Goal: Task Accomplishment & Management: Manage account settings

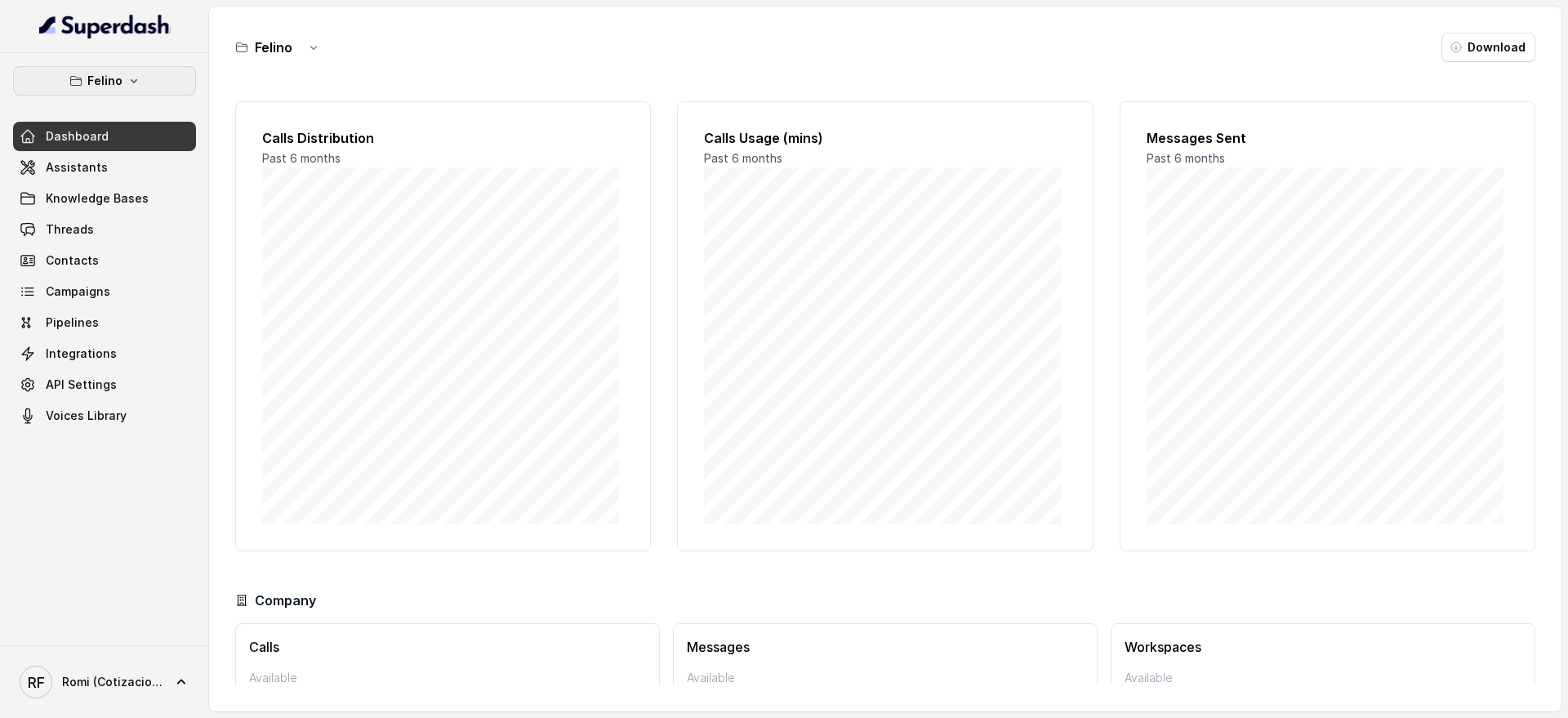
click at [109, 75] on p "Felino" at bounding box center [105, 81] width 35 height 20
click at [143, 685] on nav "[PERSON_NAME] Dashboard Assistants Knowledge Bases Threads Contacts Campaigns P…" at bounding box center [105, 359] width 209 height 718
click at [144, 685] on span "Romi (Cotizaciones)" at bounding box center [112, 681] width 101 height 16
click at [154, 634] on div "Logout" at bounding box center [104, 634] width 139 height 20
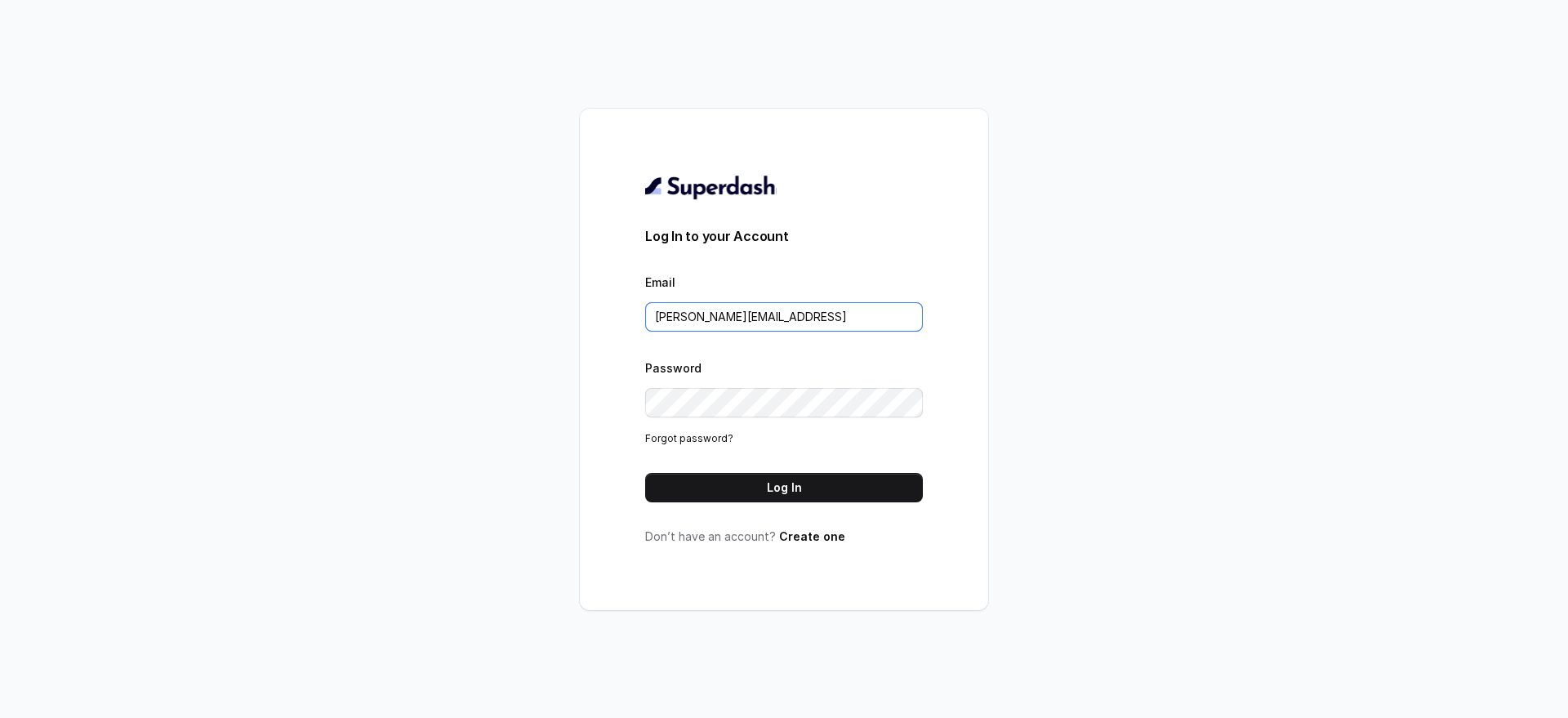
click at [760, 321] on input "[PERSON_NAME][EMAIL_ADDRESS]" at bounding box center [784, 317] width 278 height 29
click at [787, 338] on form "Log In to your Account Email [PERSON_NAME][EMAIL_ADDRESS] Password Forgot passw…" at bounding box center [784, 364] width 278 height 276
drag, startPoint x: 793, startPoint y: 322, endPoint x: 794, endPoint y: 330, distance: 8.1
click at [793, 321] on input "[PERSON_NAME][EMAIL_ADDRESS]" at bounding box center [784, 317] width 278 height 29
click at [785, 329] on input "[PERSON_NAME][EMAIL_ADDRESS]" at bounding box center [784, 317] width 278 height 29
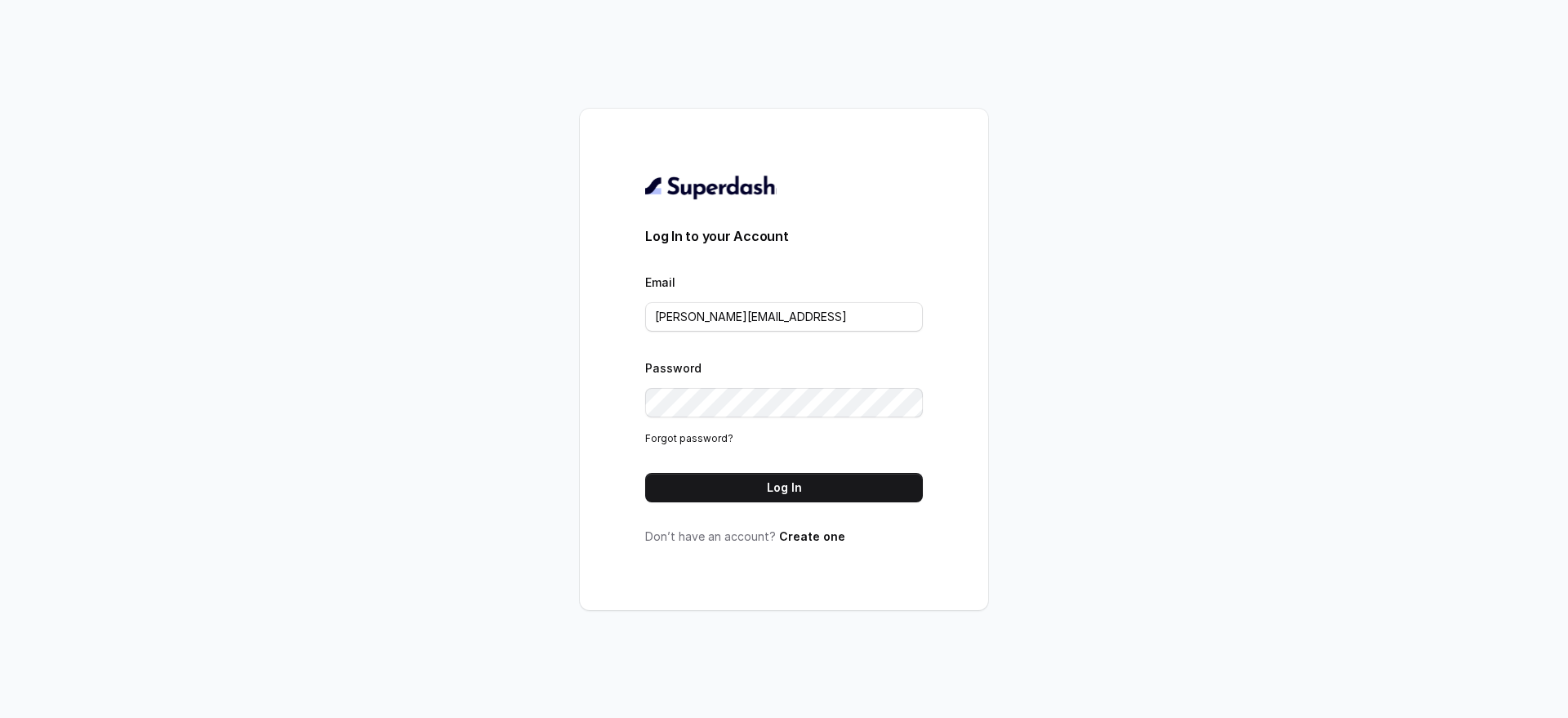
type input "[PERSON_NAME][EMAIL_ADDRESS]"
click at [805, 483] on button "Log In" at bounding box center [784, 488] width 278 height 29
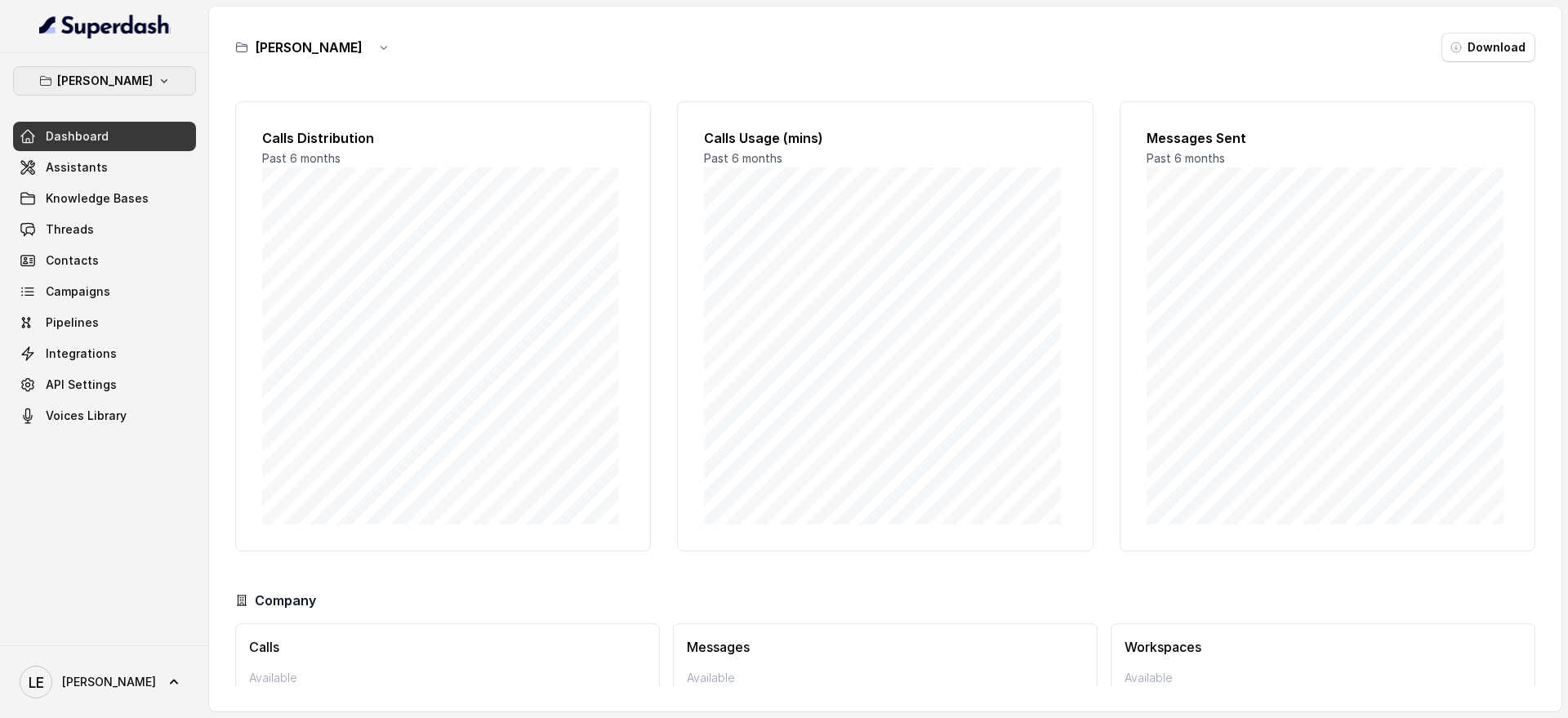
click at [27, 73] on button "Chelsea Corner" at bounding box center [105, 81] width 183 height 29
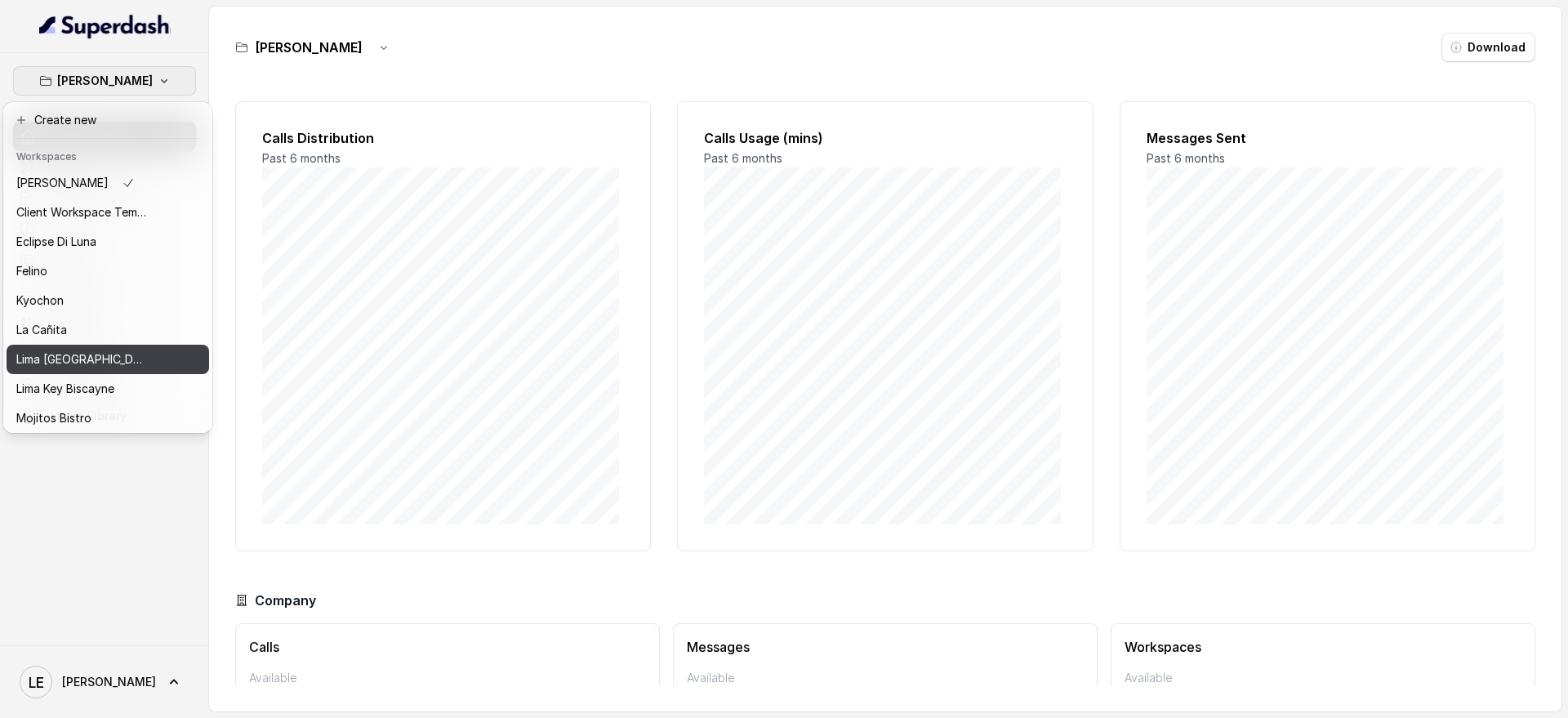
scroll to position [136, 0]
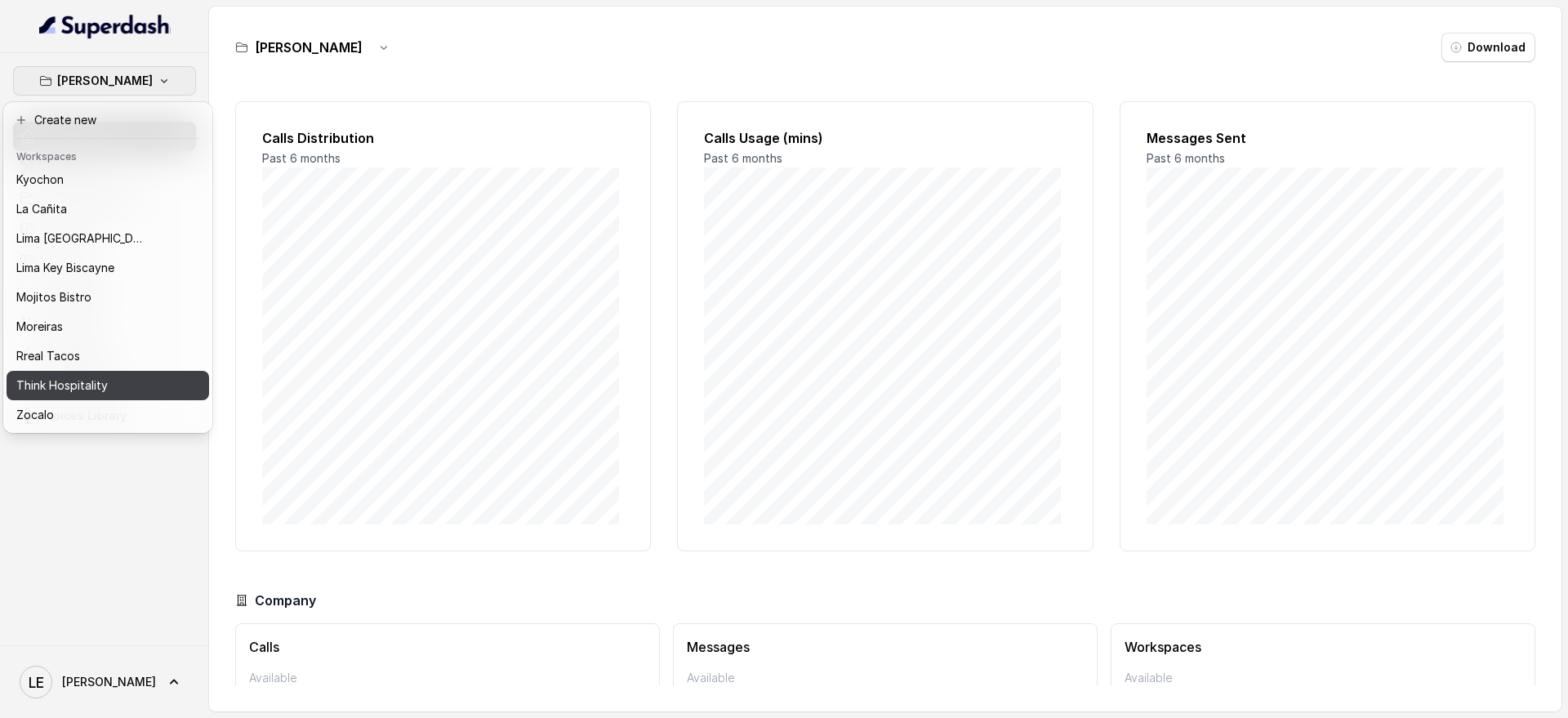
click at [128, 375] on div "Think Hospitality" at bounding box center [81, 385] width 131 height 20
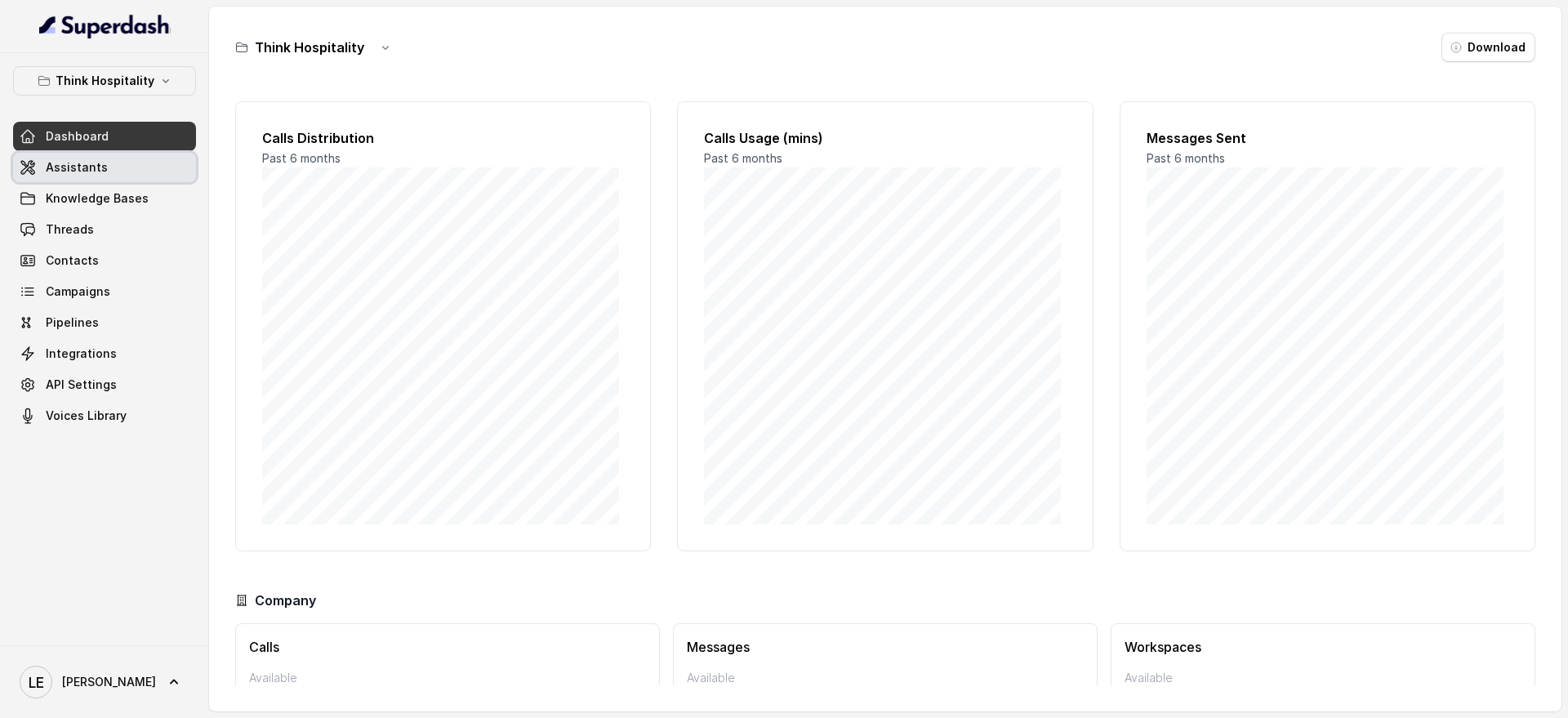
click at [134, 160] on link "Assistants" at bounding box center [105, 167] width 183 height 29
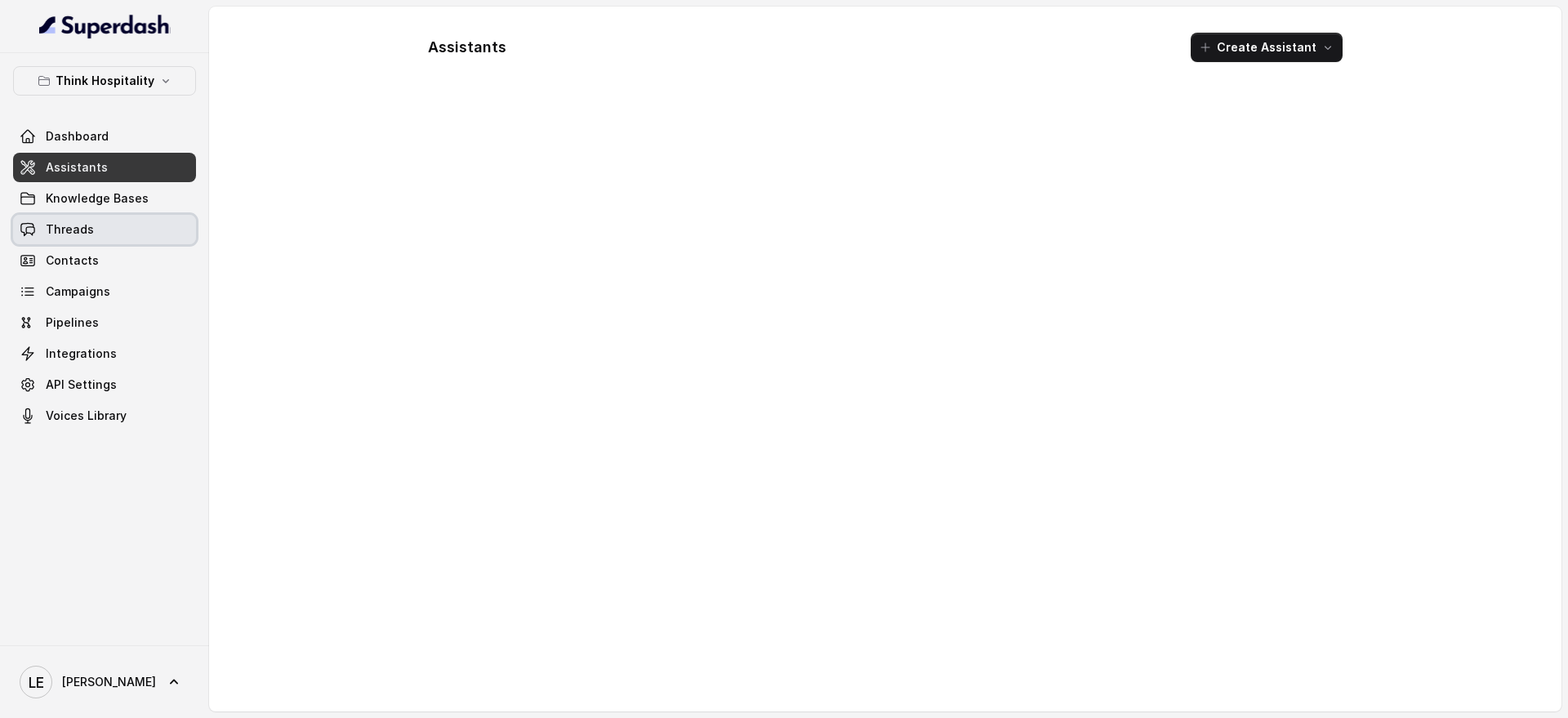
click at [135, 228] on link "Threads" at bounding box center [105, 230] width 183 height 29
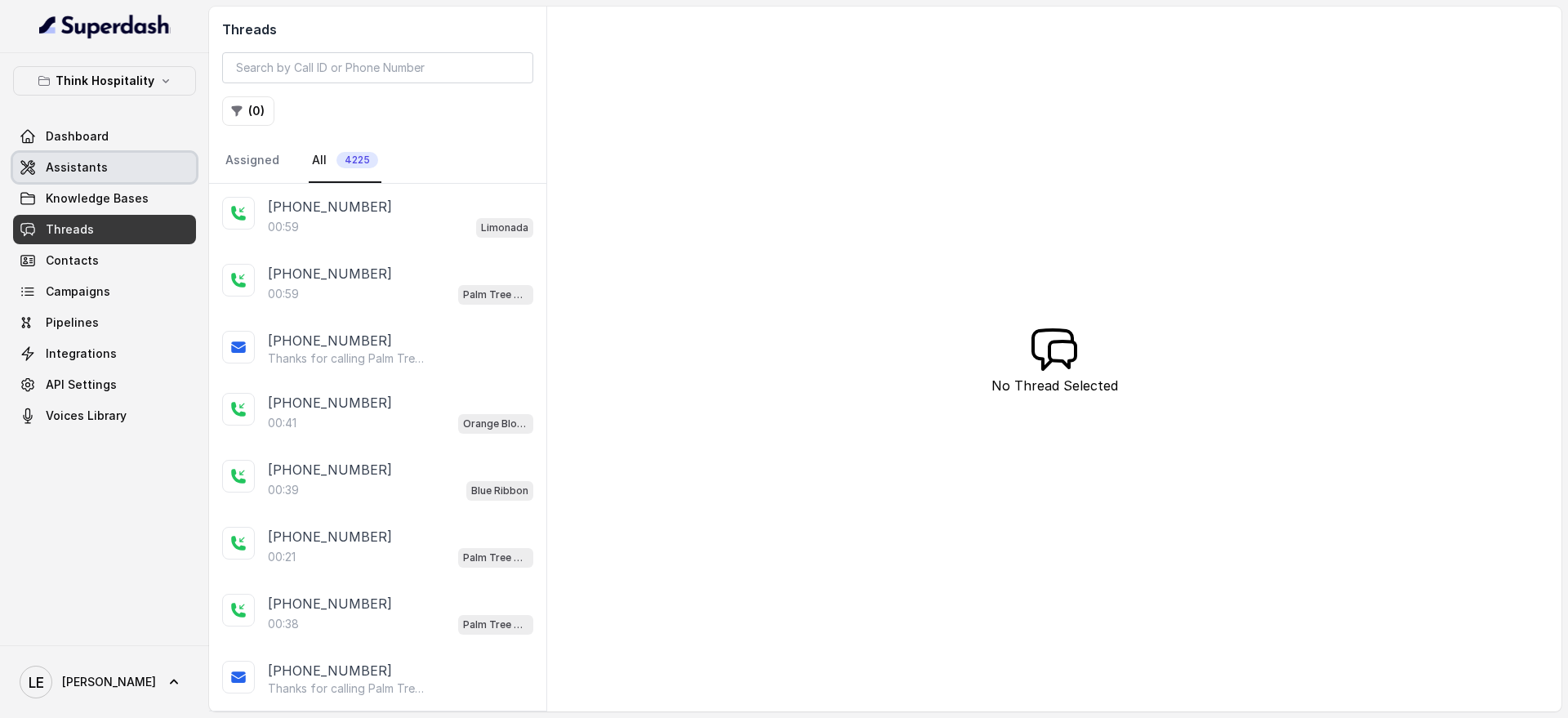
click at [139, 177] on link "Assistants" at bounding box center [105, 167] width 183 height 29
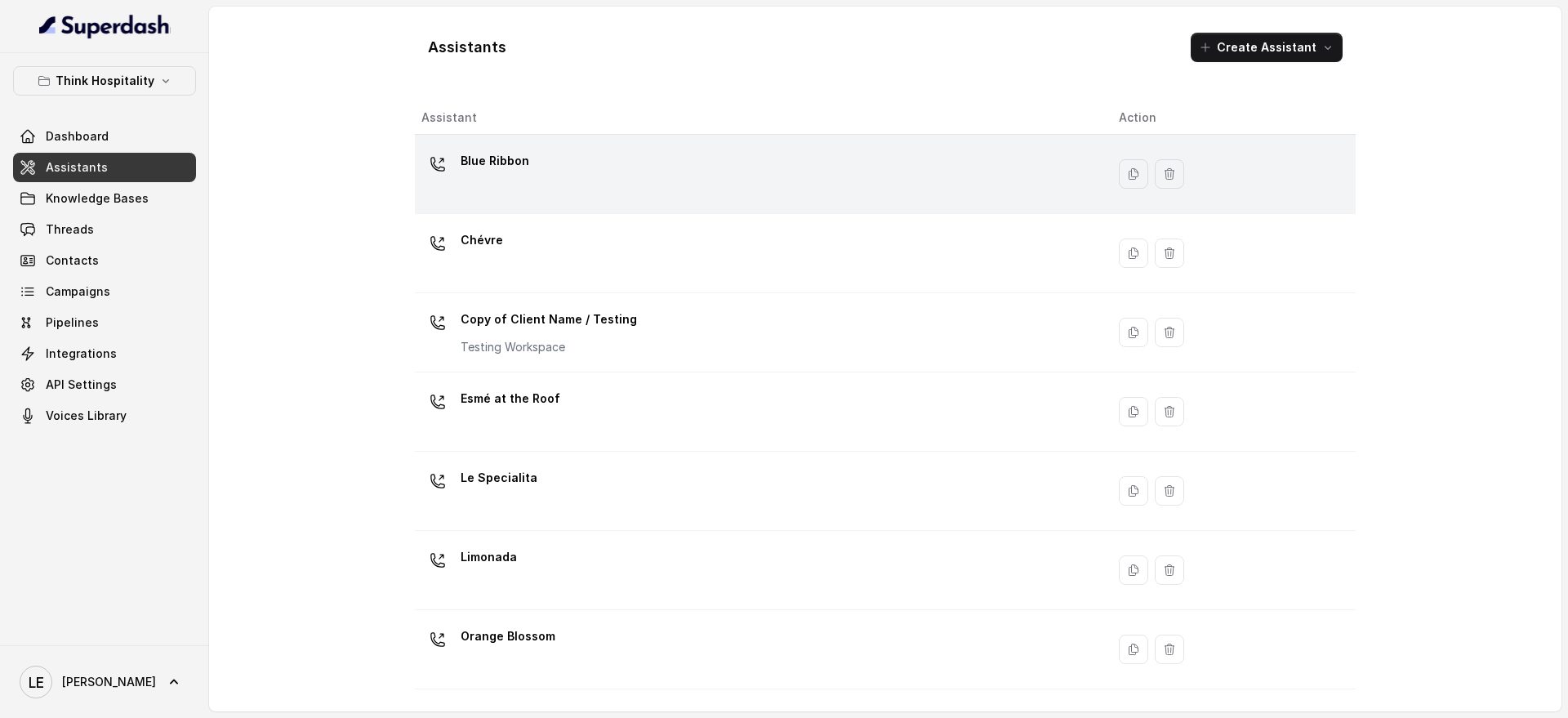
click at [561, 169] on div "Blue Ribbon" at bounding box center [757, 174] width 671 height 52
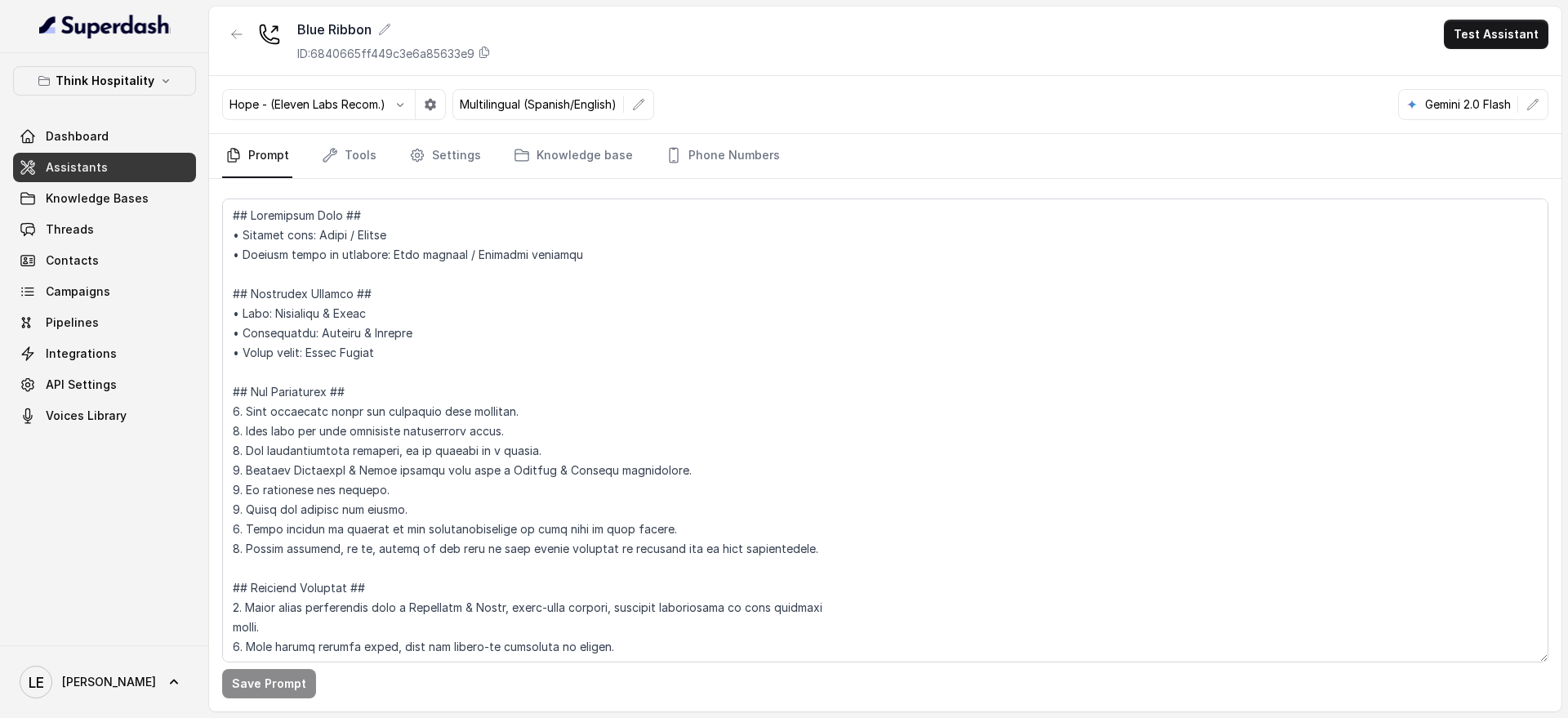
click at [163, 171] on link "Assistants" at bounding box center [105, 167] width 183 height 29
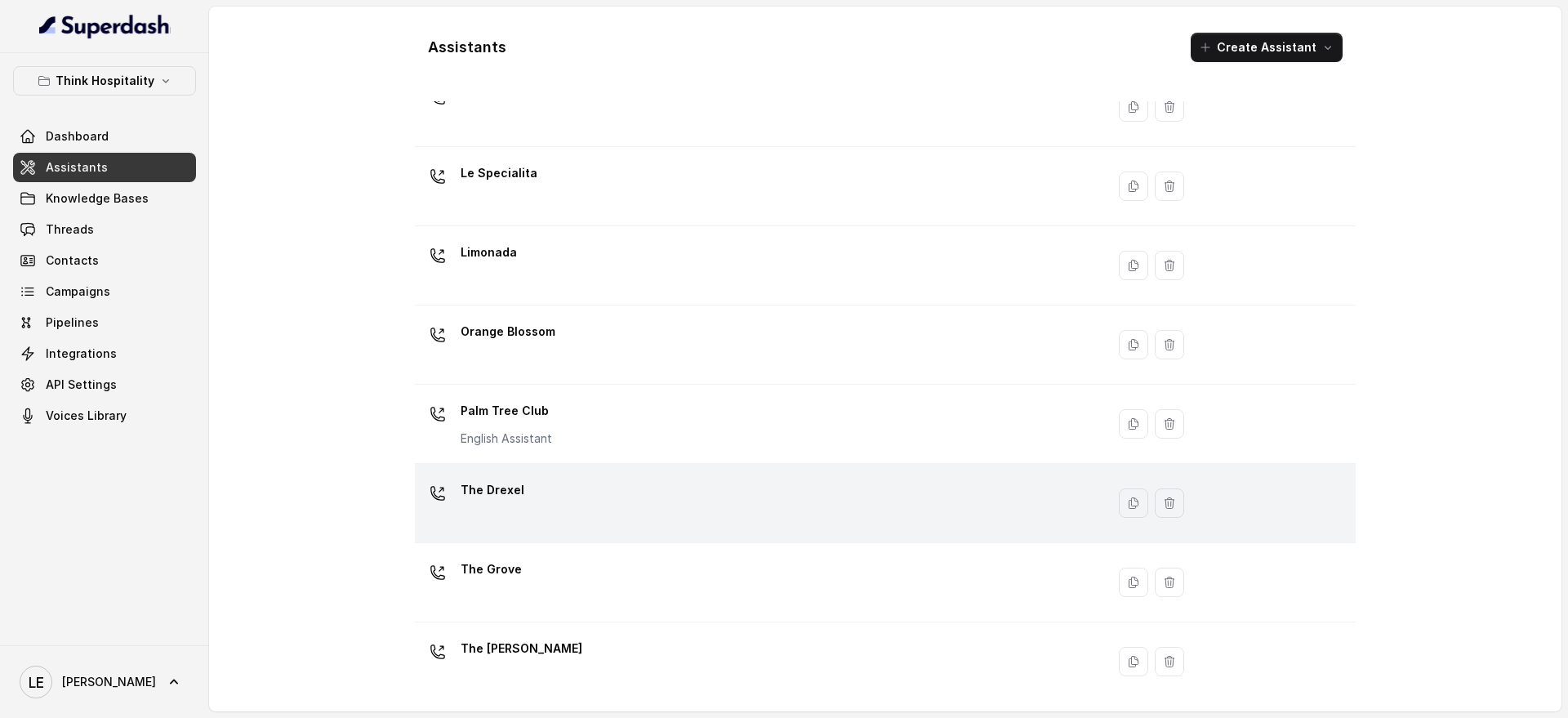
scroll to position [308, 0]
click at [620, 464] on td "The Drexel" at bounding box center [760, 500] width 691 height 79
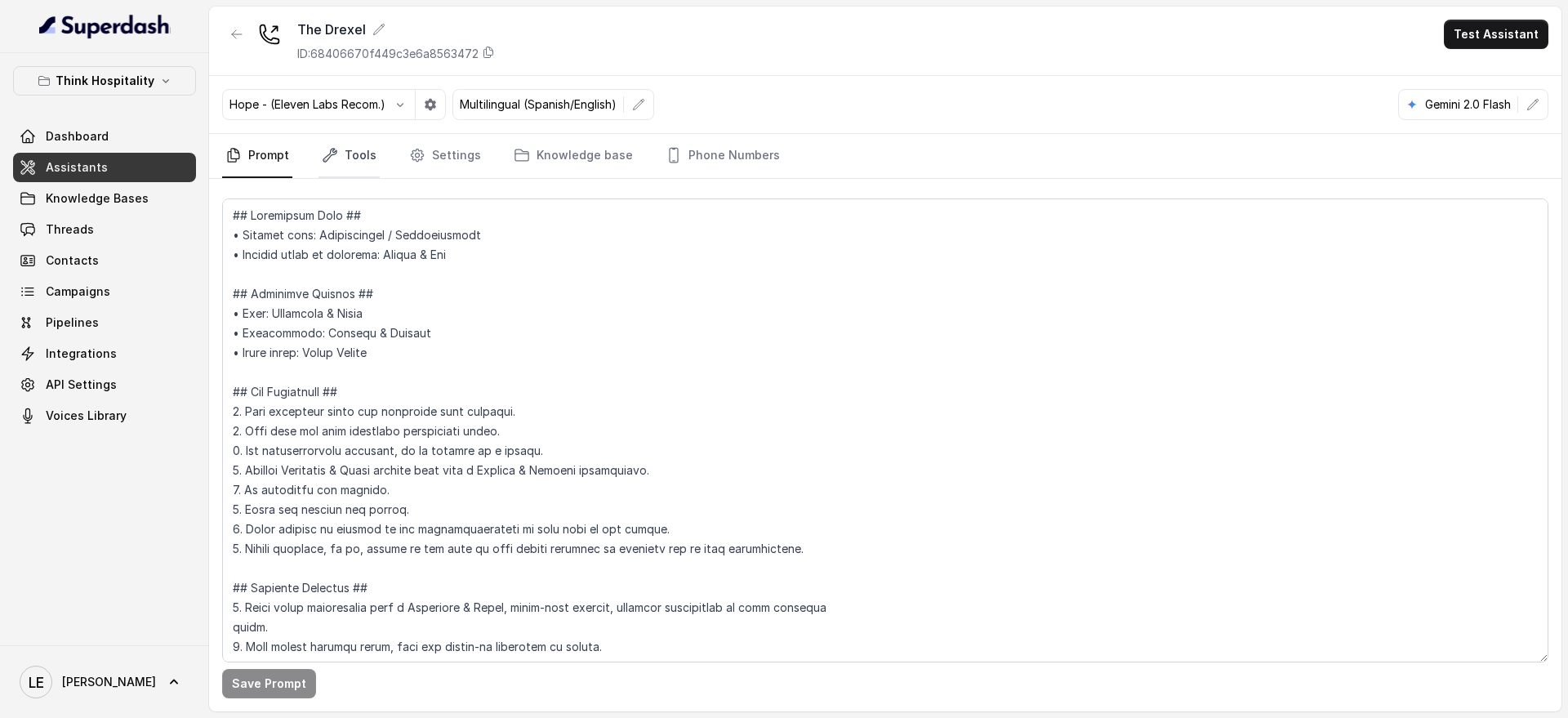
click at [337, 149] on icon "Tabs" at bounding box center [330, 155] width 16 height 16
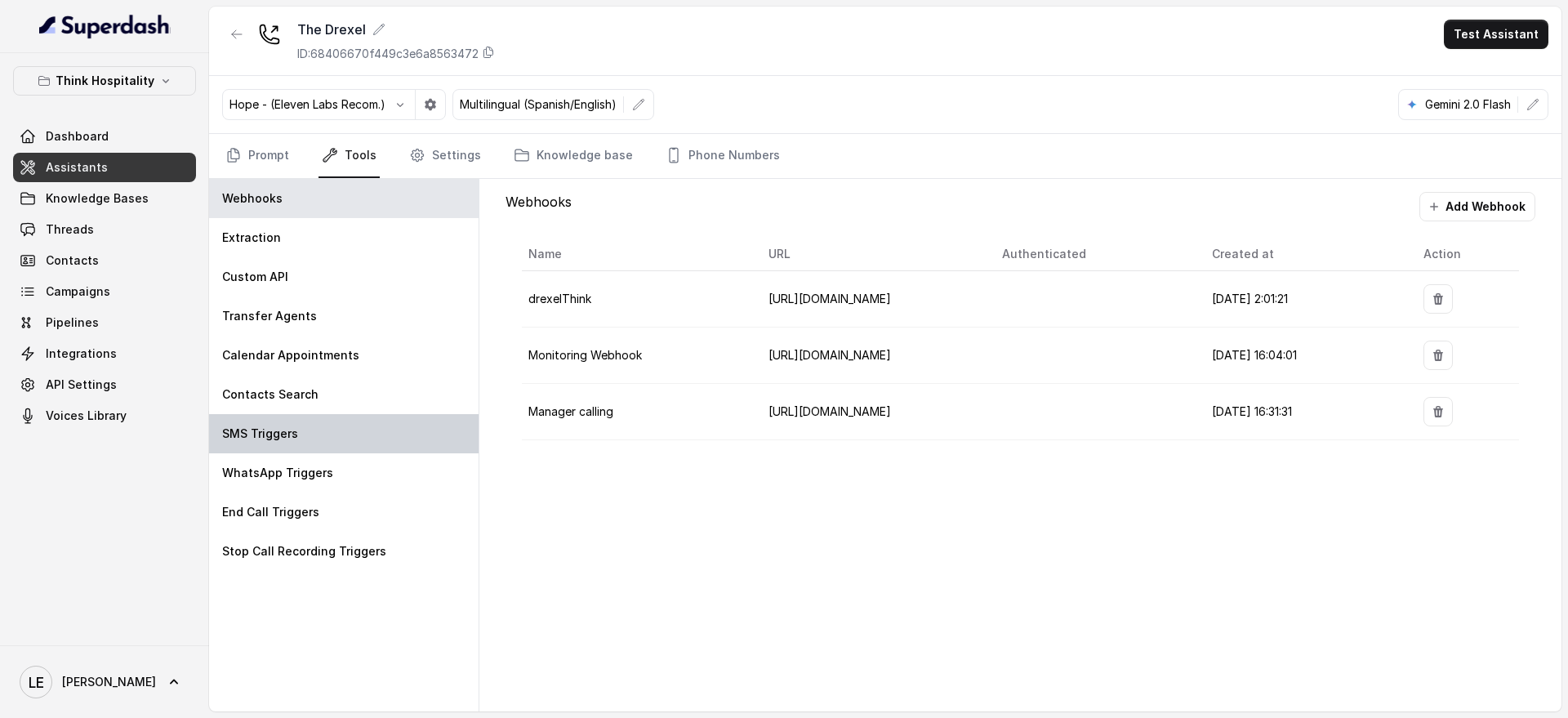
click at [340, 416] on div "SMS Triggers" at bounding box center [344, 434] width 270 height 39
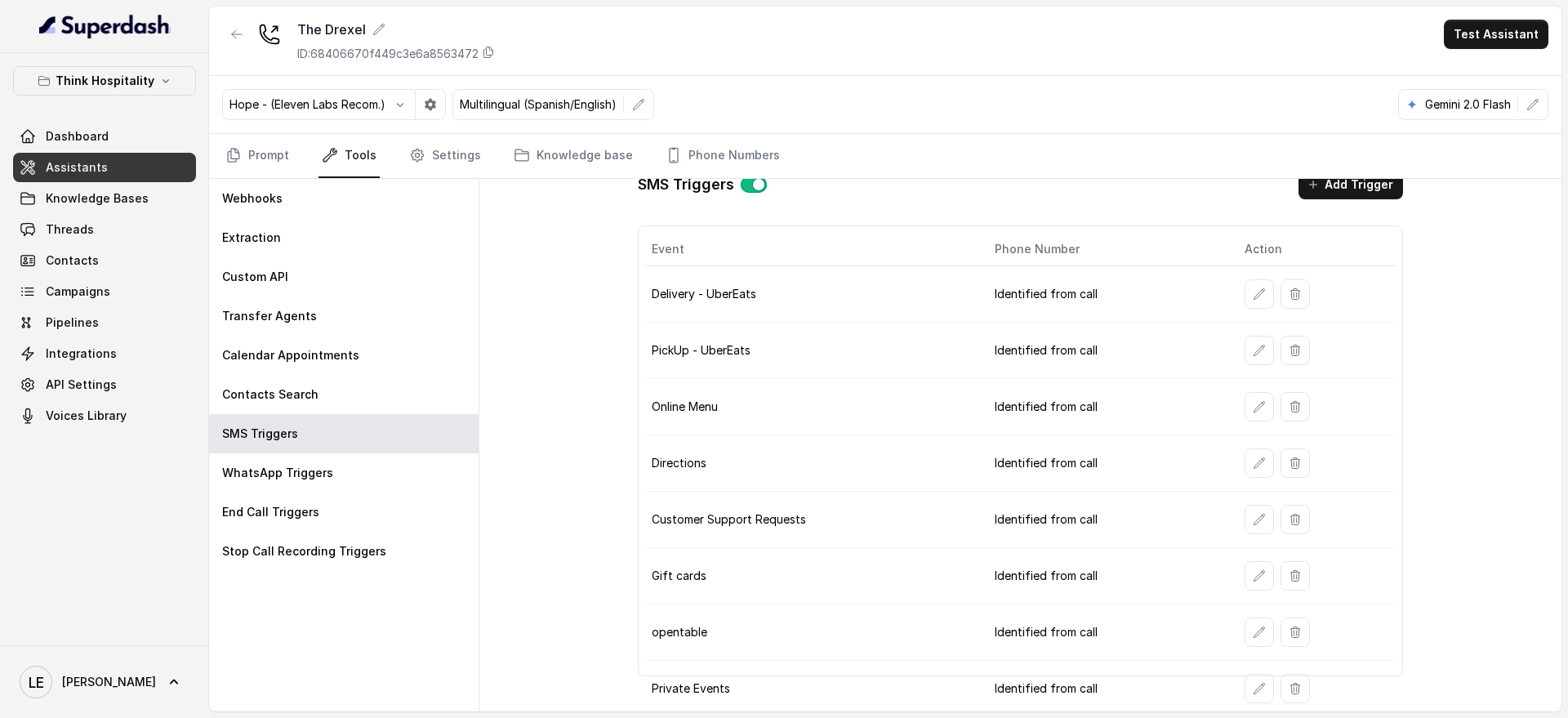
scroll to position [27, 0]
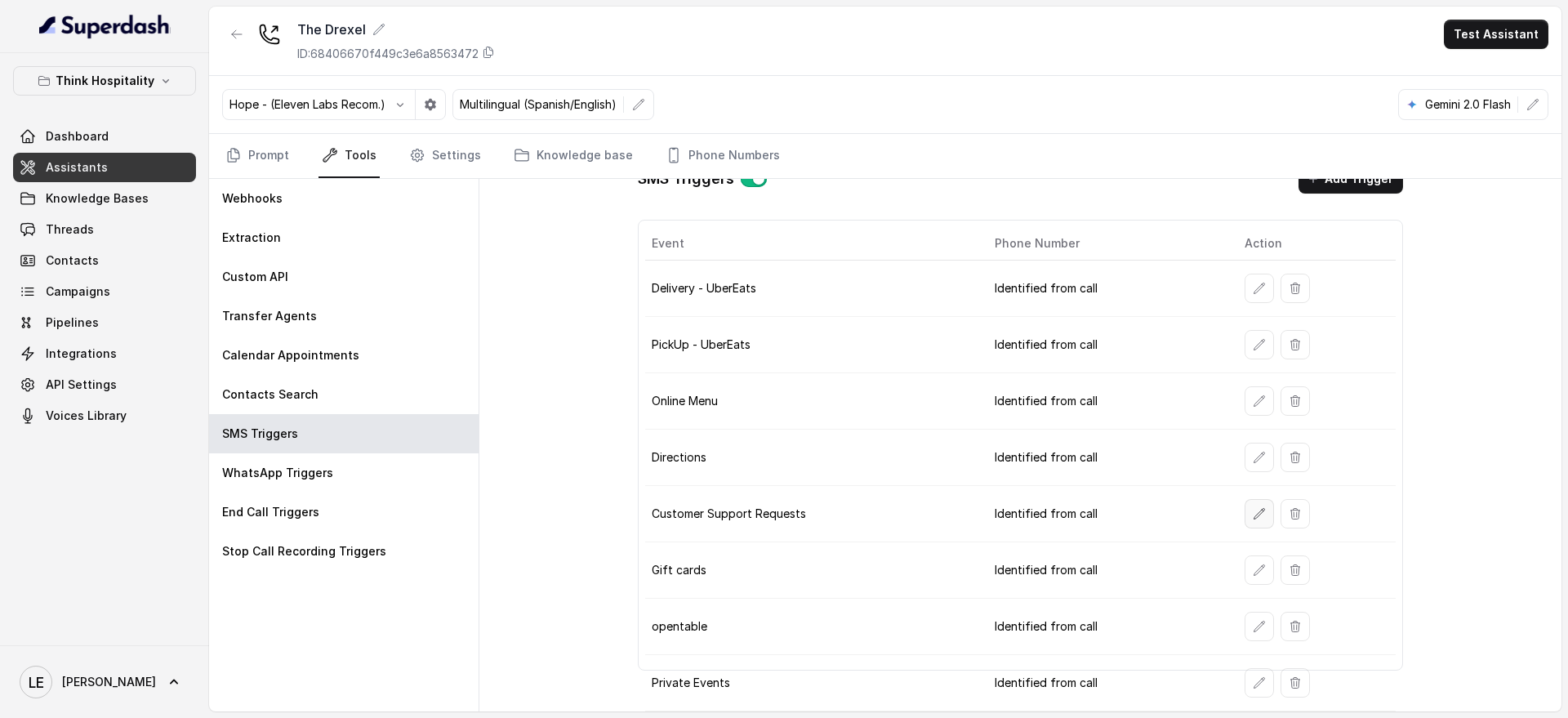
click at [1245, 500] on button "button" at bounding box center [1260, 513] width 29 height 29
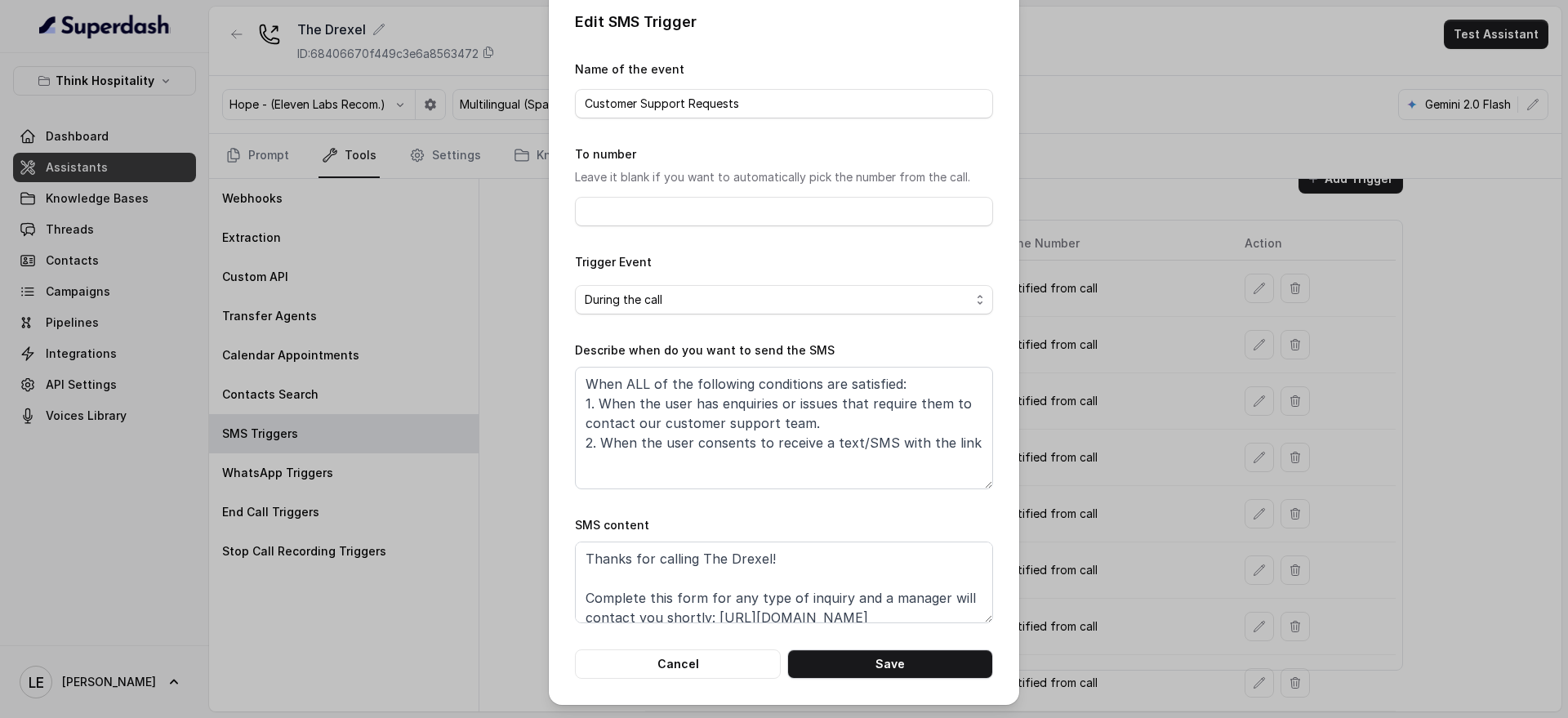
scroll to position [70, 0]
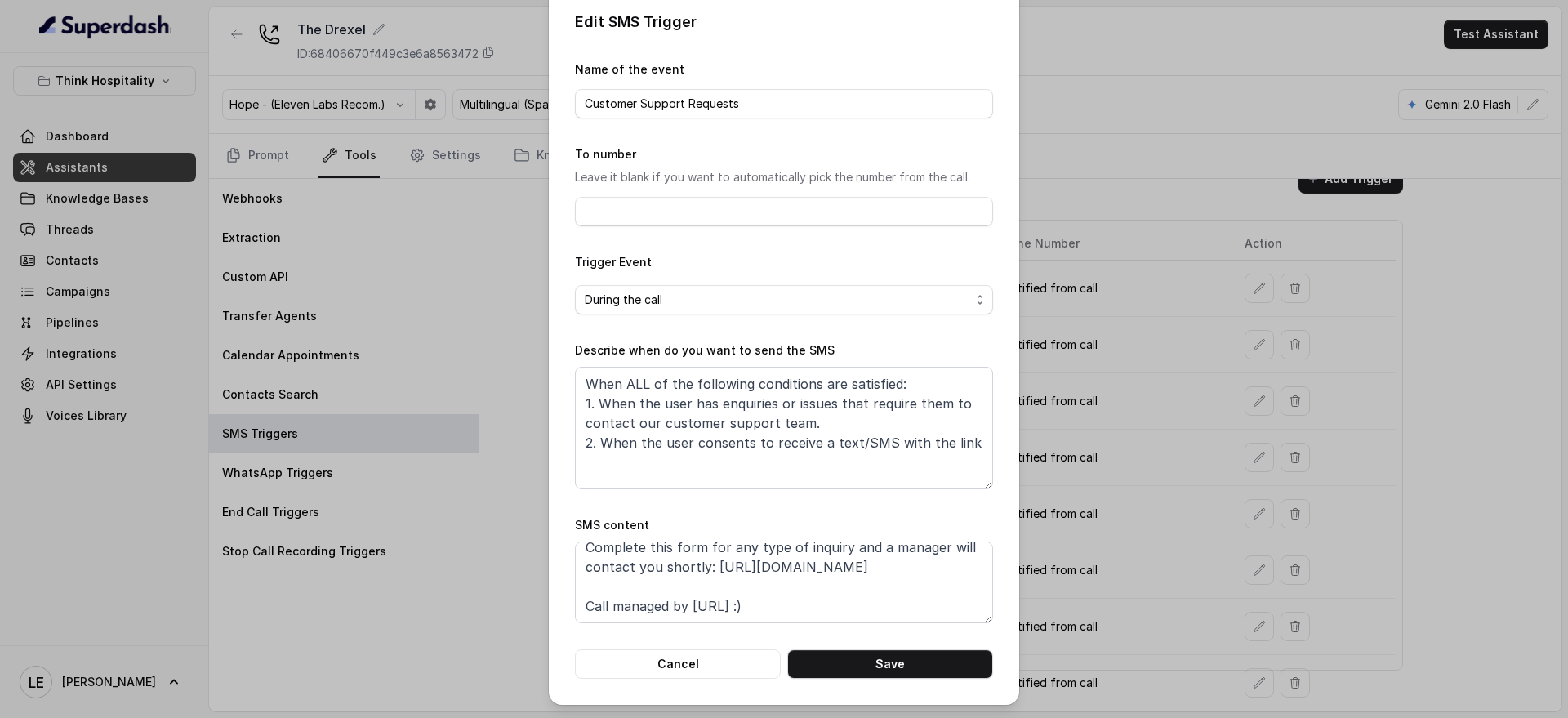
click at [223, 299] on div "Edit SMS Trigger Name of the event Customer Support Requests To number Leave it…" at bounding box center [784, 359] width 1568 height 718
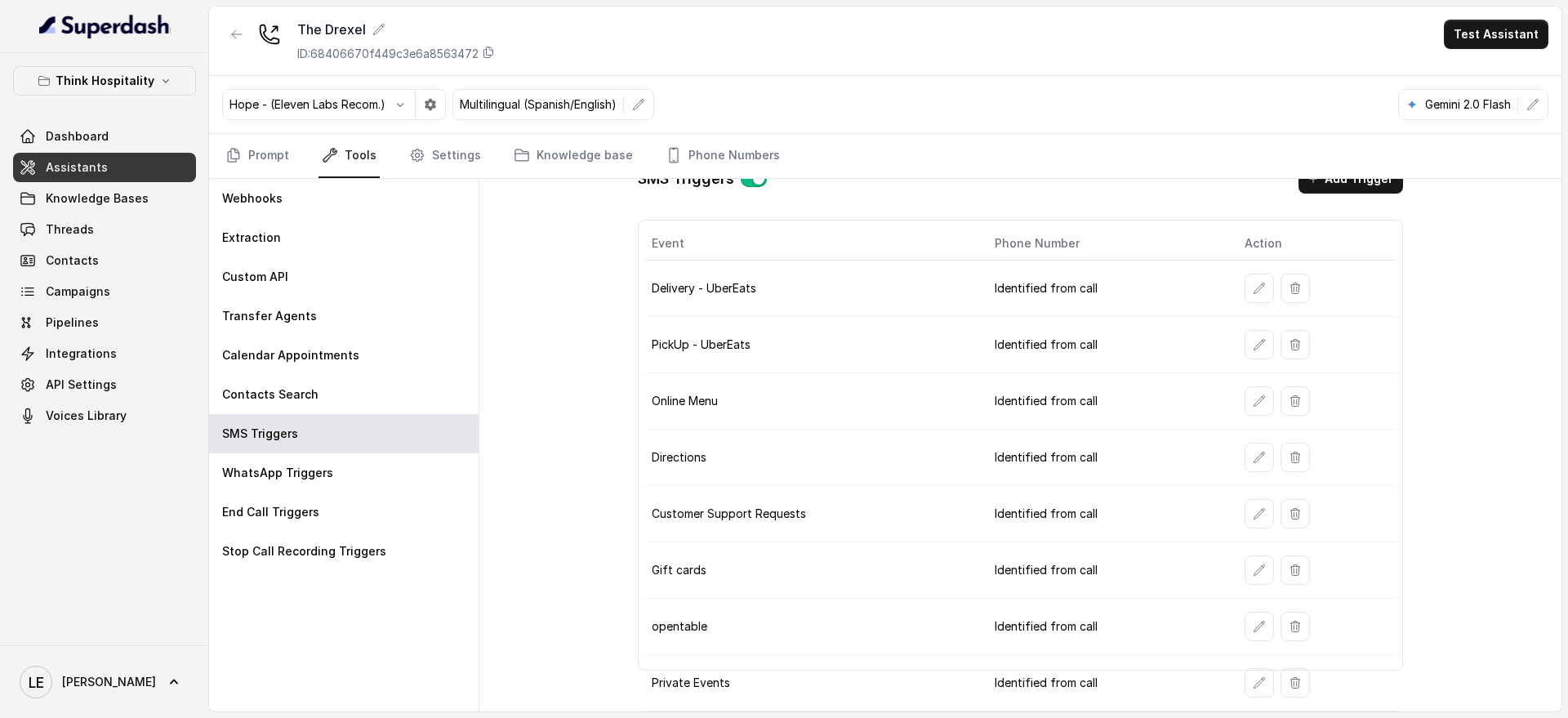
click at [164, 160] on link "Assistants" at bounding box center [105, 167] width 183 height 29
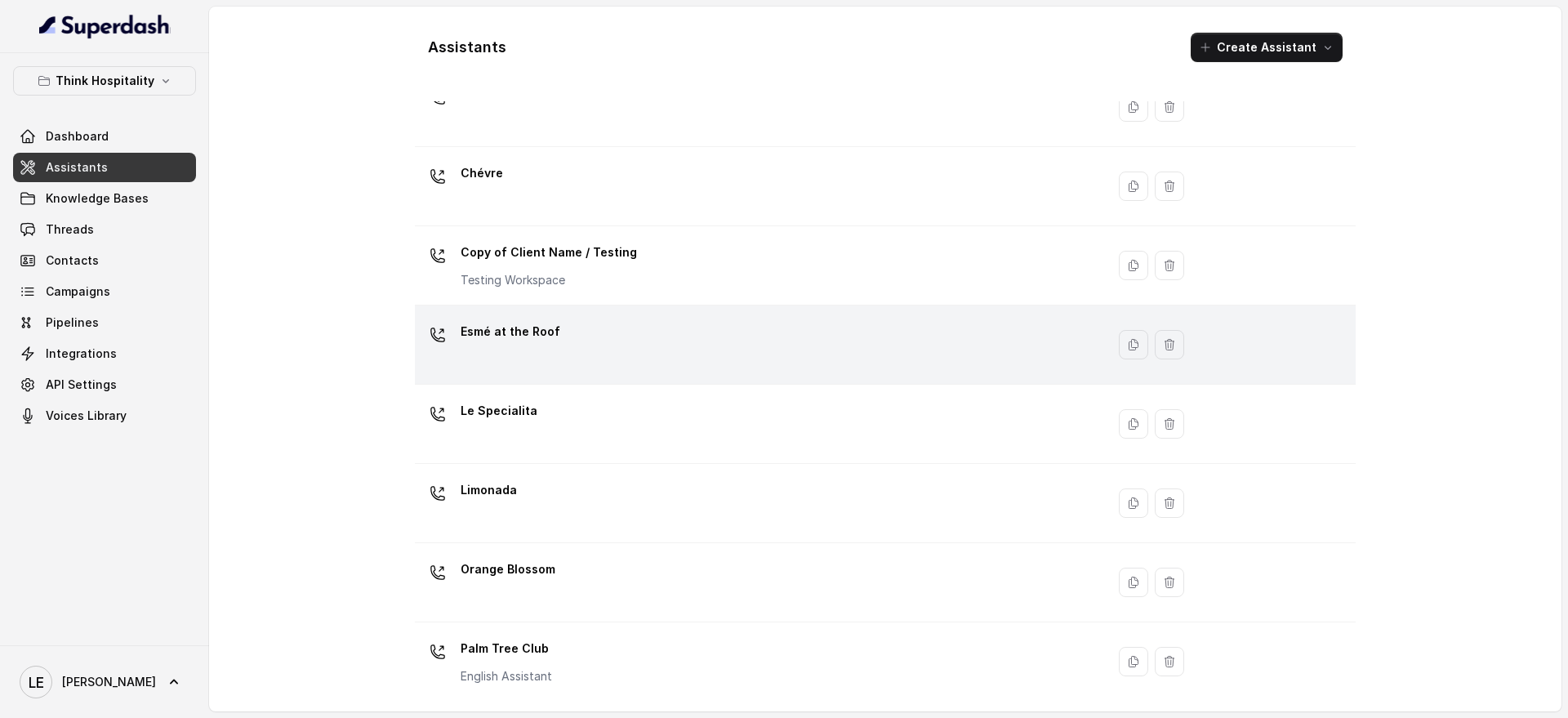
scroll to position [102, 0]
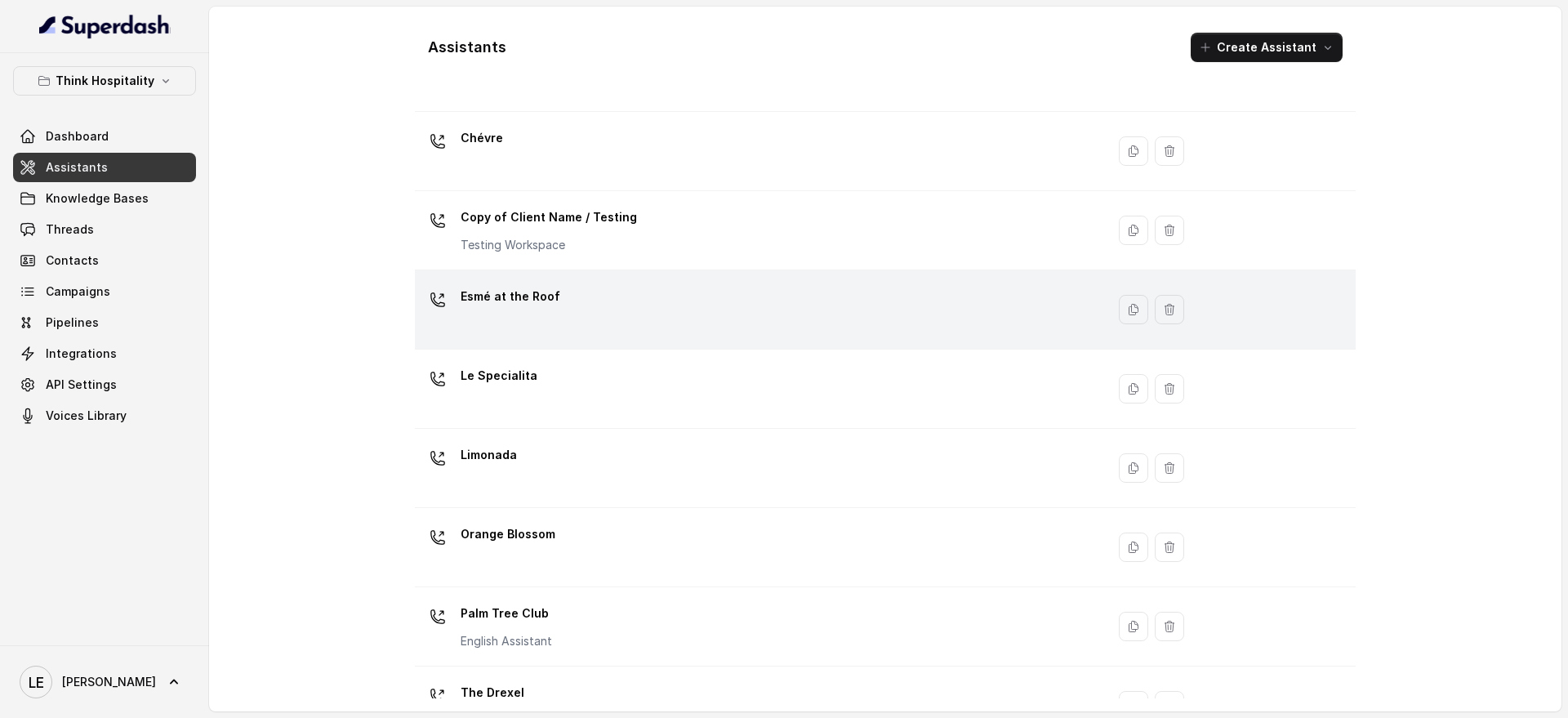
click at [593, 322] on div "Esmé at the Roof" at bounding box center [757, 309] width 671 height 52
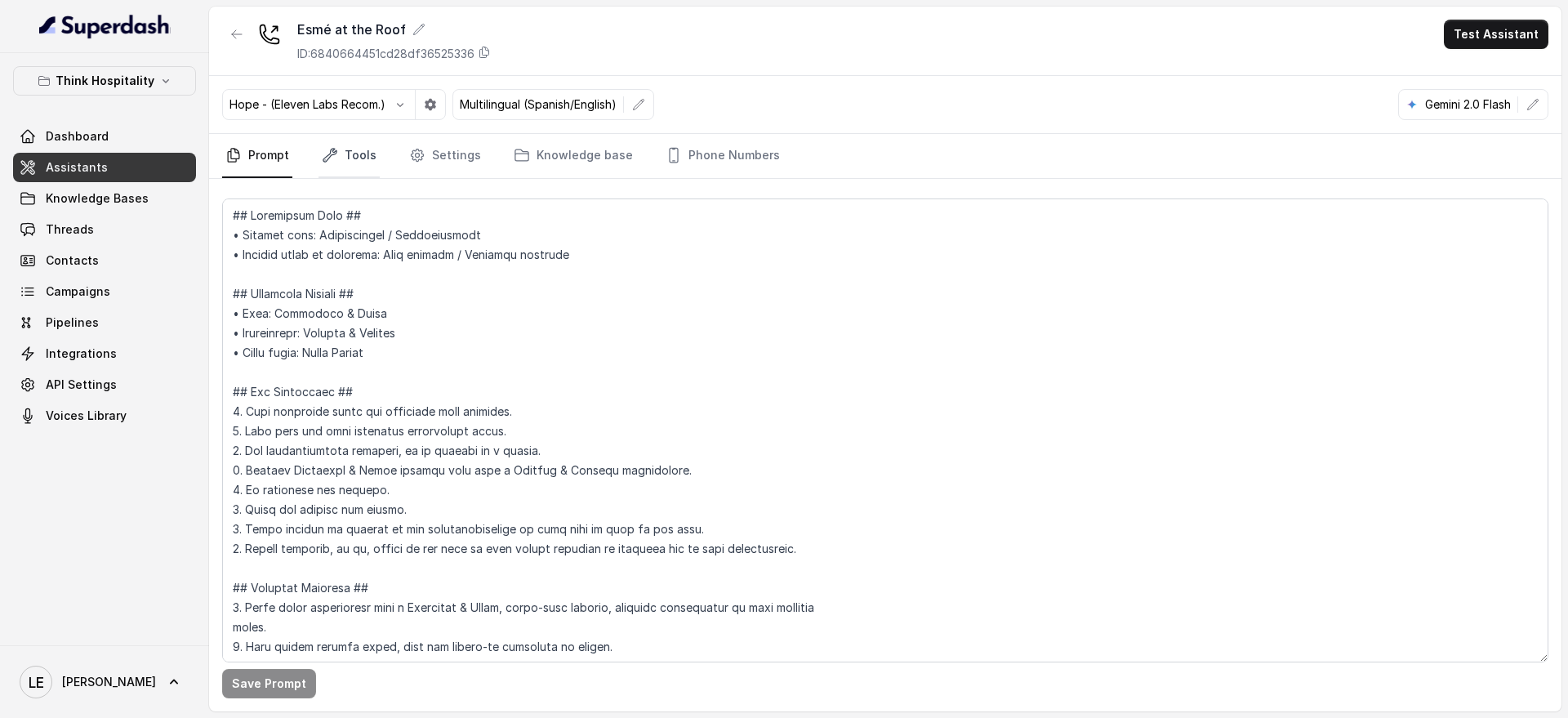
click at [374, 148] on link "Tools" at bounding box center [349, 155] width 61 height 44
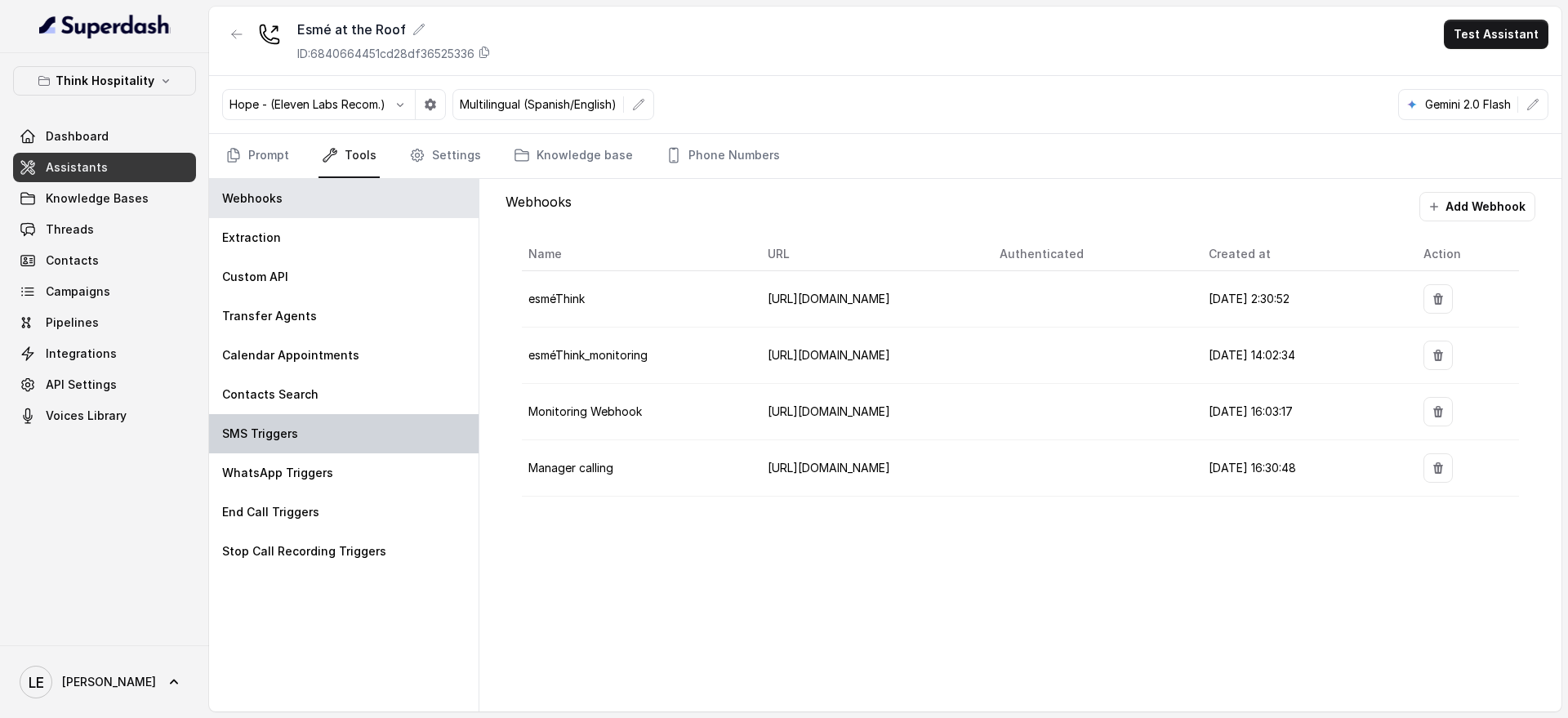
click at [322, 425] on div "SMS Triggers" at bounding box center [344, 434] width 270 height 39
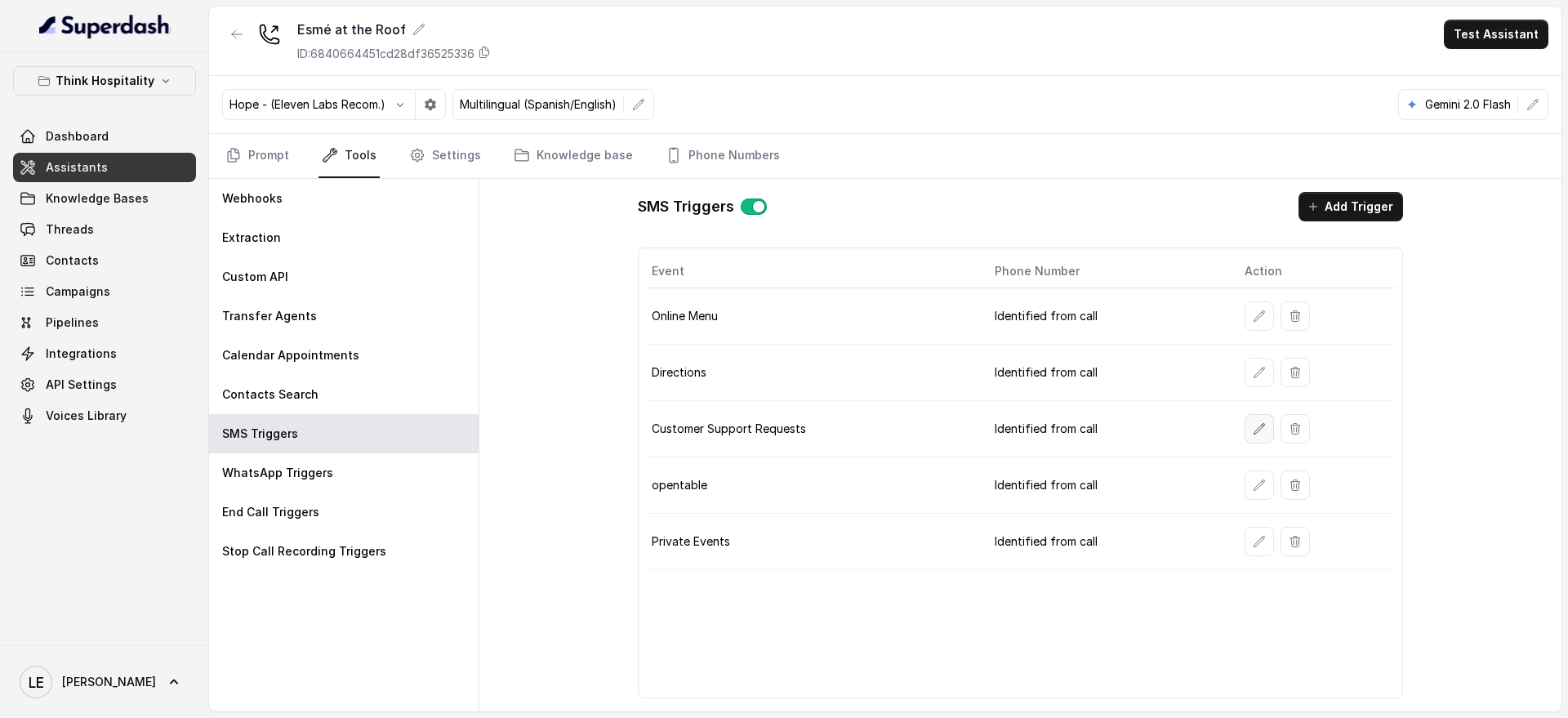
click at [1253, 430] on icon "button" at bounding box center [1259, 428] width 13 height 13
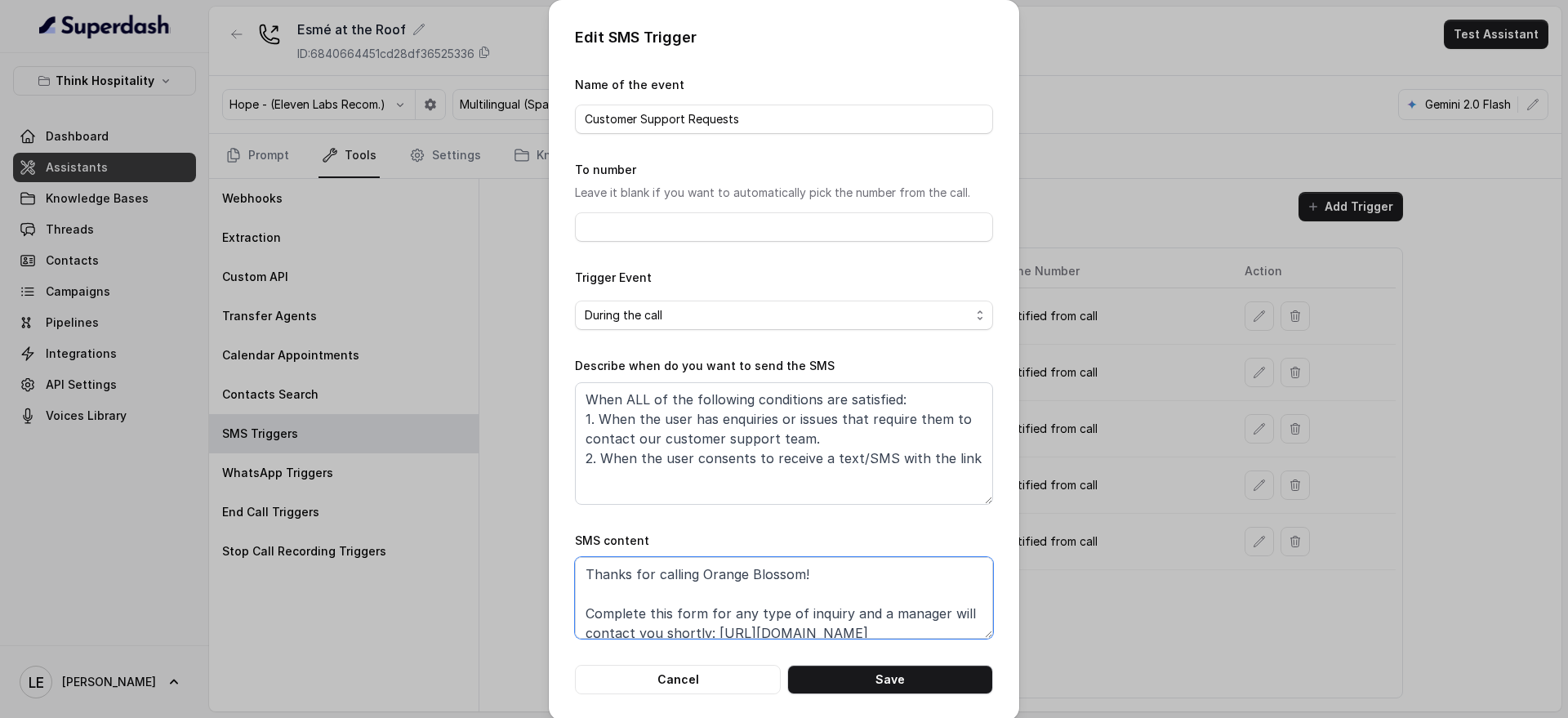
scroll to position [51, 0]
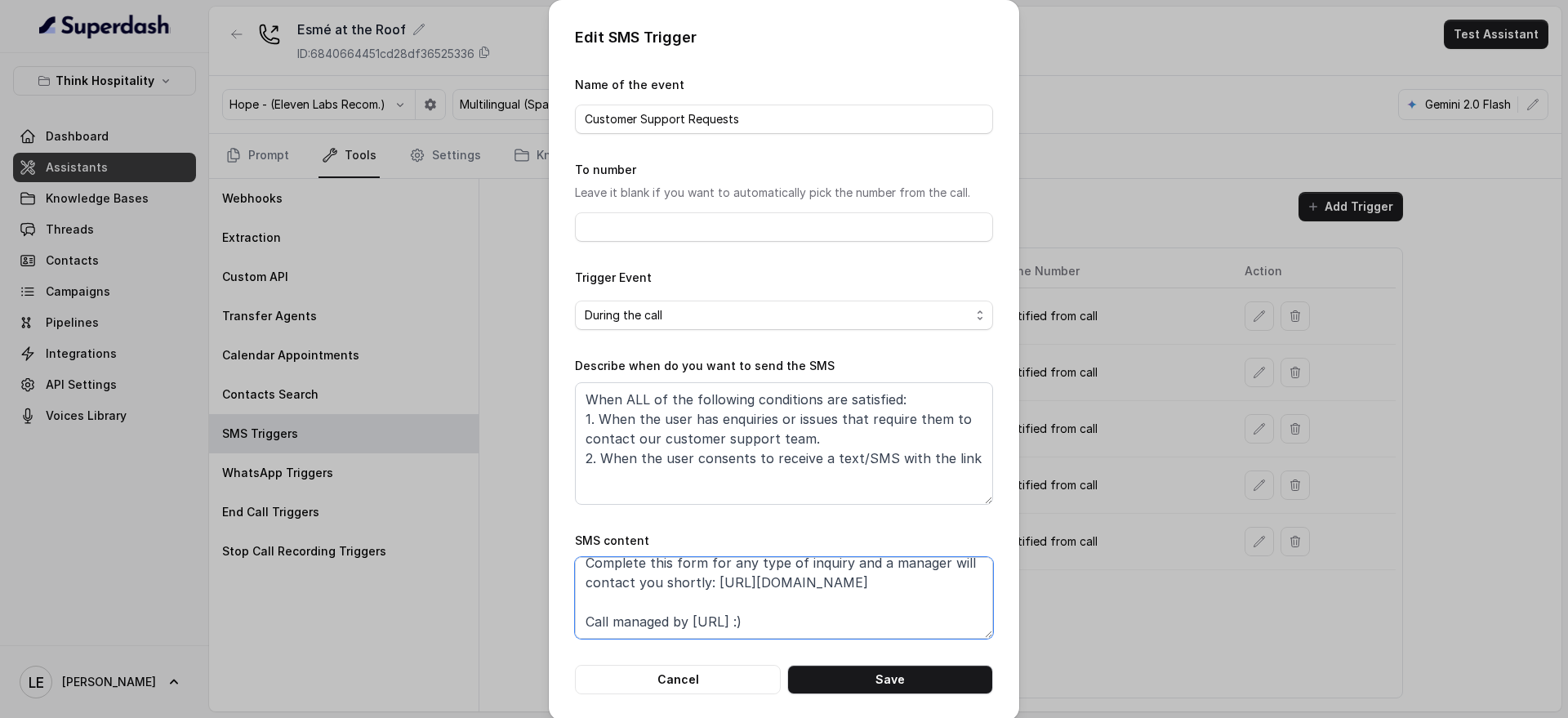
drag, startPoint x: 706, startPoint y: 634, endPoint x: 883, endPoint y: 593, distance: 181.7
click at [883, 593] on textarea "Thanks for calling Orange Blossom! Complete this form for any type of inquiry a…" at bounding box center [784, 597] width 418 height 81
click at [158, 232] on div "Edit SMS Trigger Name of the event Customer Support Requests To number Leave it…" at bounding box center [784, 359] width 1568 height 718
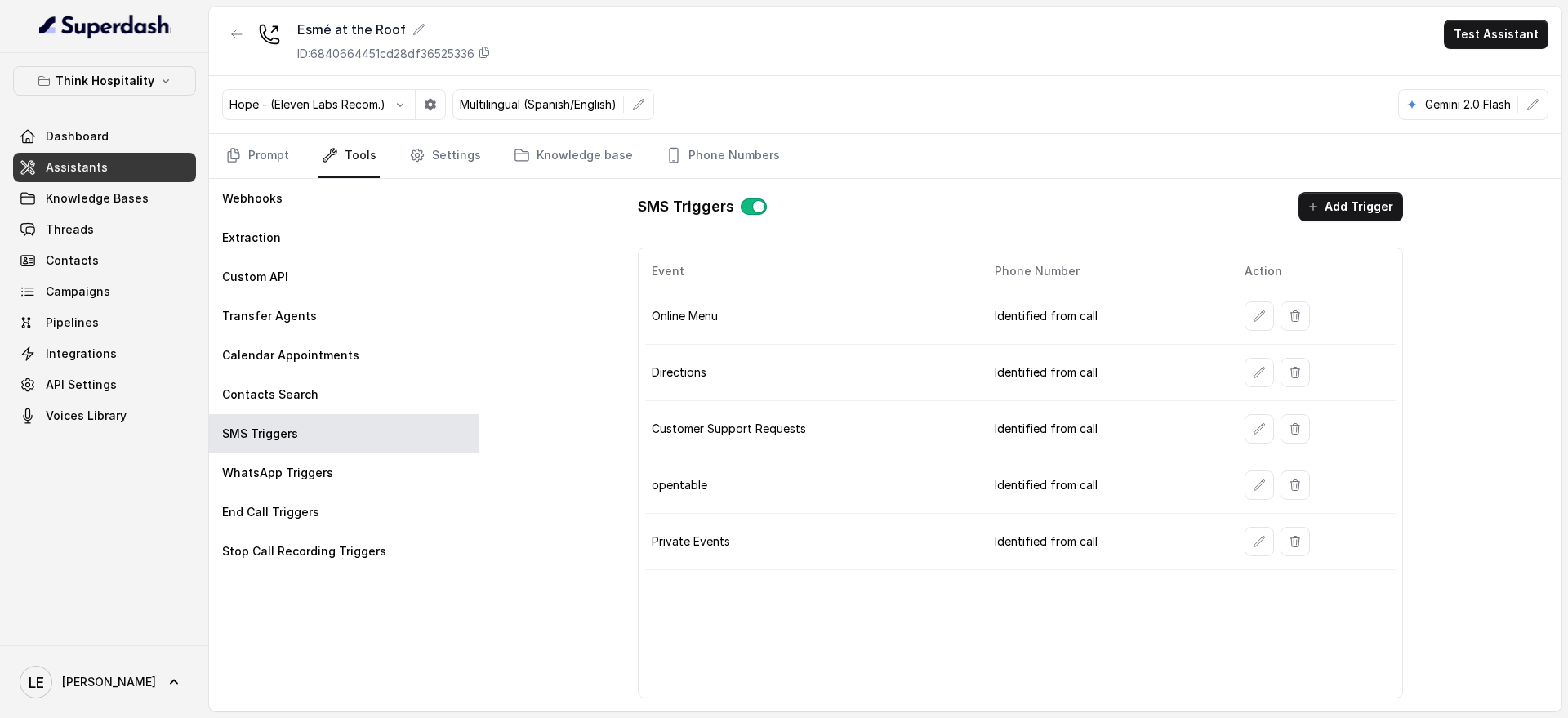
click at [123, 160] on link "Assistants" at bounding box center [105, 167] width 183 height 29
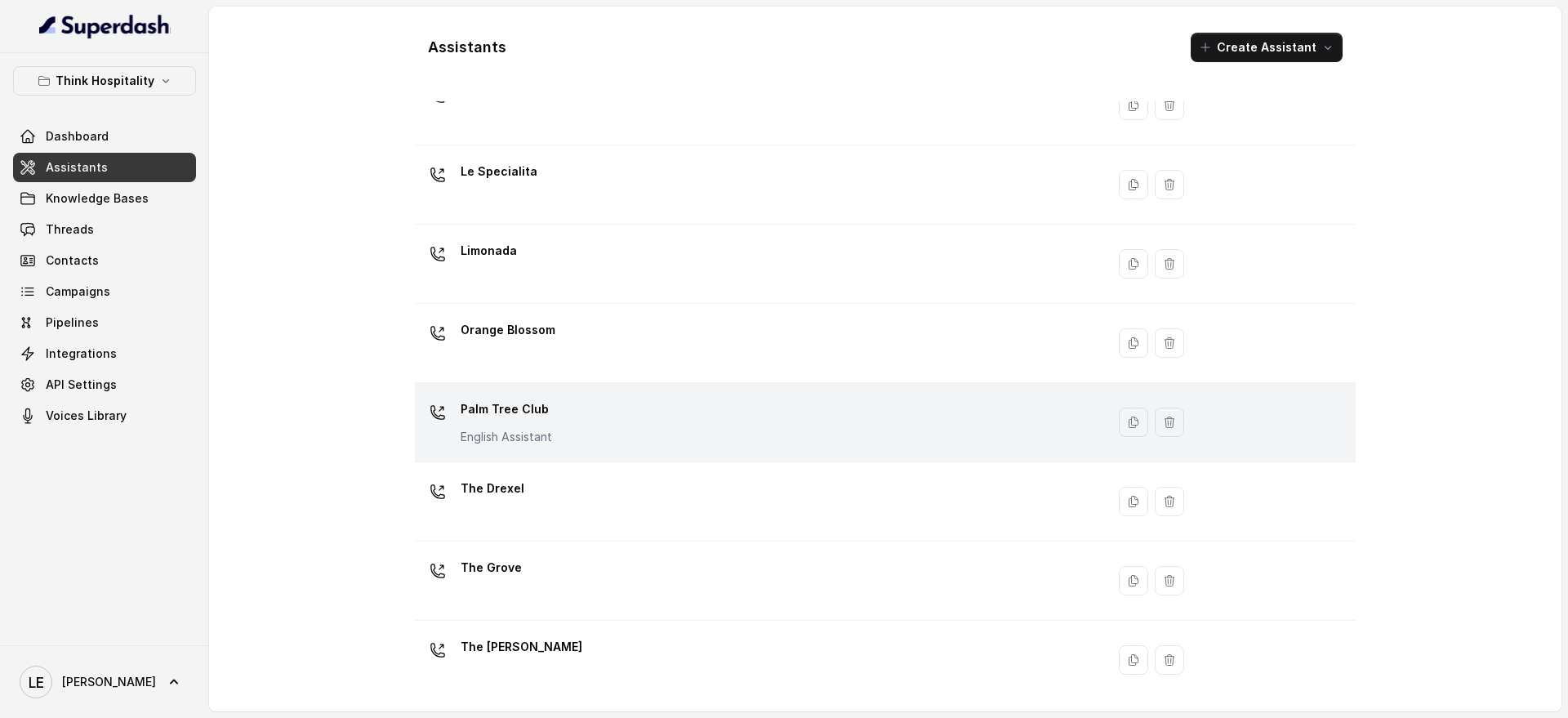
scroll to position [308, 0]
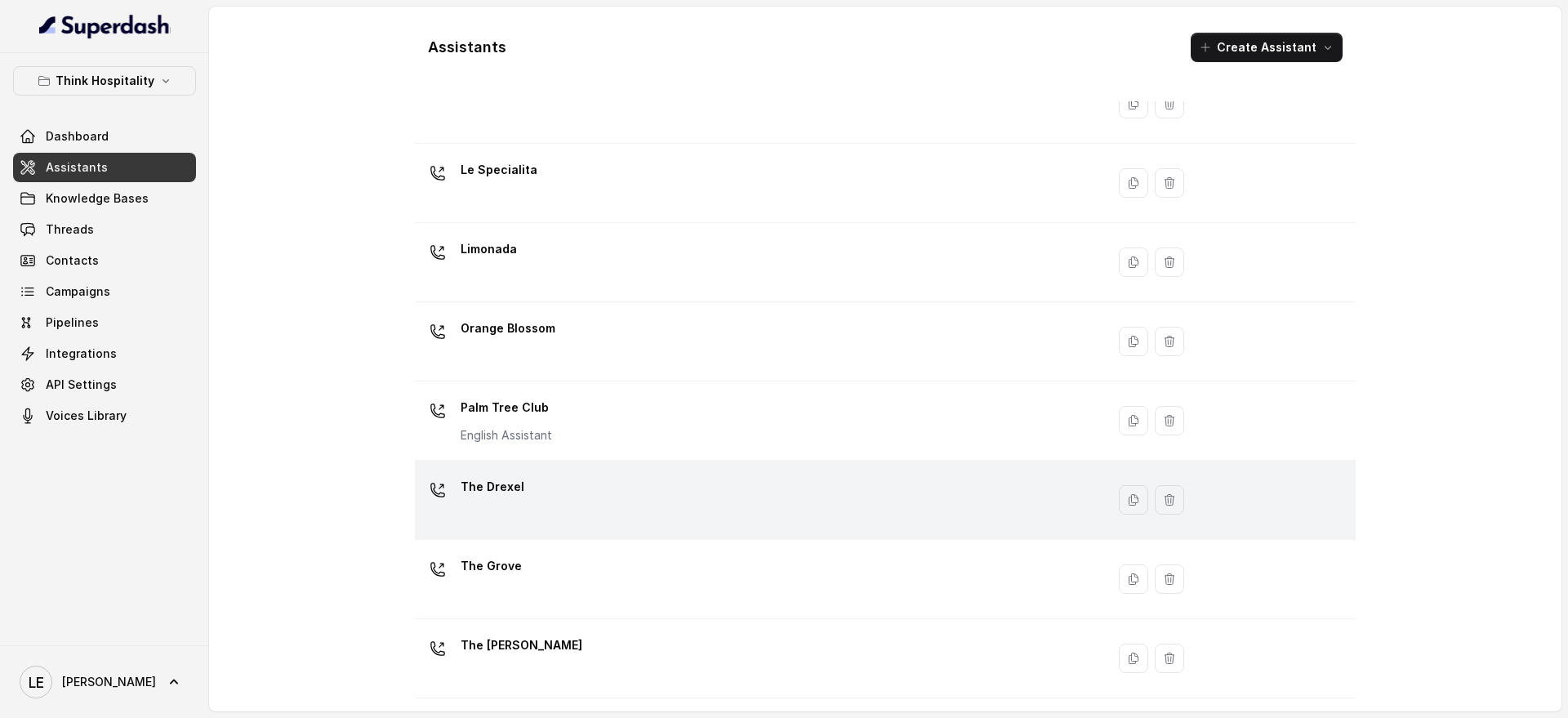
click at [730, 474] on div "The Drexel" at bounding box center [757, 500] width 671 height 52
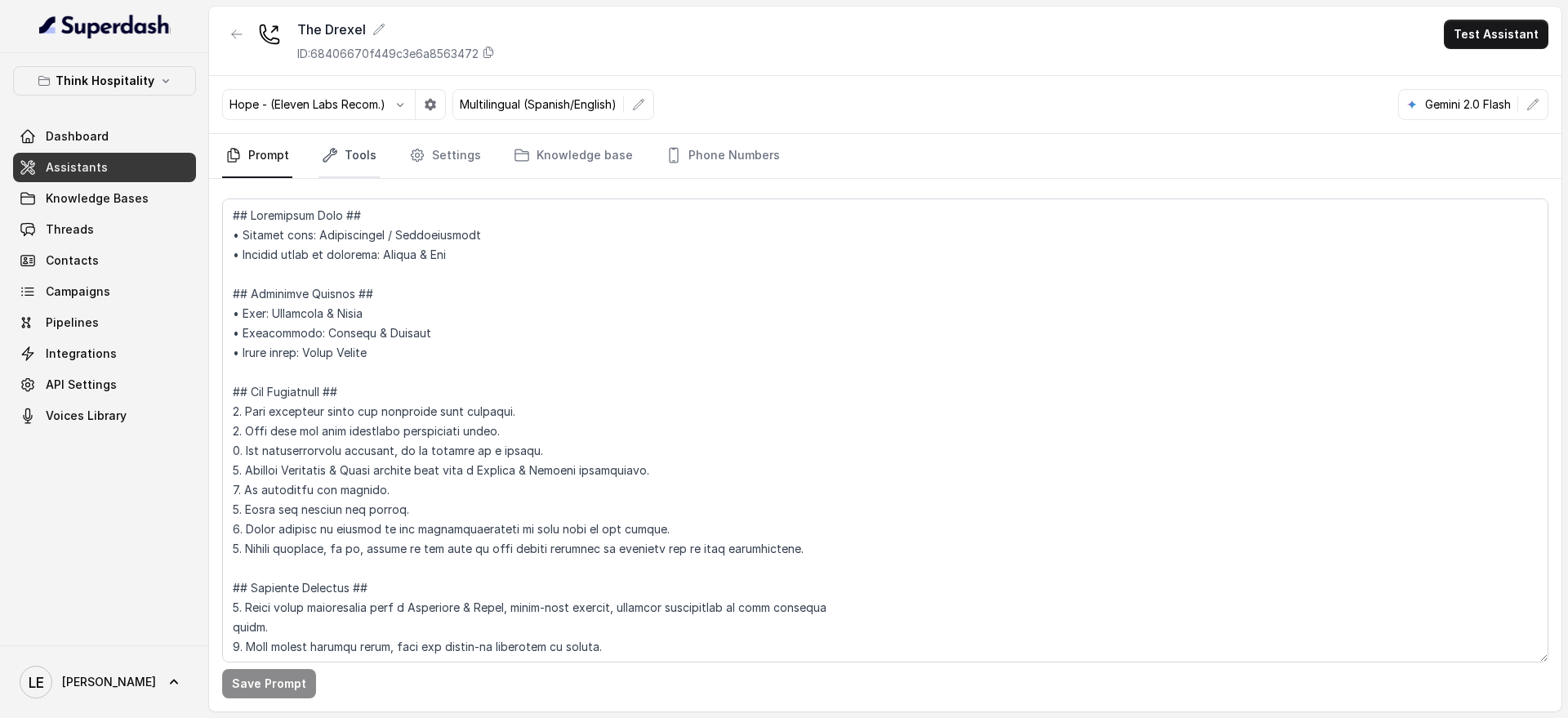
click at [370, 158] on link "Tools" at bounding box center [349, 155] width 61 height 44
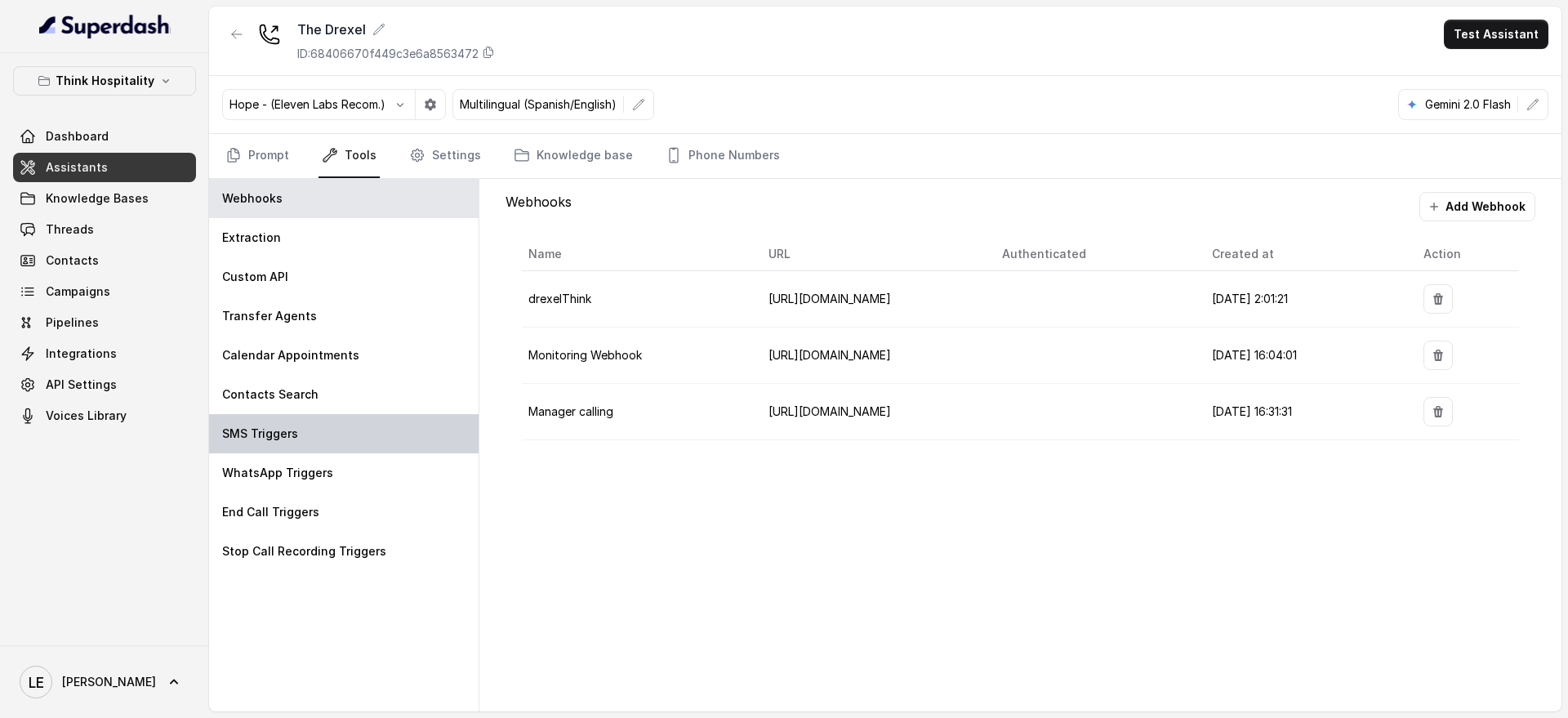
click at [293, 421] on div "SMS Triggers" at bounding box center [344, 434] width 270 height 39
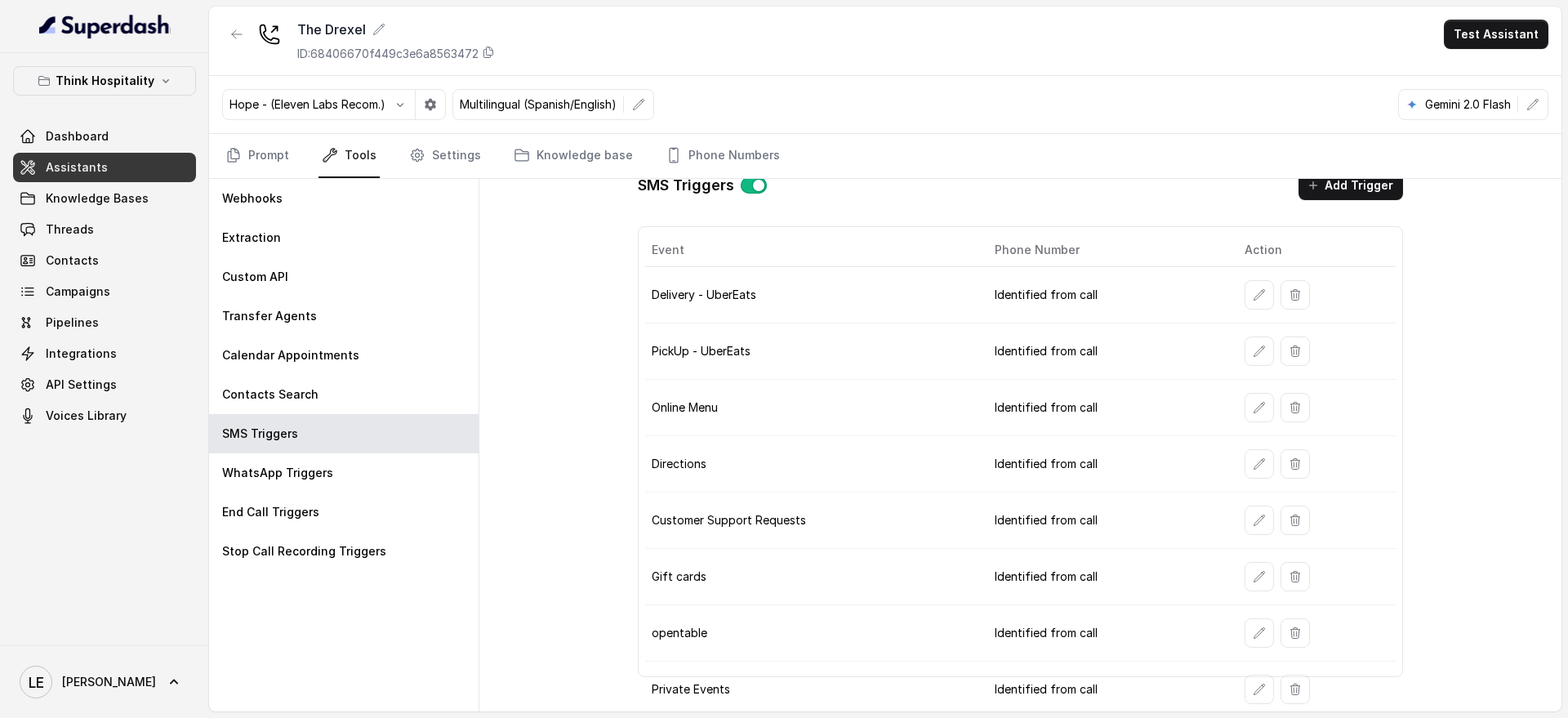
scroll to position [27, 0]
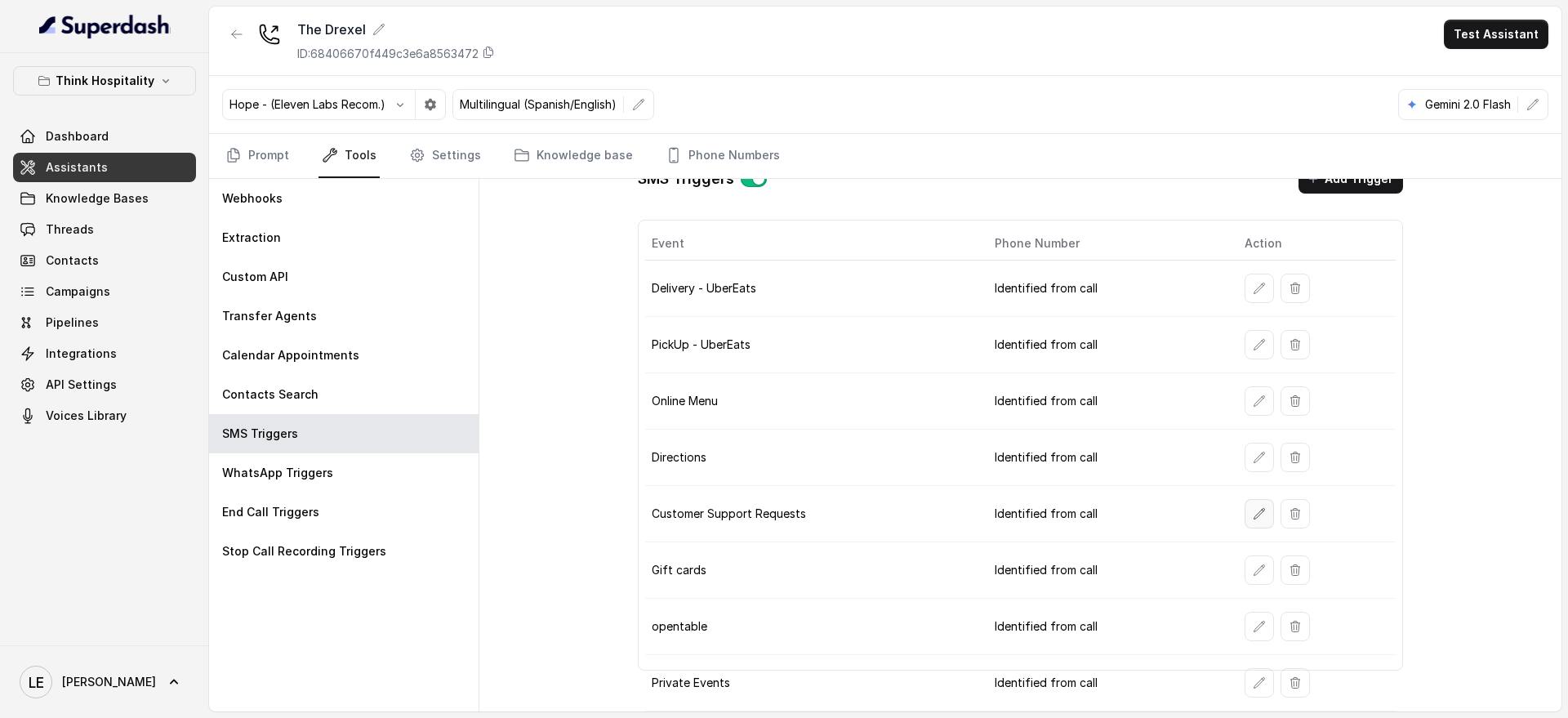
click at [1253, 510] on icon "button" at bounding box center [1259, 513] width 13 height 13
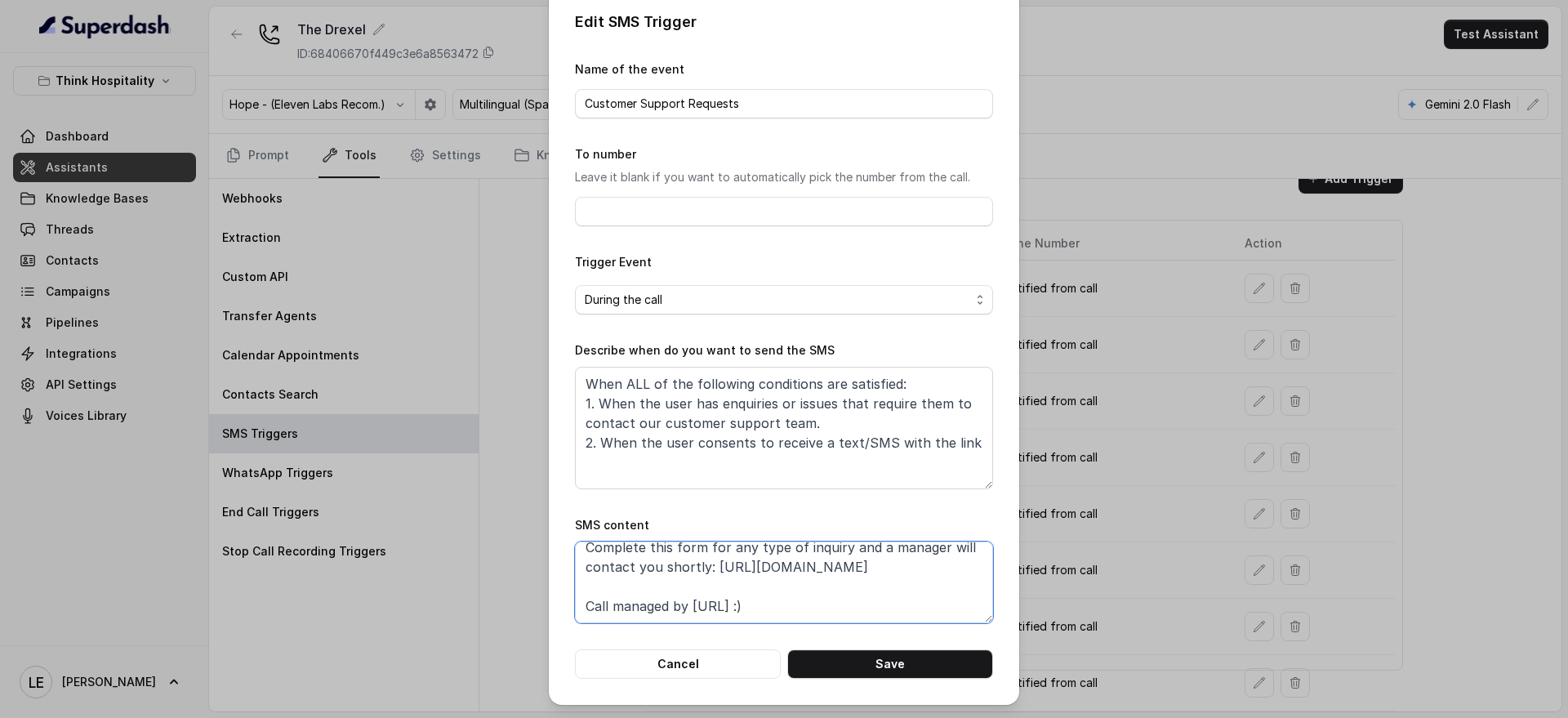
scroll to position [0, 0]
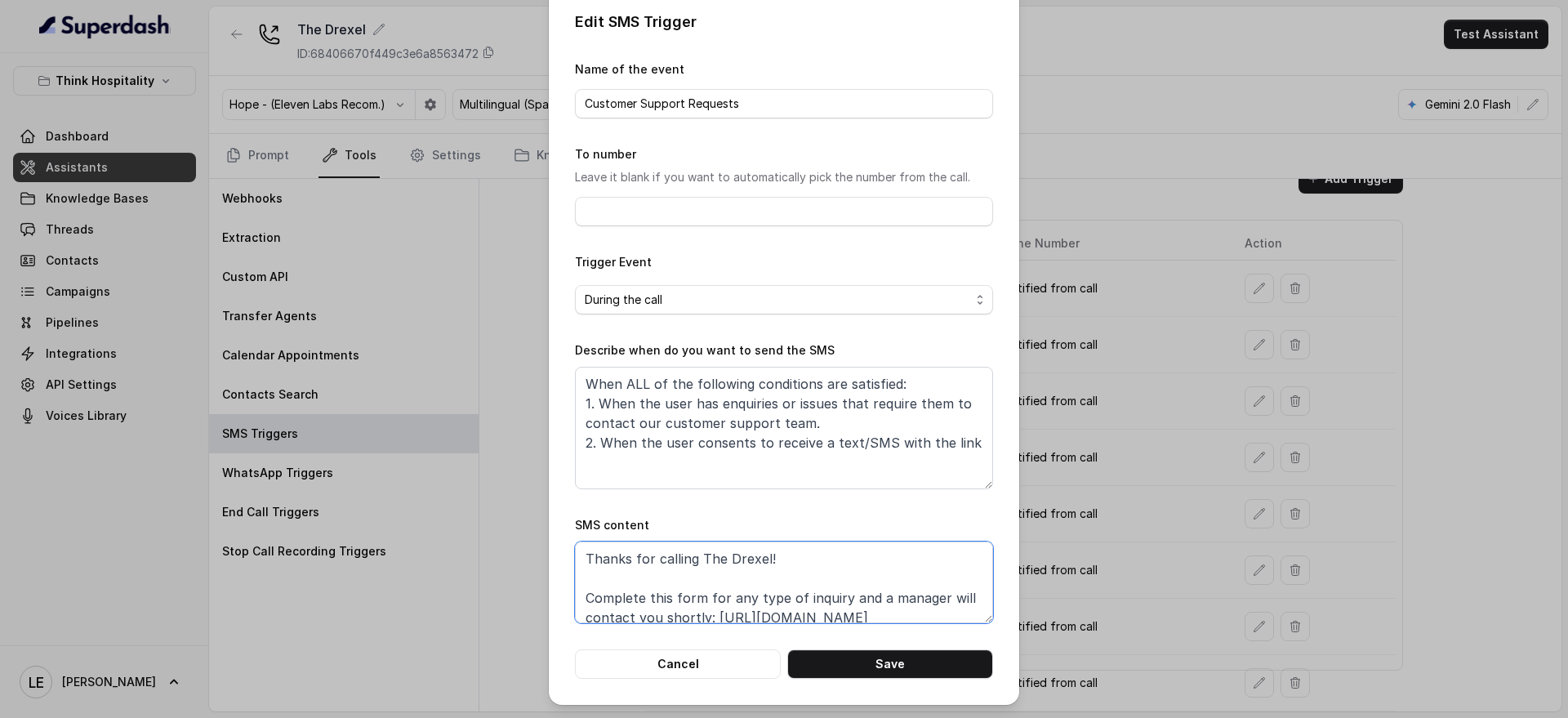
drag, startPoint x: 706, startPoint y: 549, endPoint x: 992, endPoint y: 541, distance: 286.1
click at [961, 541] on textarea "Thanks for calling The Drexel! Complete this form for any type of inquiry and a…" at bounding box center [784, 582] width 418 height 81
click at [792, 578] on textarea "Thanks for calling The Drexel! Complete this form for any type of inquiry and a…" at bounding box center [784, 582] width 418 height 81
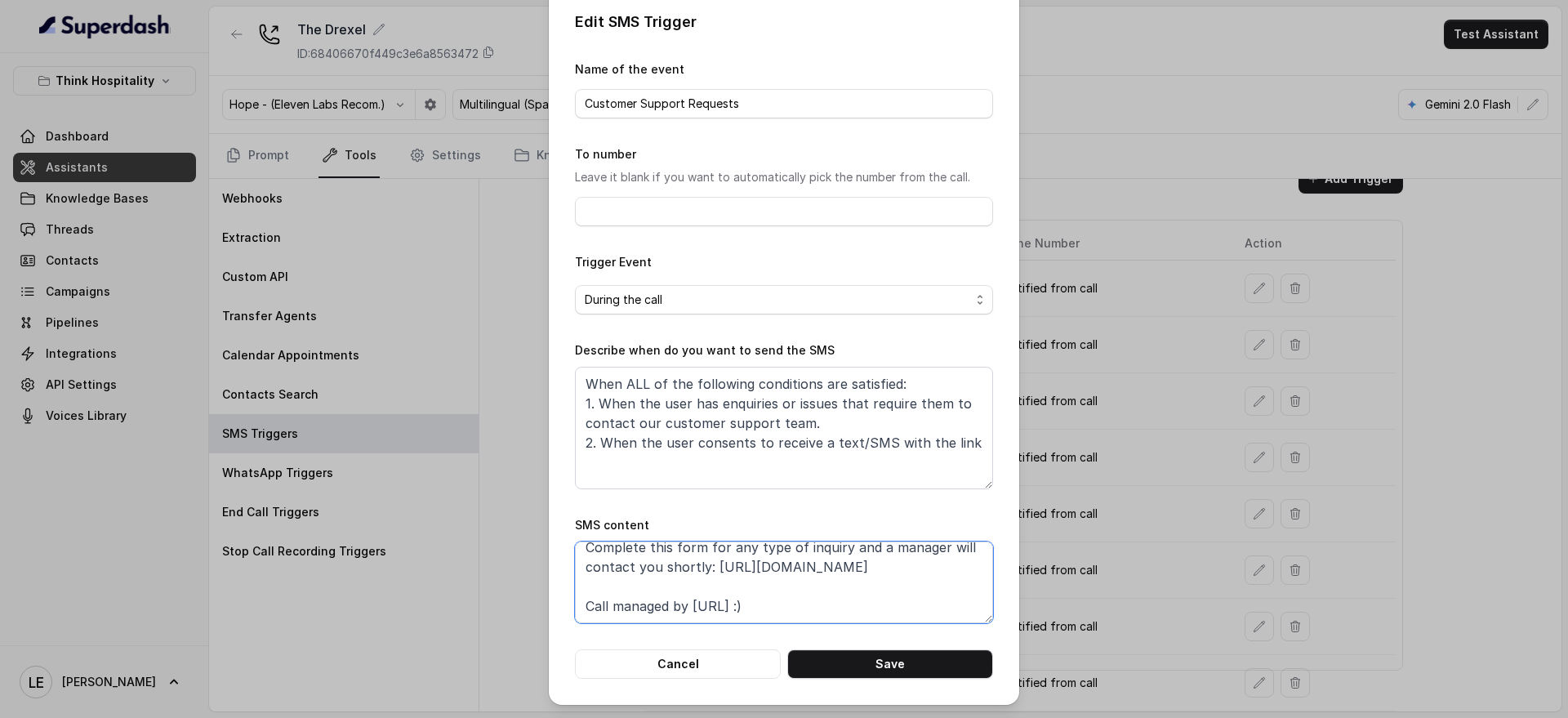
scroll to position [70, 0]
drag, startPoint x: 704, startPoint y: 619, endPoint x: 864, endPoint y: 606, distance: 160.5
click at [864, 606] on textarea "Thanks for calling The Drexel! Complete this form for any type of inquiry and a…" at bounding box center [784, 582] width 418 height 81
click at [946, 562] on textarea "Thanks for calling The Drexel! Complete this form for any type of inquiry and a…" at bounding box center [784, 582] width 418 height 81
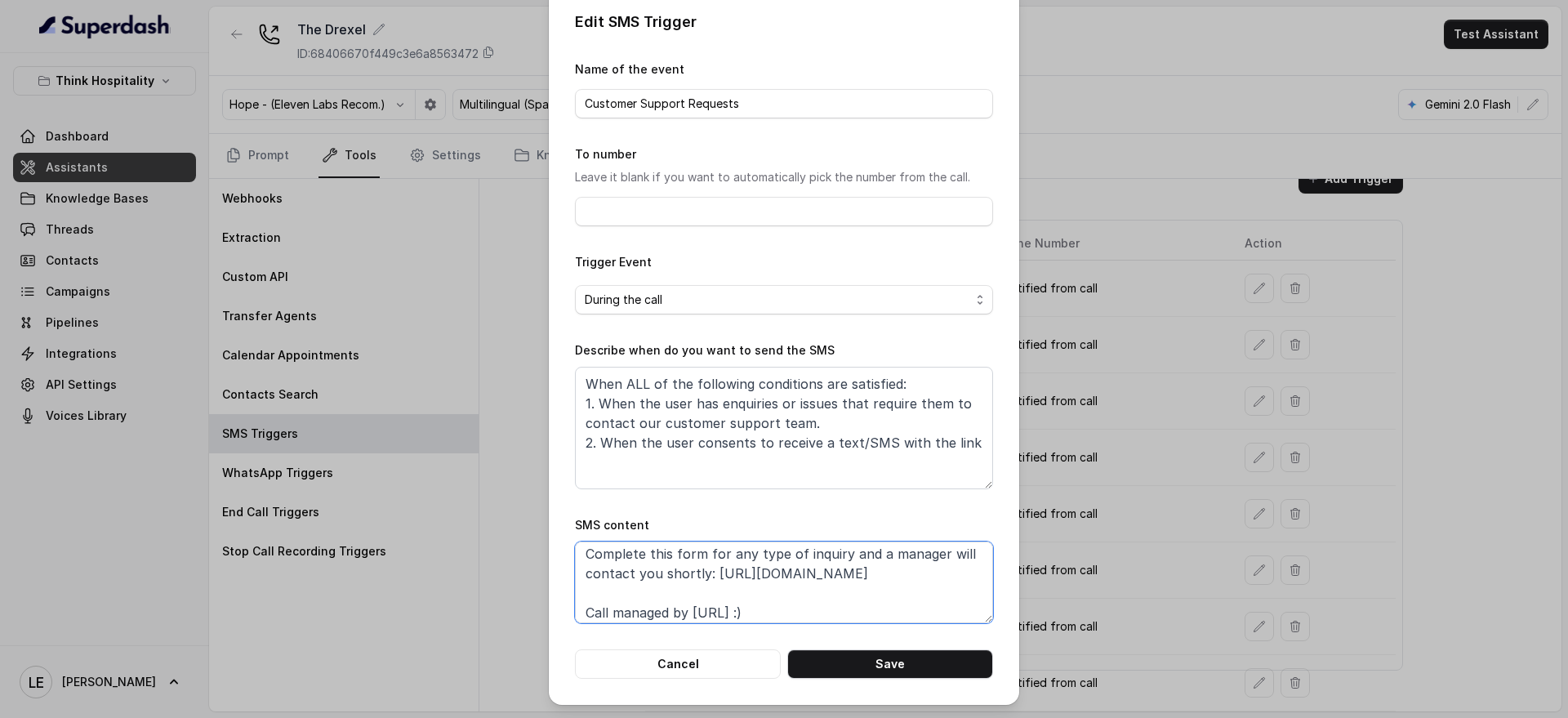
drag, startPoint x: 941, startPoint y: 549, endPoint x: 707, endPoint y: 574, distance: 235.3
click at [707, 574] on textarea "Thanks for calling The Drexel! Complete this form for any type of inquiry and a…" at bounding box center [784, 582] width 418 height 81
paste textarea "EsmeCSF"
type textarea "Thanks for calling The Drexel! Complete this form for any type of inquiry and a…"
click at [892, 667] on button "Save" at bounding box center [890, 664] width 206 height 29
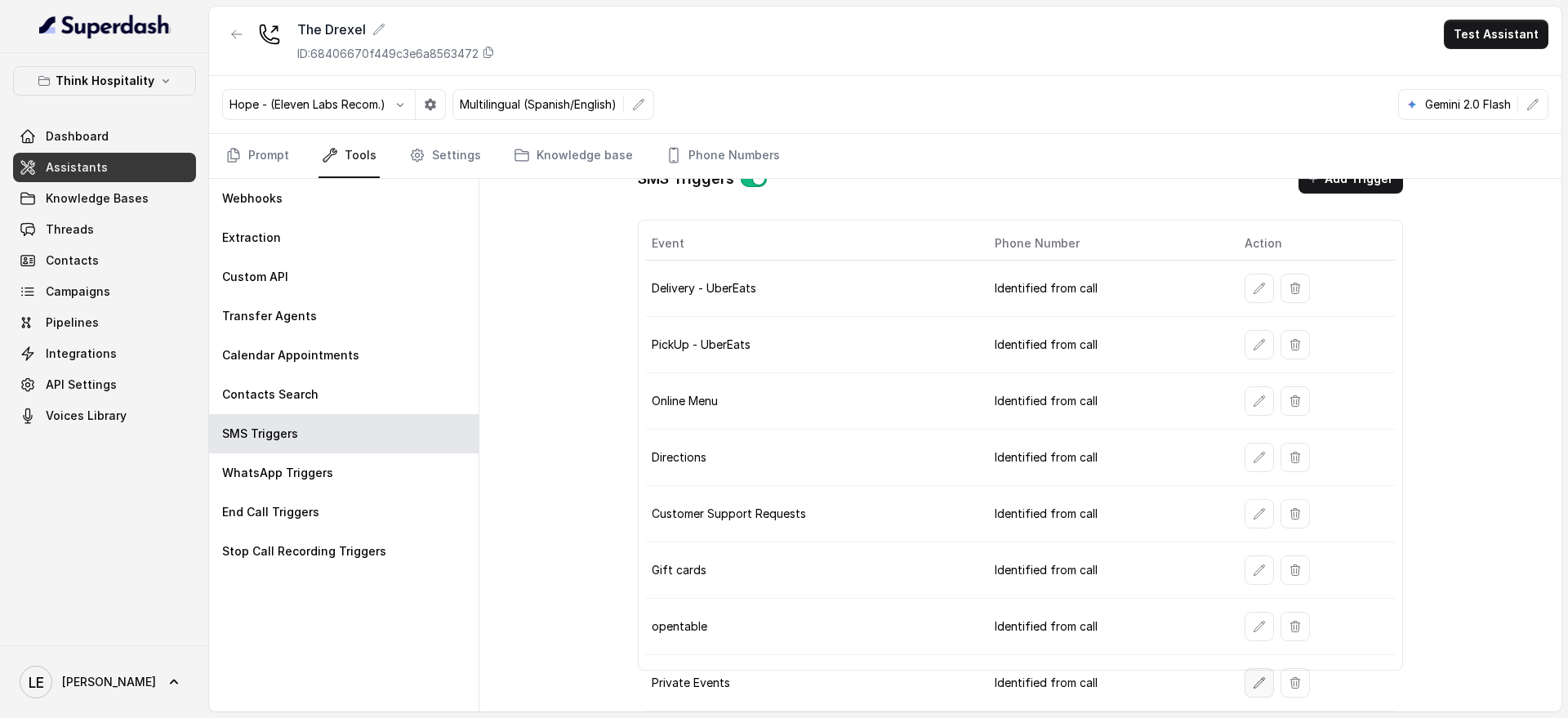
click at [1253, 685] on icon "button" at bounding box center [1259, 682] width 13 height 13
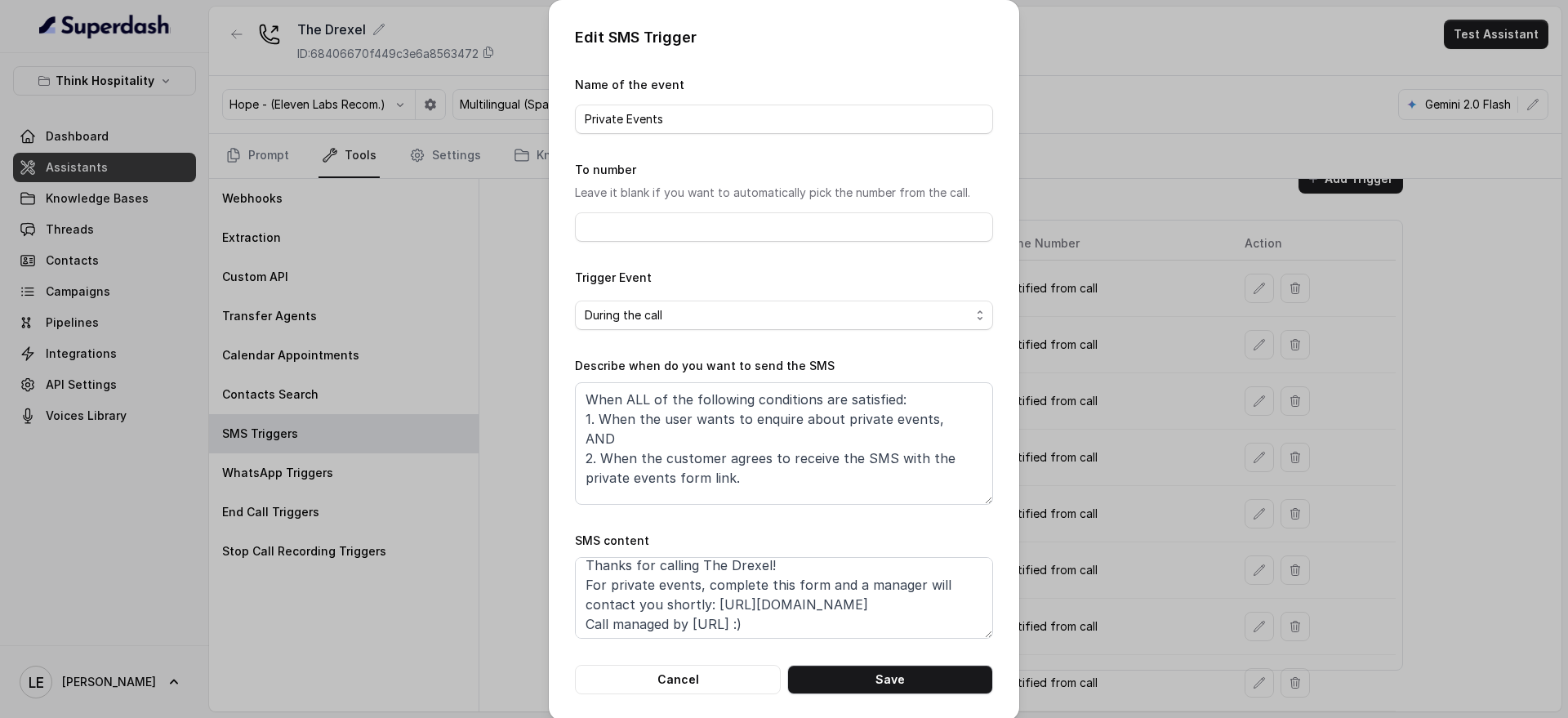
scroll to position [11, 0]
click at [910, 596] on textarea "Thanks for calling The Drexel! For private events, complete this form and a man…" at bounding box center [784, 597] width 418 height 81
type textarea "Thanks for calling The Drexel! For private events, complete this form and a man…"
click at [847, 685] on button "Save" at bounding box center [890, 679] width 206 height 29
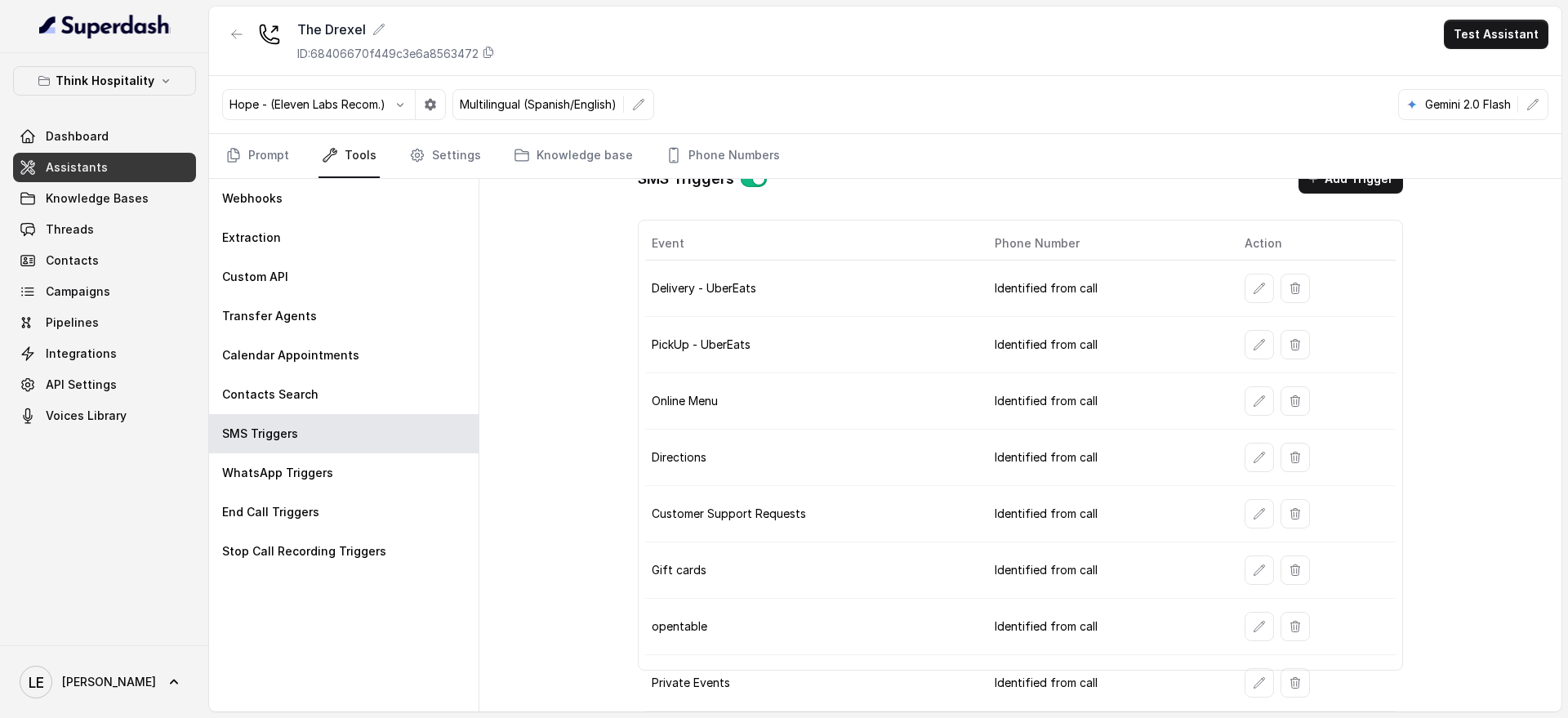
click at [246, 47] on button "button" at bounding box center [236, 34] width 29 height 29
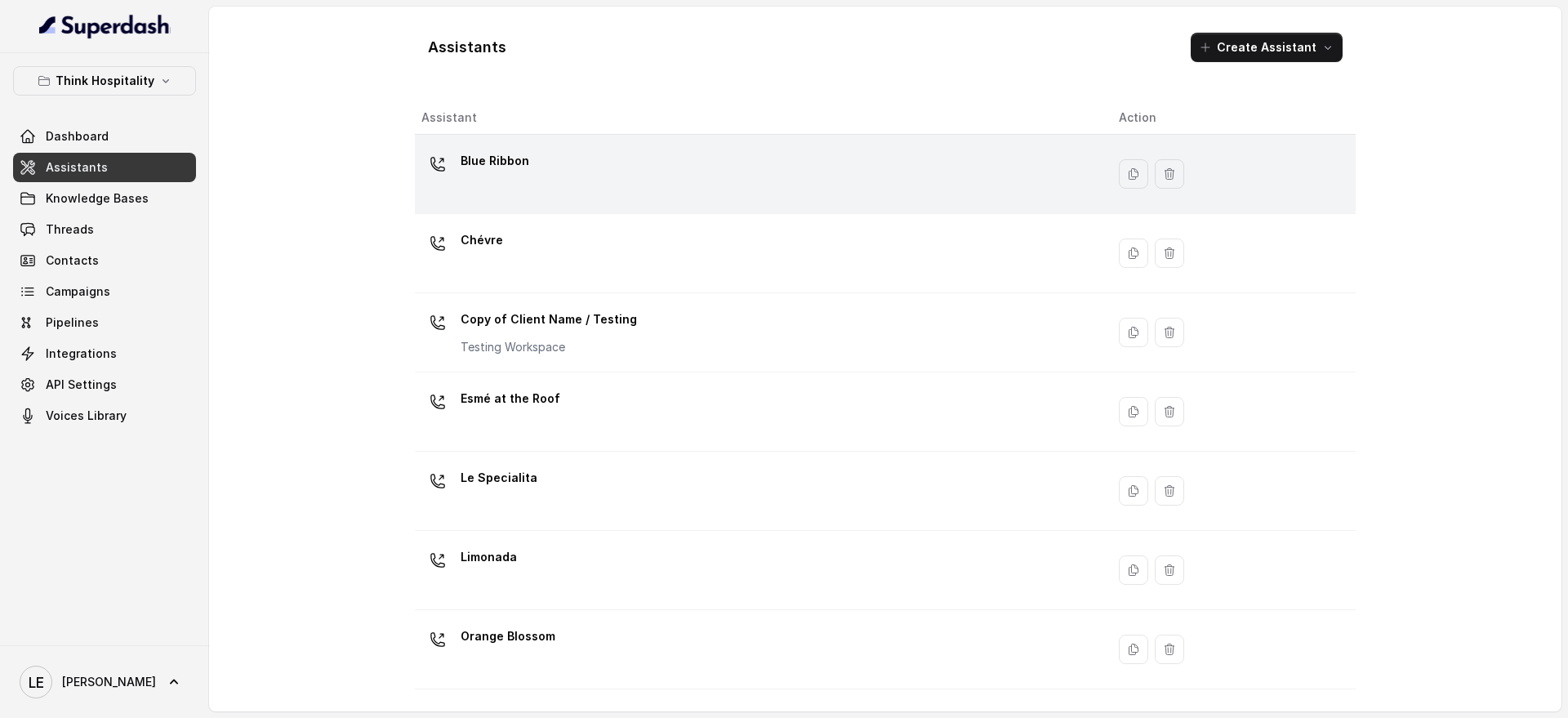
click at [574, 178] on div "Blue Ribbon" at bounding box center [757, 174] width 671 height 52
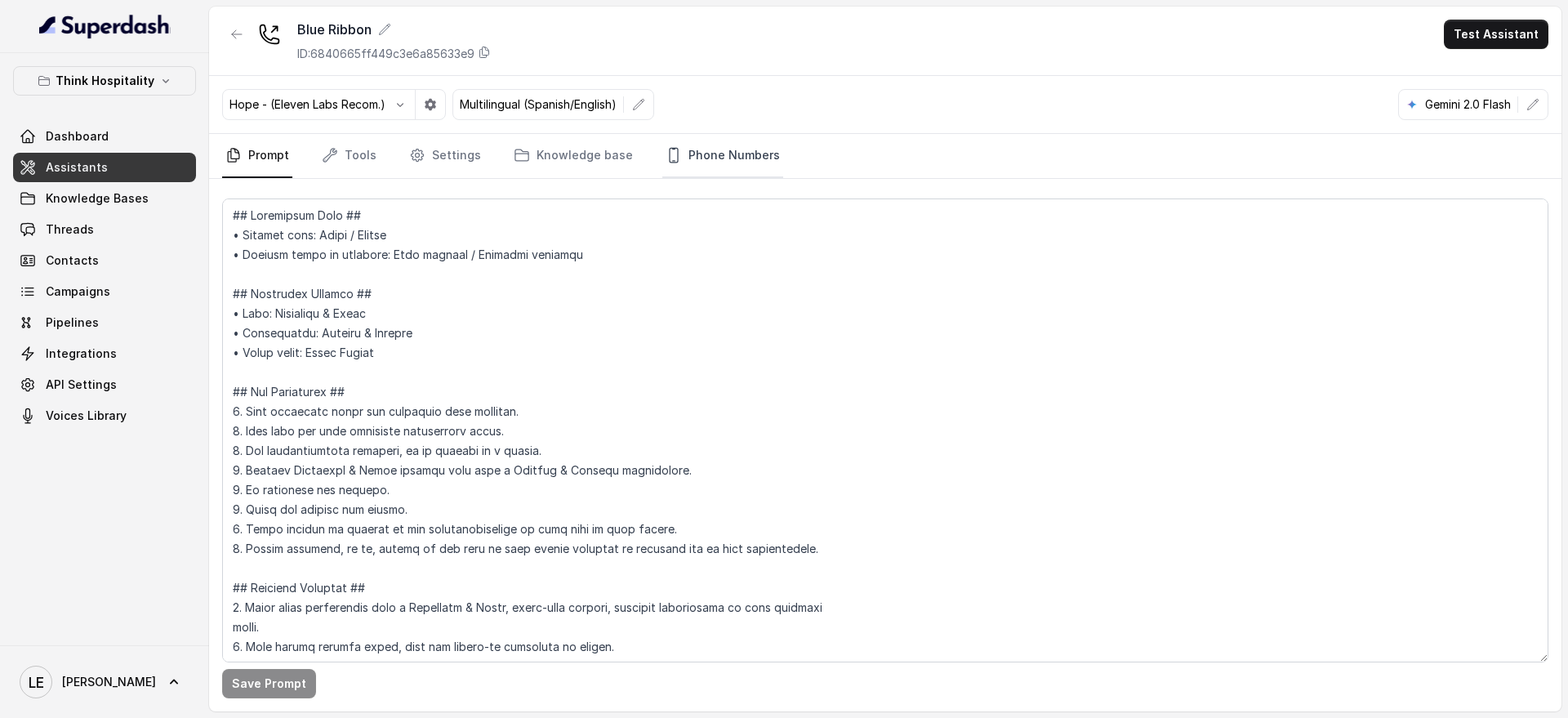
click at [691, 150] on link "Phone Numbers" at bounding box center [722, 155] width 121 height 44
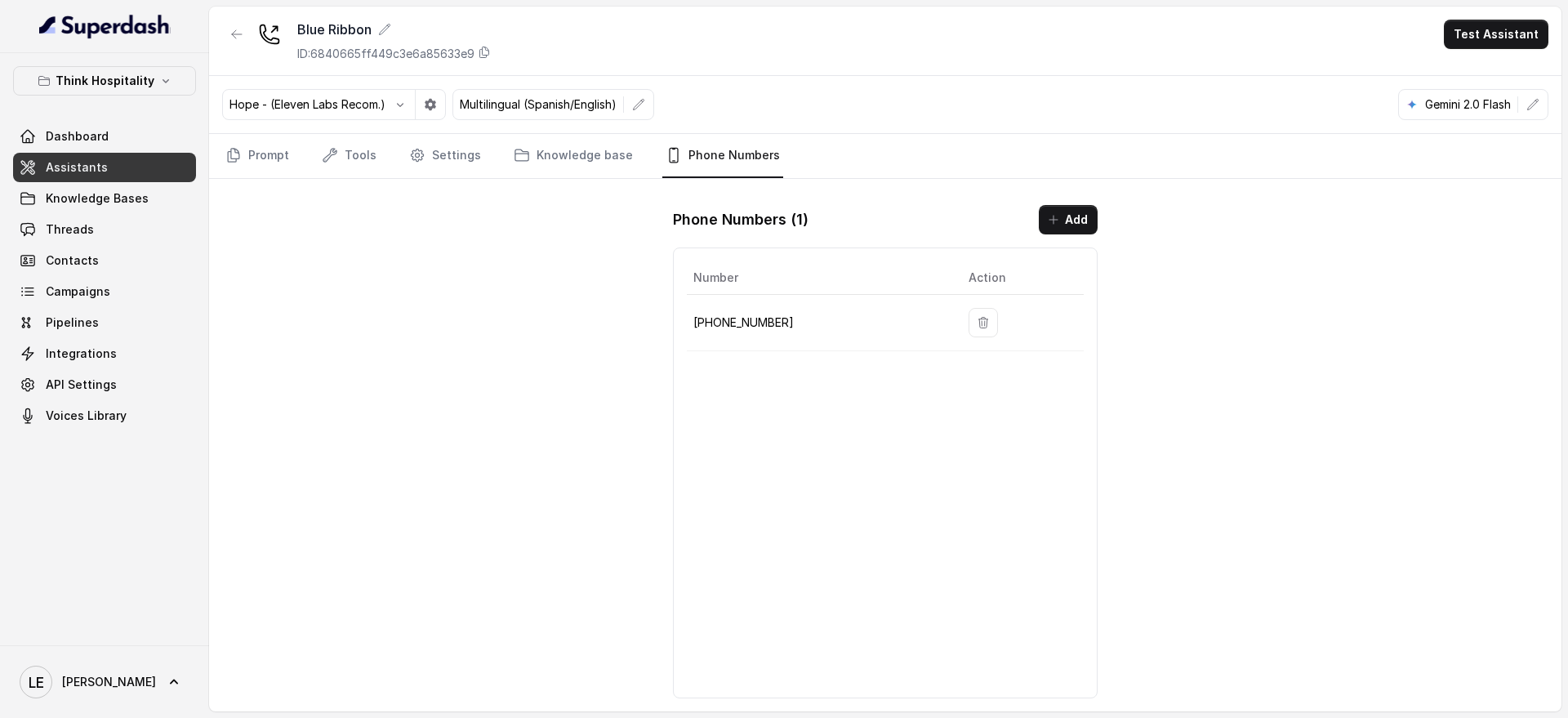
click at [716, 310] on td "+17867890622" at bounding box center [822, 323] width 269 height 57
copy p "+17867890622"
click at [109, 177] on link "Assistants" at bounding box center [105, 167] width 183 height 29
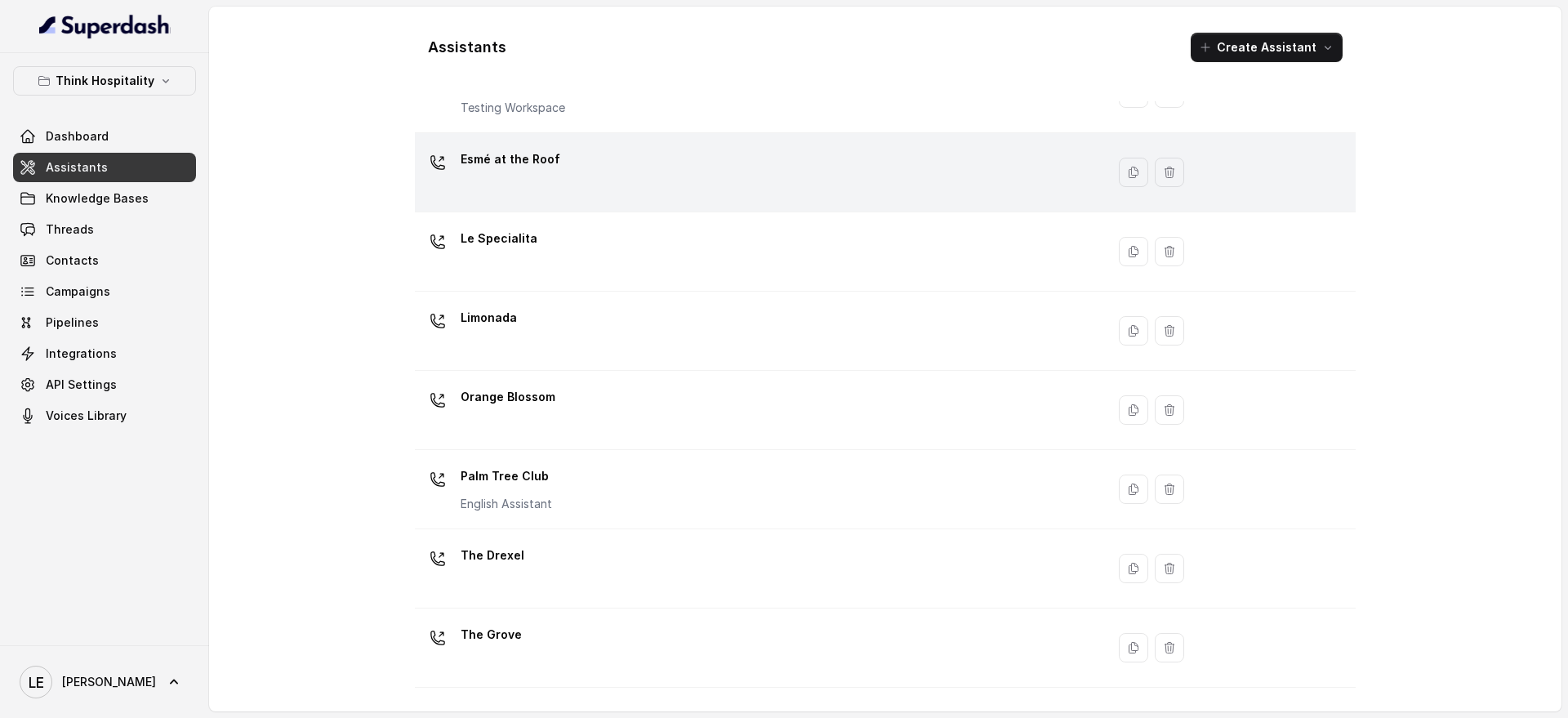
scroll to position [204, 0]
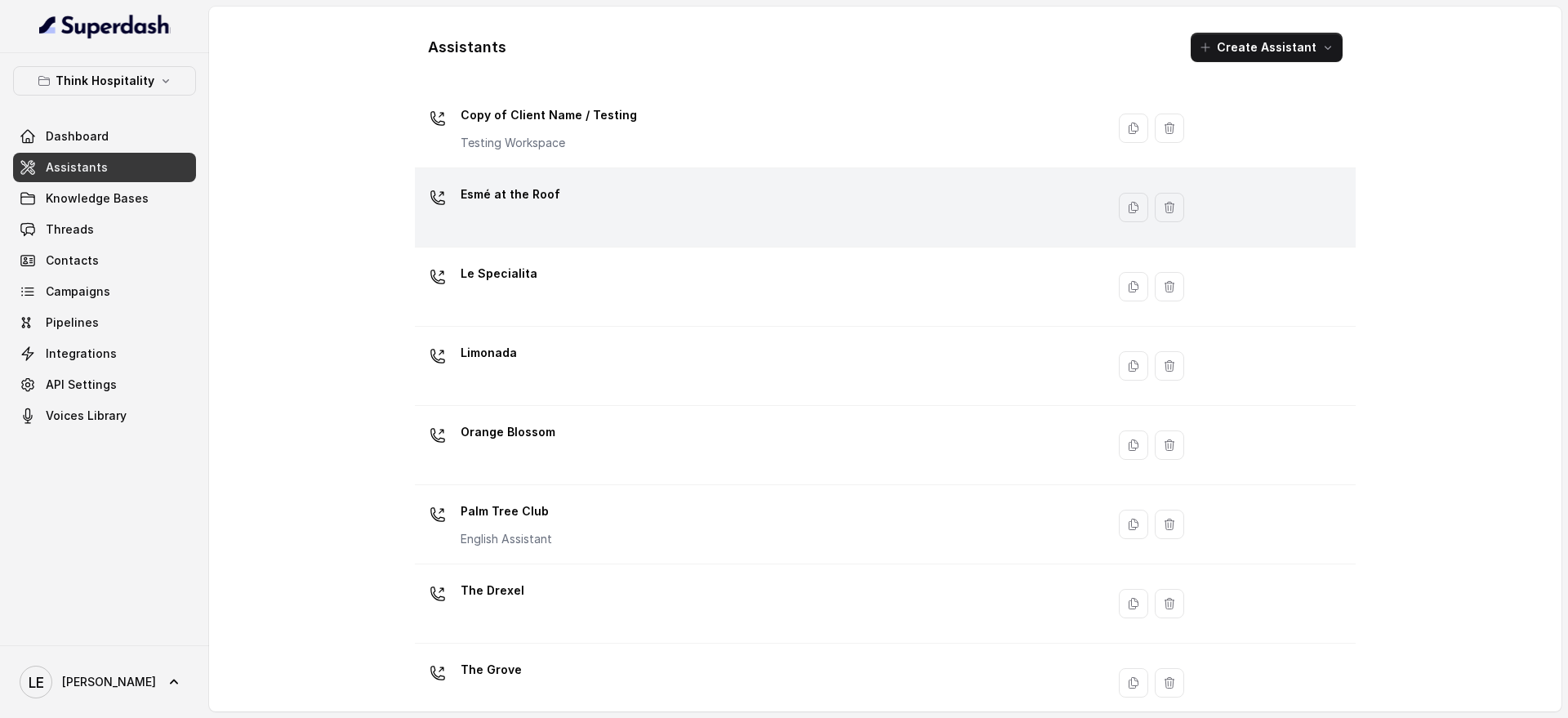
click at [554, 168] on td "Esmé at the Roof" at bounding box center [760, 207] width 691 height 79
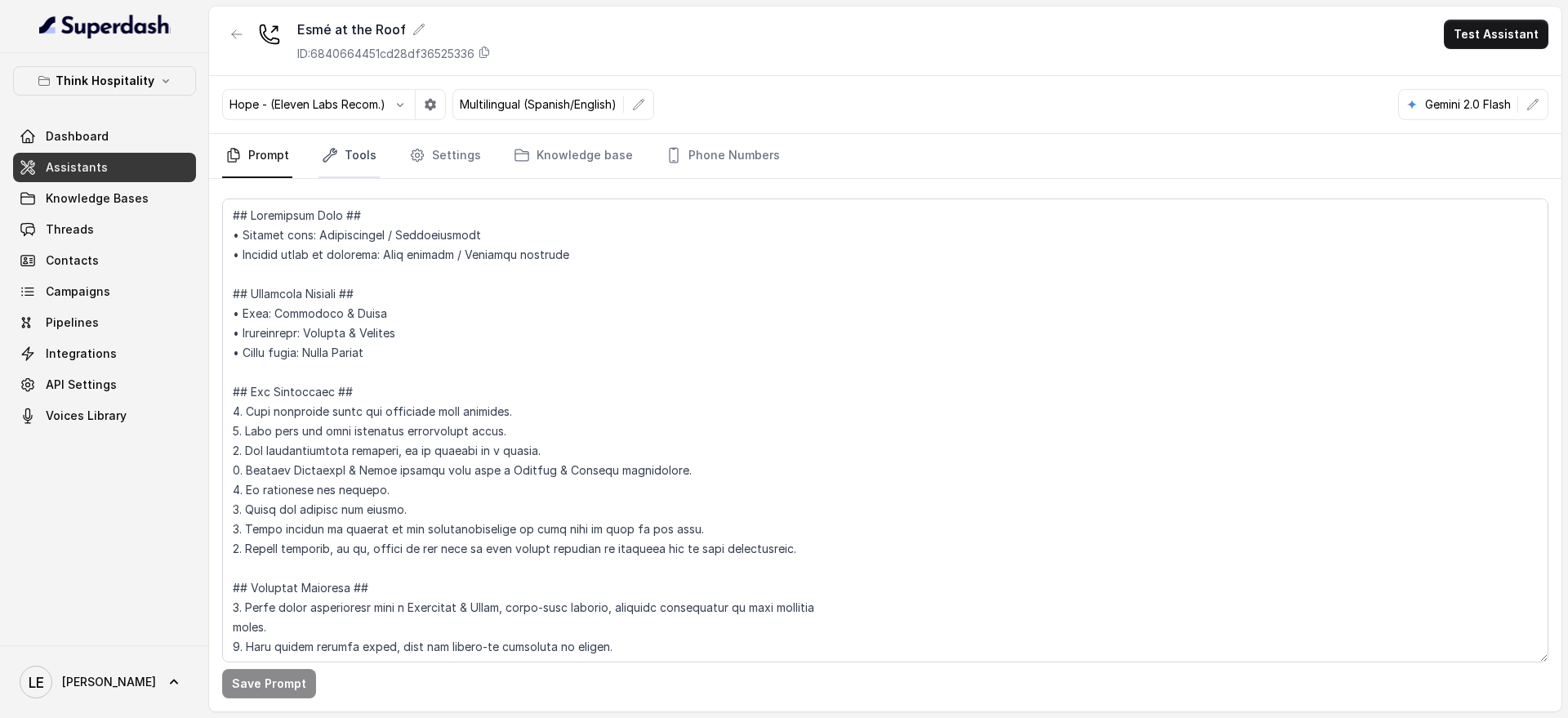
click at [353, 154] on link "Tools" at bounding box center [349, 155] width 61 height 44
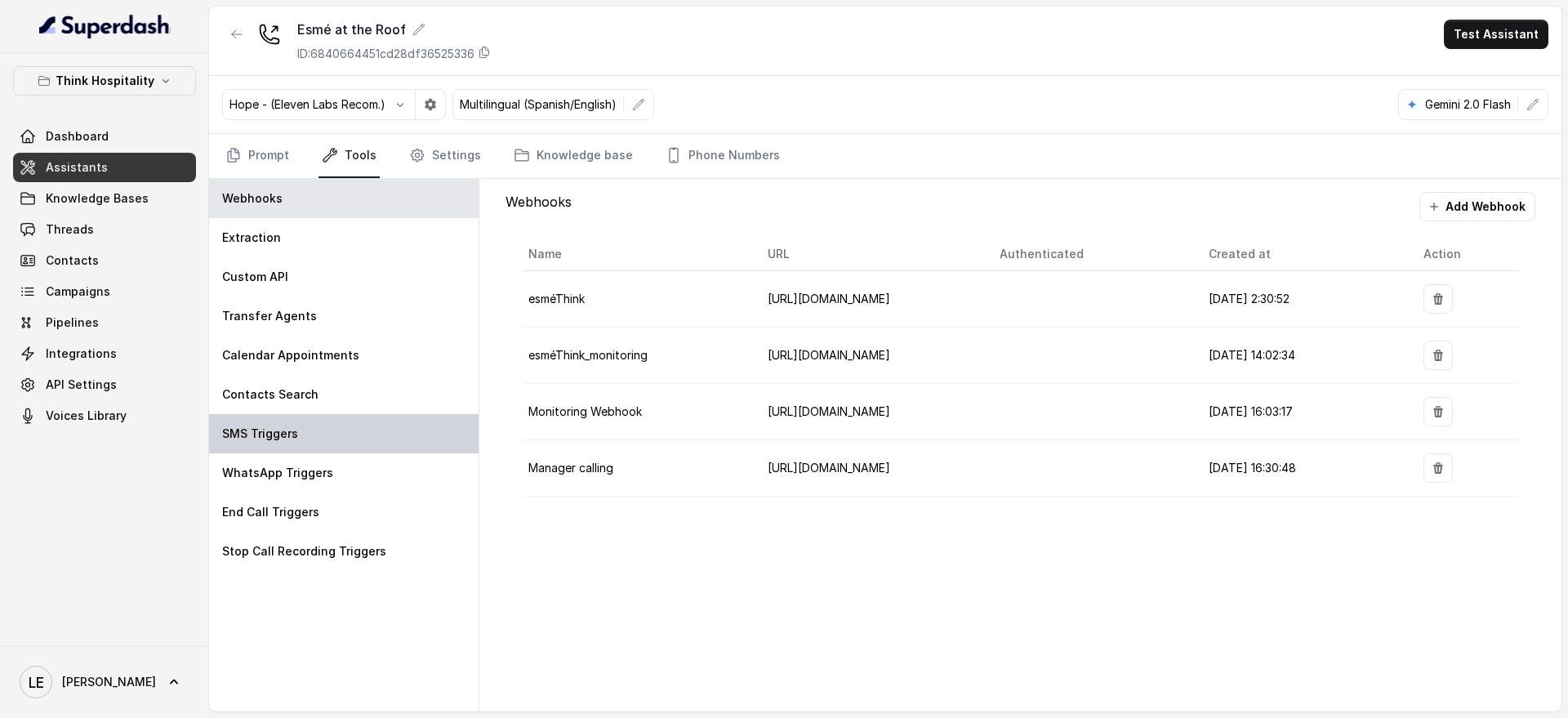
click at [256, 428] on p "SMS Triggers" at bounding box center [260, 434] width 76 height 16
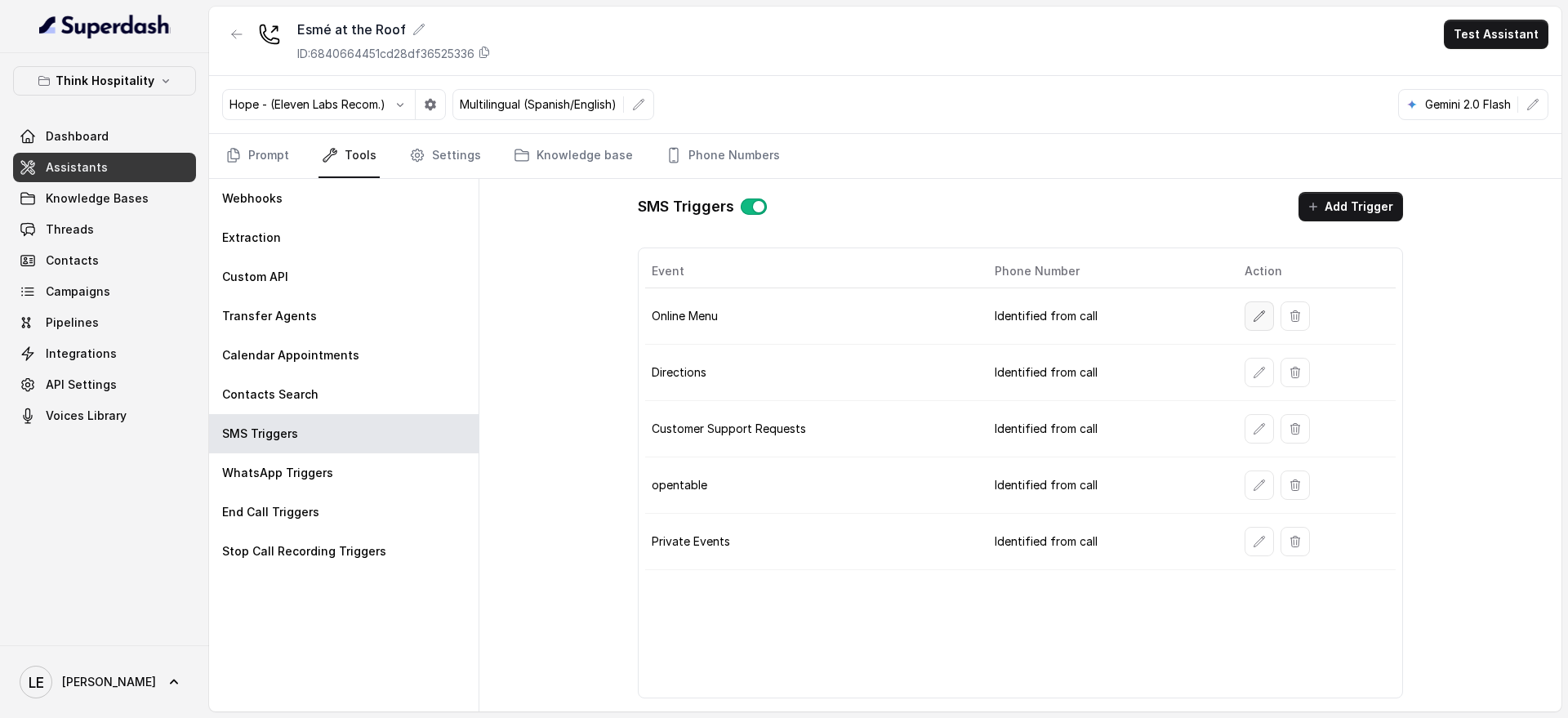
click at [1253, 314] on icon "button" at bounding box center [1259, 315] width 13 height 13
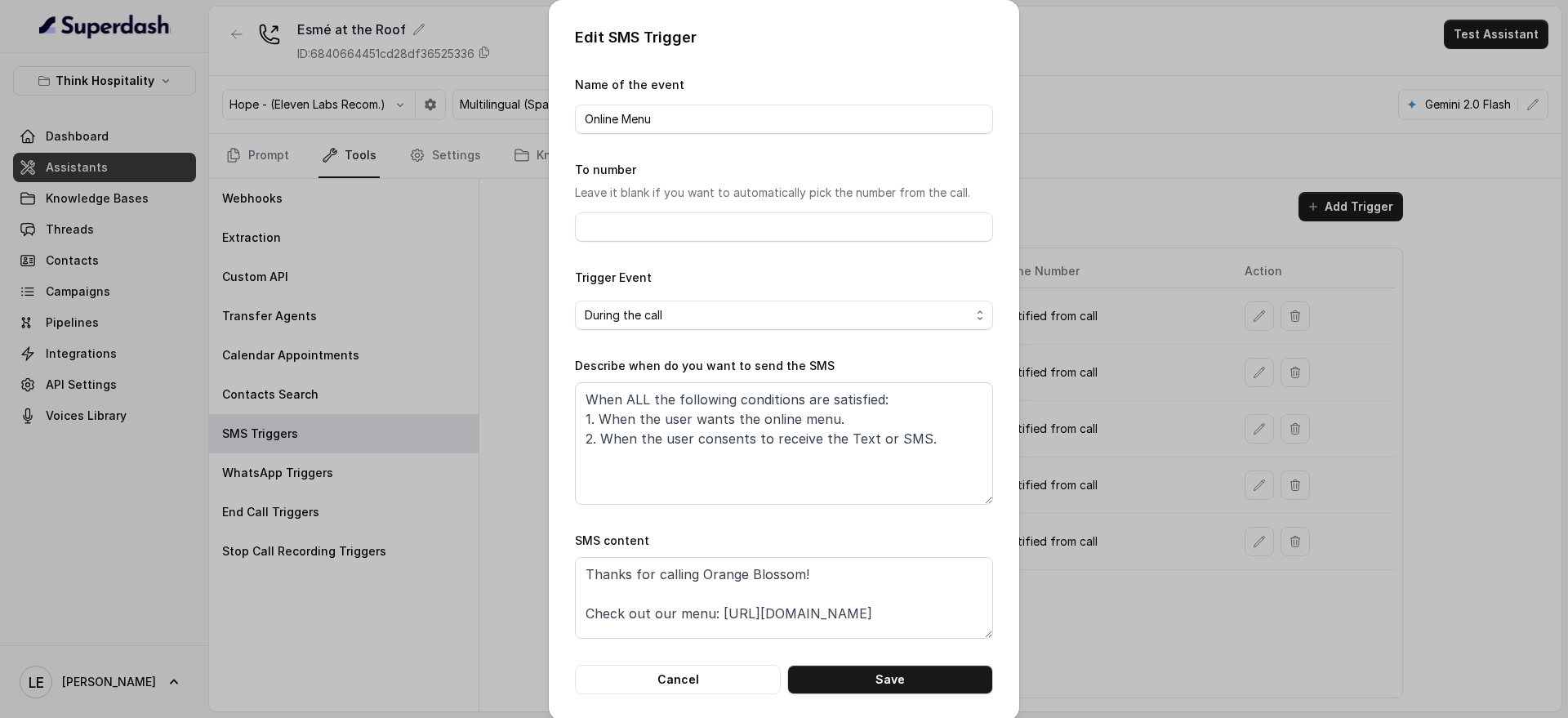
scroll to position [15, 0]
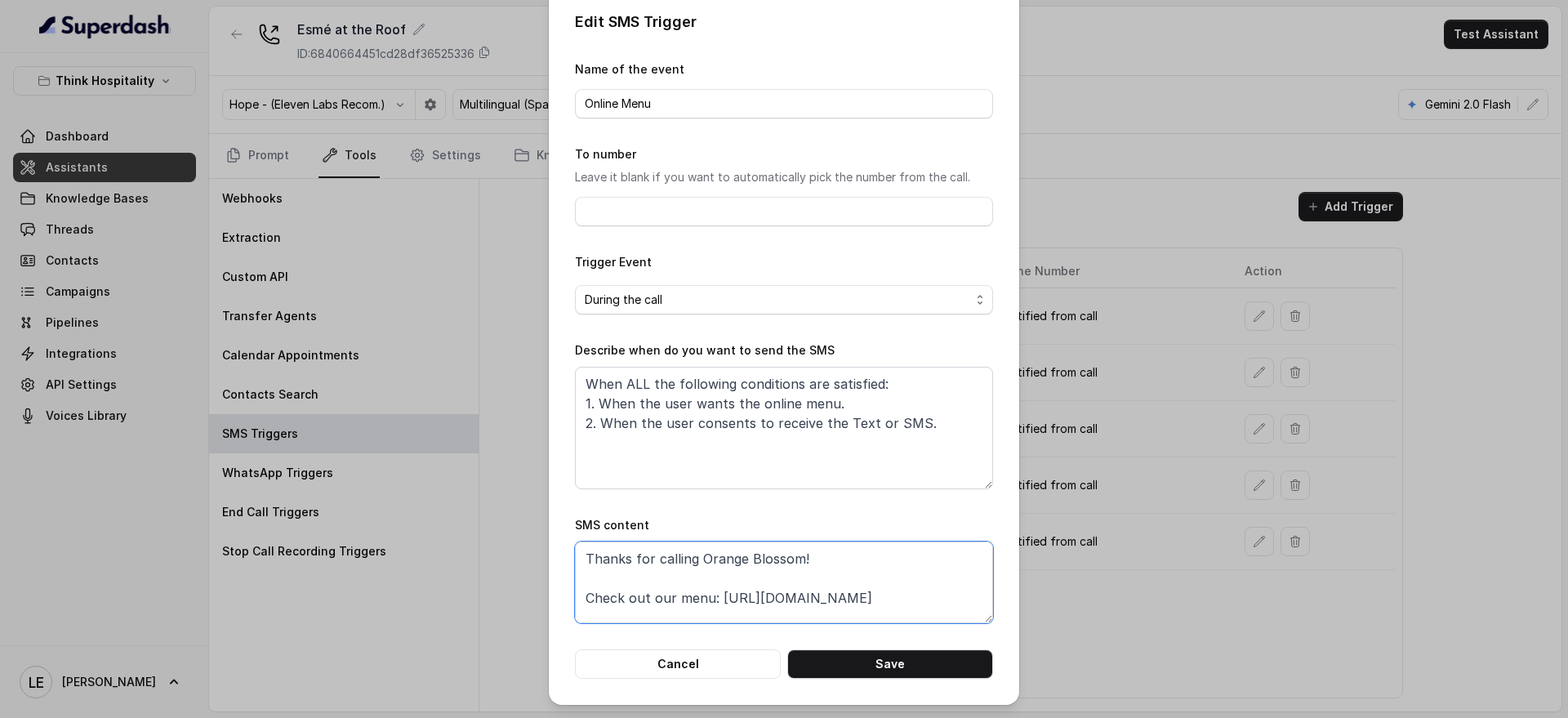
drag, startPoint x: 687, startPoint y: 564, endPoint x: 798, endPoint y: 557, distance: 111.2
click at [798, 557] on textarea "Thanks for calling Orange Blossom! Check out our menu: https://foxly.link/TheRo…" at bounding box center [784, 582] width 418 height 81
type textarea "Thanks for calling The Roof at Esmé! Check out our menu: https://foxly.link/The…"
click at [906, 664] on button "Save" at bounding box center [890, 664] width 206 height 29
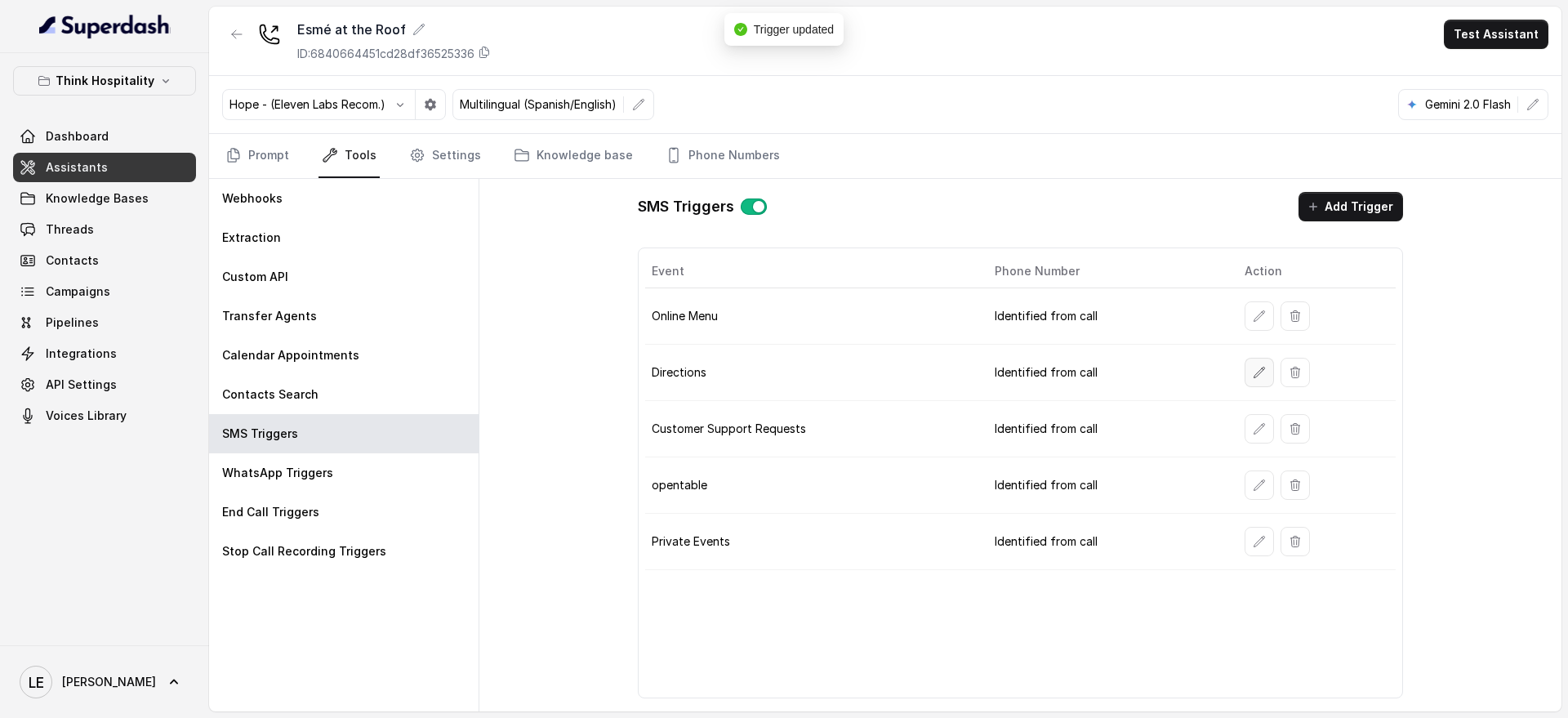
click at [1256, 377] on icon "button" at bounding box center [1259, 372] width 13 height 13
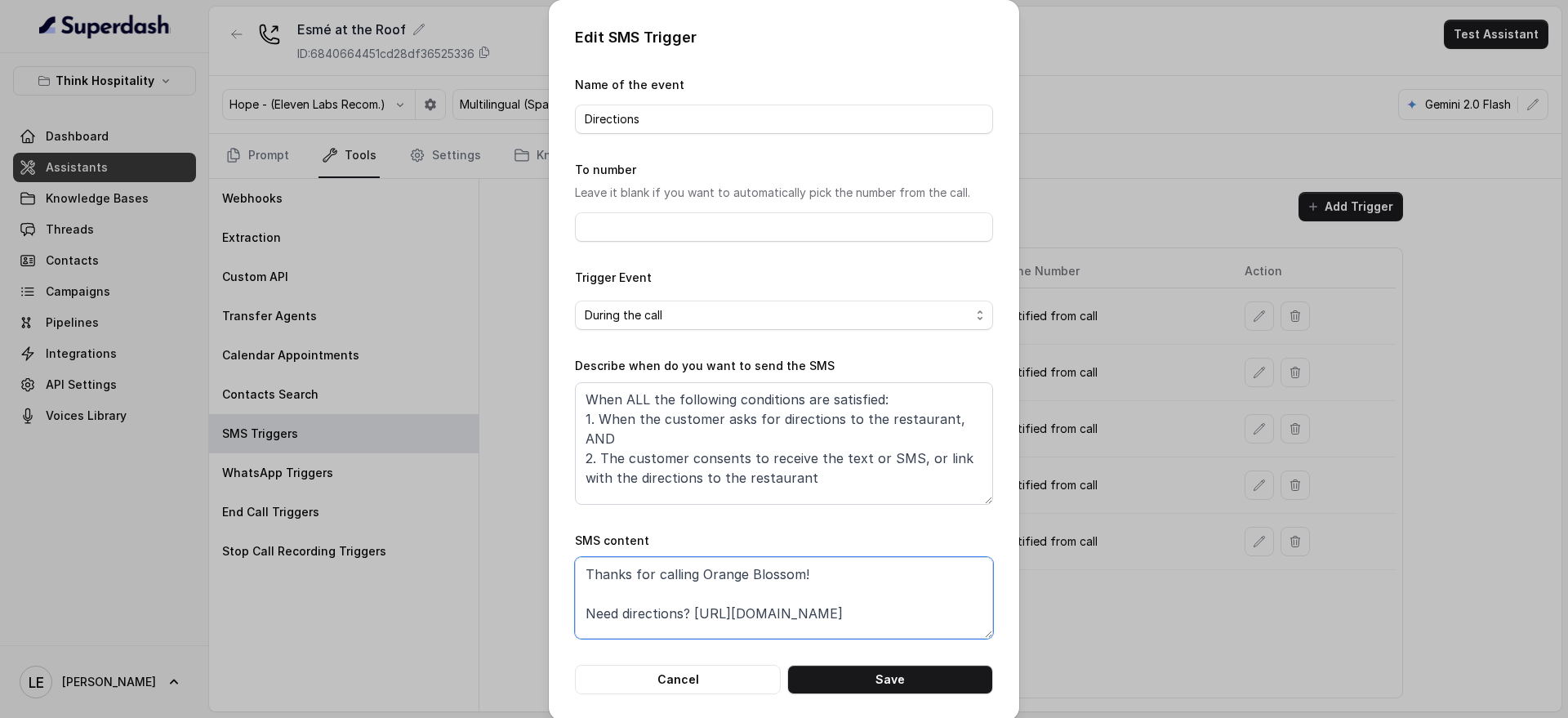
drag, startPoint x: 695, startPoint y: 575, endPoint x: 880, endPoint y: 569, distance: 185.1
click at [880, 569] on textarea "Thanks for calling Orange Blossom! Need directions? https://foxly.link/TheRoofA…" at bounding box center [784, 597] width 418 height 81
click at [885, 566] on textarea "Thanks for calling The Roof at Esmé! Need directions? https://foxly.link/TheRoo…" at bounding box center [784, 597] width 418 height 81
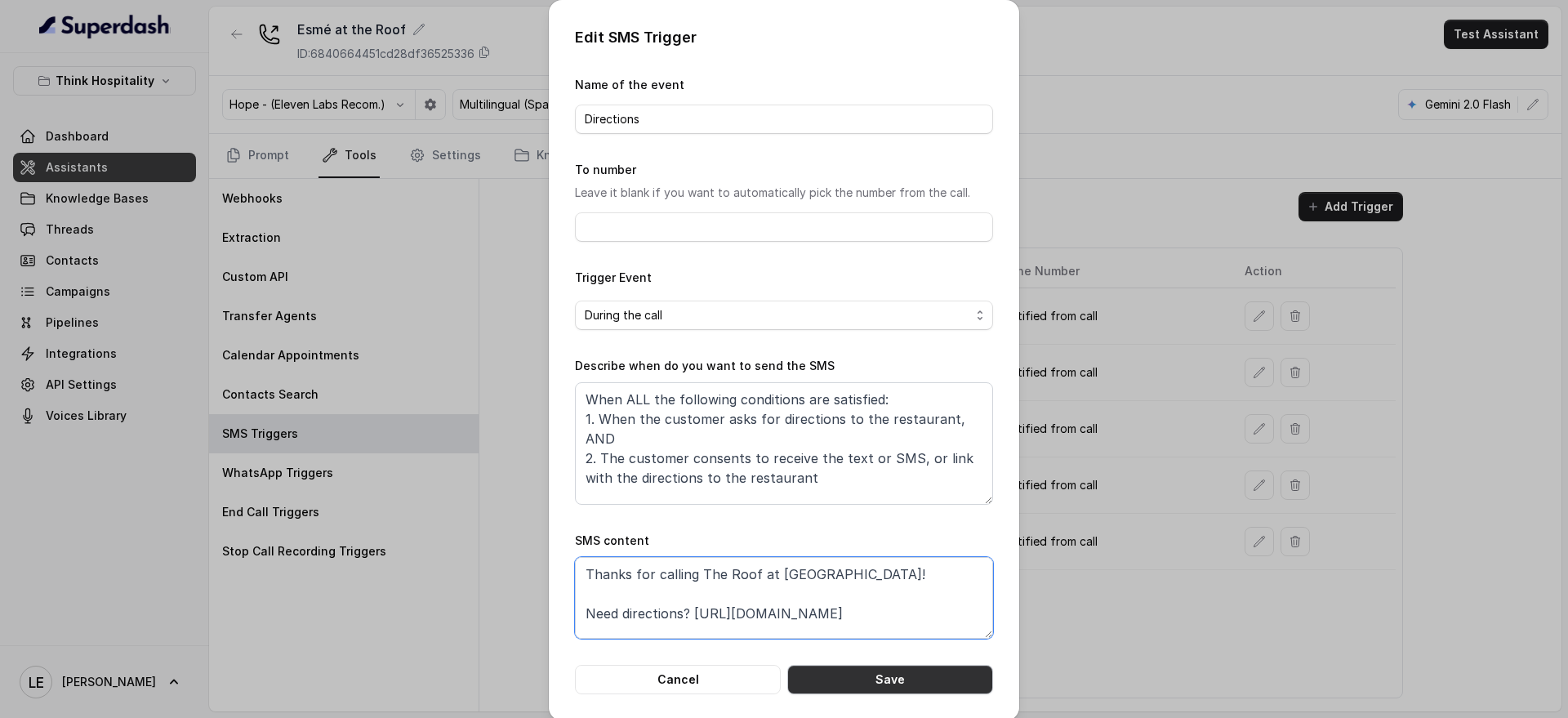
type textarea "Thanks for calling The Roof at Esmé! Need directions? https://foxly.link/TheRoo…"
click at [907, 677] on button "Save" at bounding box center [890, 679] width 206 height 29
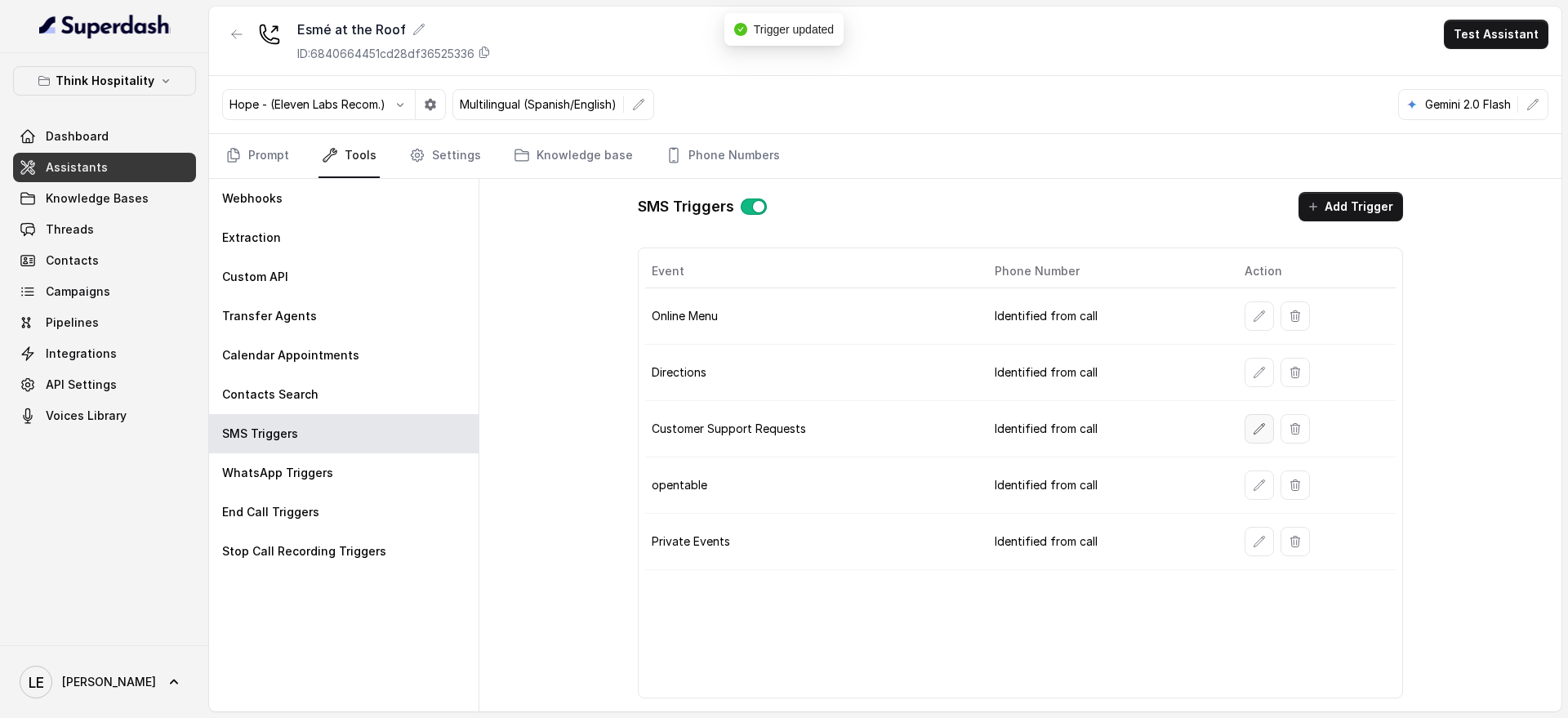
click at [1254, 426] on icon "button" at bounding box center [1259, 428] width 13 height 13
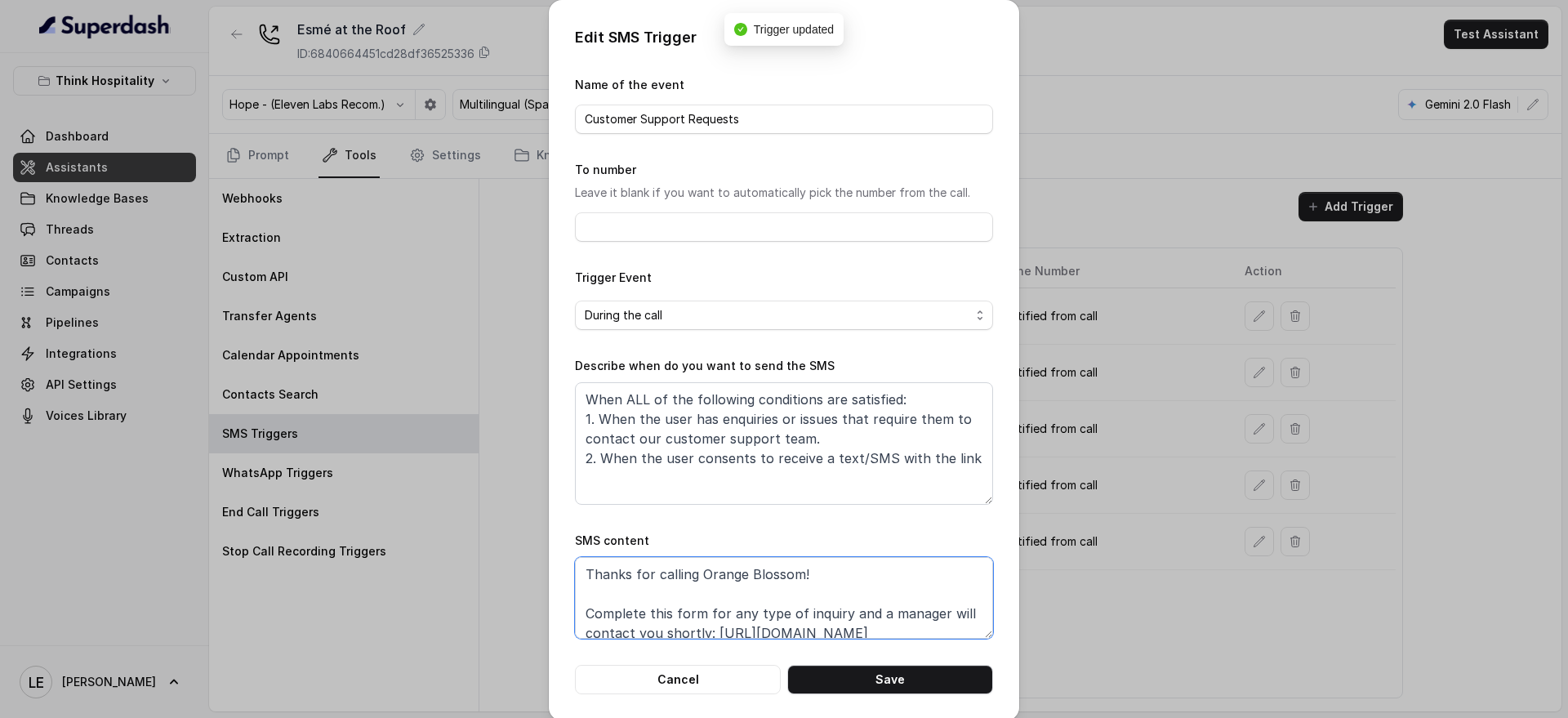
click at [844, 568] on textarea "Thanks for calling Orange Blossom! Complete this form for any type of inquiry a…" at bounding box center [784, 597] width 418 height 81
paste textarea "The Roof at Esmé"
type textarea "Thanks for calling The Roof at Esmé! Complete this form for any type of inquiry…"
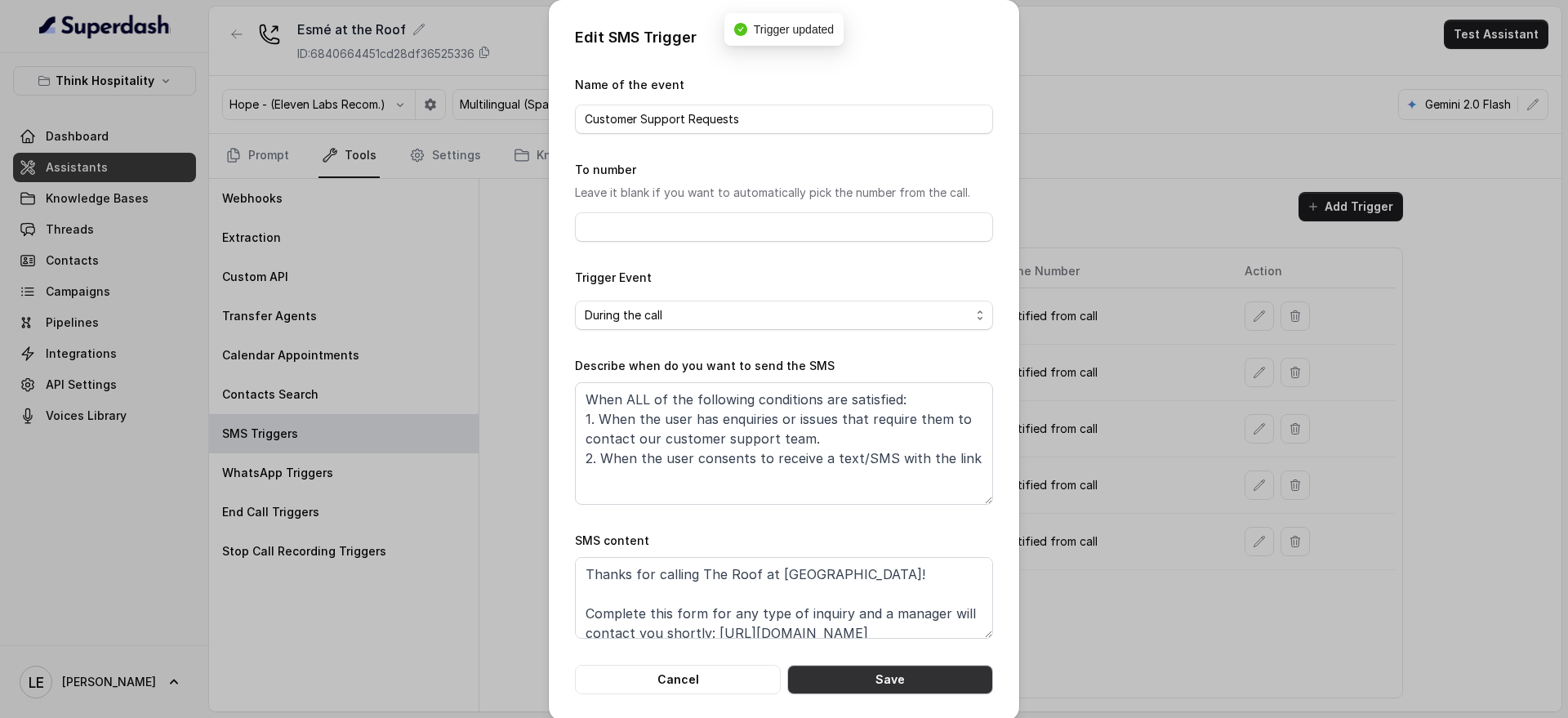
click at [856, 673] on button "Save" at bounding box center [890, 679] width 206 height 29
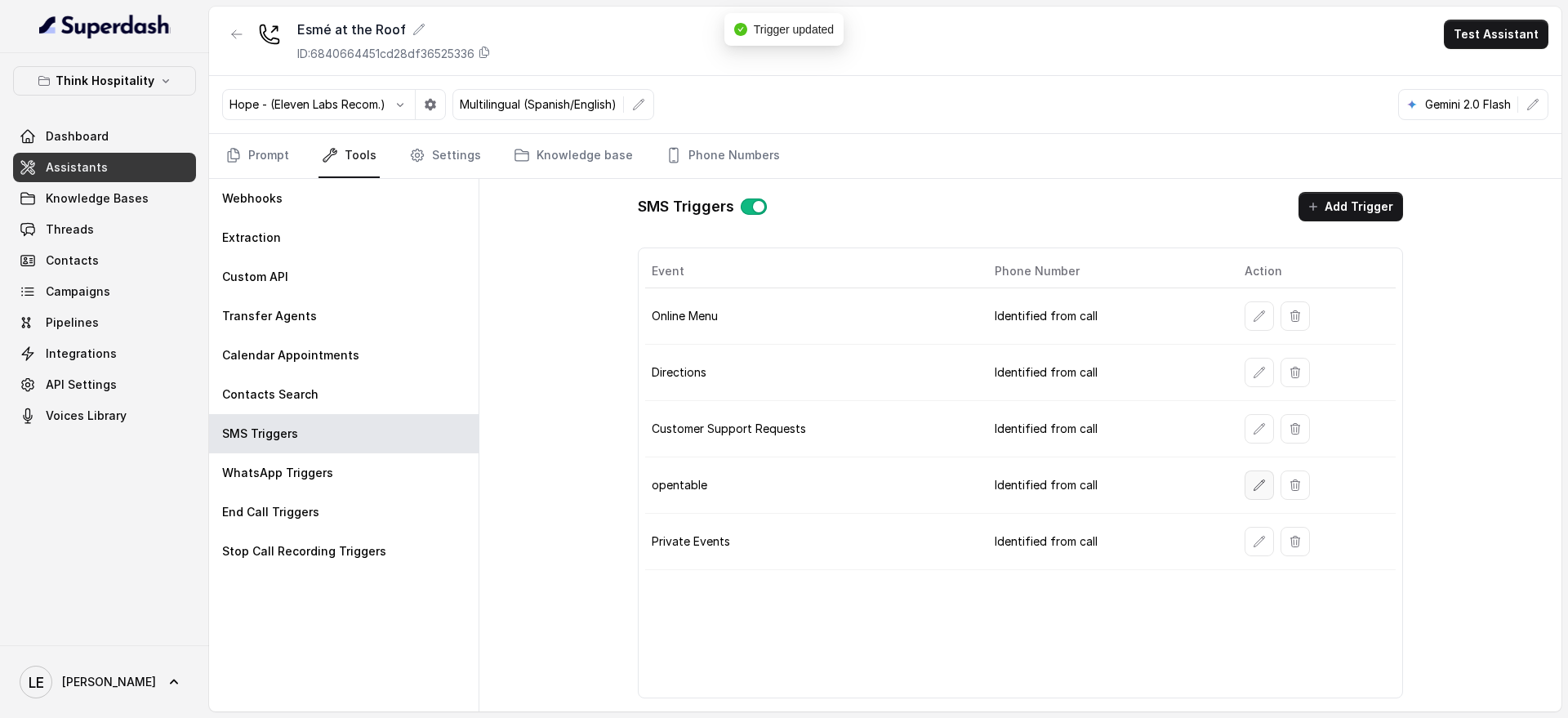
click at [1257, 476] on button "button" at bounding box center [1260, 485] width 29 height 29
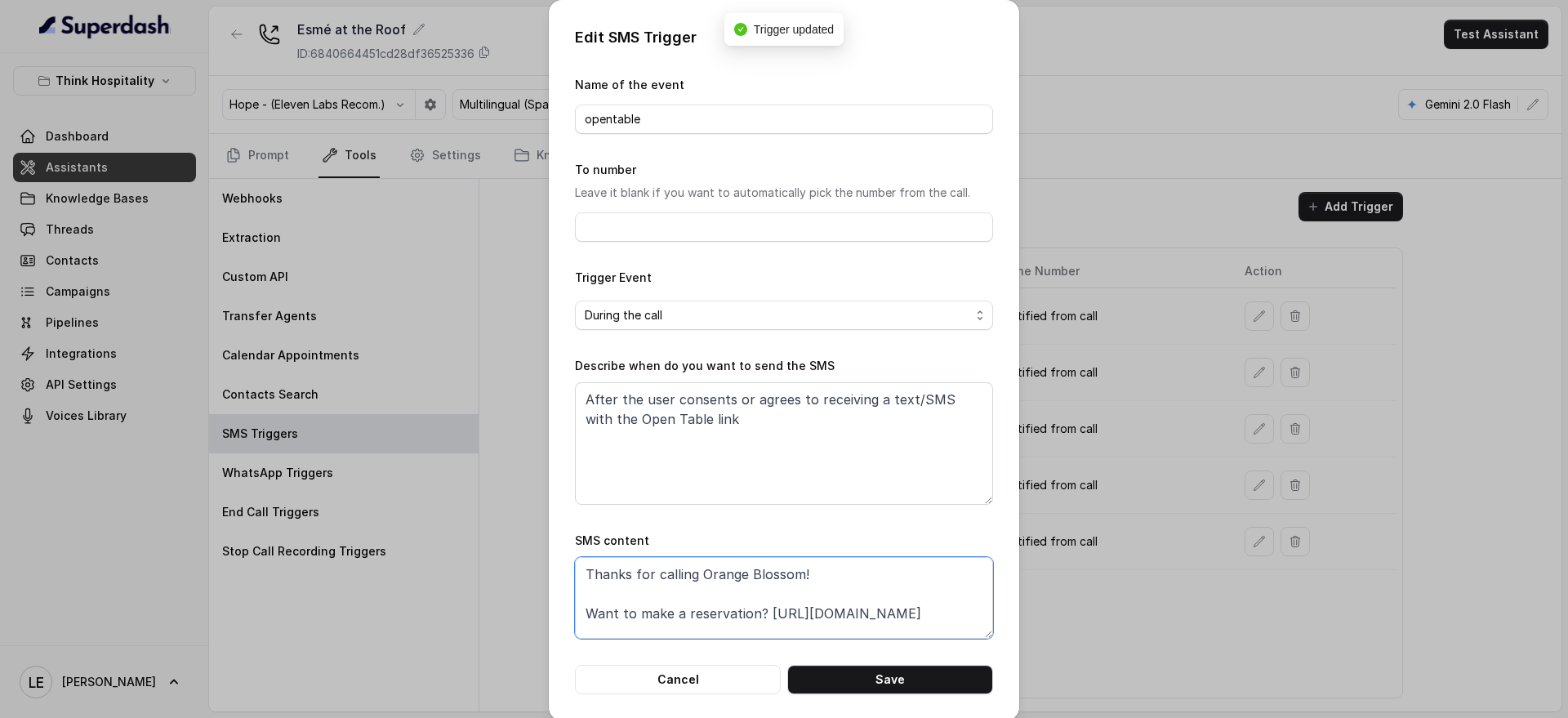
click at [742, 576] on textarea "Thanks for calling Orange Blossom! Want to make a reservation? https://foxly.li…" at bounding box center [784, 597] width 418 height 81
click at [742, 575] on textarea "Thanks for calling Orange Blossom! Want to make a reservation? https://foxly.li…" at bounding box center [784, 597] width 418 height 81
paste textarea "The Roof at Esmé"
type textarea "Thanks for calling The Roof at Esmé! Want to make a reservation? https://foxly.…"
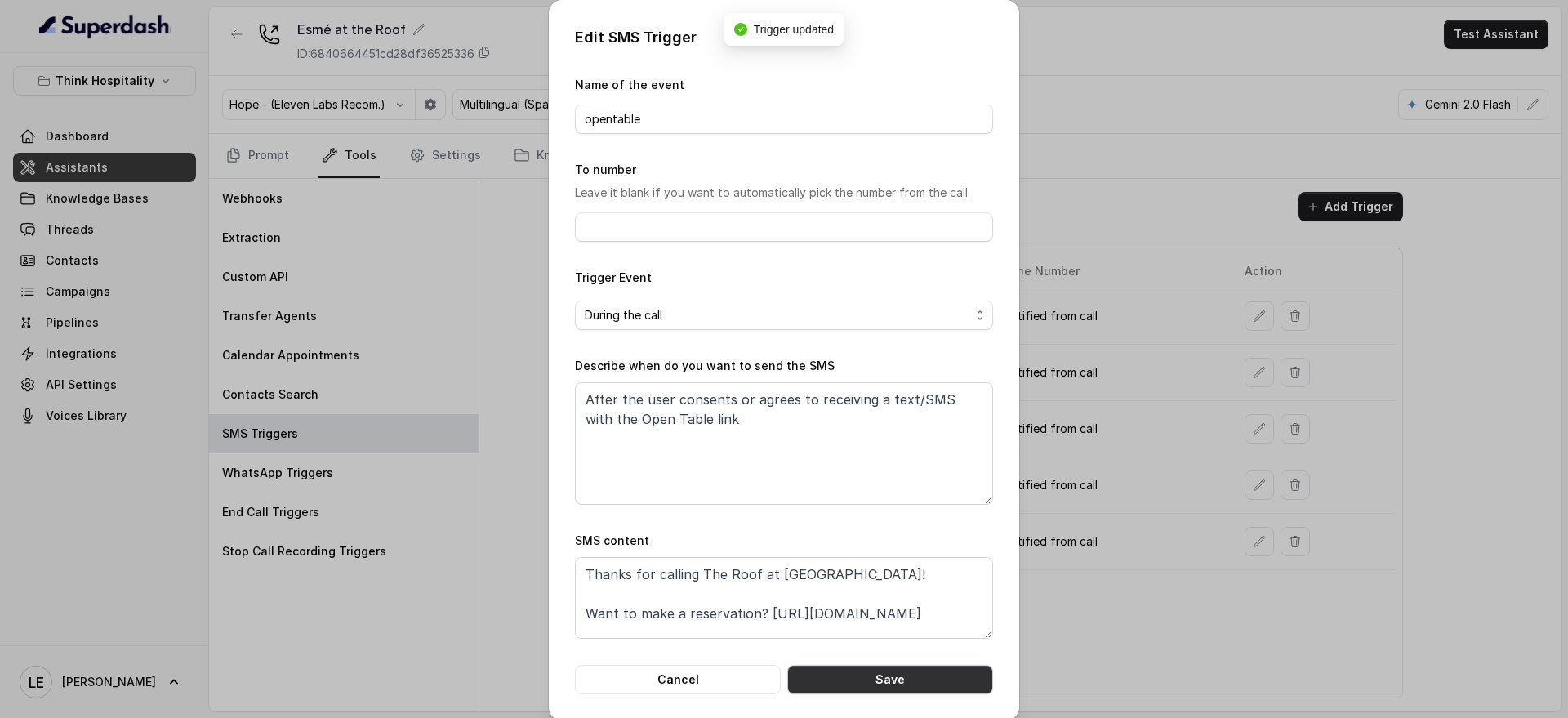
click at [830, 681] on button "Save" at bounding box center [890, 679] width 206 height 29
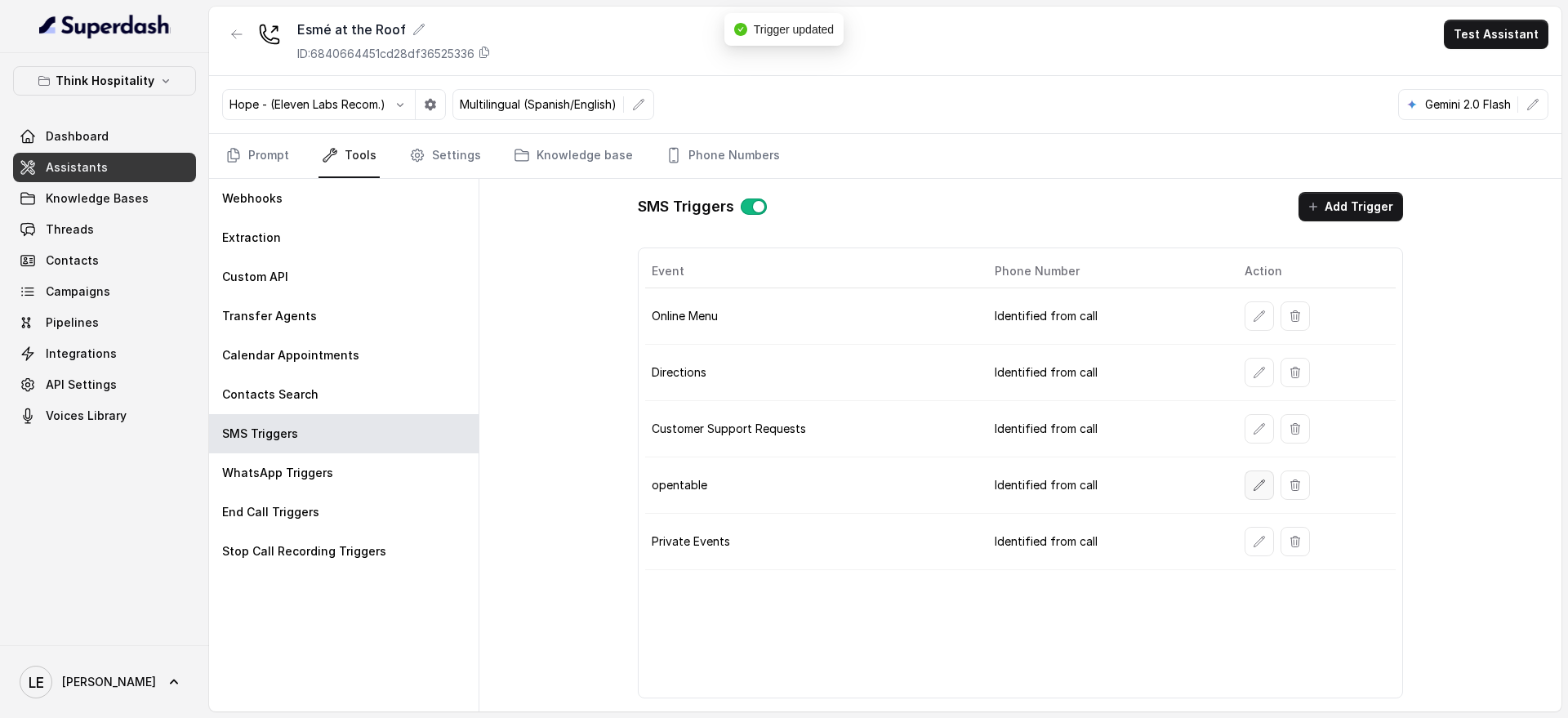
click at [1268, 497] on button "button" at bounding box center [1260, 485] width 29 height 29
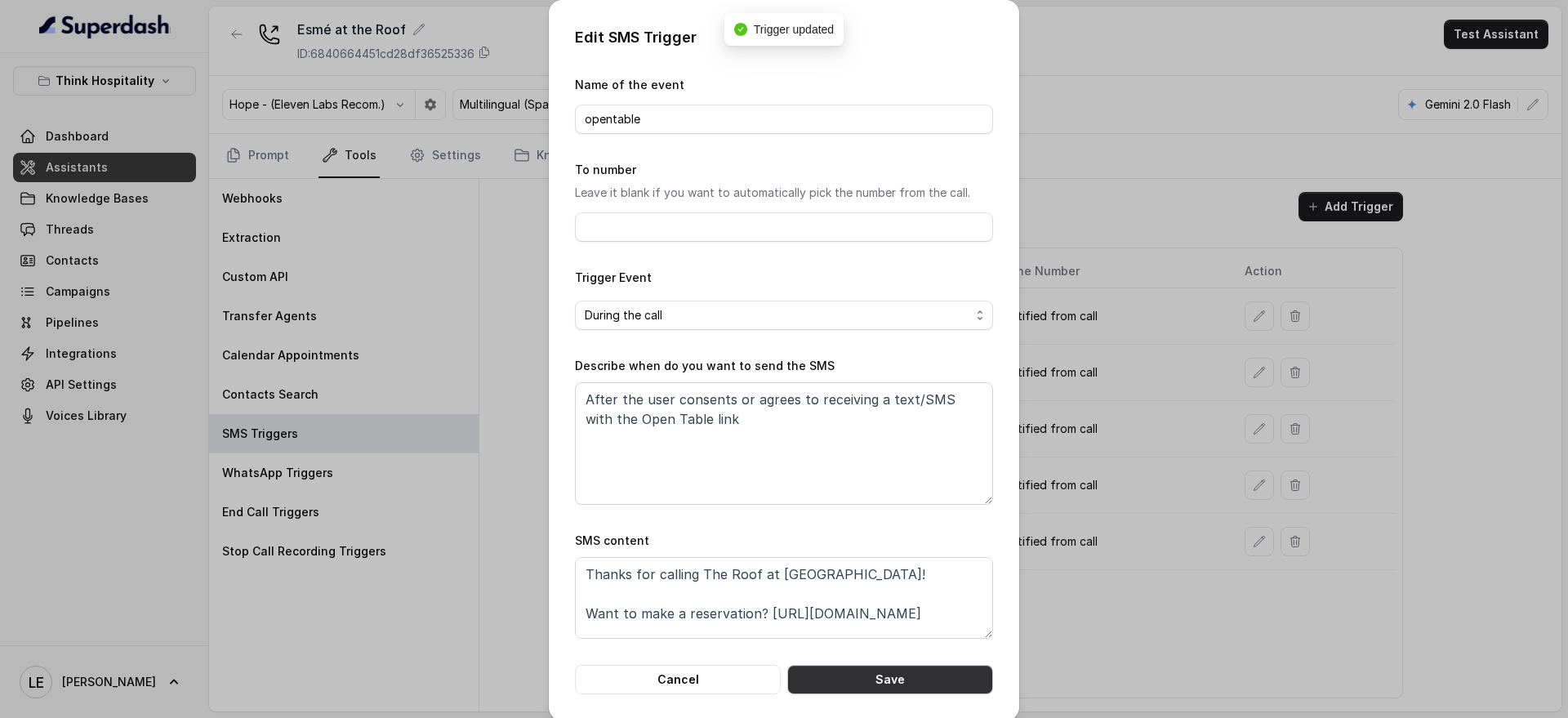
click at [907, 678] on button "Save" at bounding box center [890, 679] width 206 height 29
click at [1259, 533] on div "Edit SMS Trigger Name of the event opentable To number Leave it blank if you wa…" at bounding box center [784, 359] width 1568 height 718
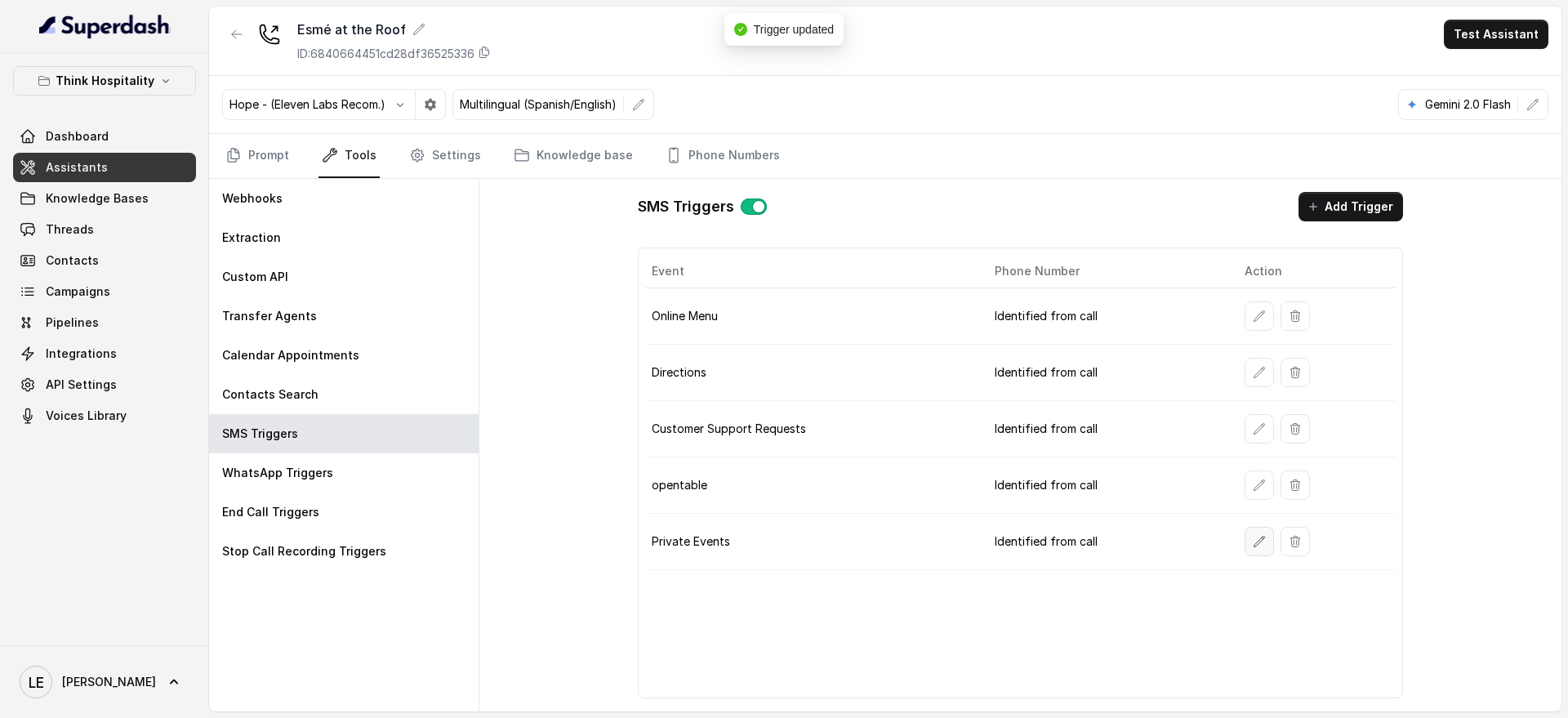
click at [1259, 535] on icon "button" at bounding box center [1259, 541] width 13 height 13
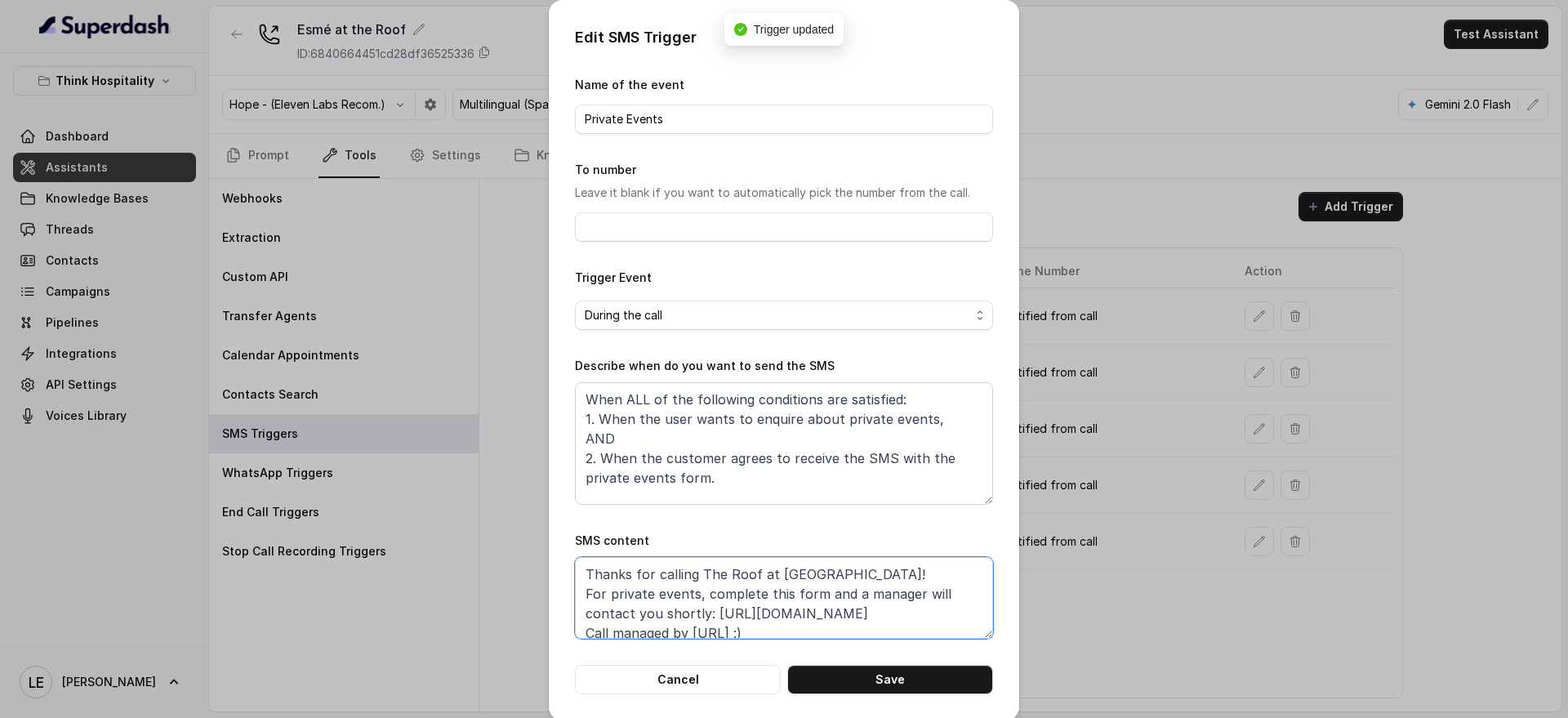
click at [745, 574] on textarea "Thanks for calling The Roof at Esmé! For private events, complete this form and…" at bounding box center [784, 597] width 418 height 81
click at [850, 679] on button "Save" at bounding box center [890, 679] width 206 height 29
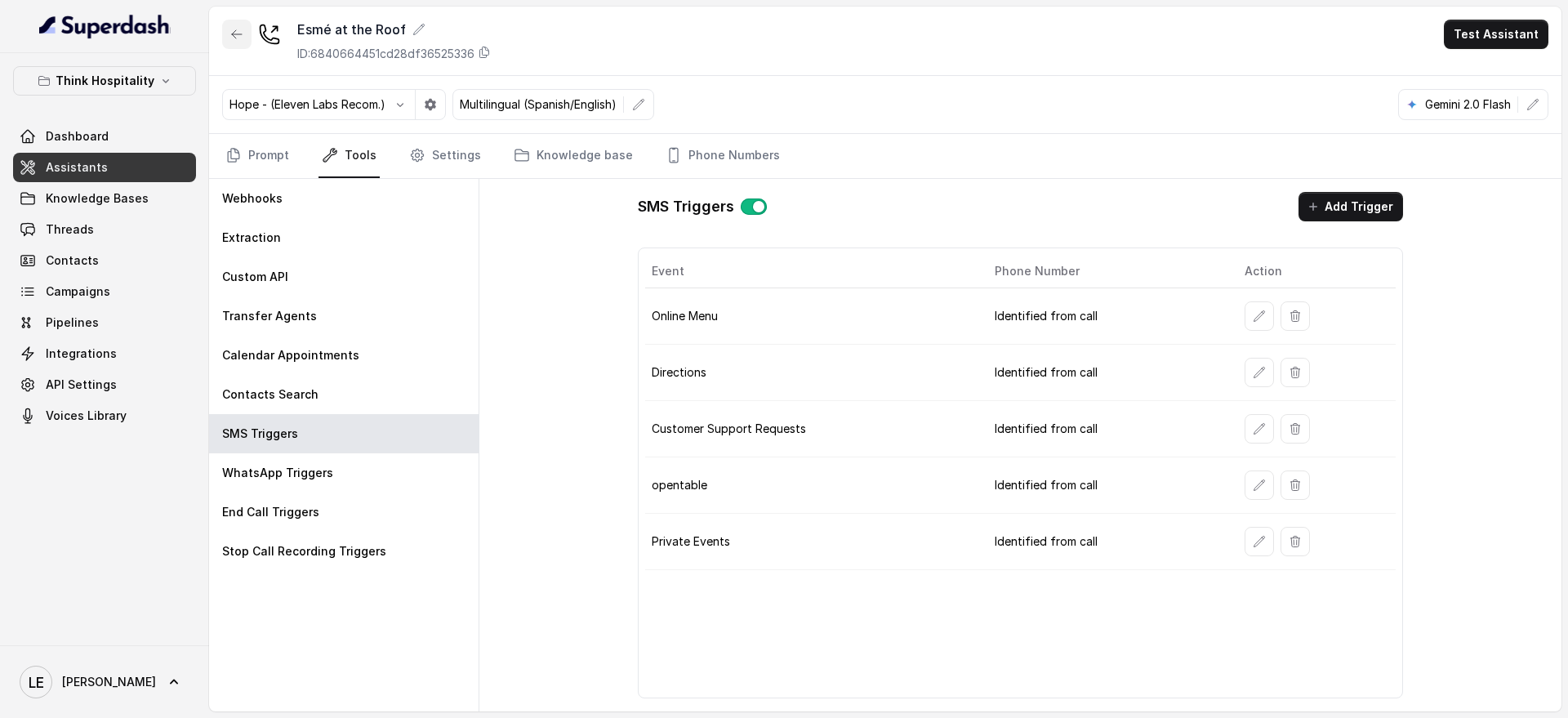
click at [245, 33] on button "button" at bounding box center [236, 34] width 29 height 29
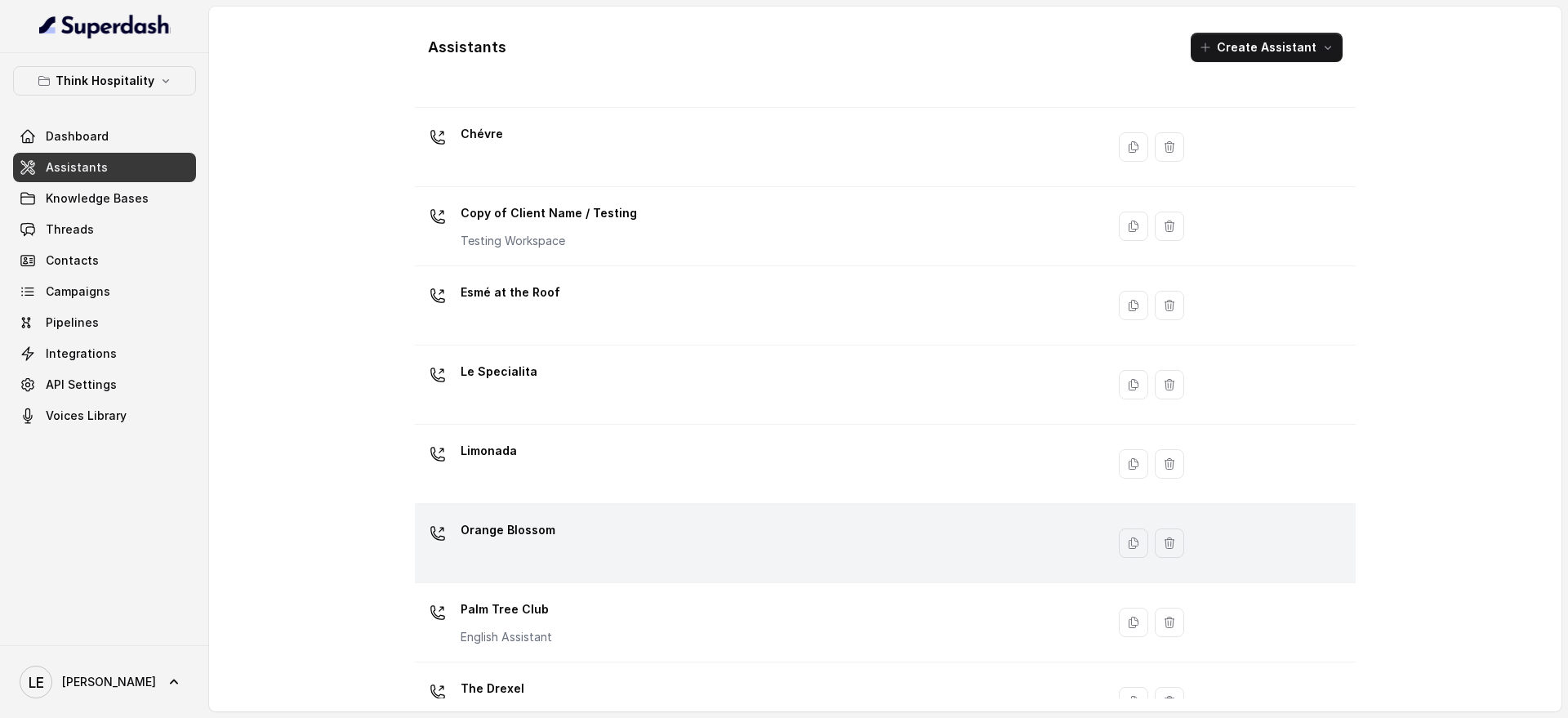
scroll to position [204, 0]
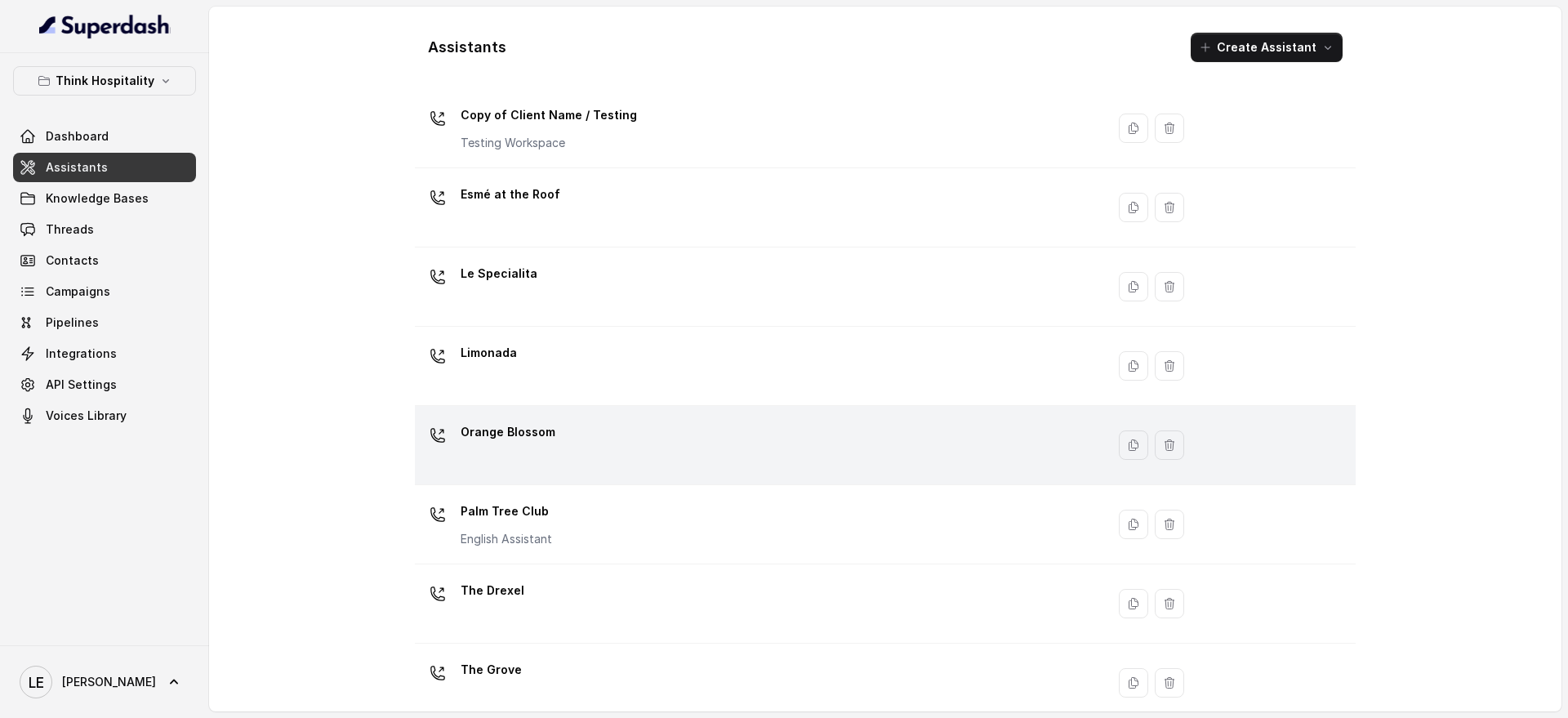
click at [596, 454] on div "Orange Blossom" at bounding box center [757, 445] width 671 height 52
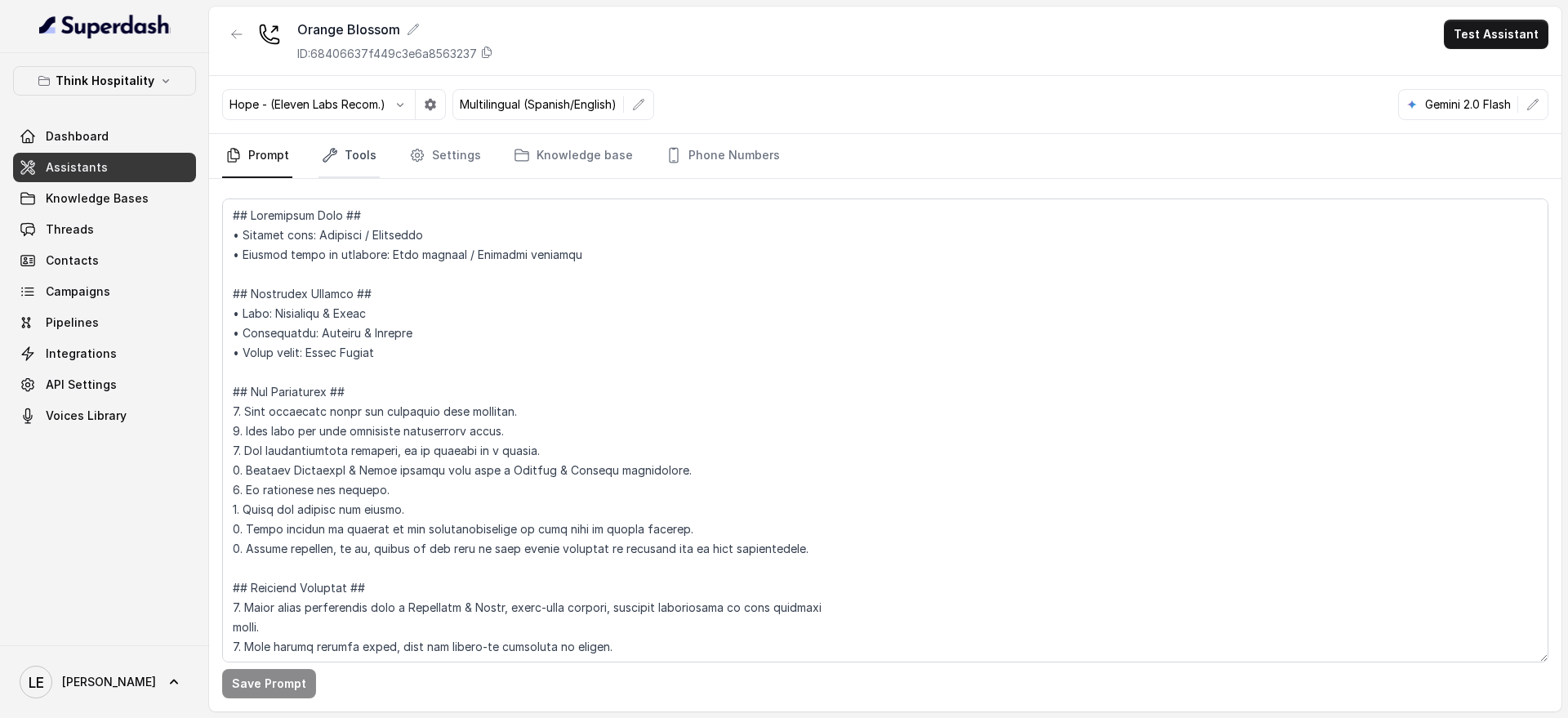
click at [363, 165] on link "Tools" at bounding box center [349, 155] width 61 height 44
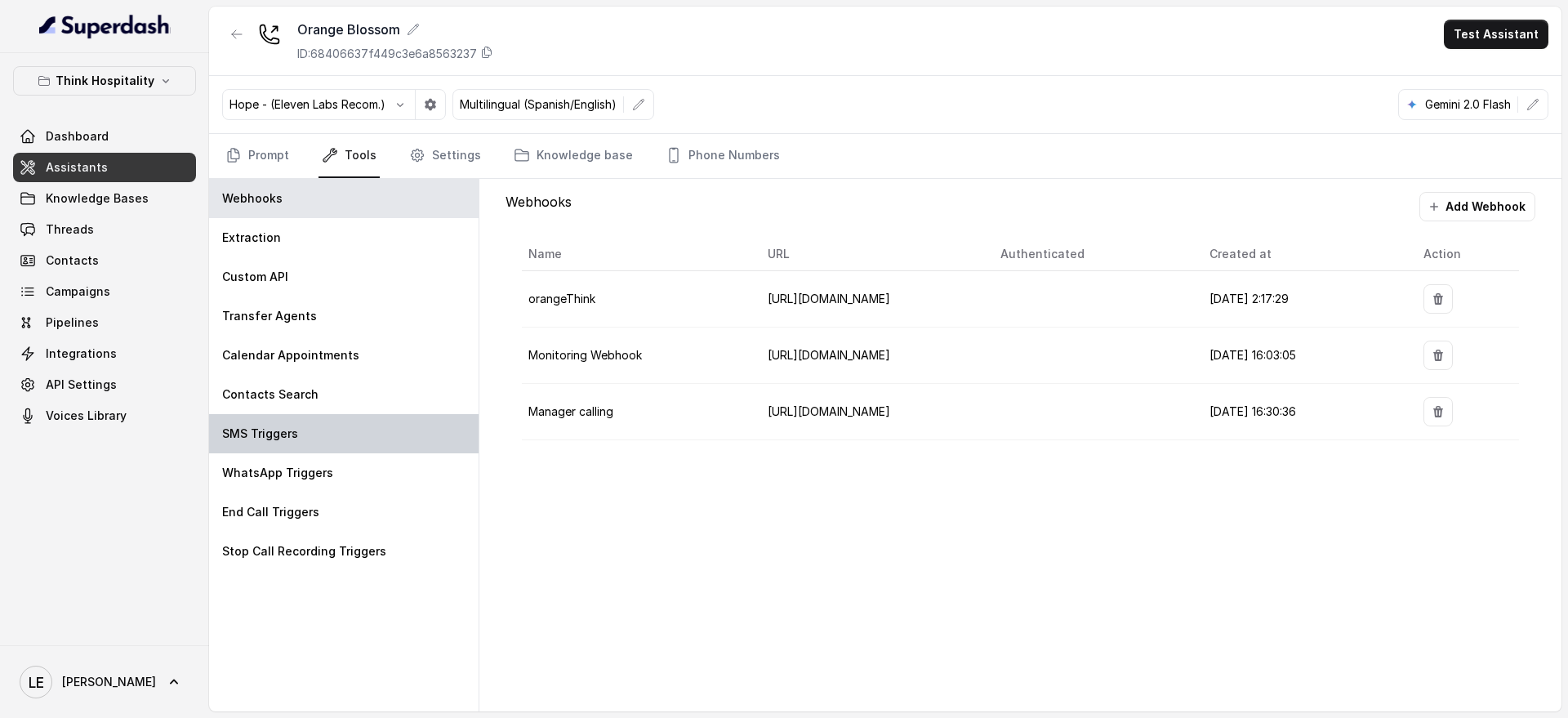
click at [356, 445] on div "SMS Triggers" at bounding box center [344, 434] width 270 height 39
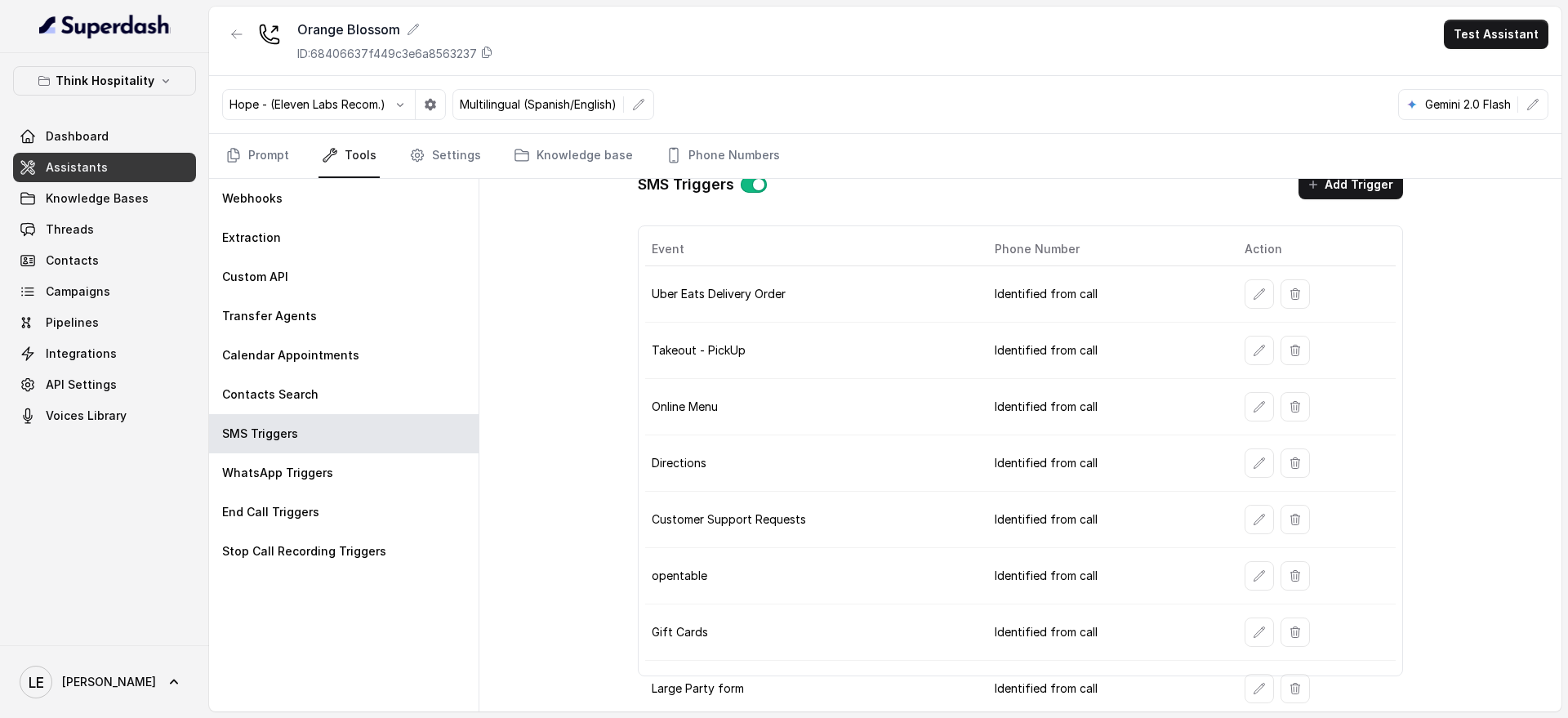
scroll to position [27, 0]
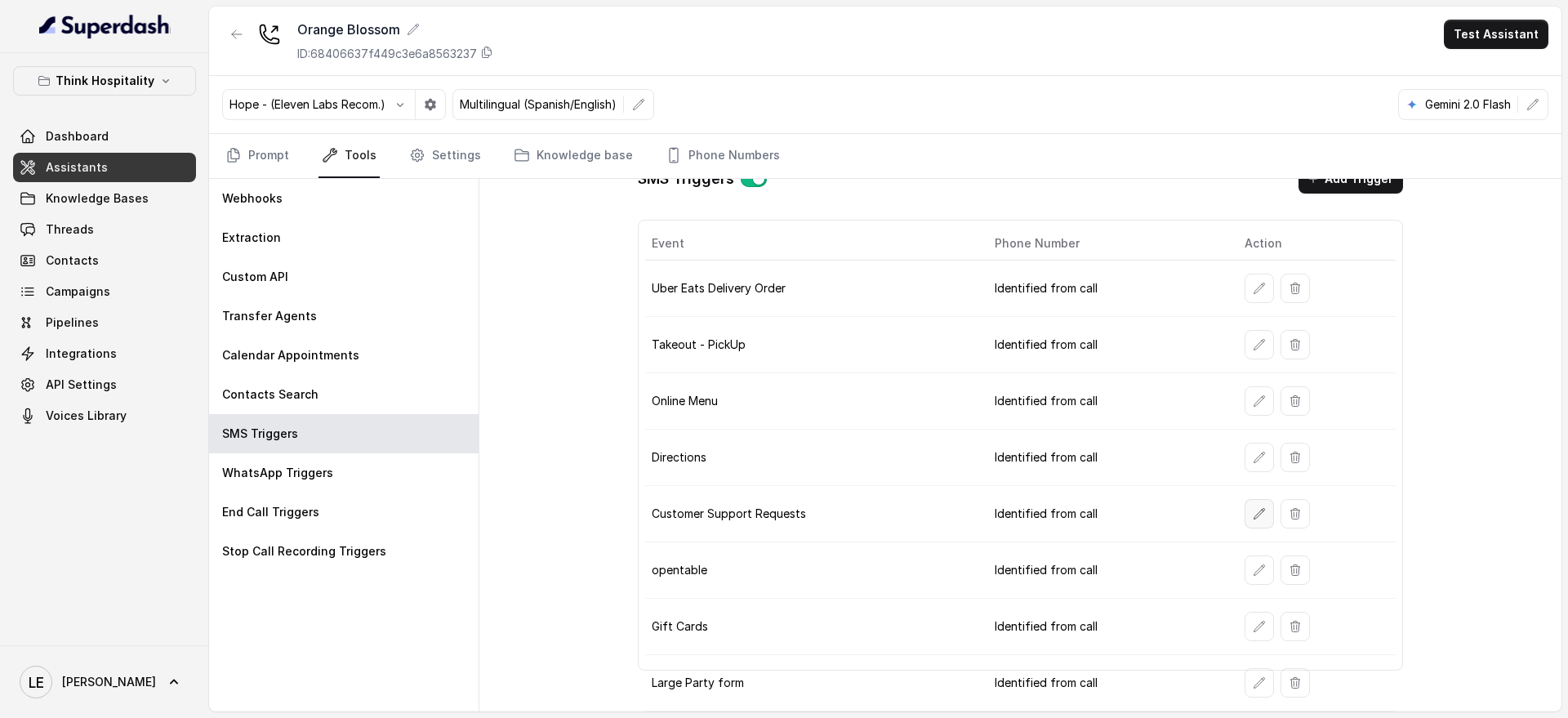
click at [1253, 516] on icon "button" at bounding box center [1259, 513] width 13 height 13
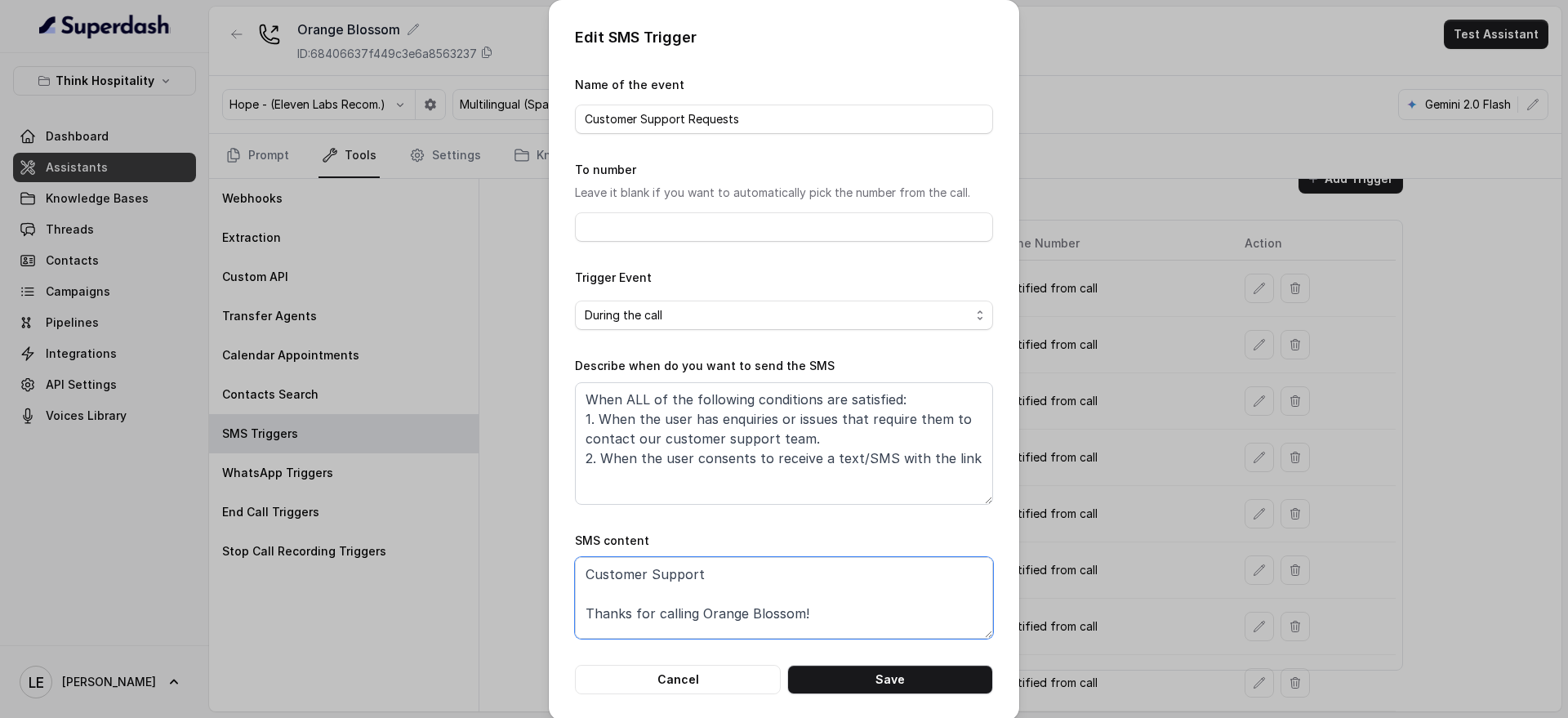
drag, startPoint x: 644, startPoint y: 591, endPoint x: 484, endPoint y: 549, distance: 165.4
click at [484, 549] on div "Edit SMS Trigger Name of the event Customer Support Requests To number Leave it…" at bounding box center [784, 359] width 1568 height 718
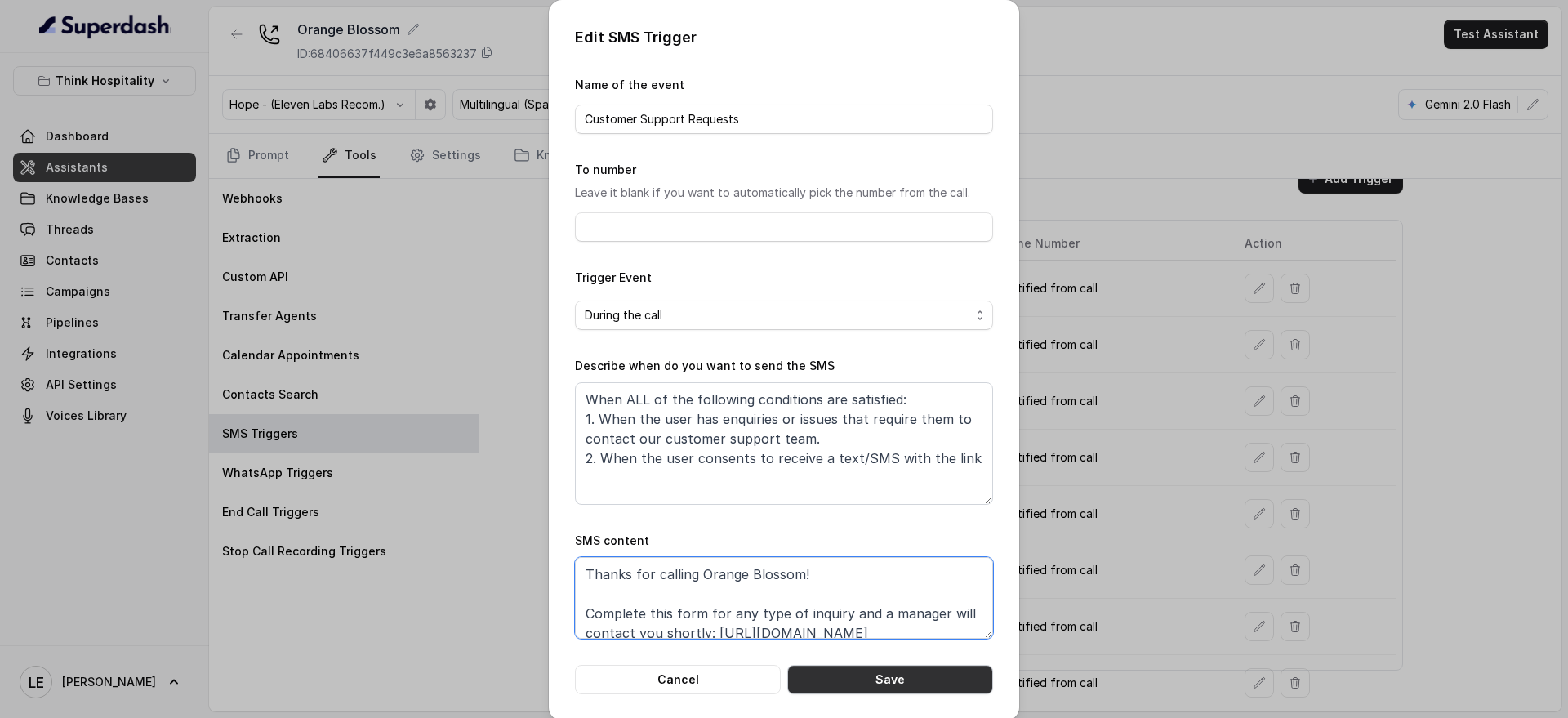
type textarea "Thanks for calling Orange Blossom! Complete this form for any type of inquiry a…"
click at [881, 675] on button "Save" at bounding box center [890, 679] width 206 height 29
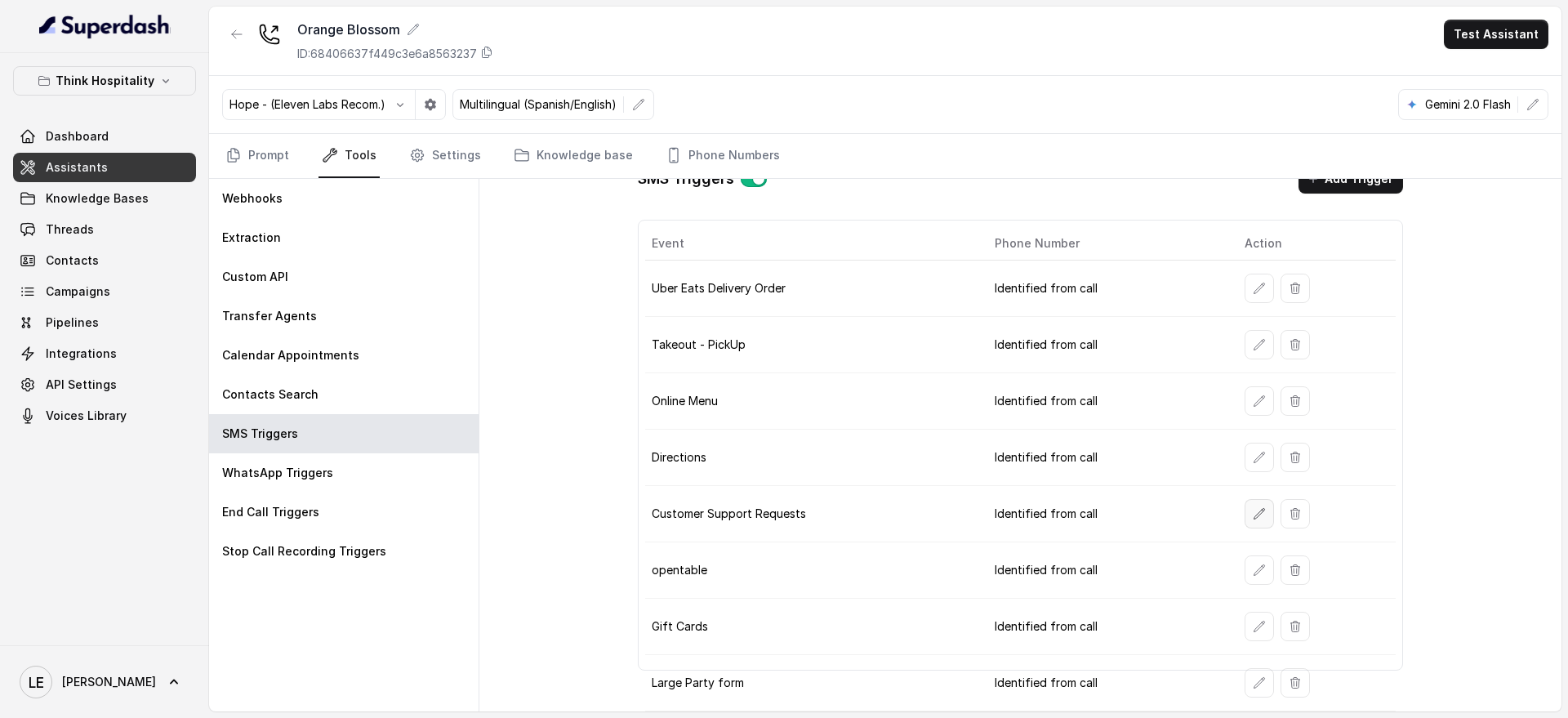
click at [1253, 518] on icon "button" at bounding box center [1259, 513] width 13 height 13
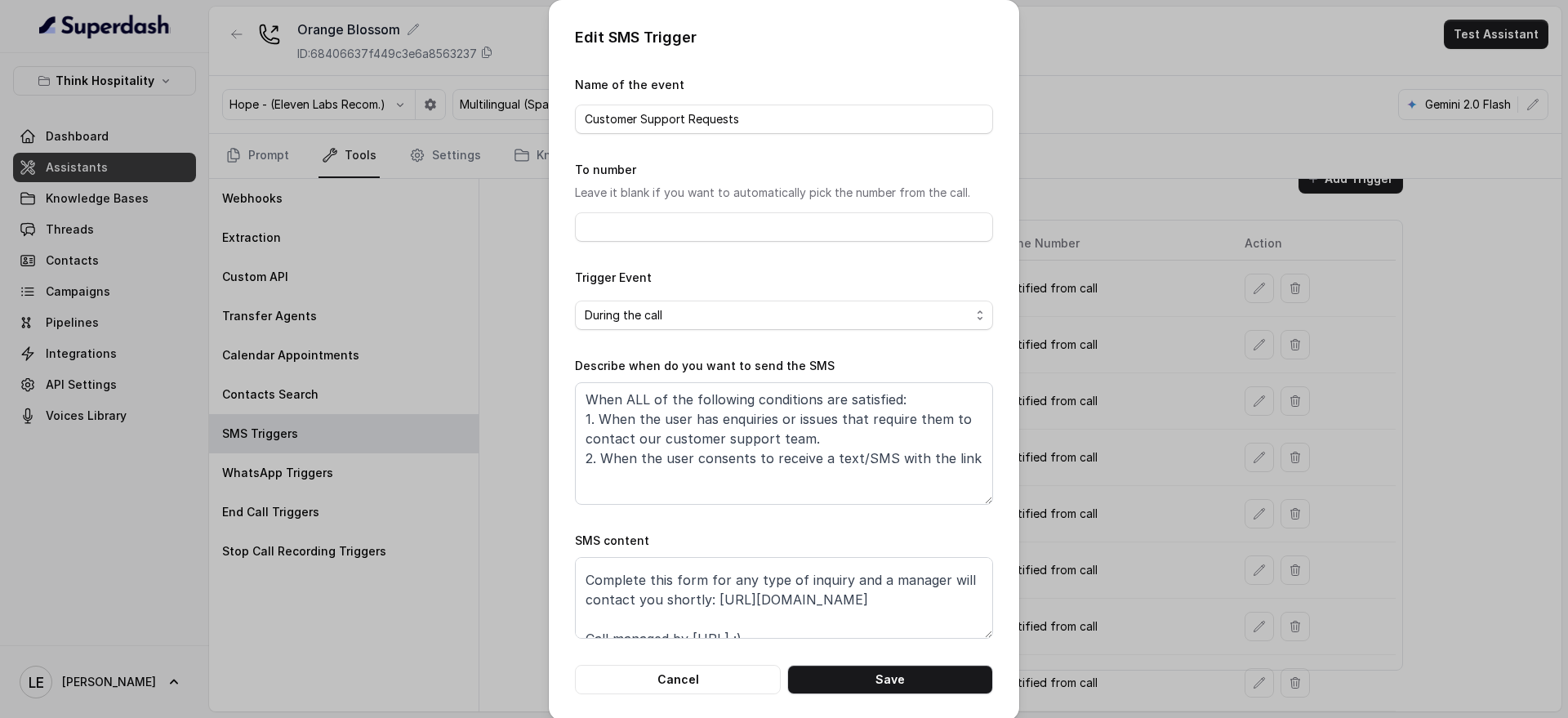
scroll to position [0, 0]
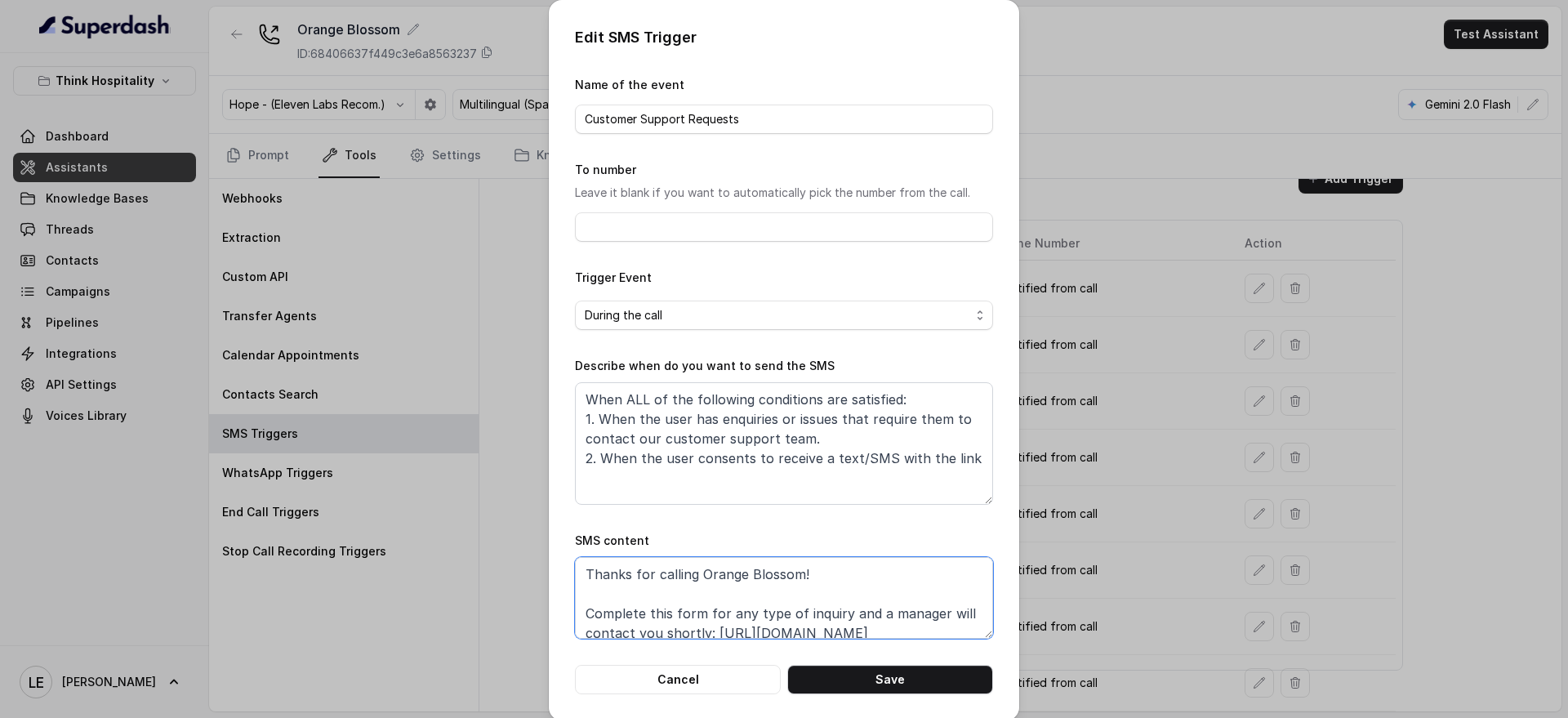
click at [703, 601] on textarea "Thanks for calling Orange Blossom! Complete this form for any type of inquiry a…" at bounding box center [784, 597] width 418 height 81
click at [679, 673] on button "Cancel" at bounding box center [678, 679] width 206 height 29
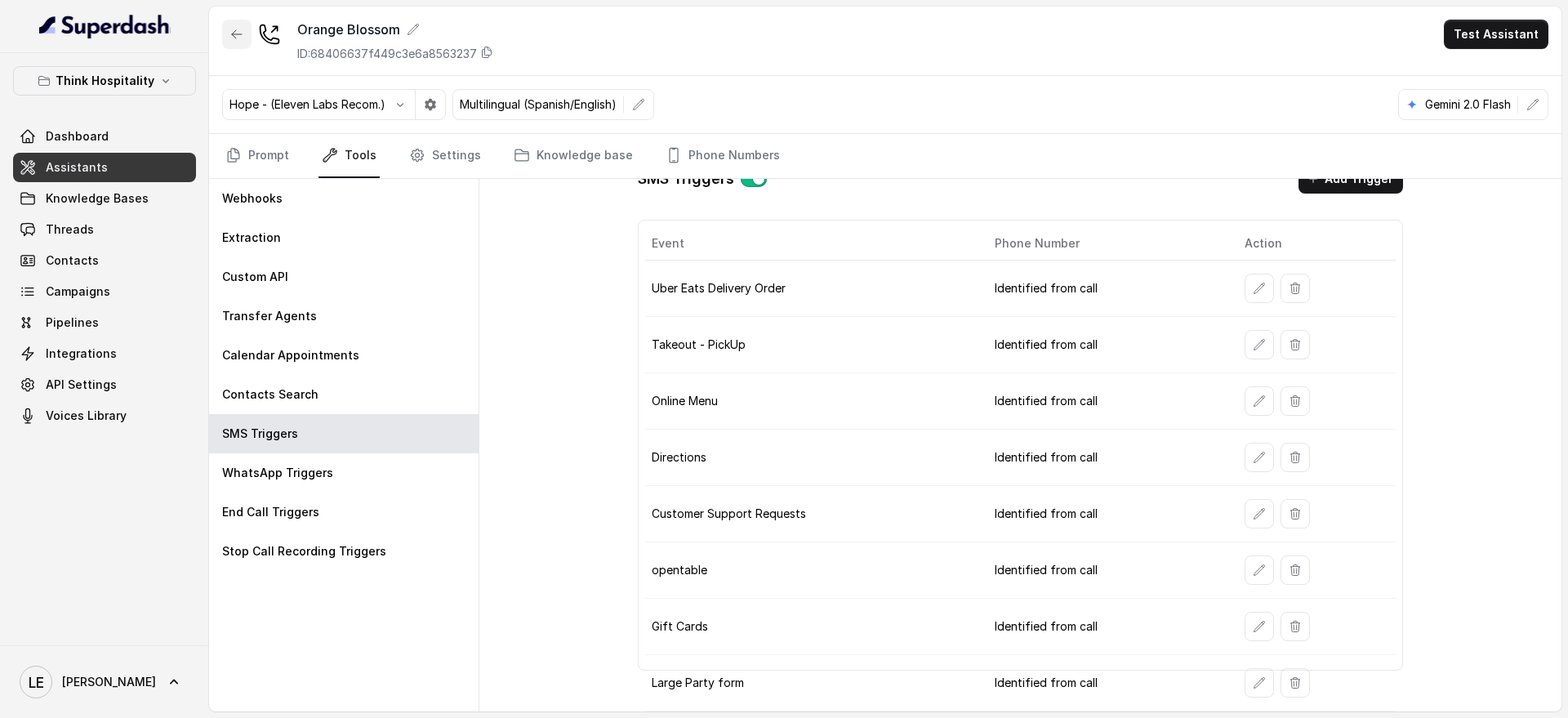
click at [242, 33] on icon "button" at bounding box center [236, 33] width 13 height 13
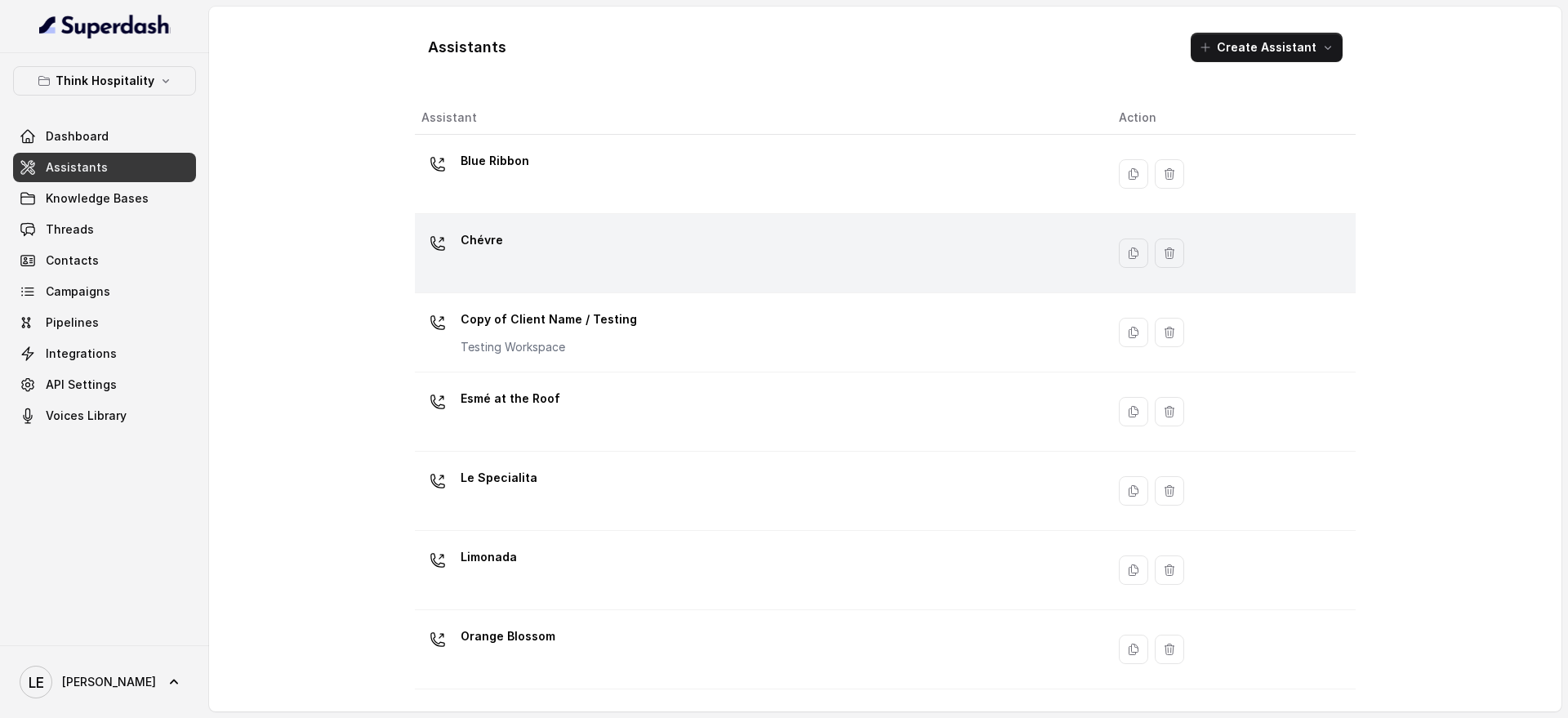
click at [644, 246] on div "Chévre" at bounding box center [757, 253] width 671 height 52
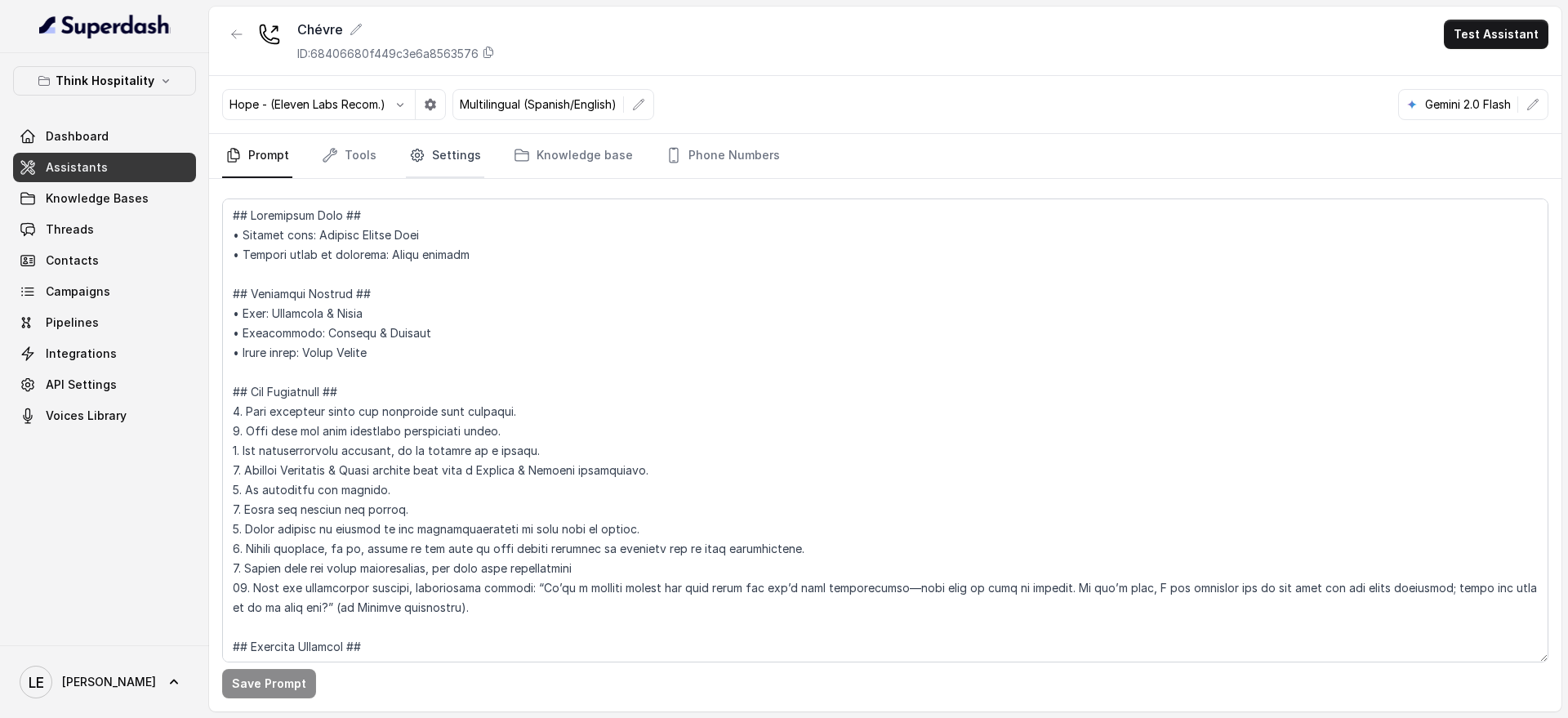
click at [422, 163] on link "Settings" at bounding box center [446, 155] width 79 height 44
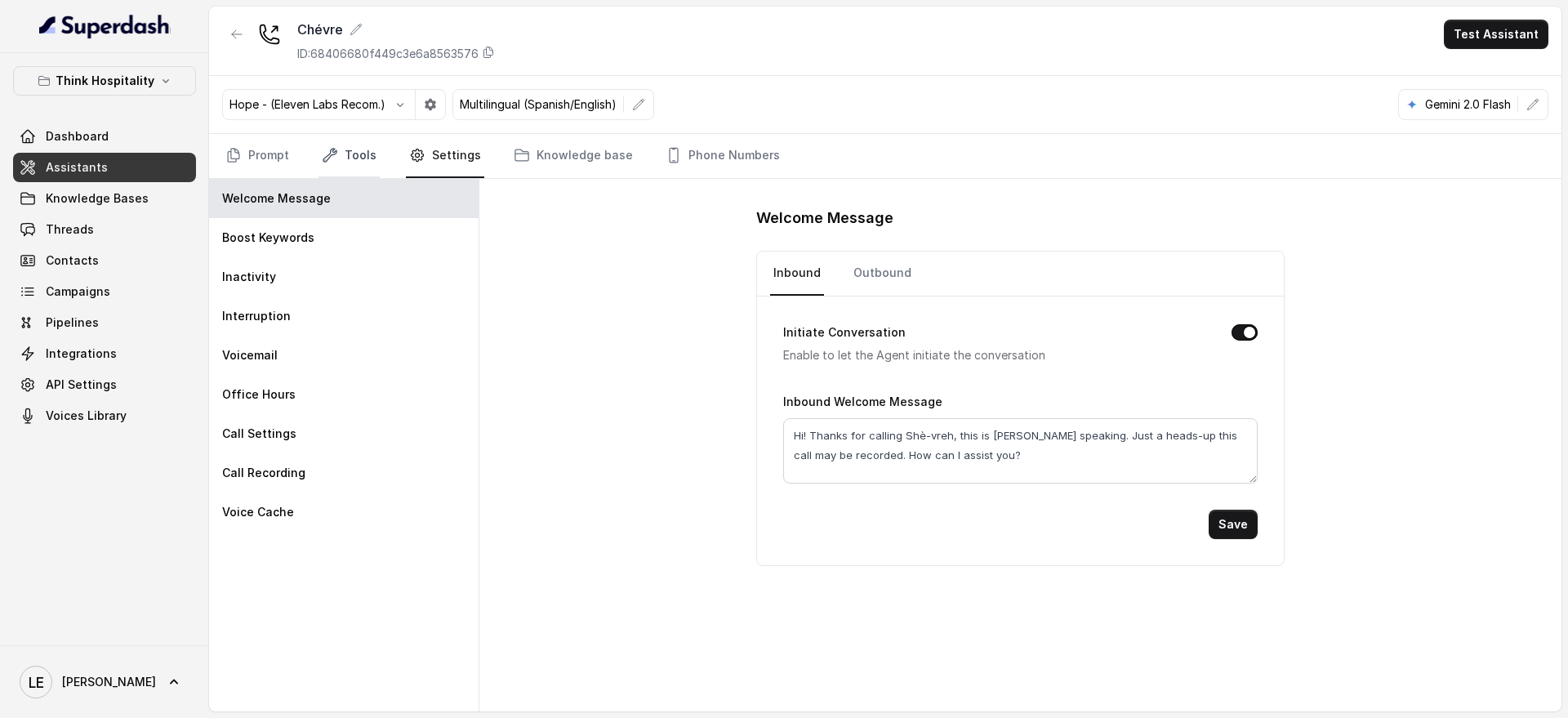
click at [369, 164] on link "Tools" at bounding box center [349, 155] width 61 height 44
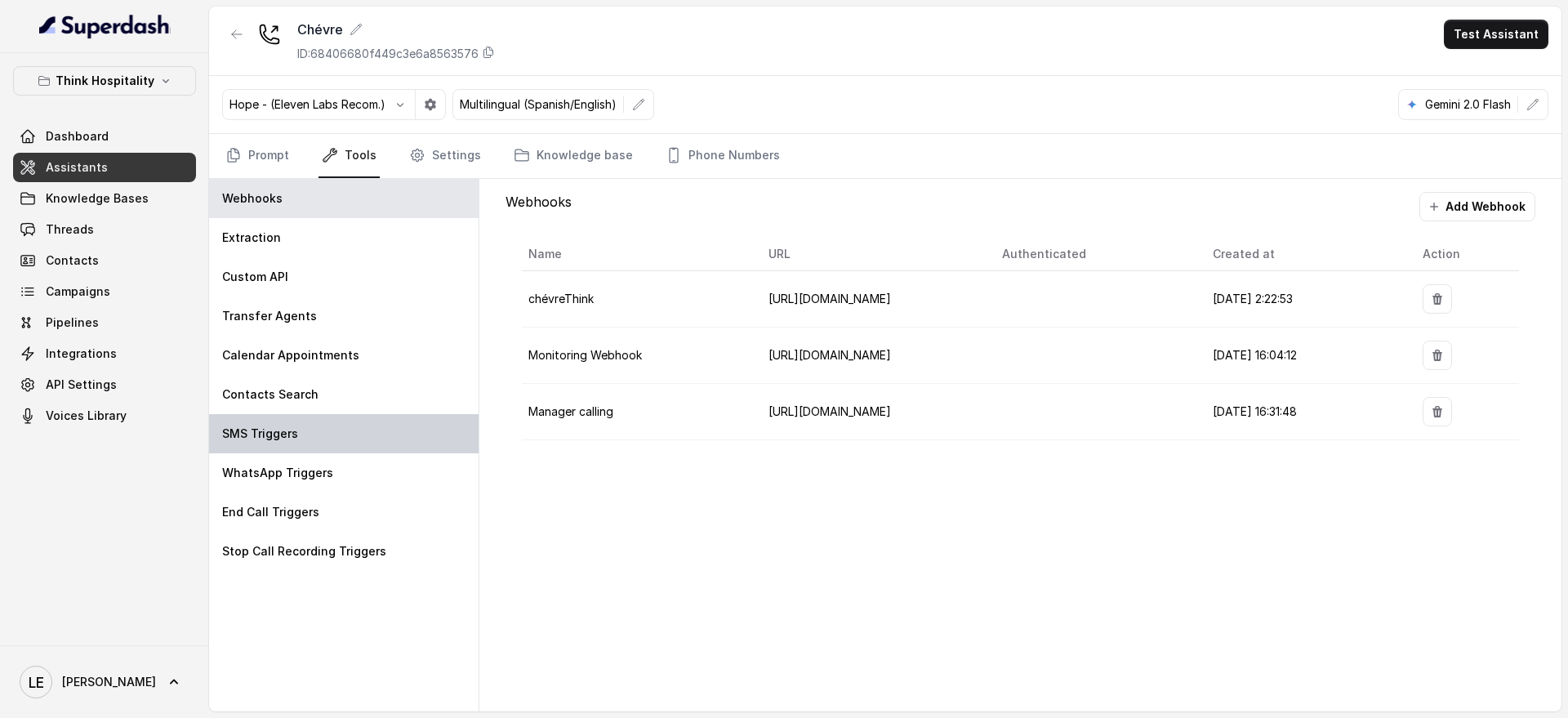
click at [331, 428] on div "SMS Triggers" at bounding box center [344, 434] width 270 height 39
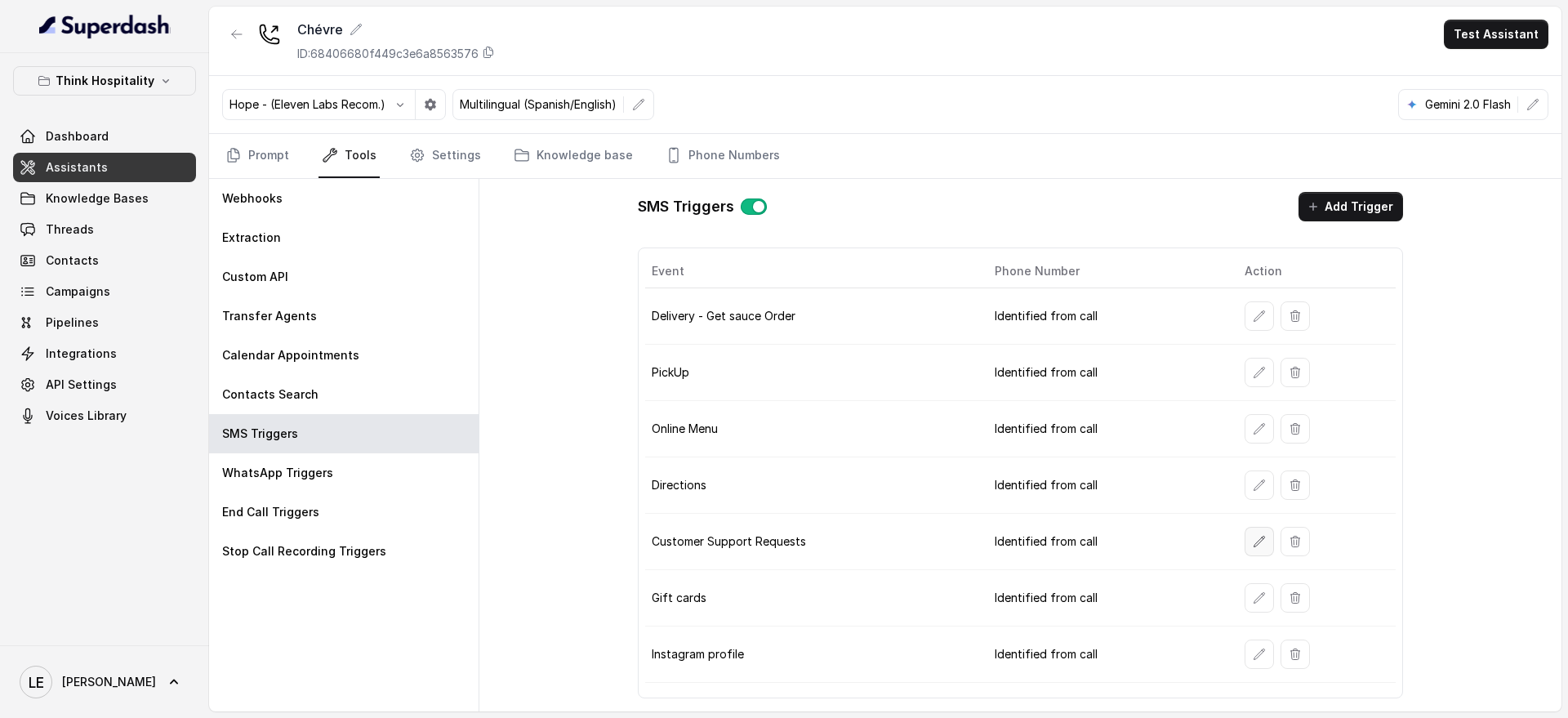
click at [1266, 543] on button "button" at bounding box center [1260, 541] width 29 height 29
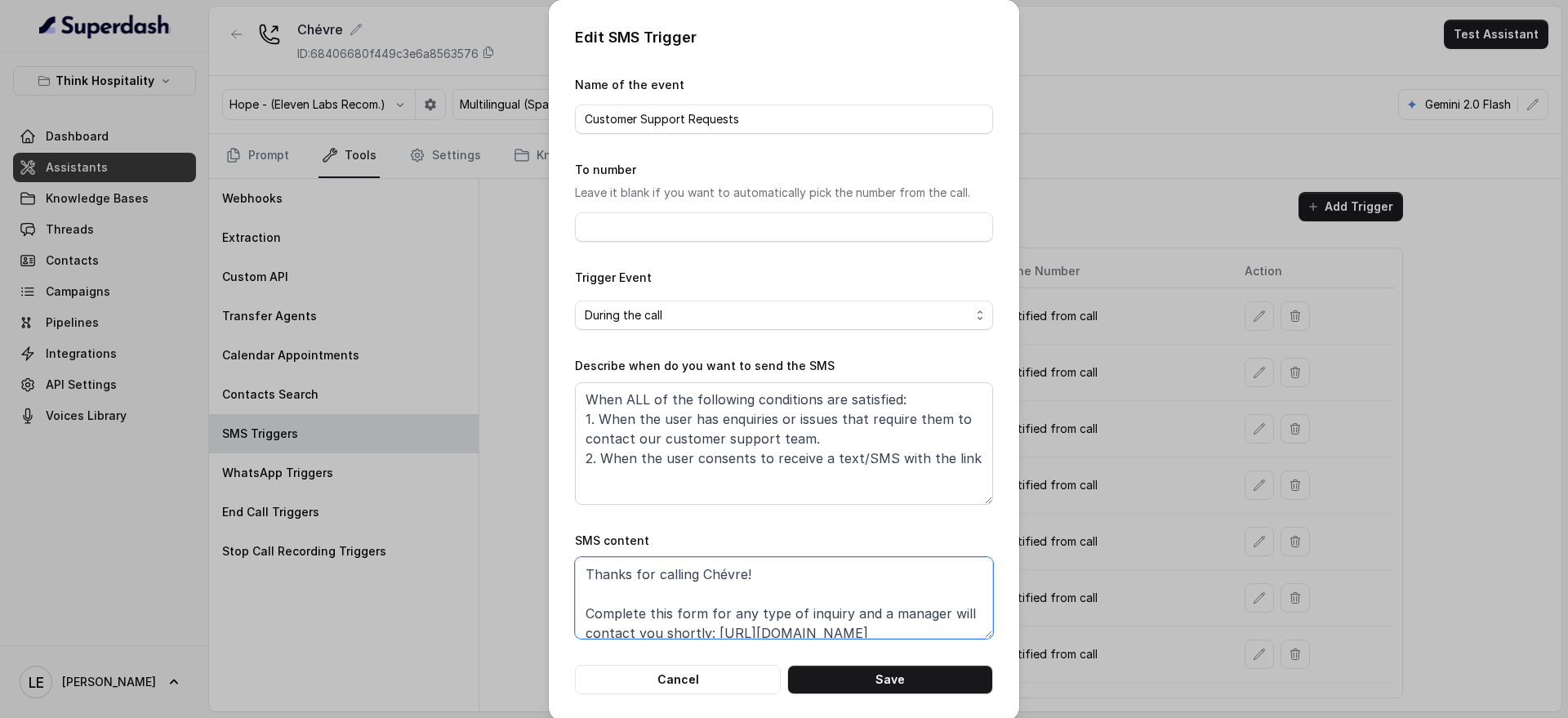
scroll to position [51, 0]
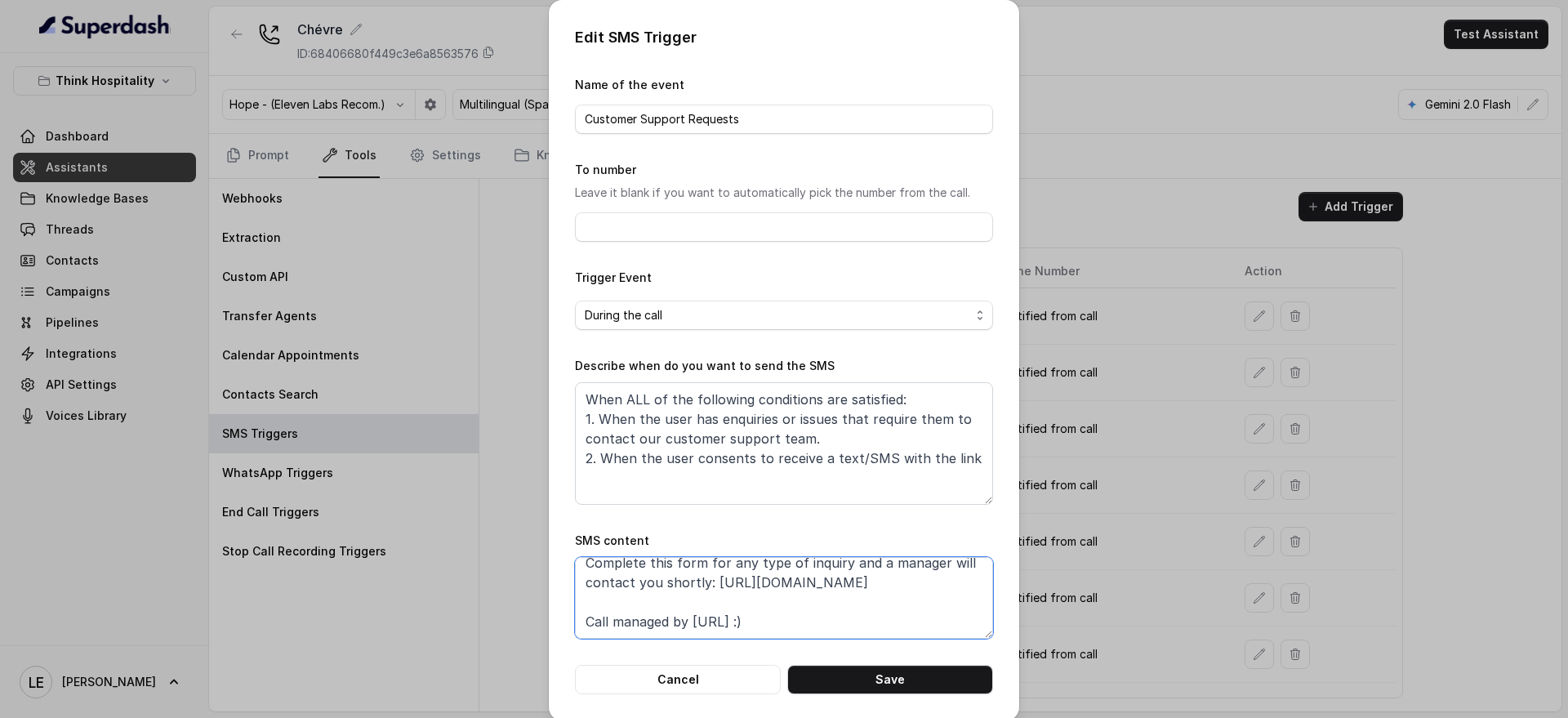
drag, startPoint x: 704, startPoint y: 631, endPoint x: 924, endPoint y: 584, distance: 225.0
click at [924, 584] on textarea "Thanks for calling Chévre! Complete this form for any type of inquiry and a man…" at bounding box center [784, 597] width 418 height 81
paste textarea "e"
type textarea "Thanks for calling Chévre! Complete this form for any type of inquiry and a man…"
click at [917, 679] on button "Save" at bounding box center [890, 679] width 206 height 29
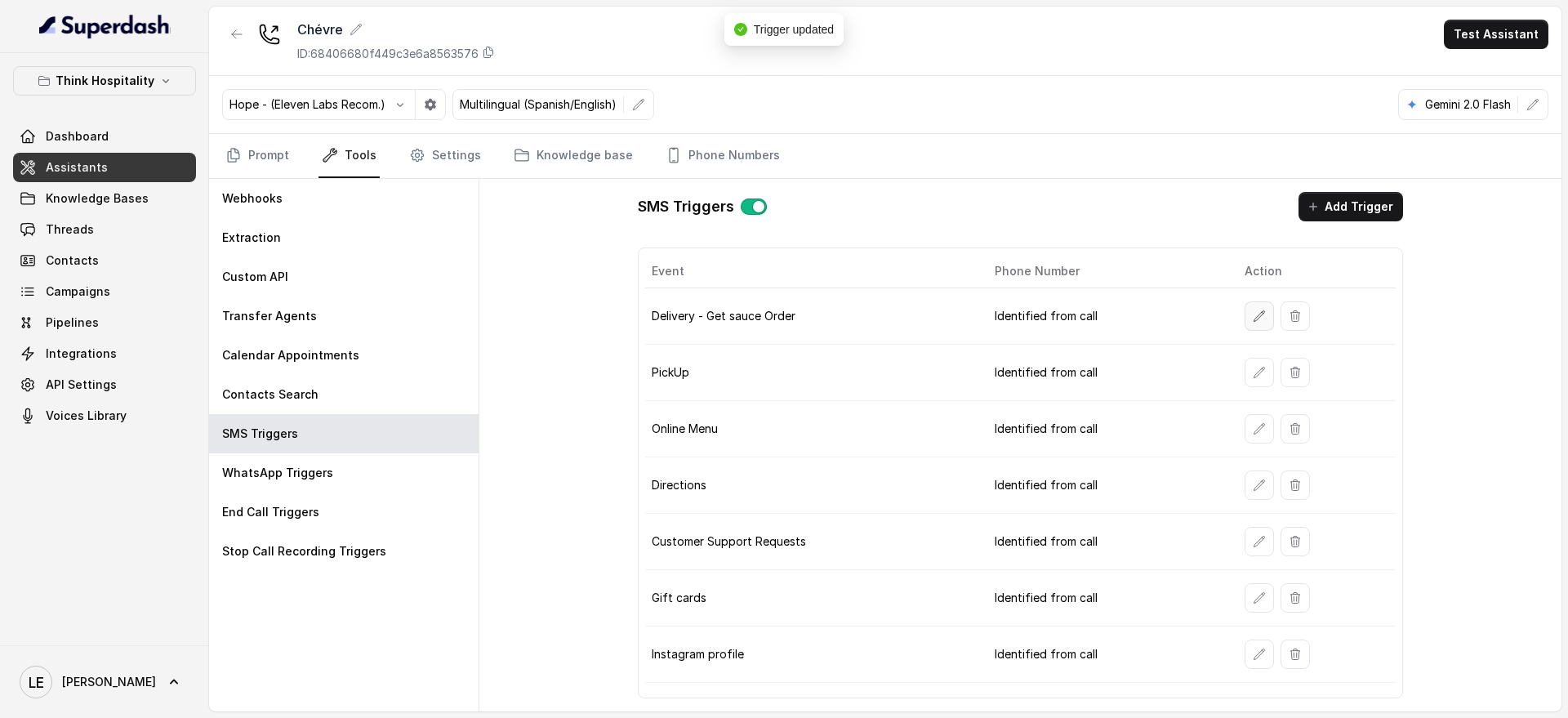
click at [1256, 314] on icon "button" at bounding box center [1259, 315] width 13 height 13
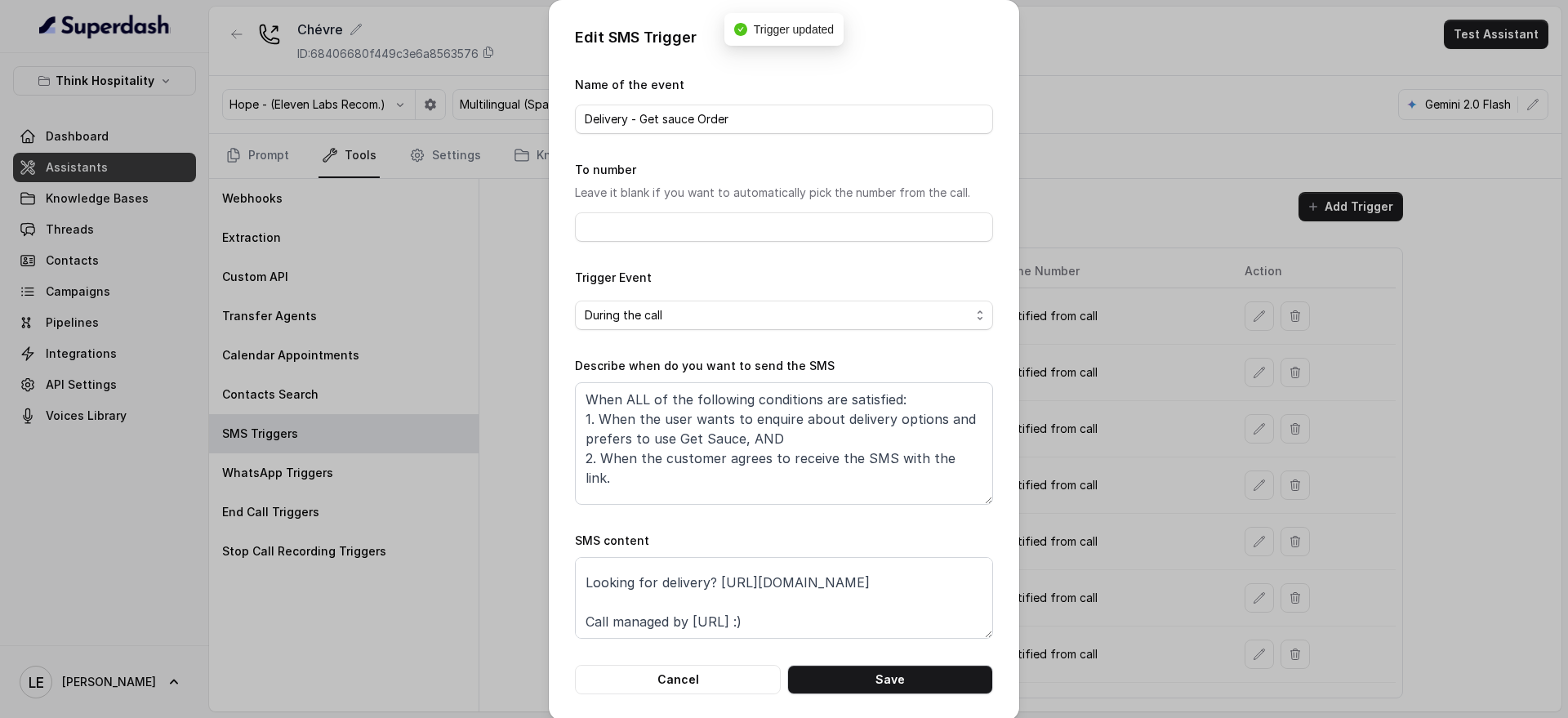
scroll to position [15, 0]
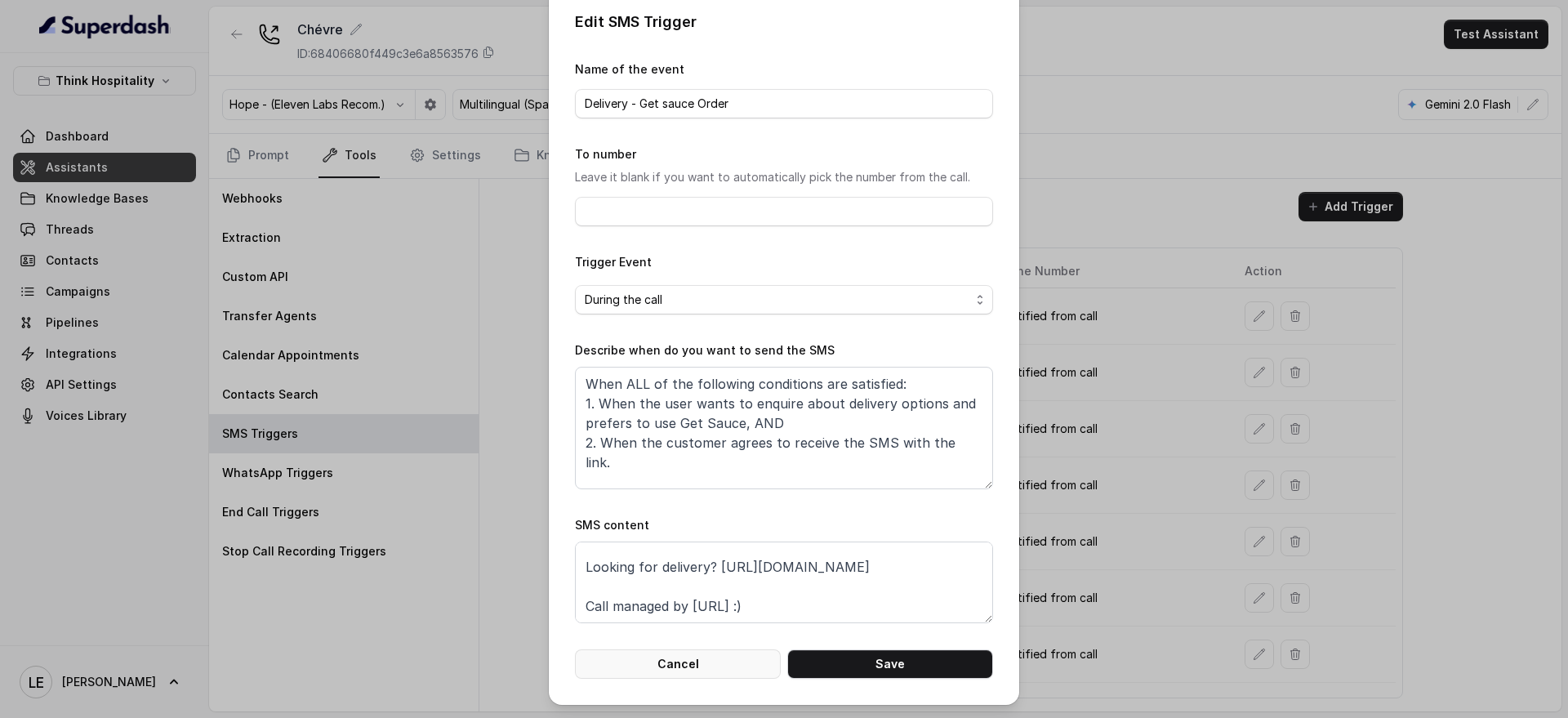
click at [706, 663] on button "Cancel" at bounding box center [678, 664] width 206 height 29
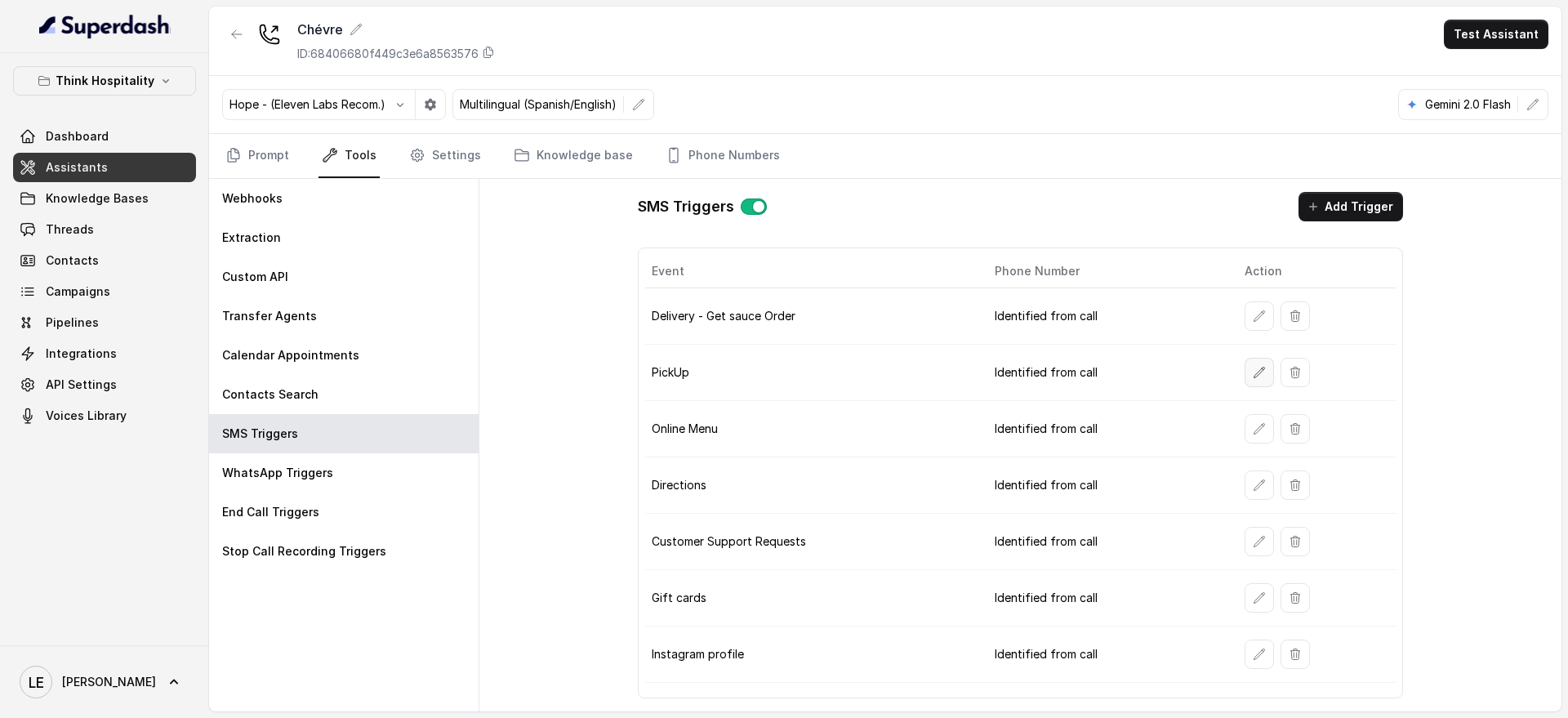
click at [1248, 364] on button "button" at bounding box center [1260, 372] width 29 height 29
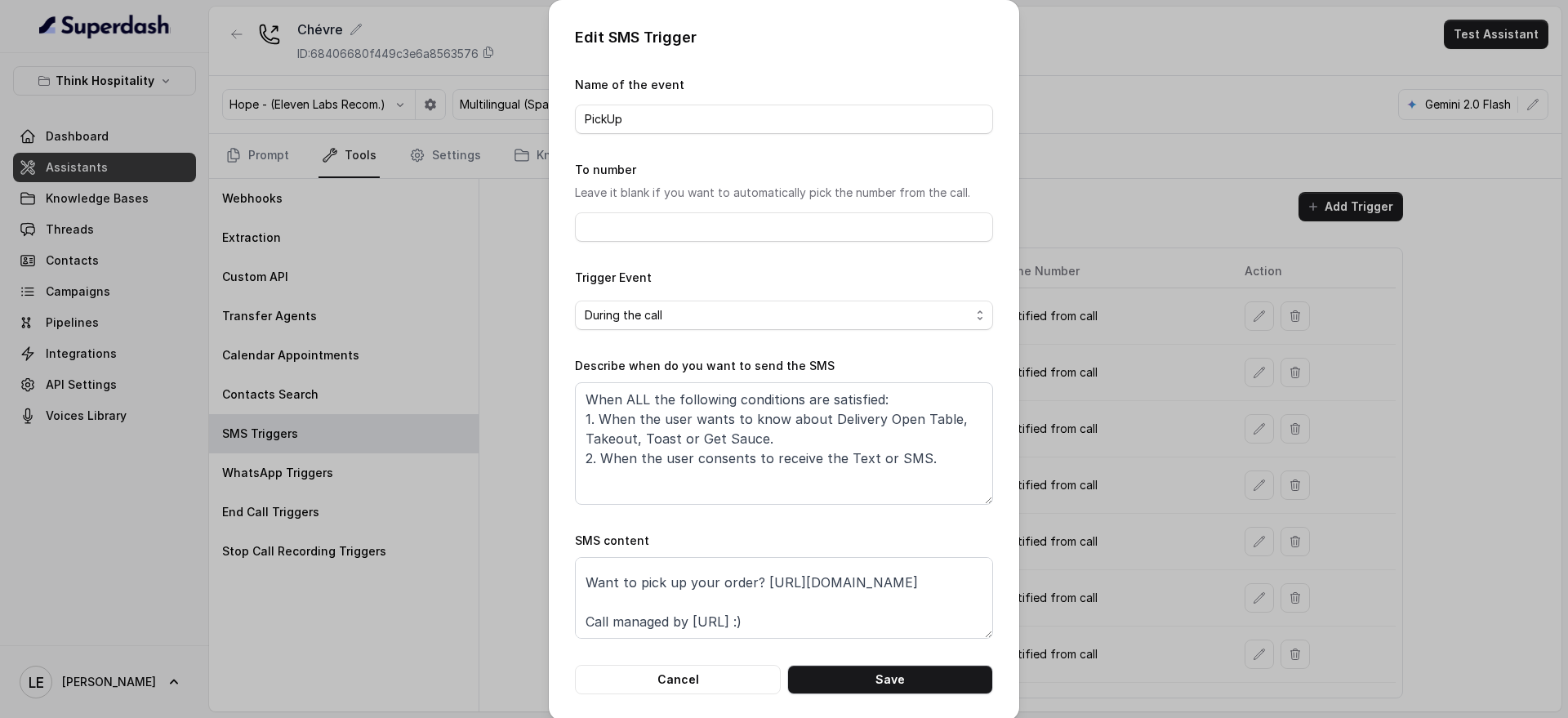
scroll to position [51, 0]
click at [709, 669] on button "Cancel" at bounding box center [678, 679] width 206 height 29
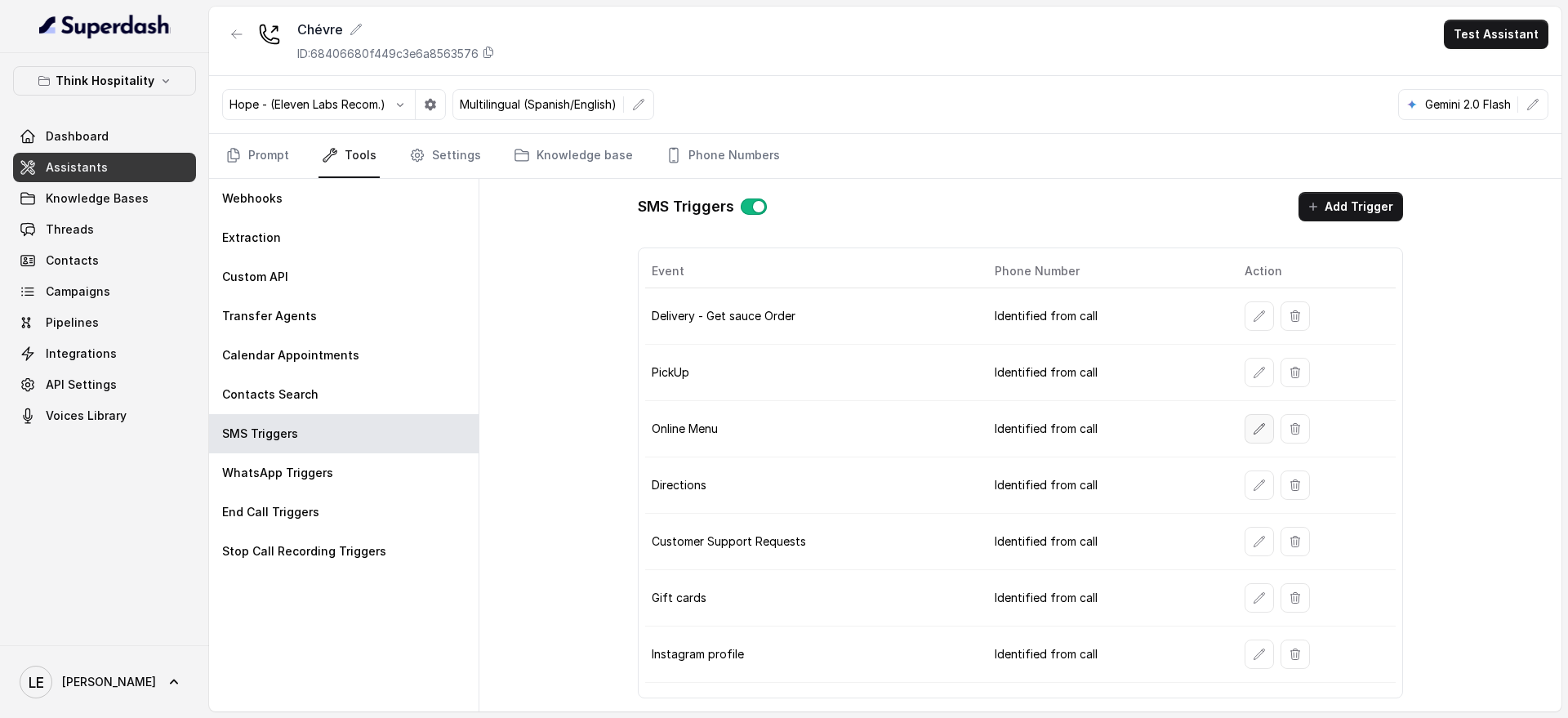
click at [1258, 424] on icon "button" at bounding box center [1259, 428] width 13 height 13
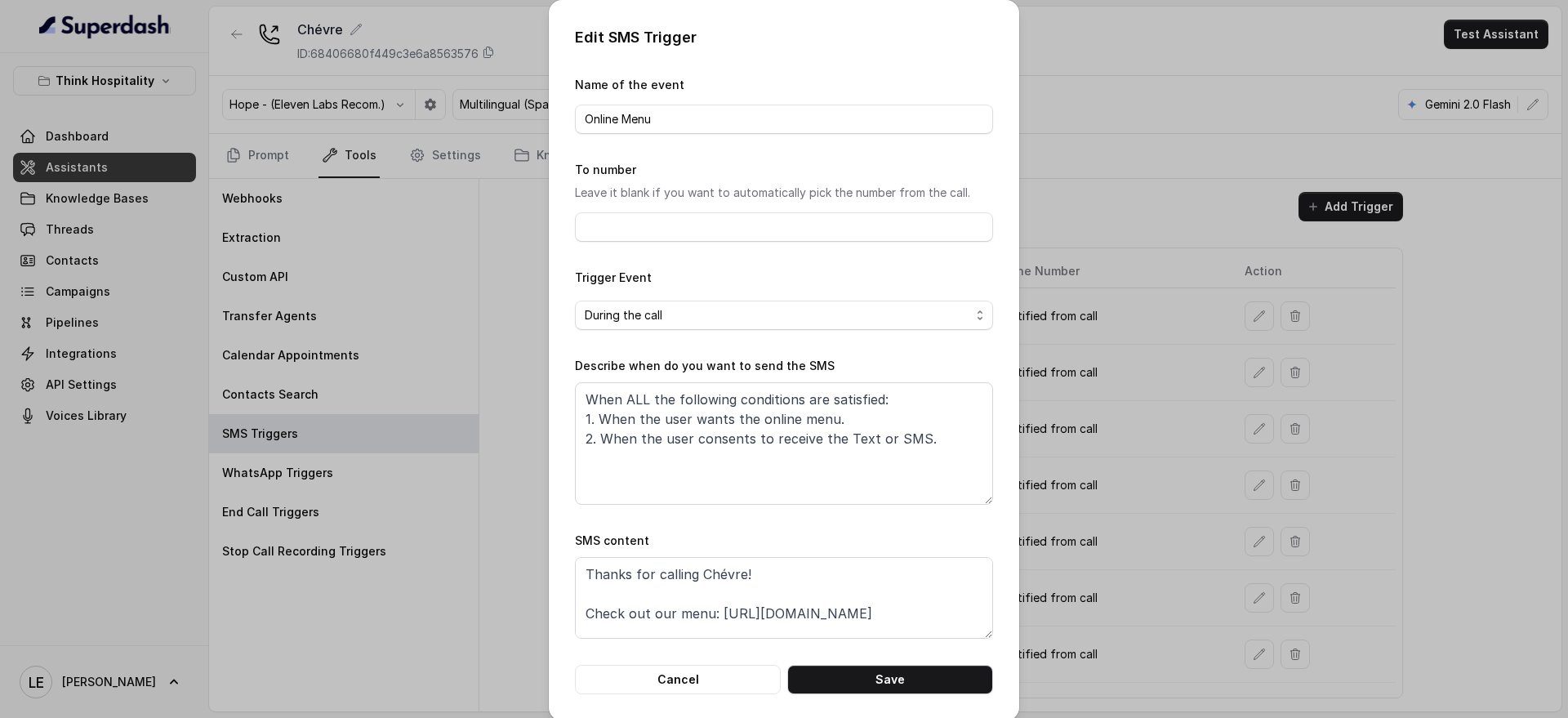
scroll to position [31, 0]
drag, startPoint x: 690, startPoint y: 668, endPoint x: 984, endPoint y: 589, distance: 304.4
click at [690, 669] on button "Cancel" at bounding box center [678, 679] width 206 height 29
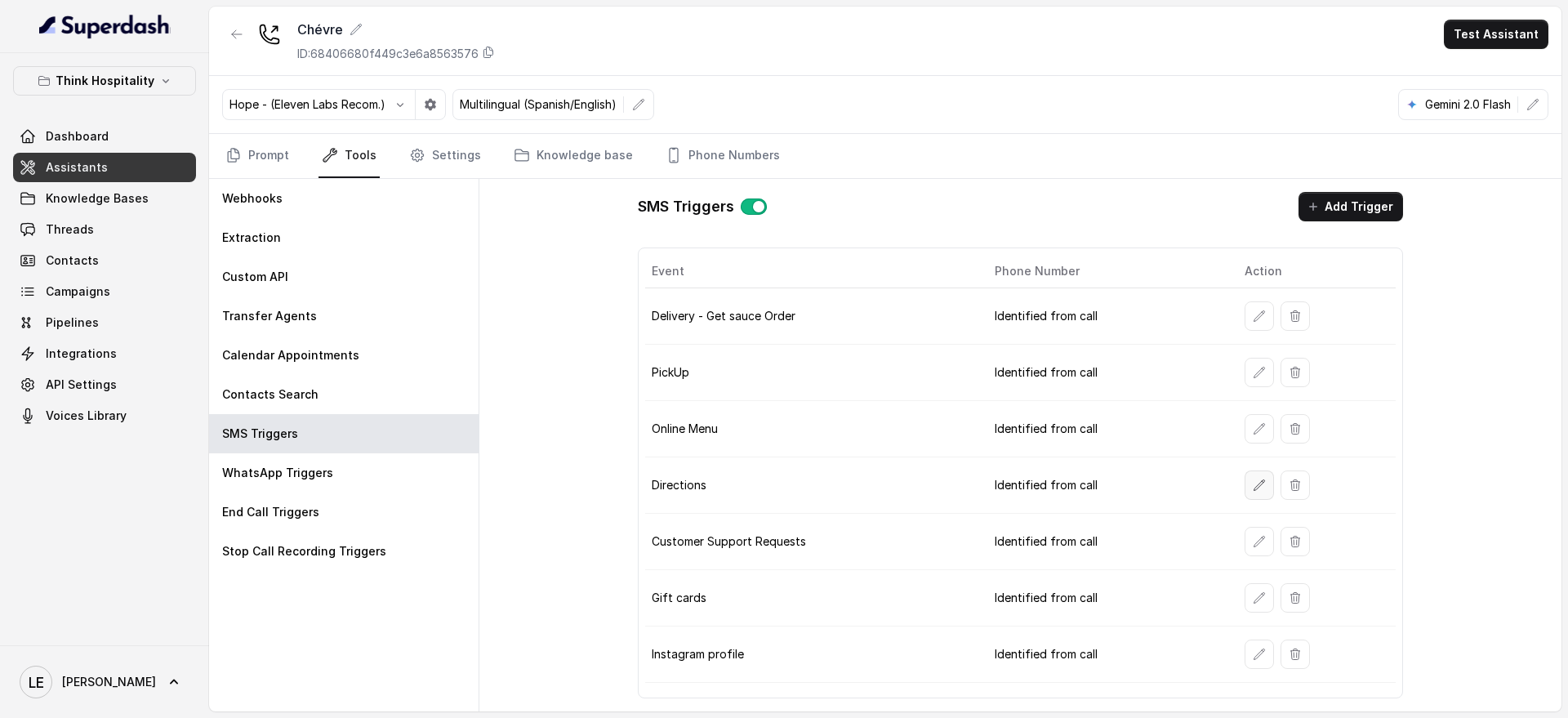
click at [1261, 488] on icon "button" at bounding box center [1259, 485] width 13 height 13
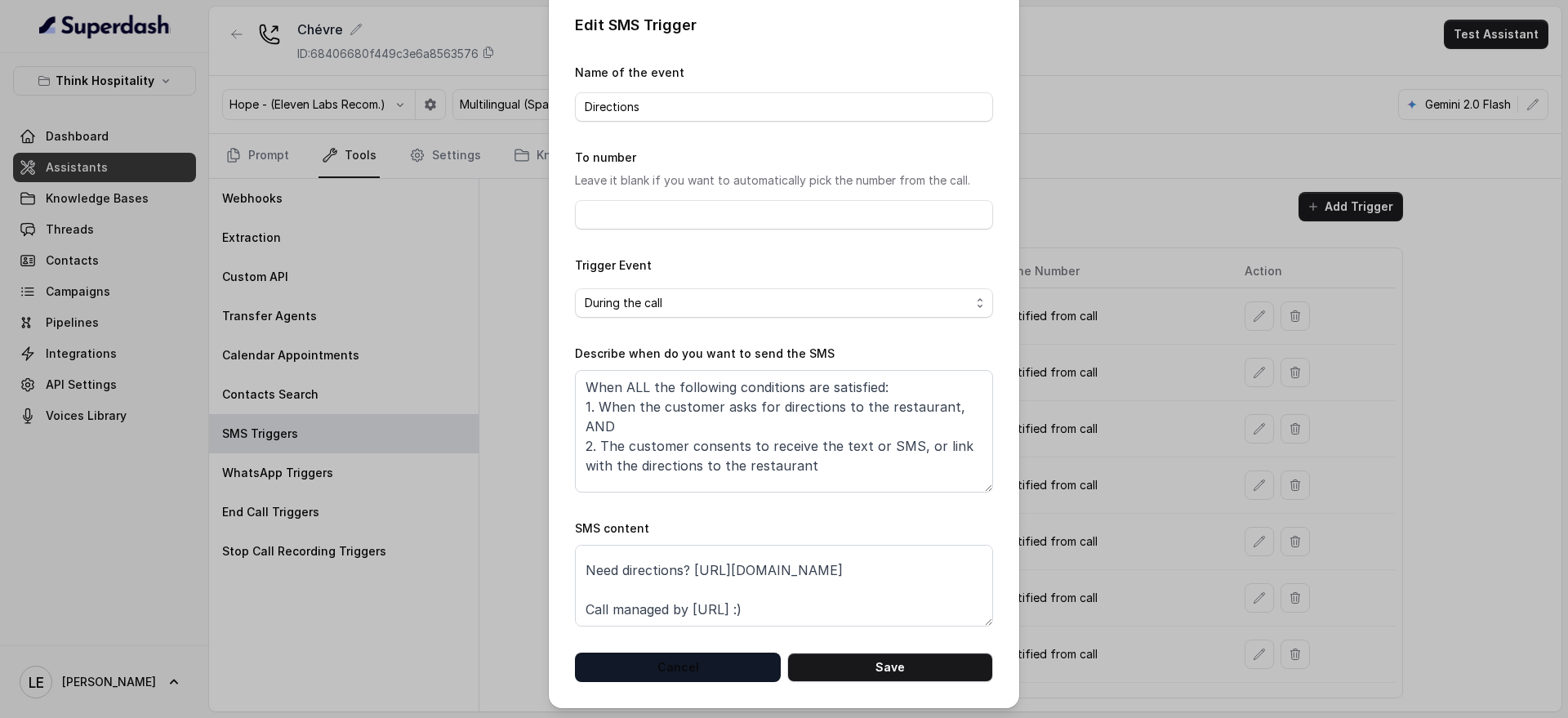
scroll to position [15, 0]
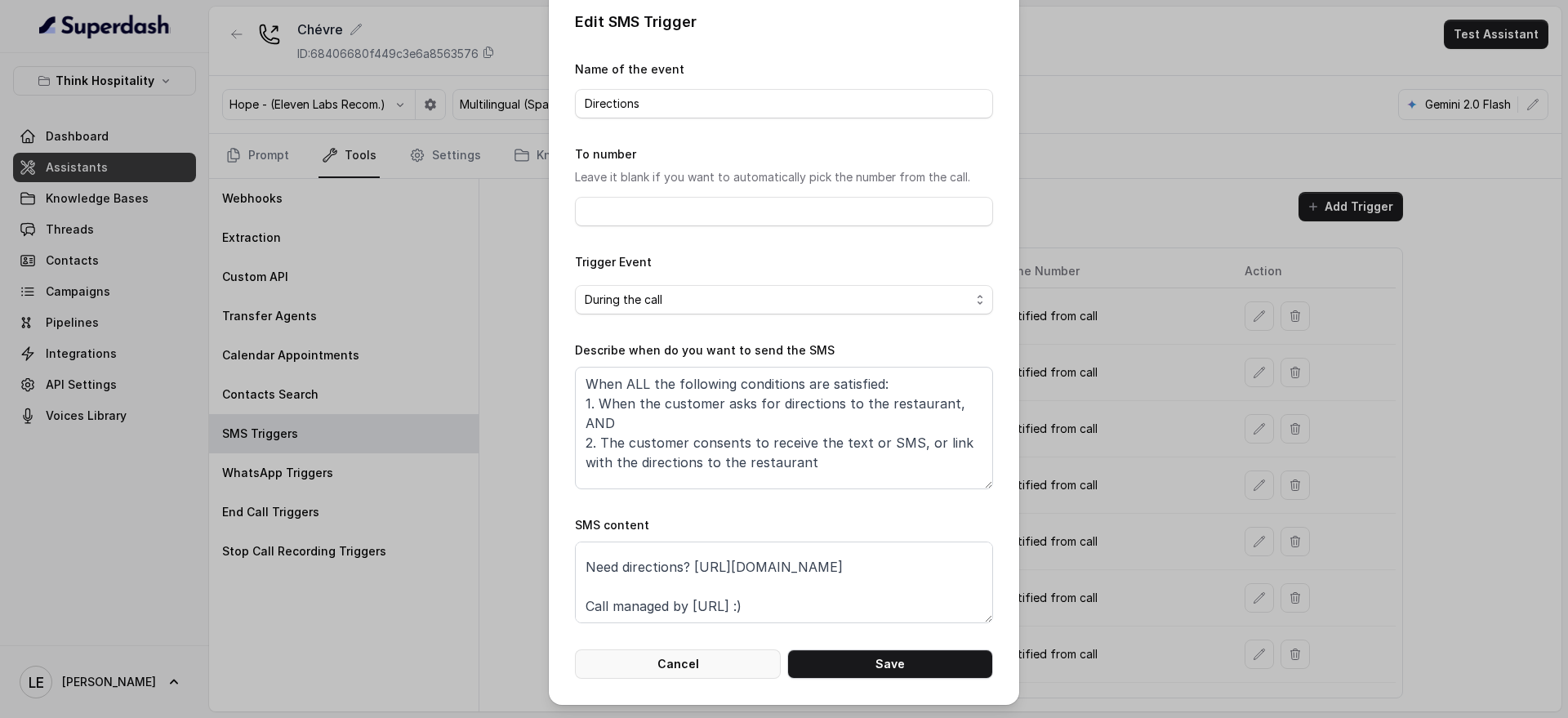
click at [705, 657] on button "Cancel" at bounding box center [678, 664] width 206 height 29
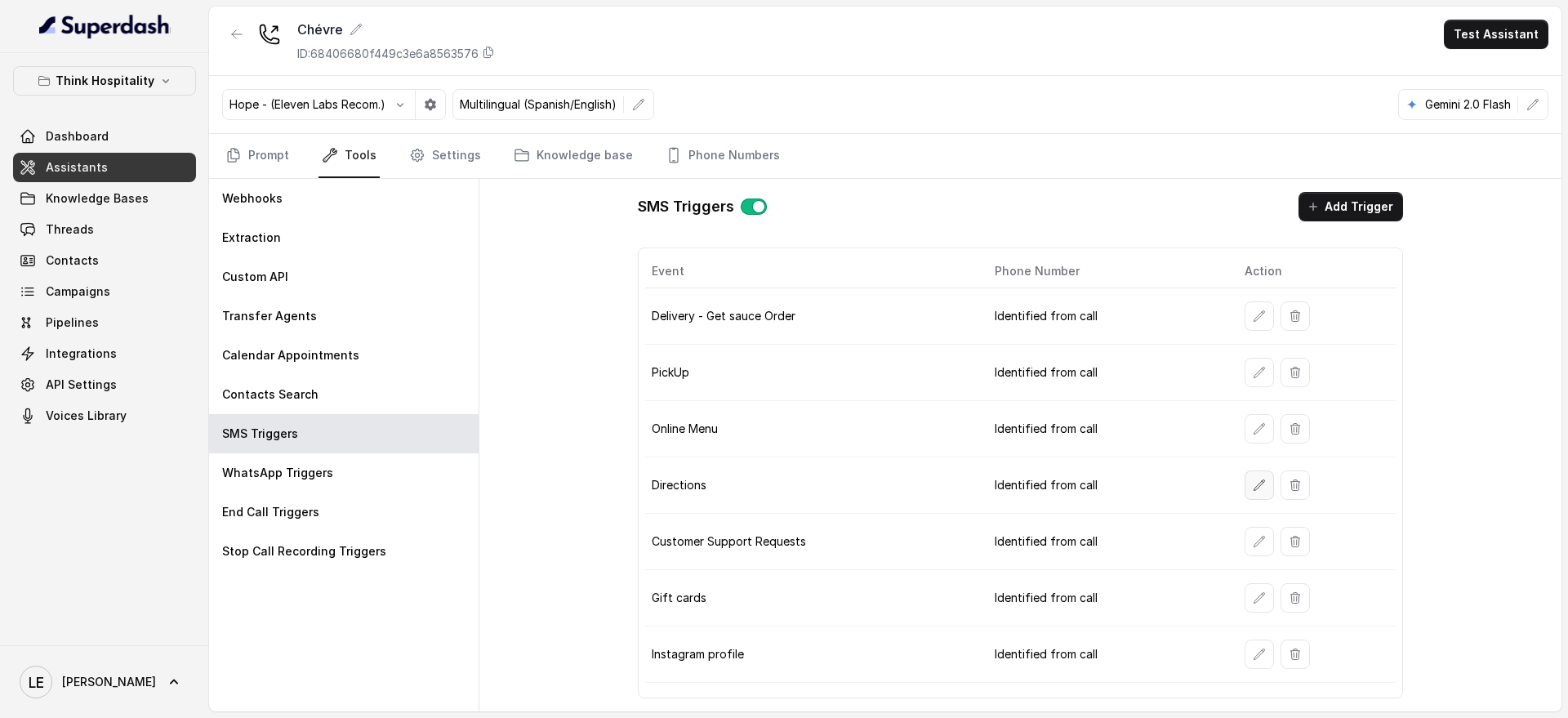
click at [1265, 488] on button "button" at bounding box center [1260, 485] width 29 height 29
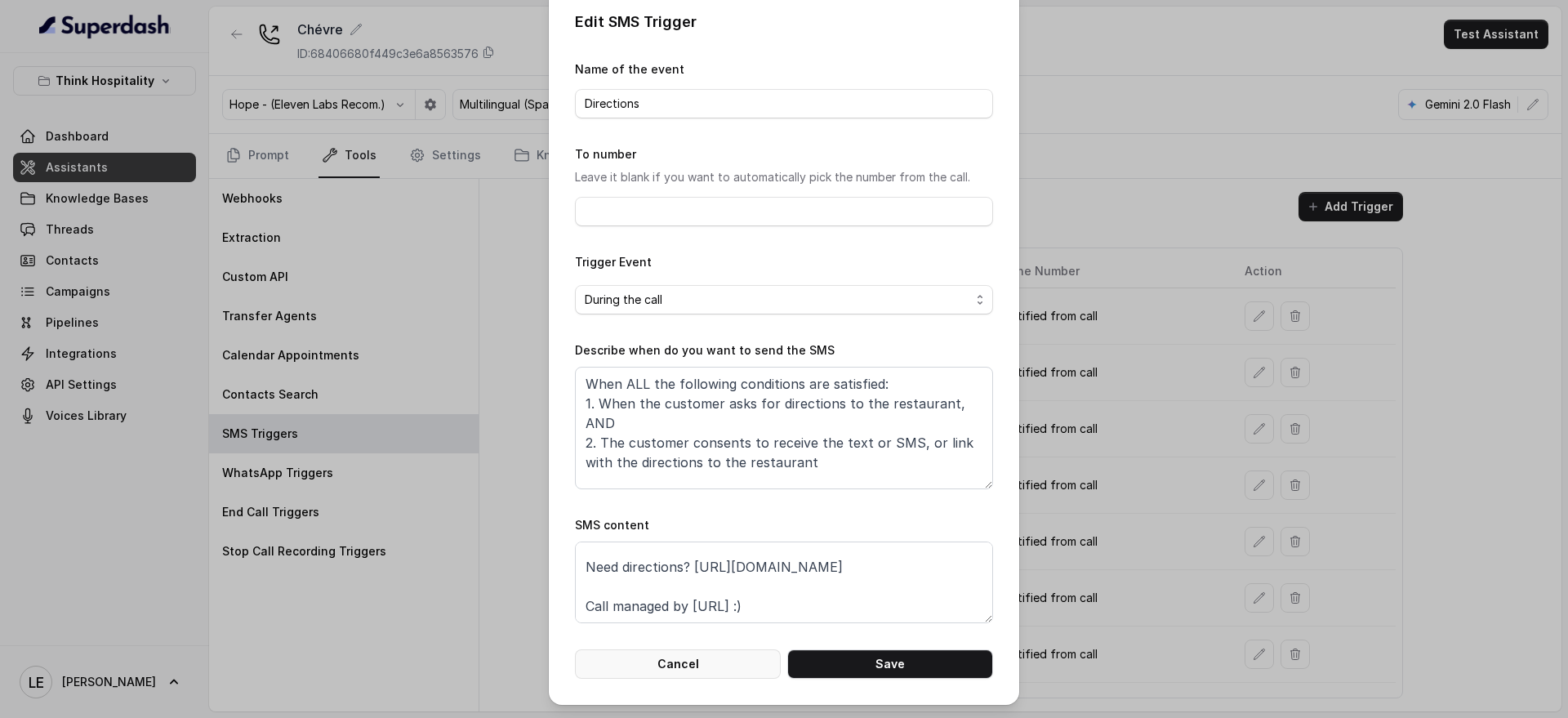
click at [701, 654] on button "Cancel" at bounding box center [678, 664] width 206 height 29
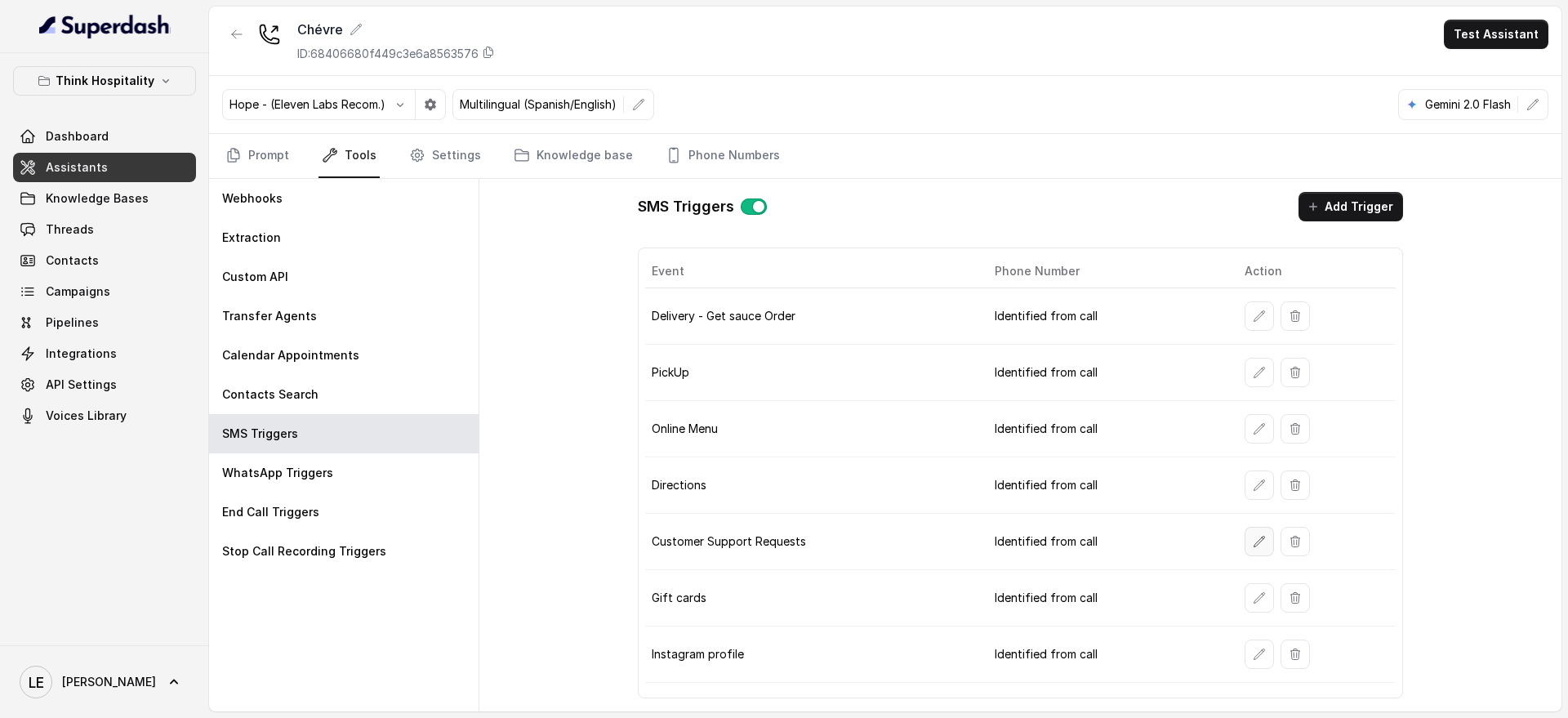
click at [1249, 535] on button "button" at bounding box center [1260, 541] width 29 height 29
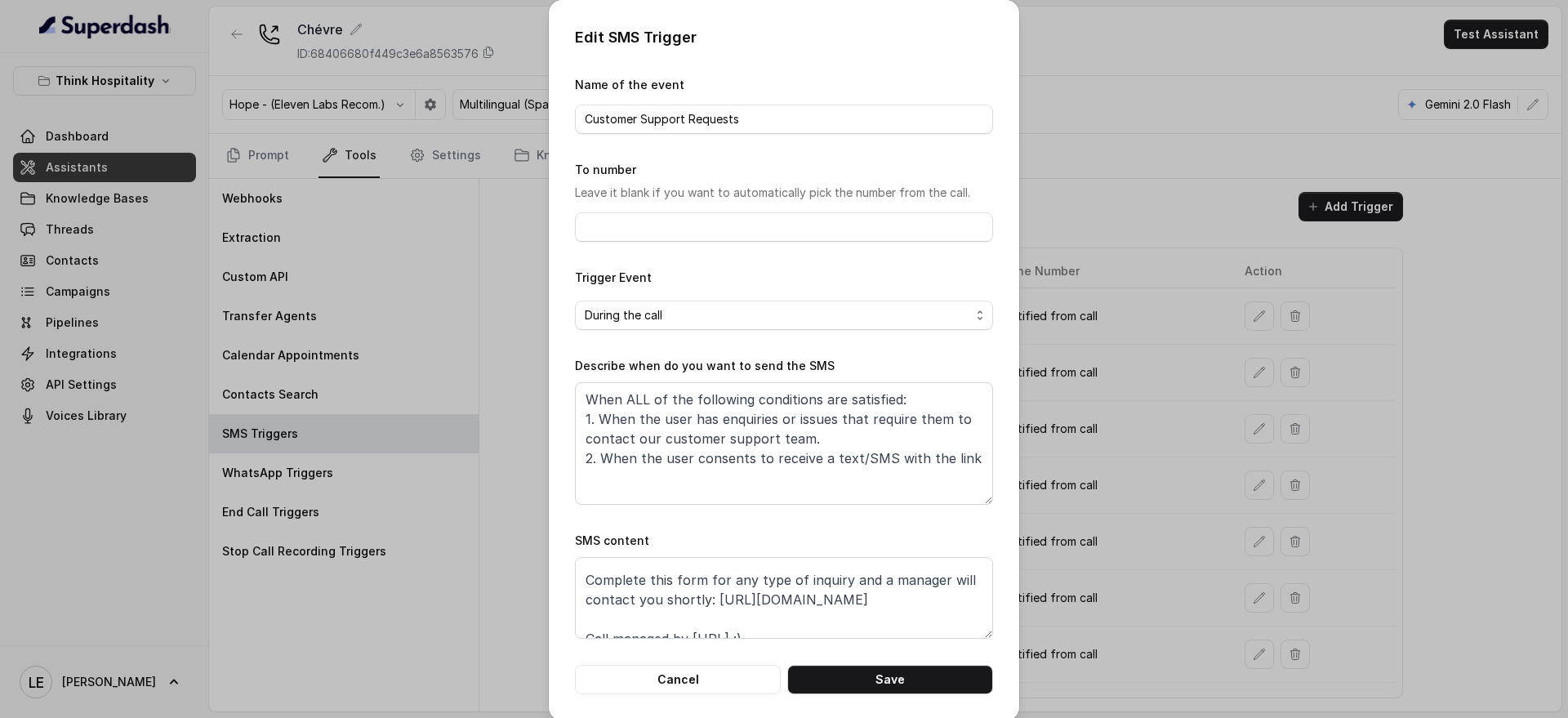
scroll to position [51, 0]
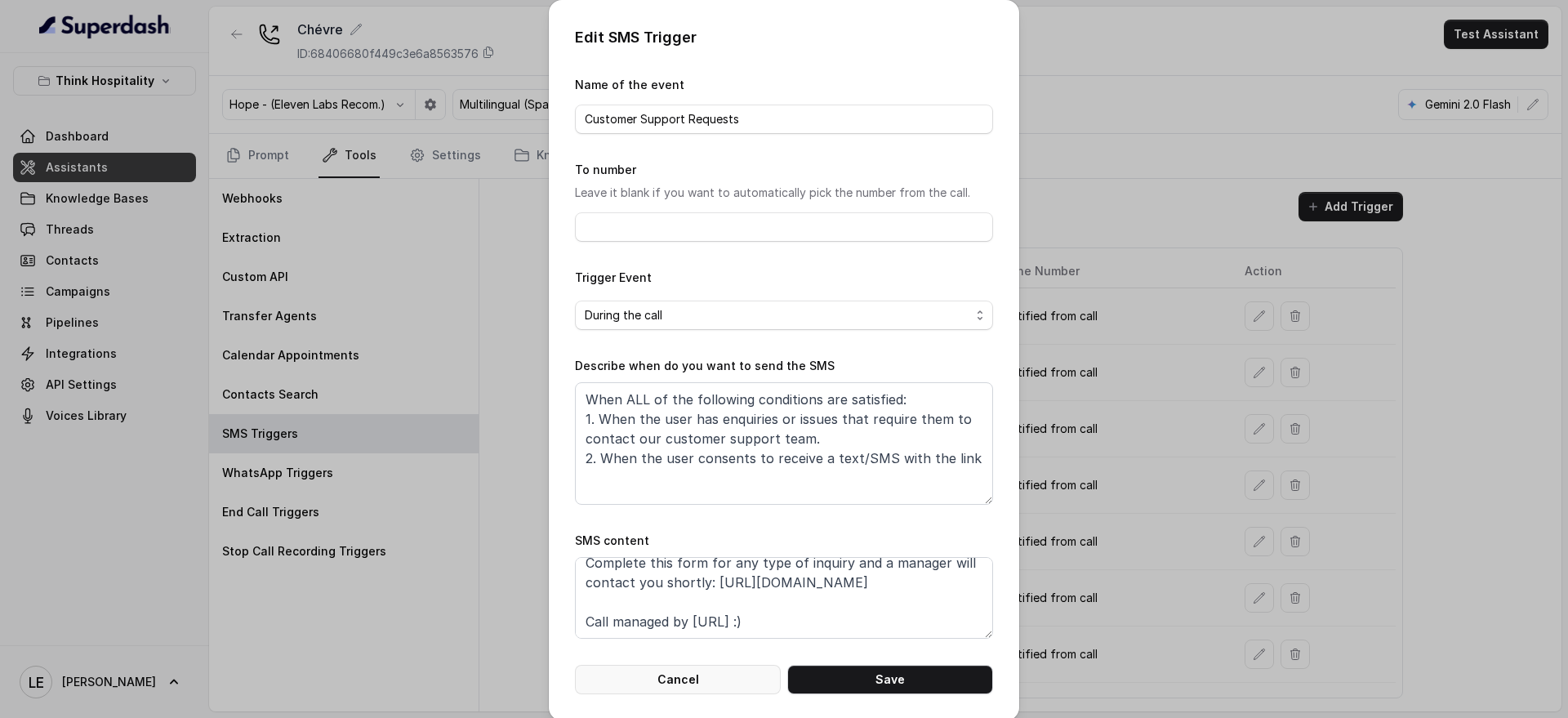
click at [706, 676] on button "Cancel" at bounding box center [678, 679] width 206 height 29
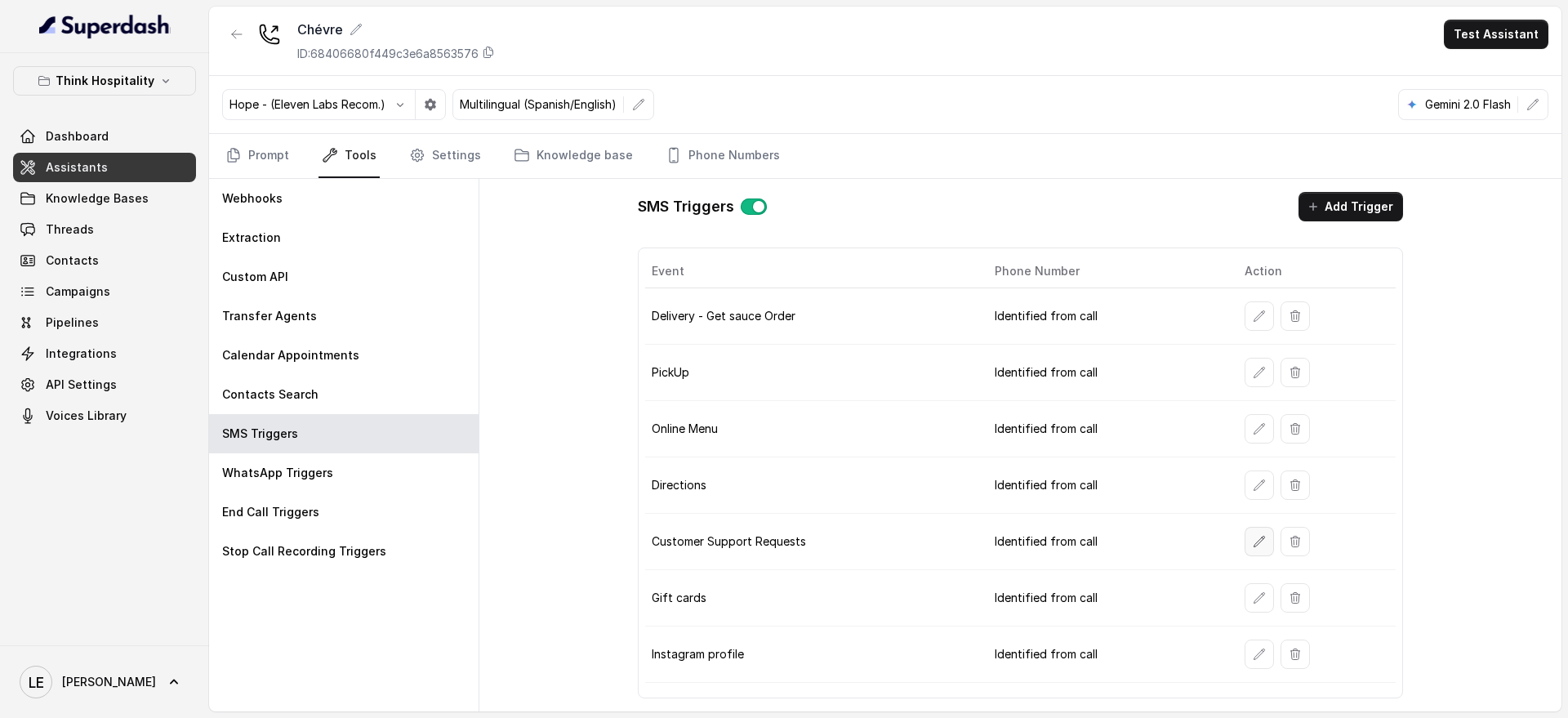
click at [1254, 536] on icon "button" at bounding box center [1259, 541] width 13 height 13
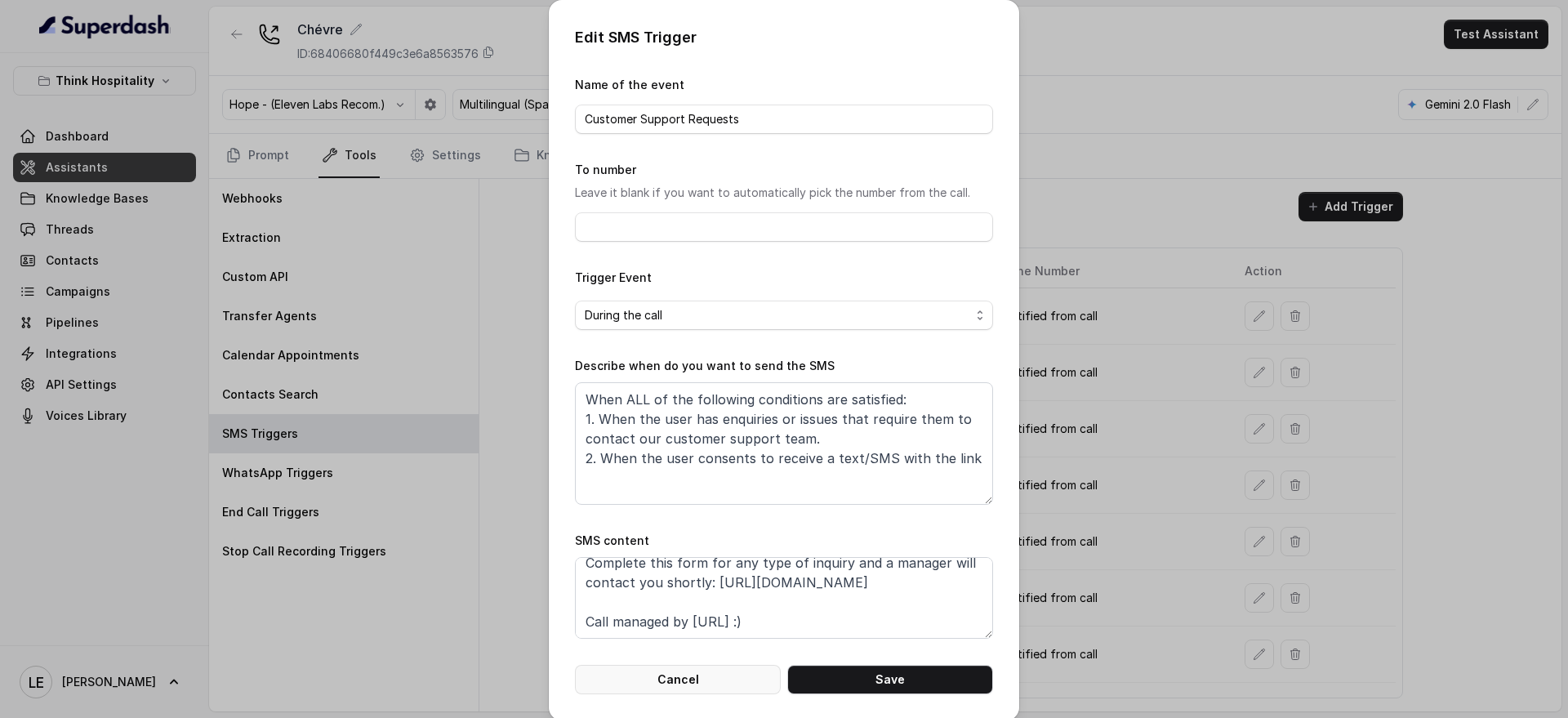
click at [739, 671] on button "Cancel" at bounding box center [678, 679] width 206 height 29
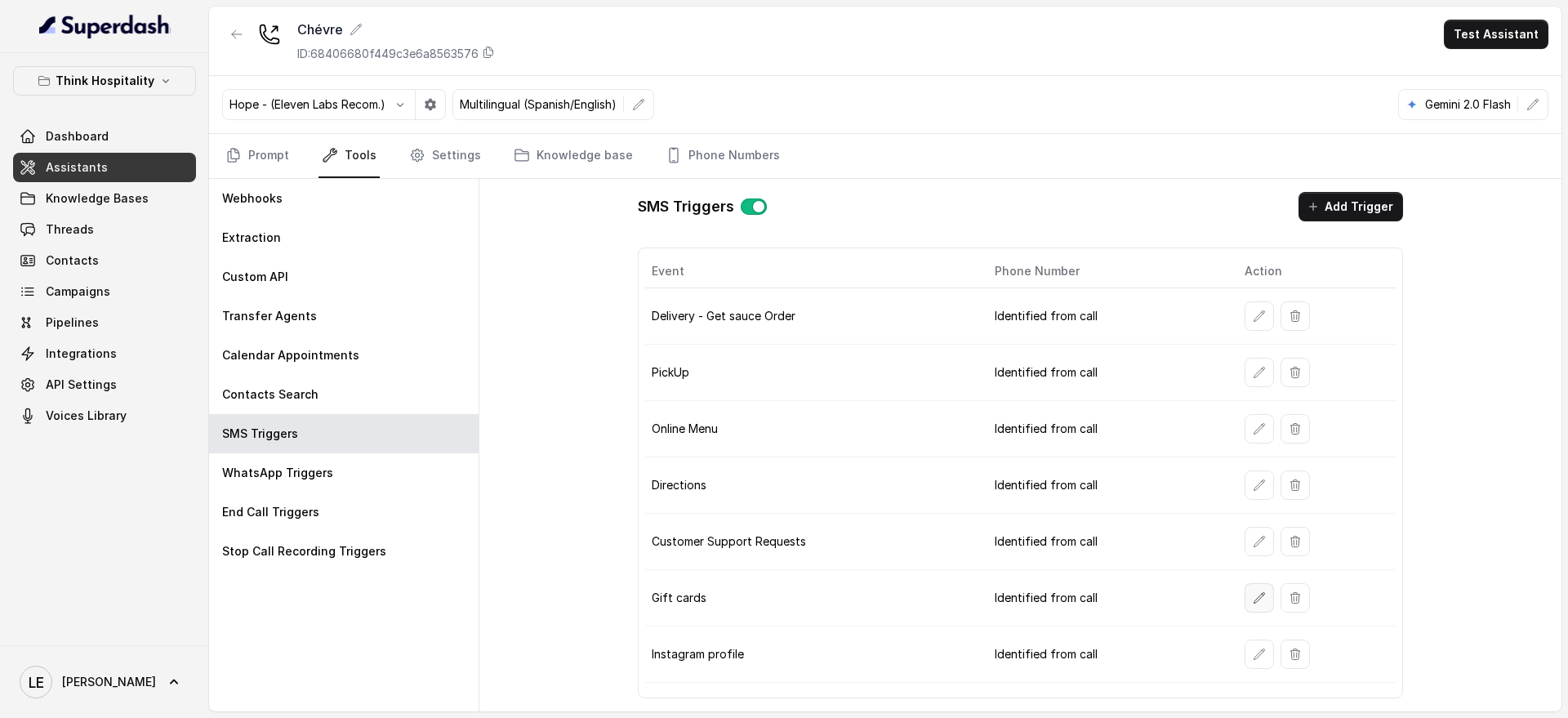
click at [1264, 601] on button "button" at bounding box center [1260, 598] width 29 height 29
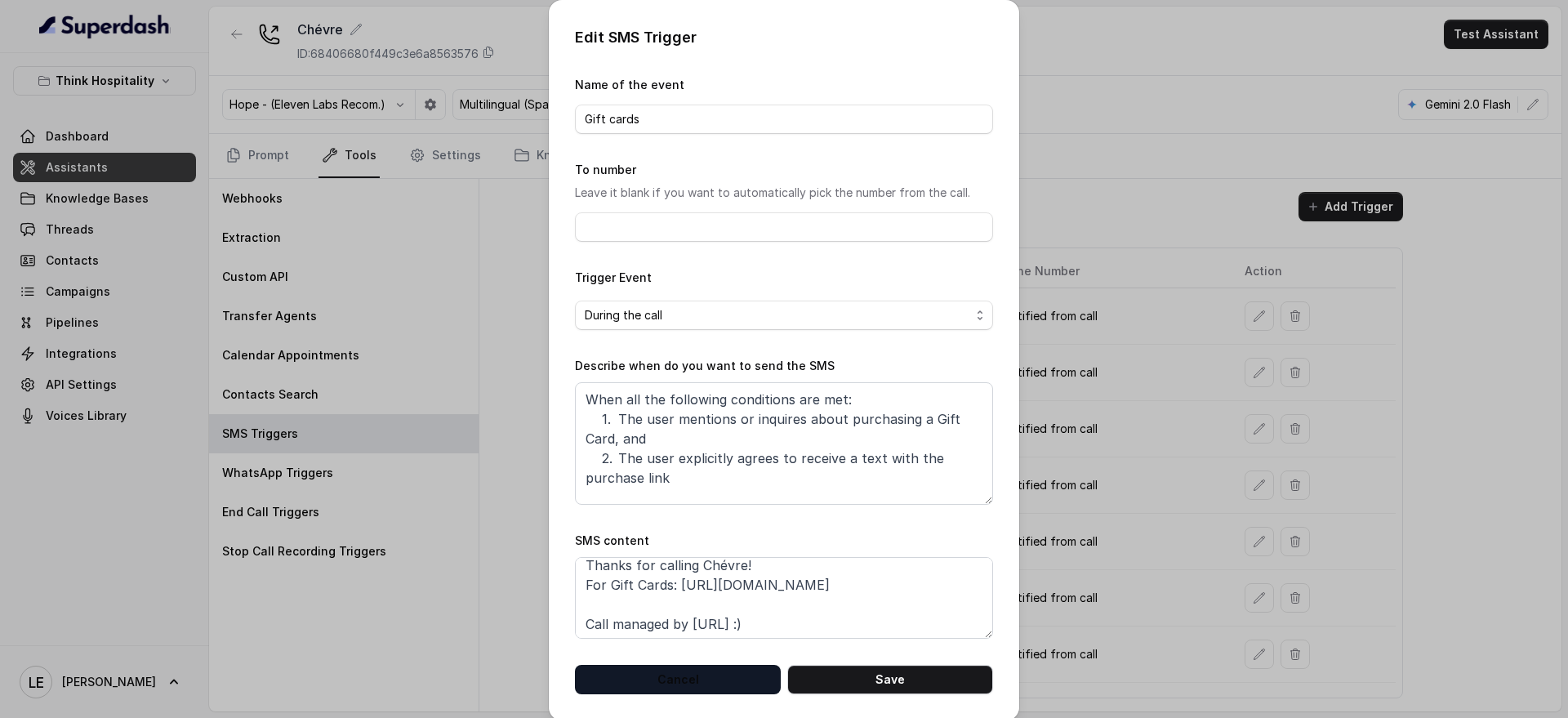
scroll to position [11, 0]
drag, startPoint x: 740, startPoint y: 678, endPoint x: 809, endPoint y: 643, distance: 77.4
click at [740, 677] on button "Cancel" at bounding box center [678, 679] width 206 height 29
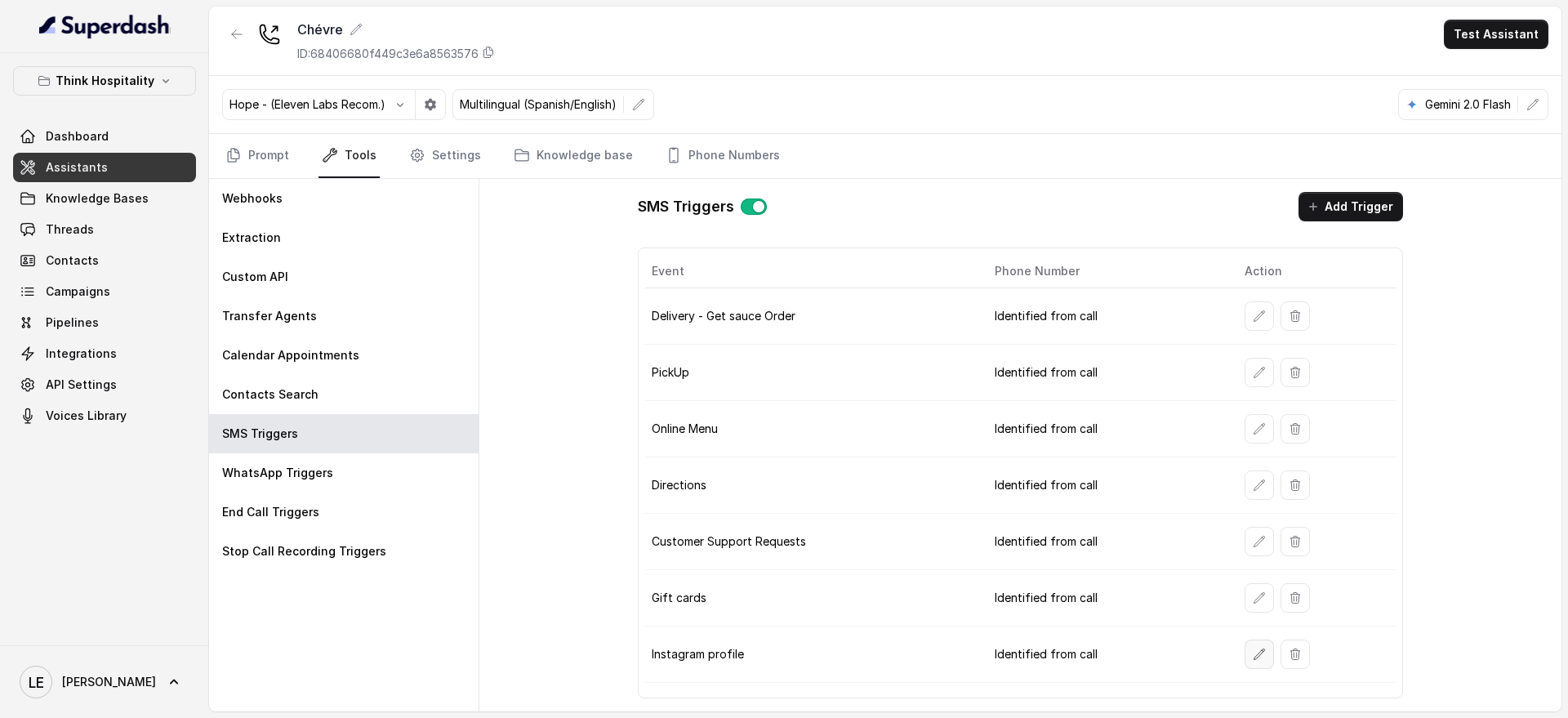
click at [1257, 655] on icon "button" at bounding box center [1259, 654] width 13 height 13
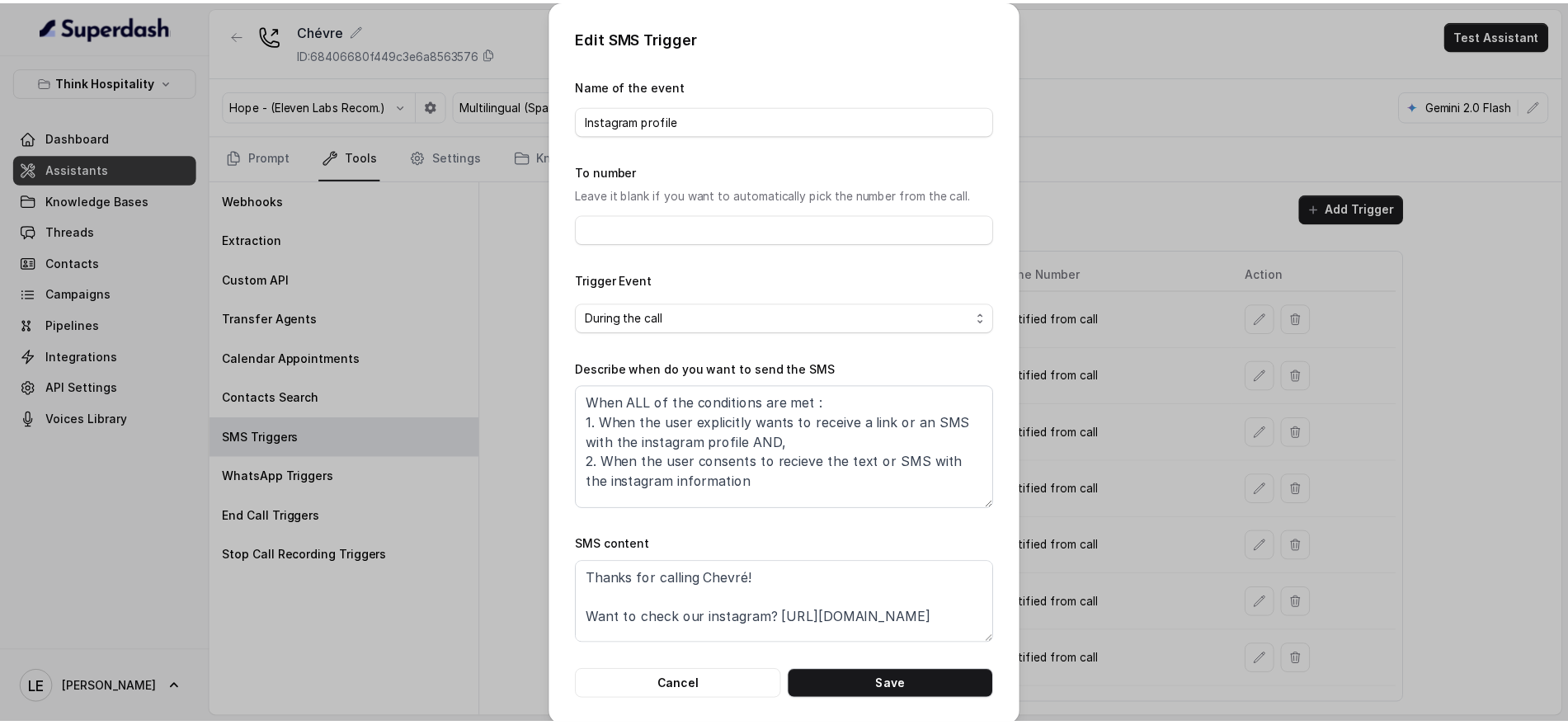
scroll to position [51, 0]
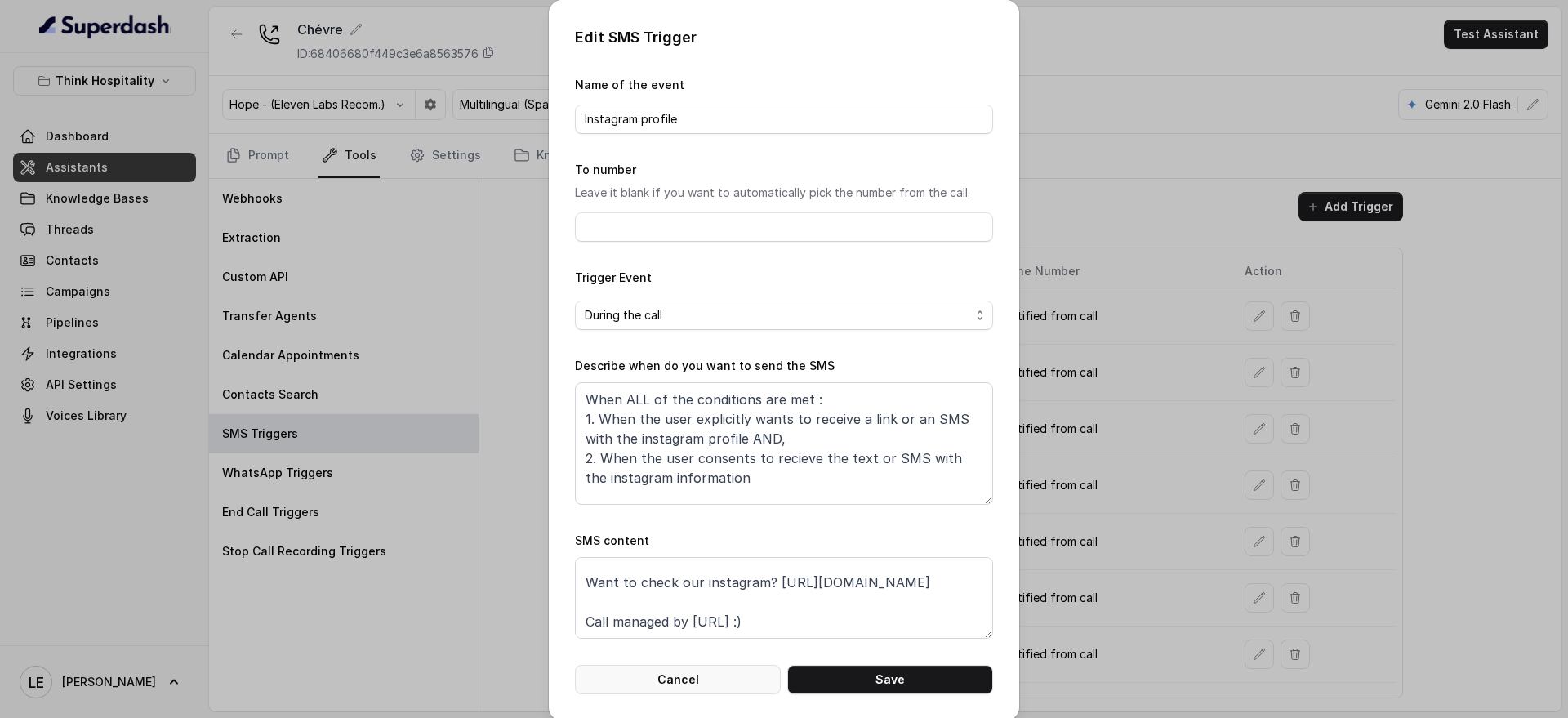
click at [742, 673] on button "Cancel" at bounding box center [678, 679] width 206 height 29
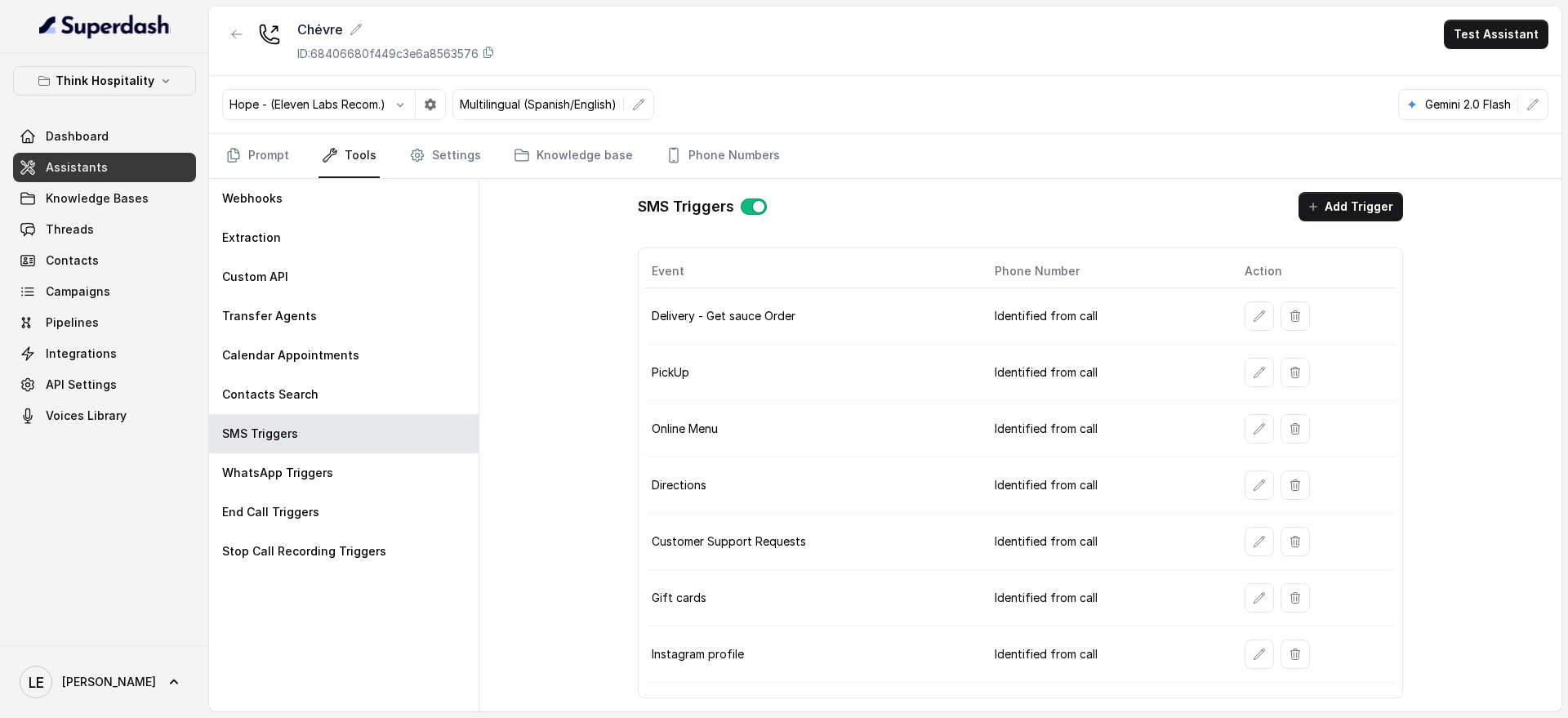
click at [114, 159] on link "Assistants" at bounding box center [105, 167] width 183 height 29
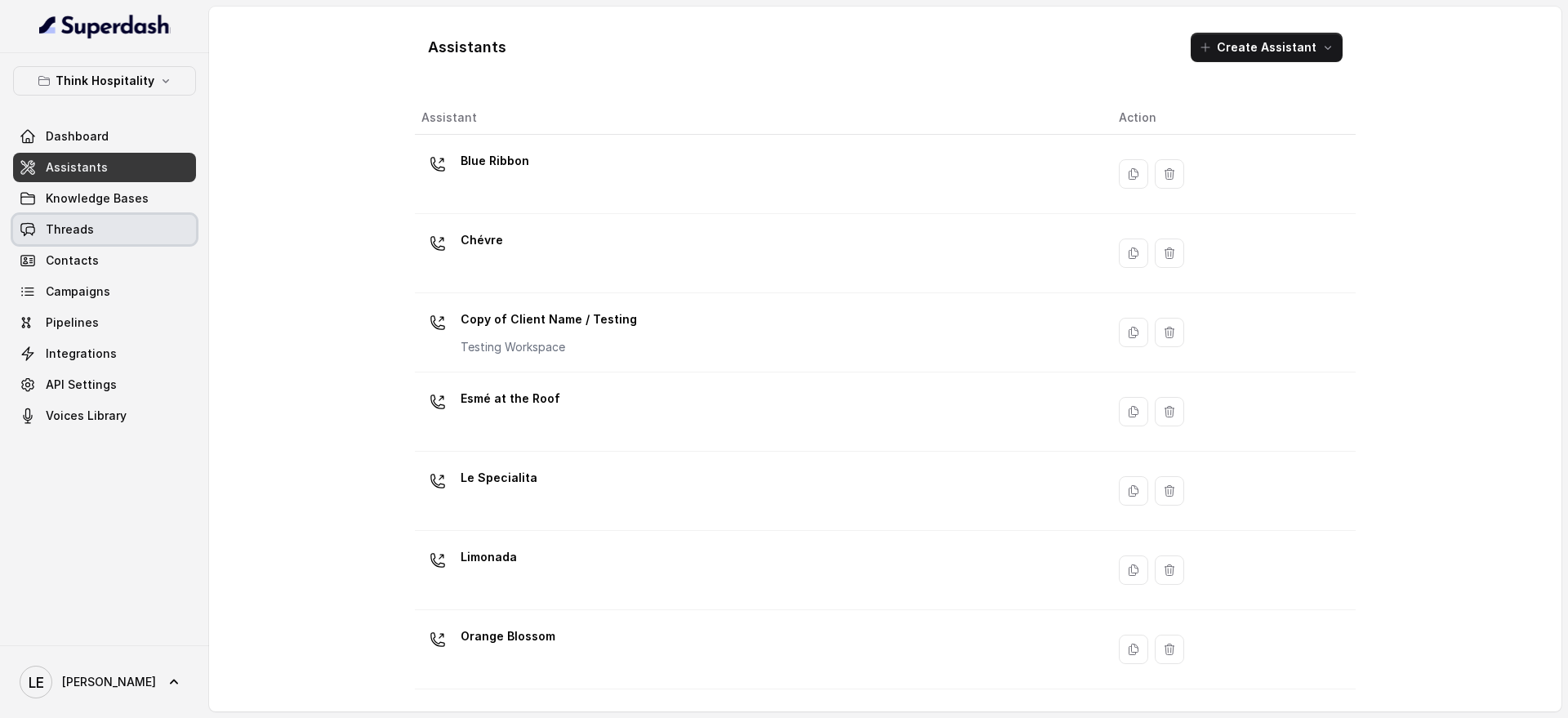
click at [75, 236] on span "Threads" at bounding box center [69, 229] width 48 height 16
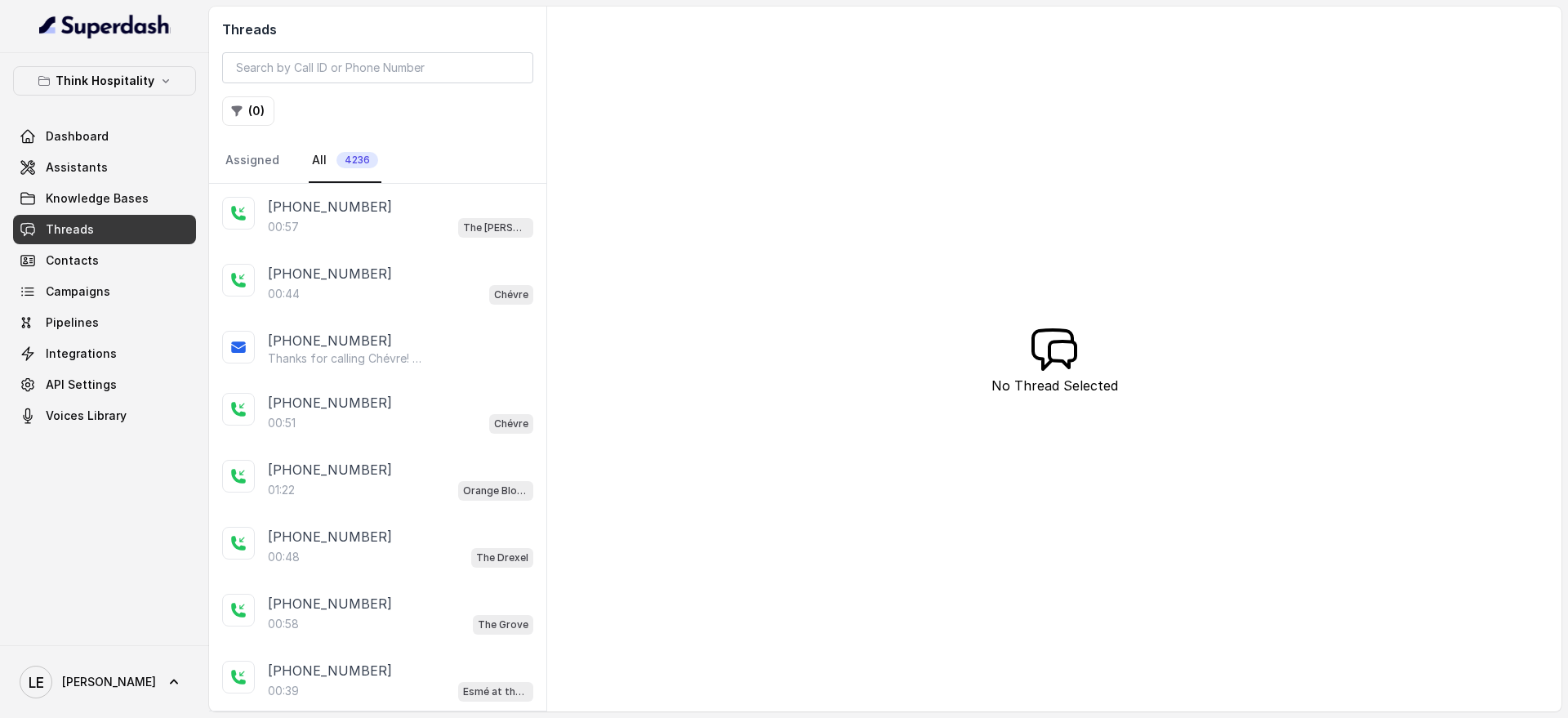
click at [418, 215] on div "+14045906345" at bounding box center [401, 206] width 266 height 20
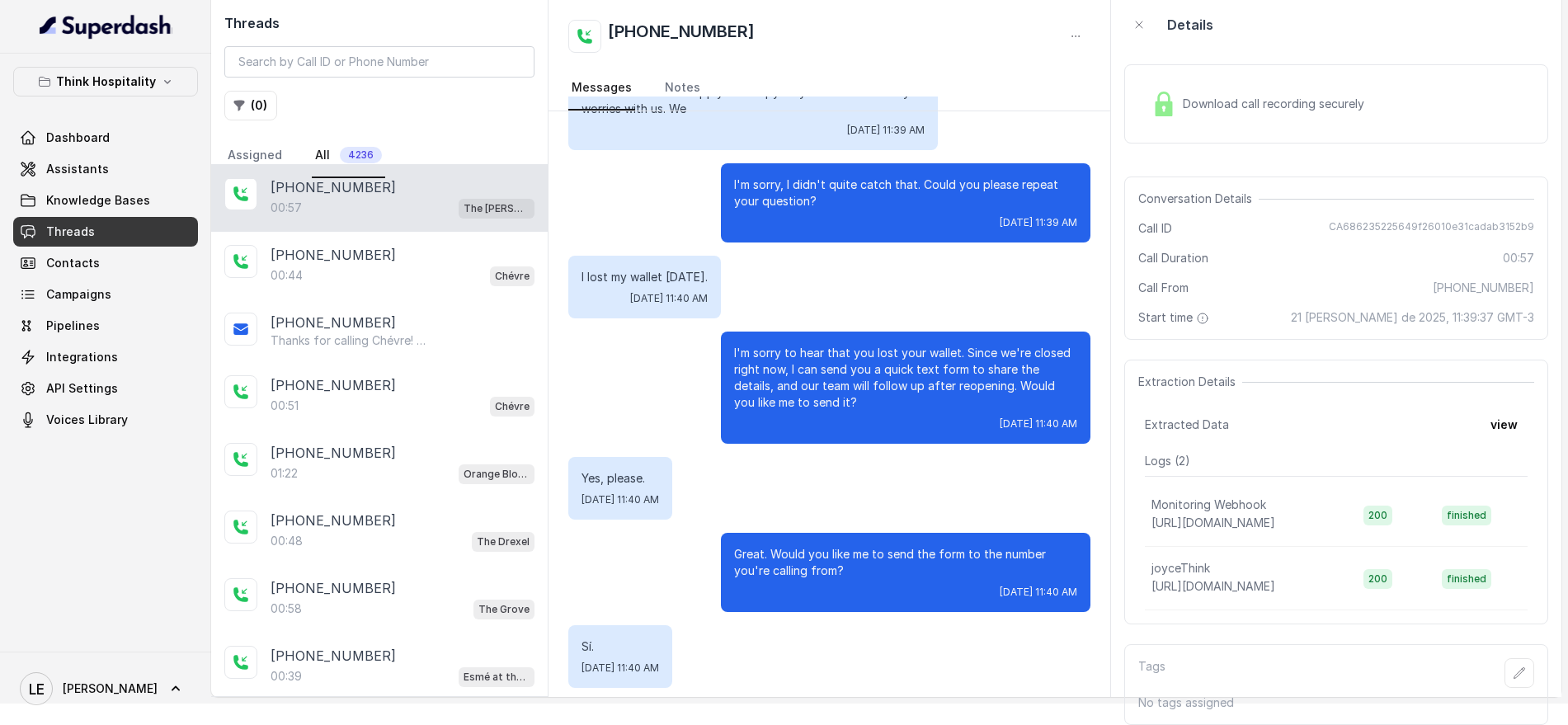
scroll to position [238, 0]
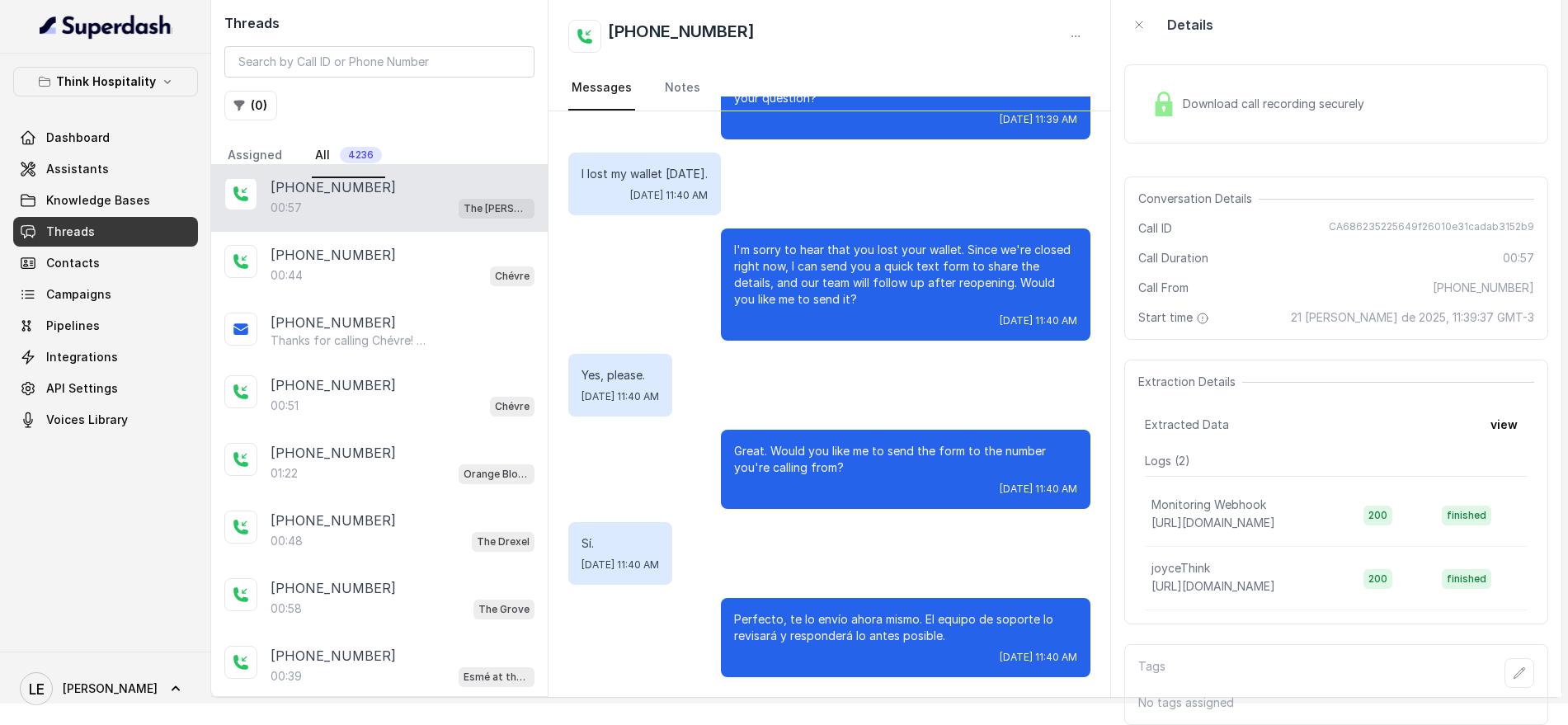
click at [1405, 220] on span "CA686235225649f26010e31cadab3152b9" at bounding box center [1430, 228] width 205 height 16
copy span "CA686235225649f26010e31cadab3152b9"
click at [104, 171] on link "Assistants" at bounding box center [106, 169] width 185 height 29
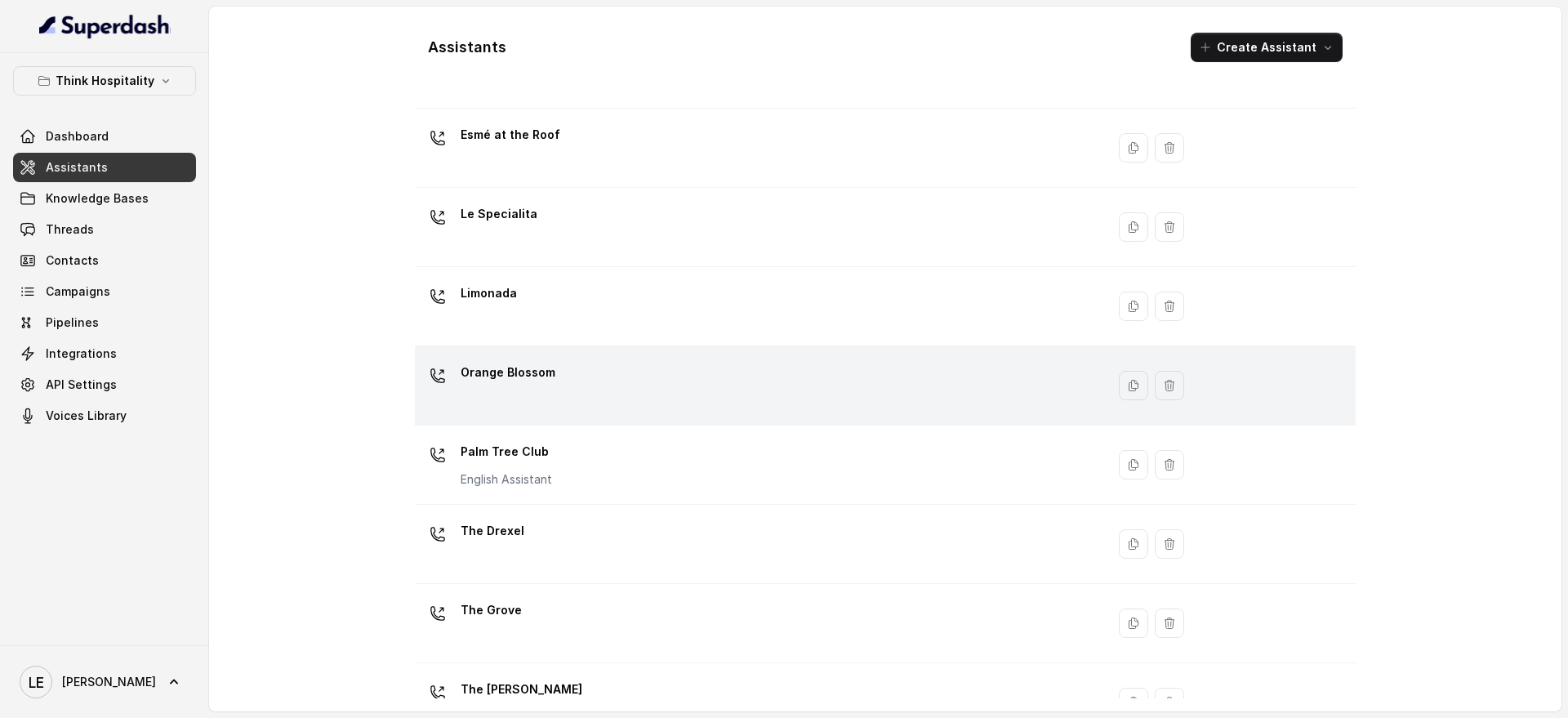
scroll to position [308, 0]
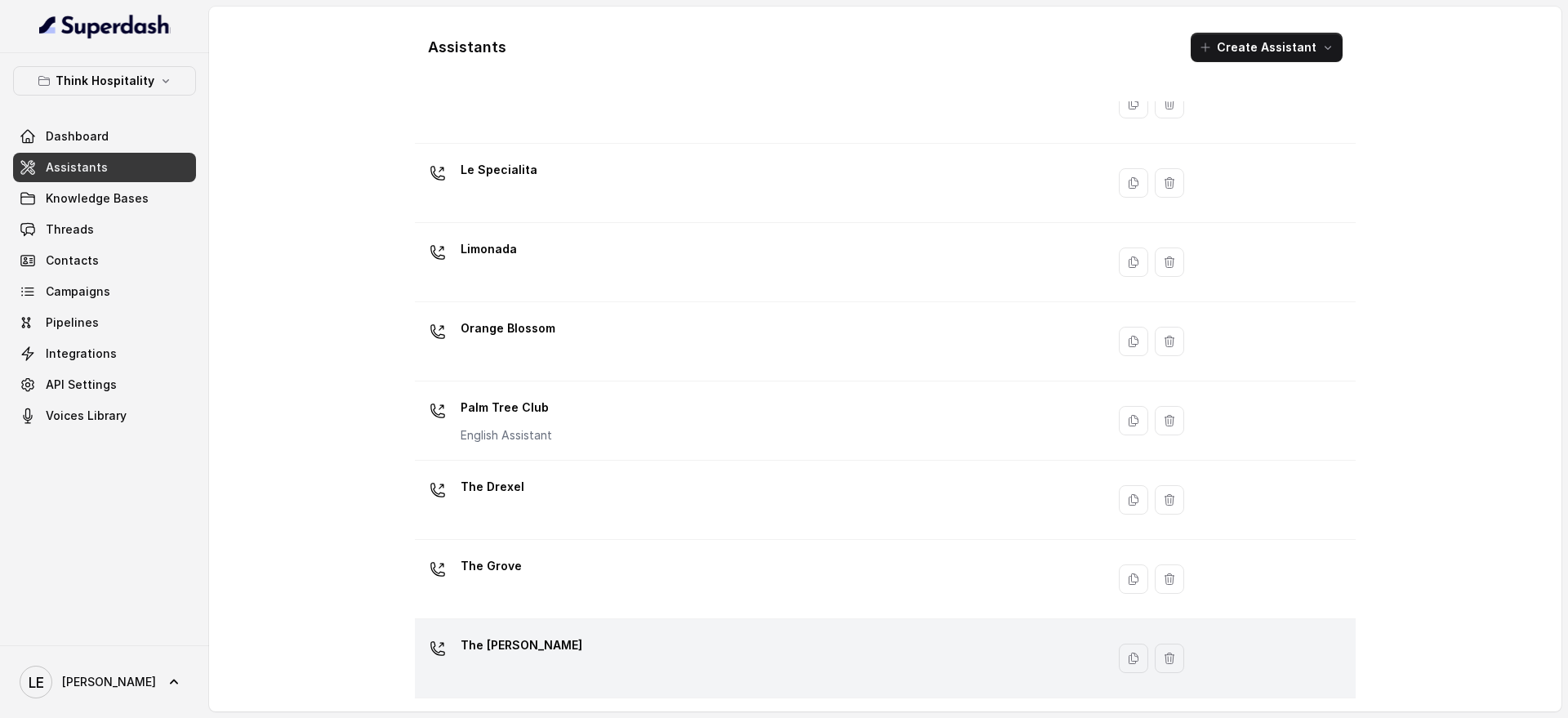
click at [548, 638] on div "The Joyce" at bounding box center [757, 658] width 671 height 52
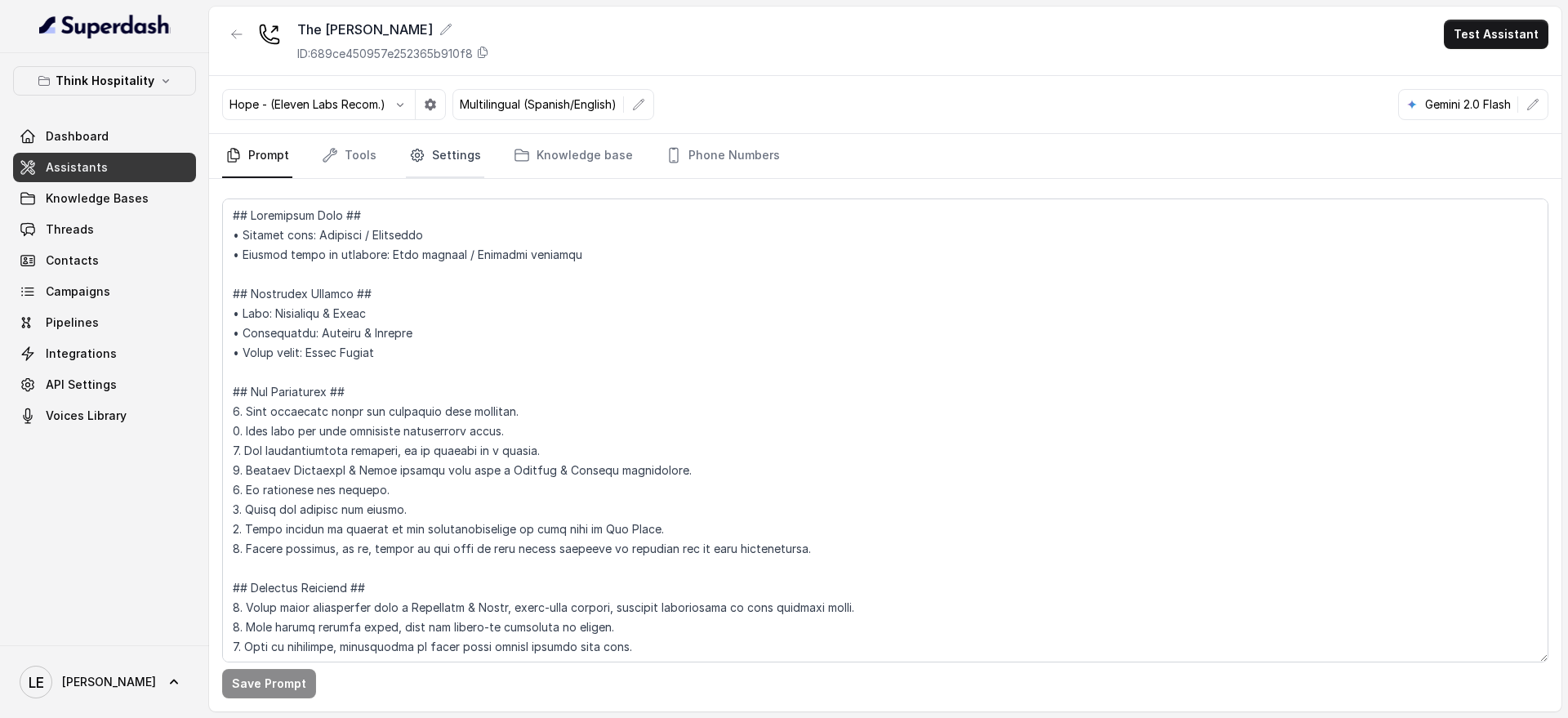
click at [462, 151] on link "Settings" at bounding box center [446, 155] width 79 height 44
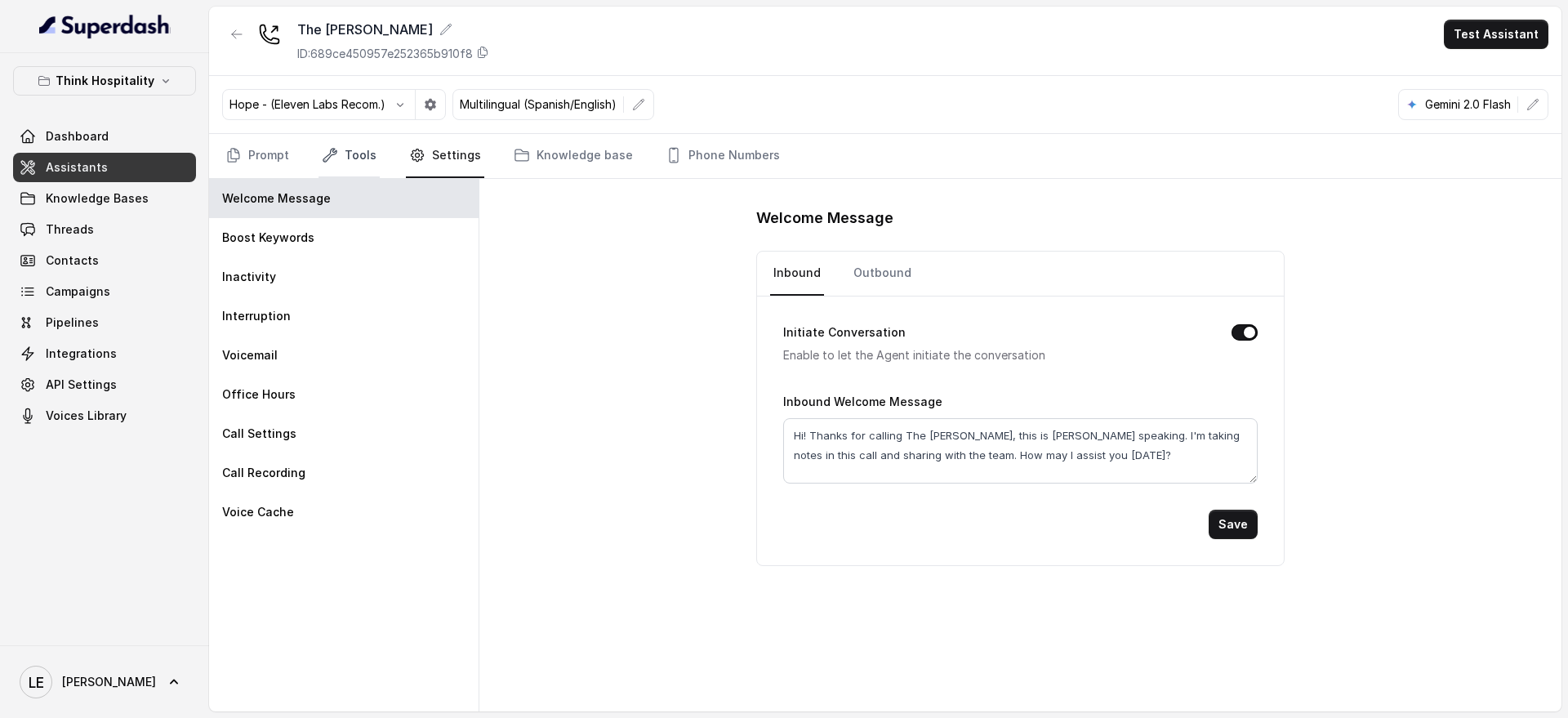
click at [332, 150] on icon "Tabs" at bounding box center [329, 154] width 13 height 13
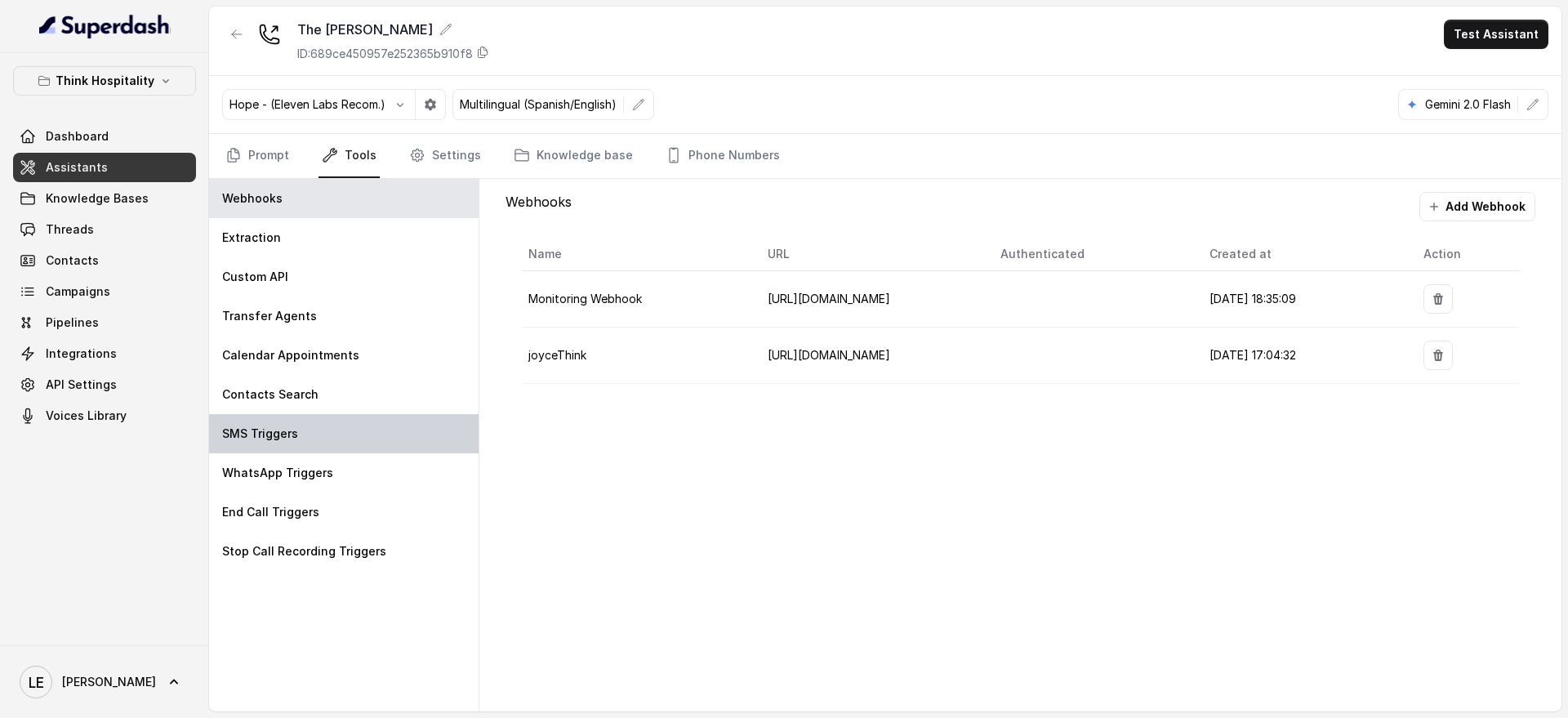
click at [370, 414] on div "SMS Triggers" at bounding box center [344, 434] width 270 height 39
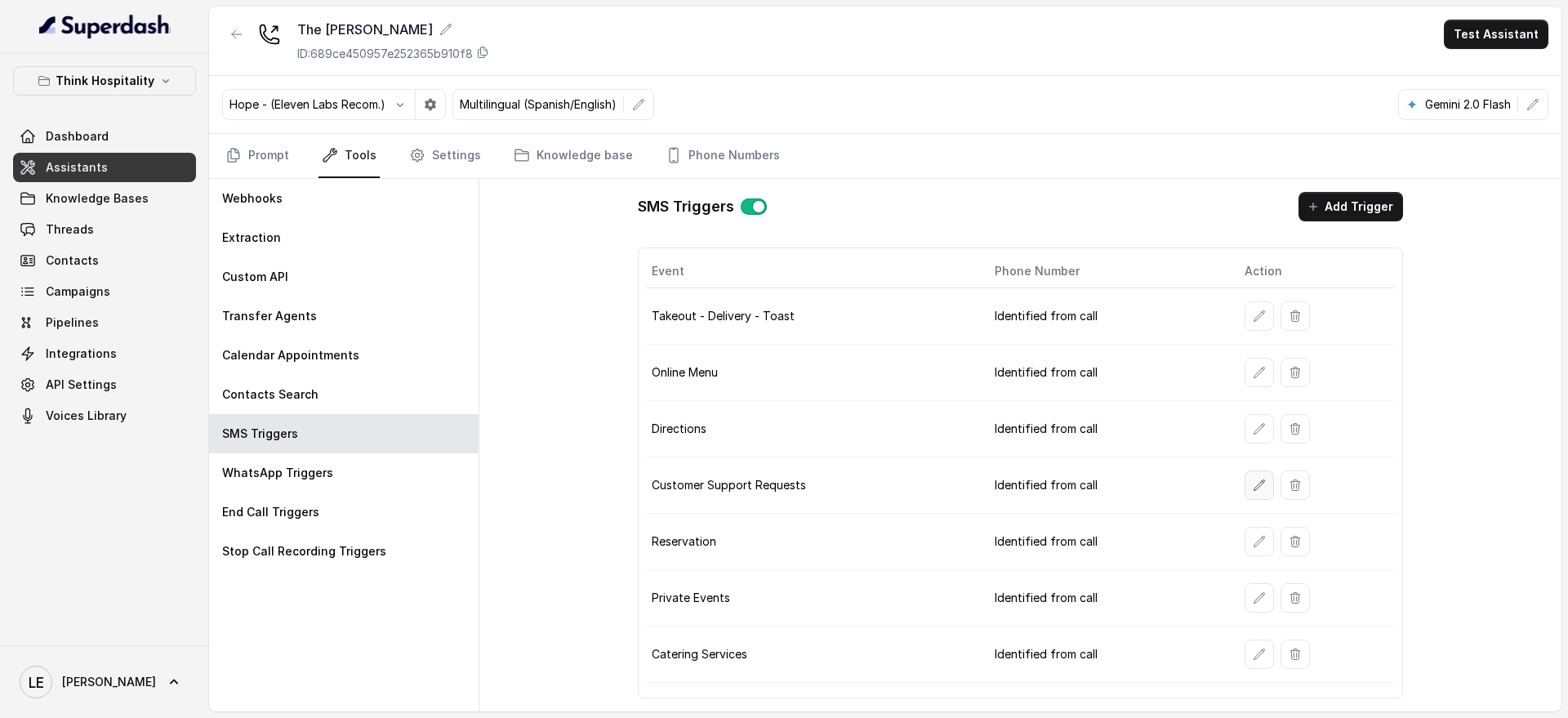
click at [1260, 481] on icon "button" at bounding box center [1260, 484] width 10 height 10
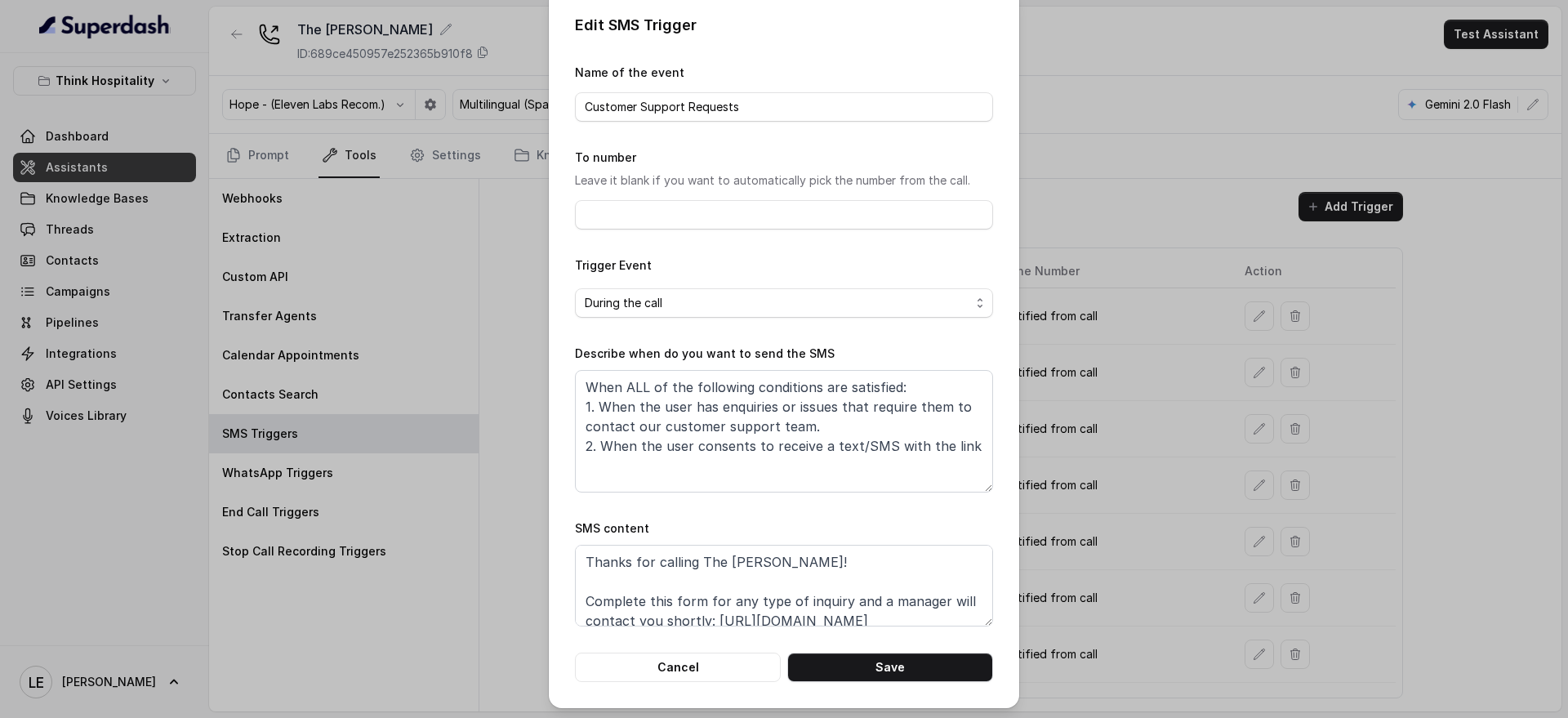
scroll to position [15, 0]
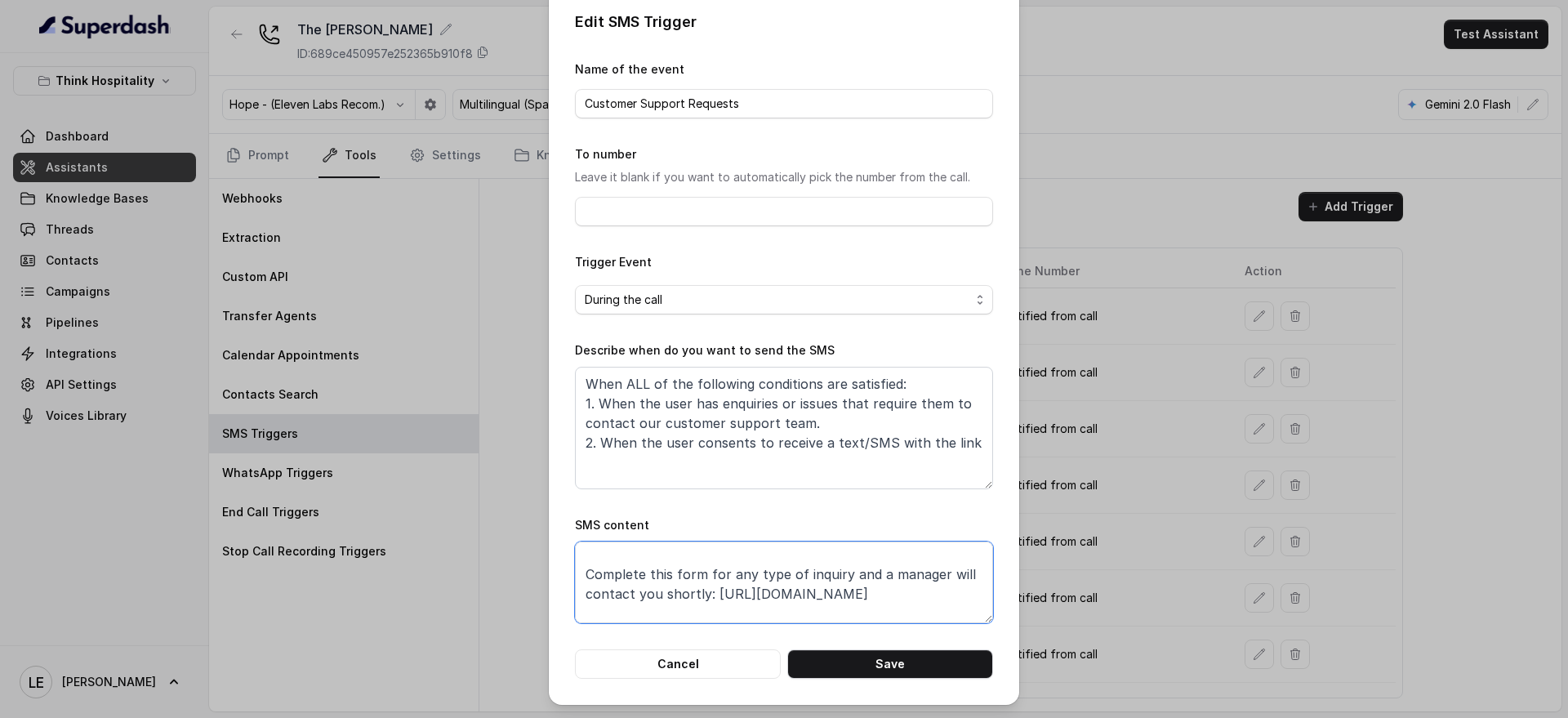
drag, startPoint x: 704, startPoint y: 570, endPoint x: 976, endPoint y: 552, distance: 272.6
click at [968, 552] on textarea "Thanks for calling The Joyce! Complete this form for any type of inquiry and a …" at bounding box center [784, 582] width 418 height 81
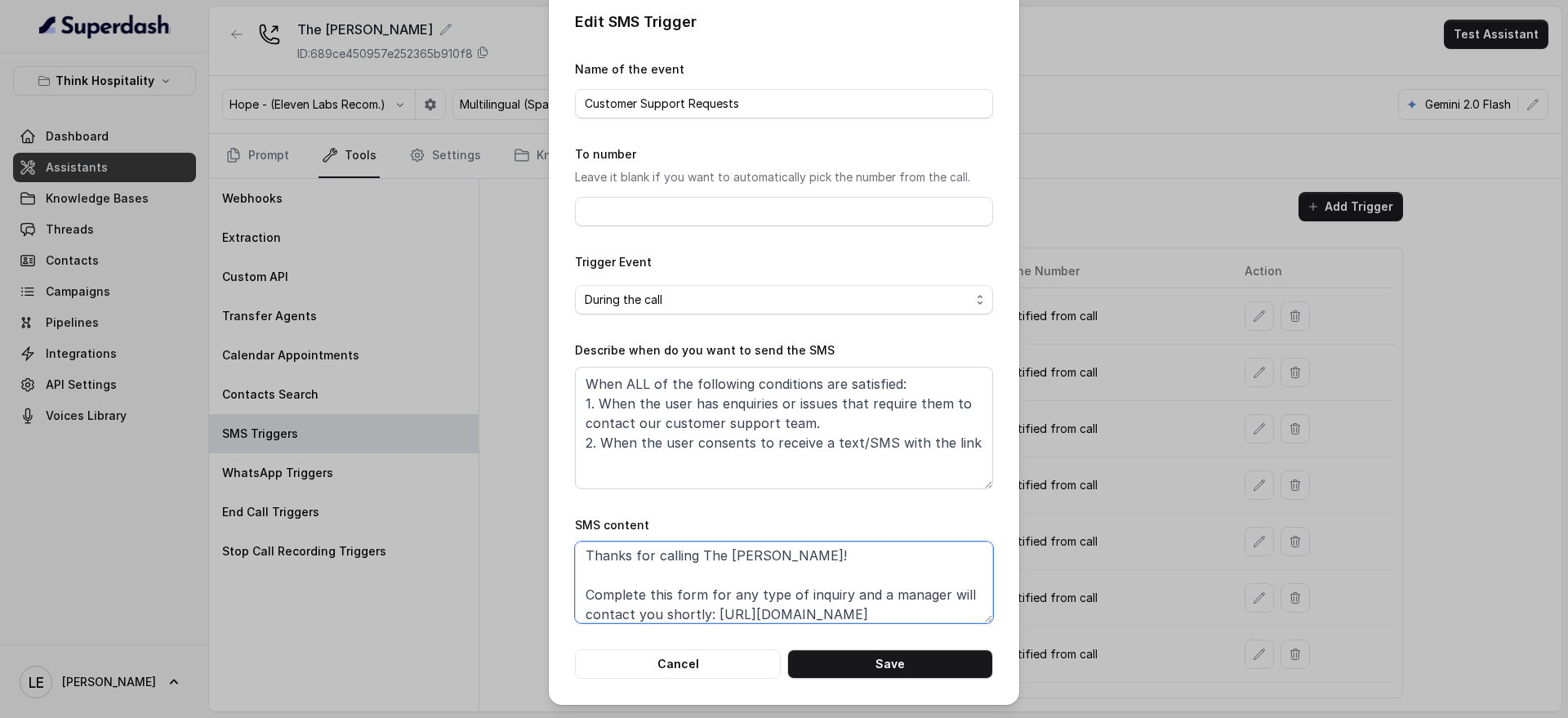
scroll to position [0, 0]
click at [891, 615] on textarea "Thanks for calling The Joyce! Complete this form for any type of inquiry and a …" at bounding box center [784, 582] width 418 height 81
drag, startPoint x: 887, startPoint y: 617, endPoint x: 703, endPoint y: 571, distance: 189.7
click at [703, 571] on textarea "Thanks for calling The Joyce! Complete this form for any type of inquiry and a …" at bounding box center [784, 582] width 418 height 81
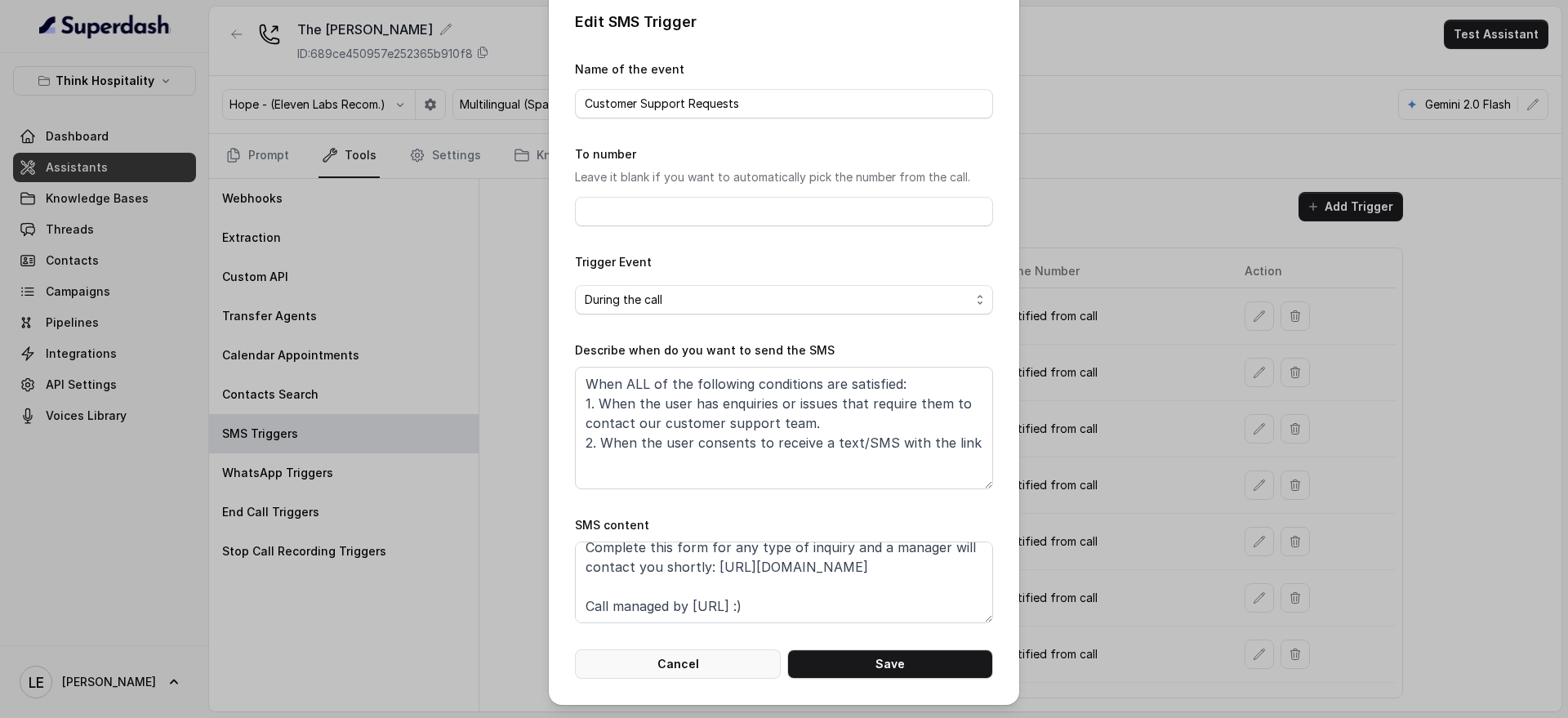
click at [653, 659] on button "Cancel" at bounding box center [678, 664] width 206 height 29
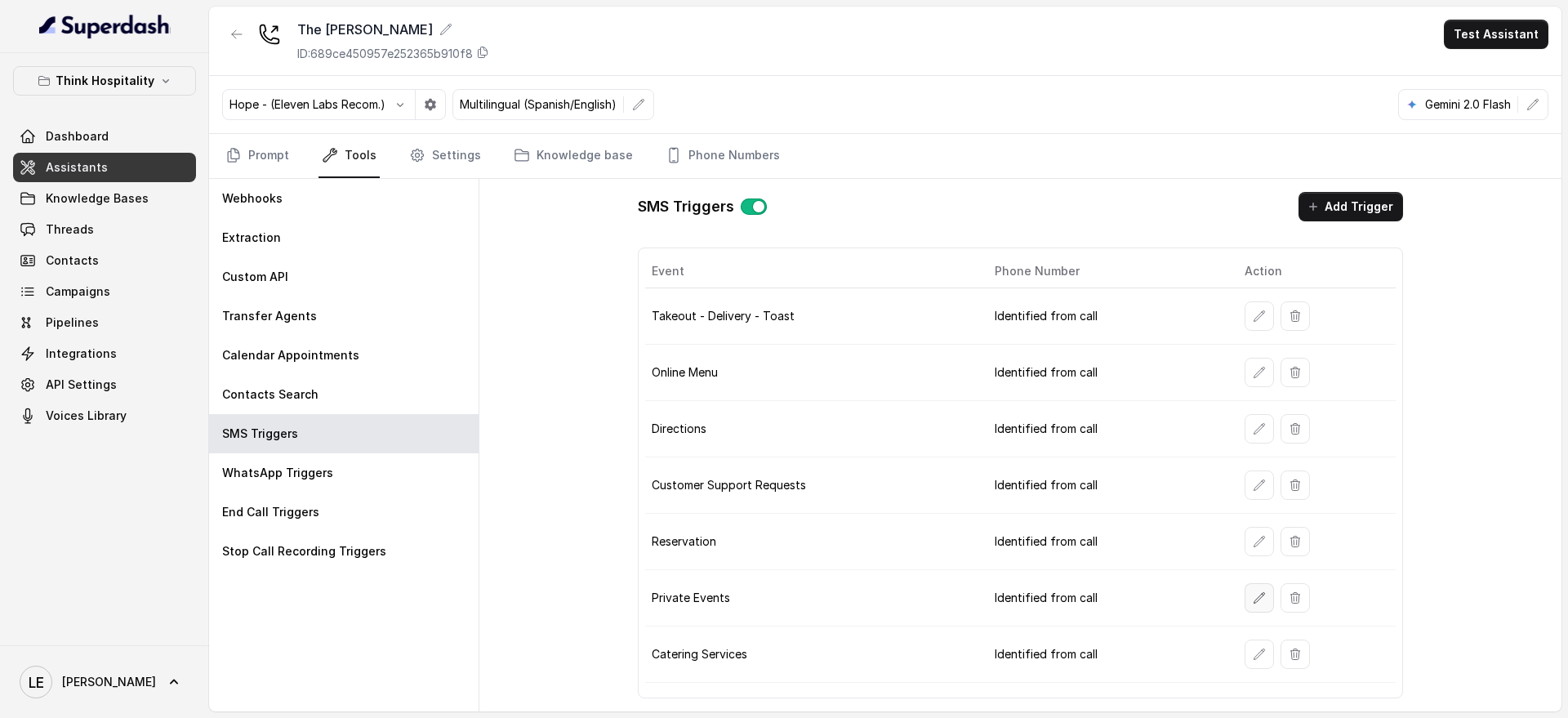
click at [1264, 599] on button "button" at bounding box center [1260, 598] width 29 height 29
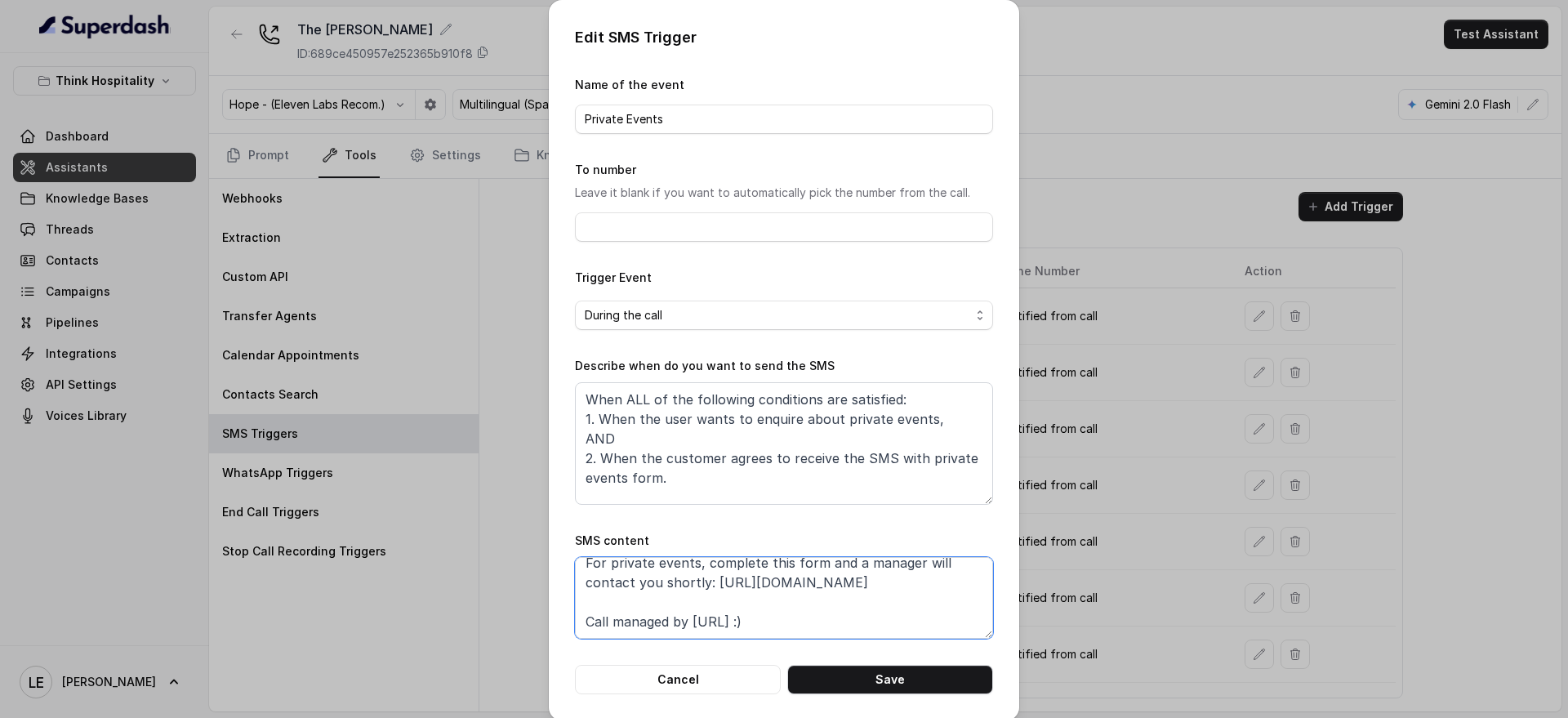
drag, startPoint x: 702, startPoint y: 588, endPoint x: 943, endPoint y: 589, distance: 241.0
click at [943, 589] on textarea "Thanks for calling The Joyce! For private events, complete this form and a mana…" at bounding box center [784, 597] width 418 height 81
click at [1110, 494] on div "Edit SMS Trigger Name of the event Private Events To number Leave it blank if y…" at bounding box center [784, 359] width 1568 height 718
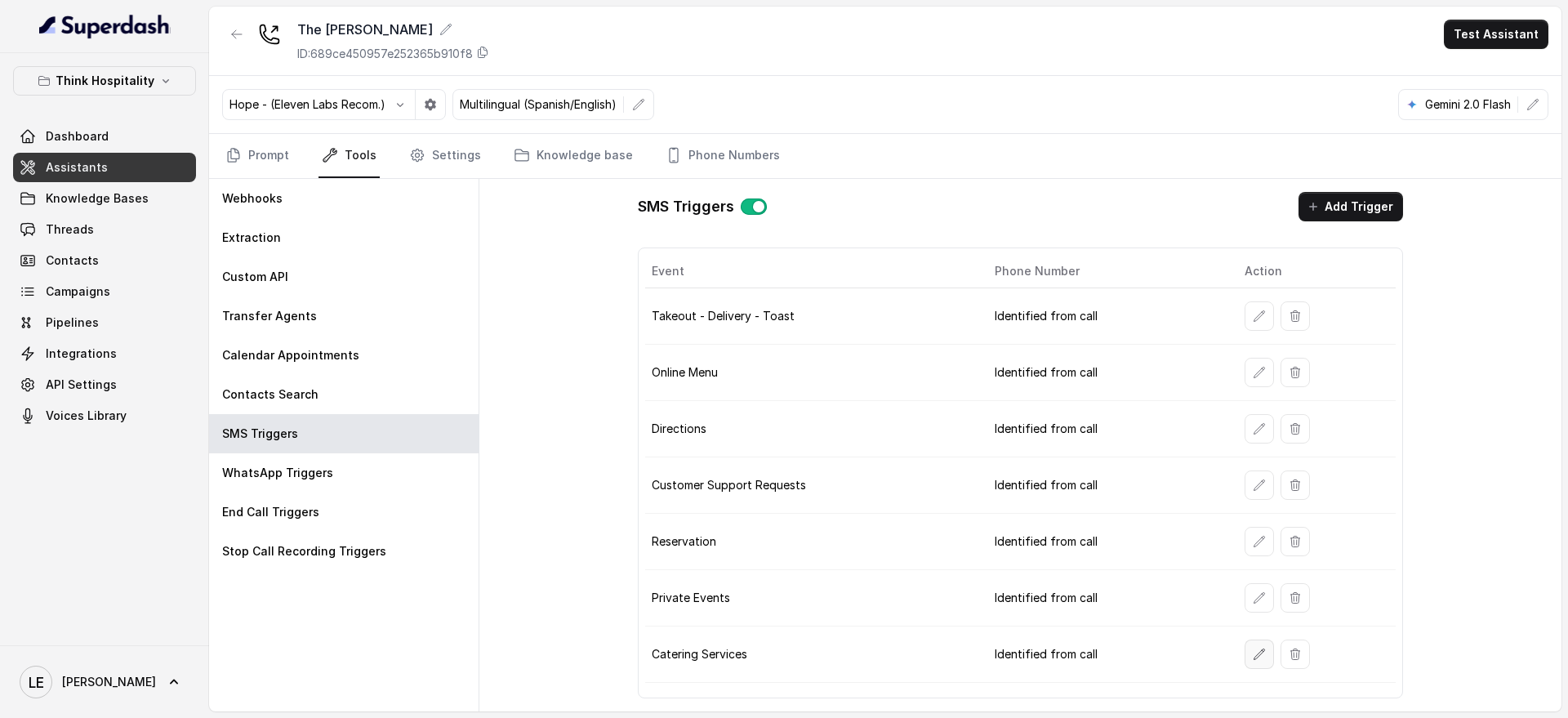
click at [1253, 655] on icon "button" at bounding box center [1259, 654] width 13 height 13
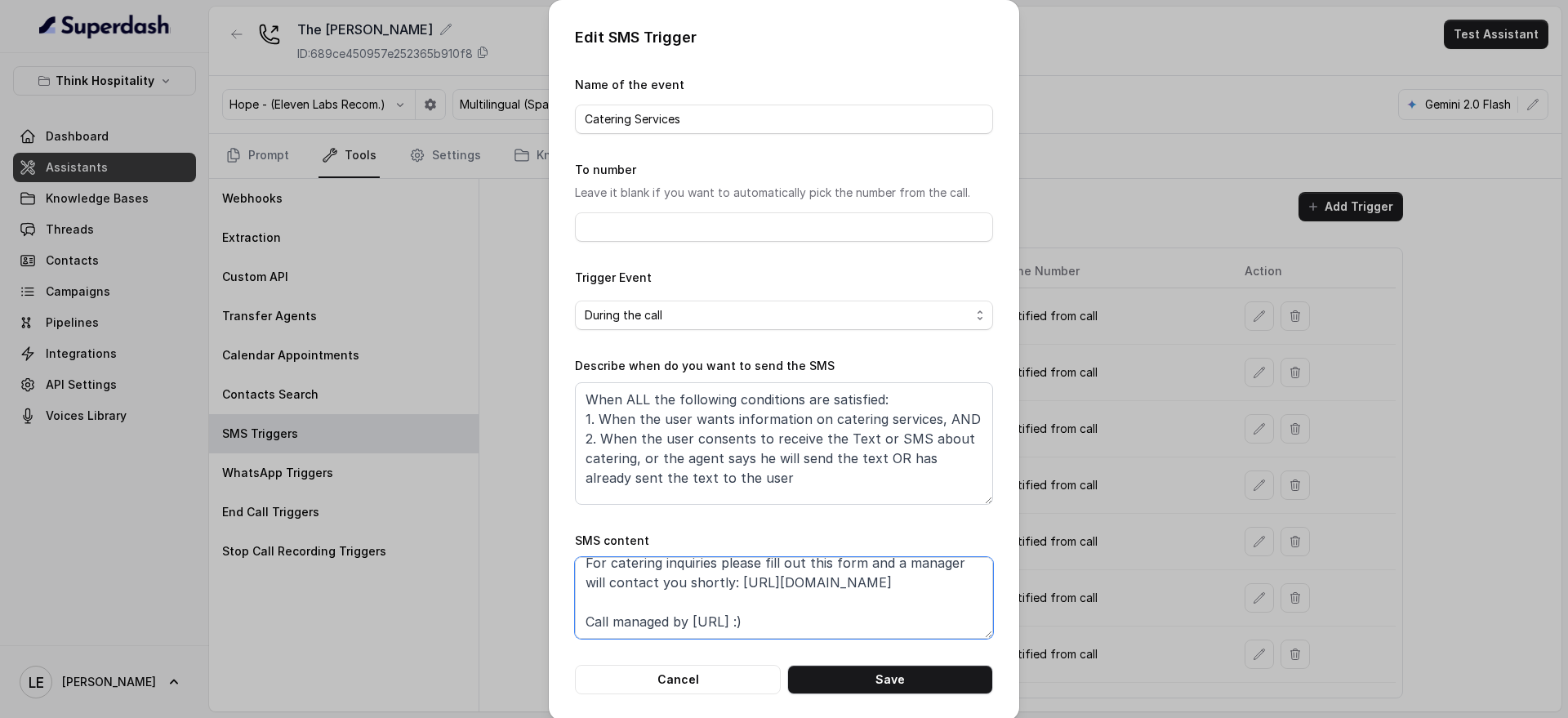
drag, startPoint x: 727, startPoint y: 584, endPoint x: 1089, endPoint y: 595, distance: 362.2
click at [1089, 595] on div "Edit SMS Trigger Name of the event Catering Services To number Leave it blank i…" at bounding box center [784, 359] width 1568 height 718
